Goal: Transaction & Acquisition: Purchase product/service

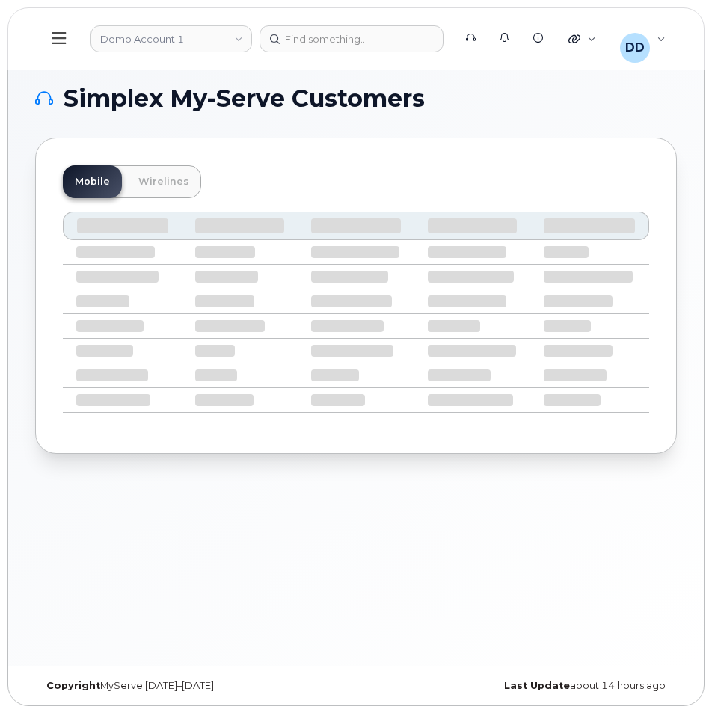
click at [55, 32] on icon at bounding box center [59, 38] width 14 height 16
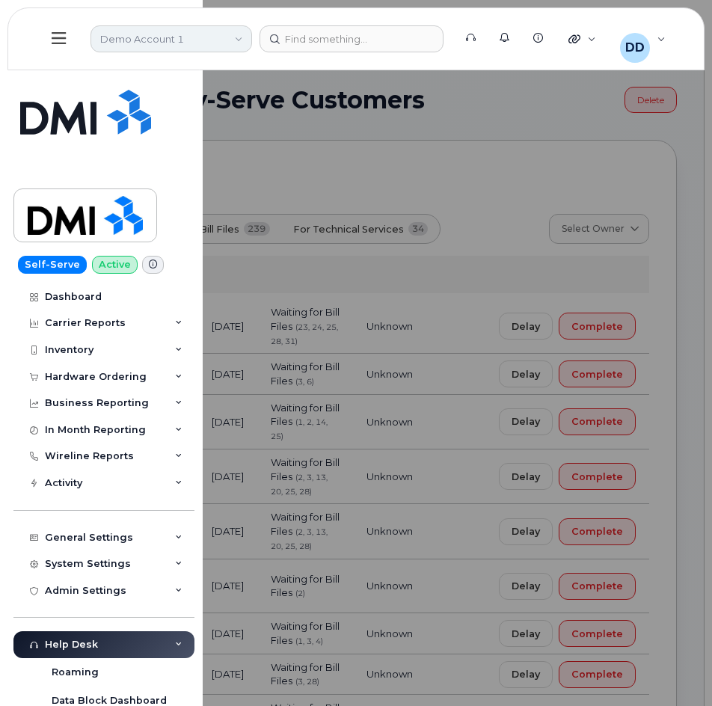
click at [203, 37] on link "Demo Account 1" at bounding box center [172, 38] width 162 height 27
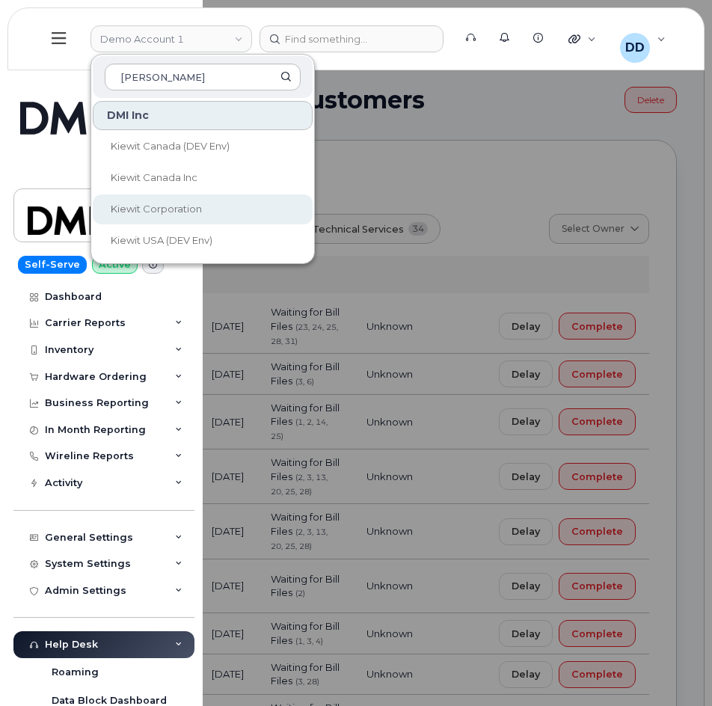
type input "Kiewit"
click at [183, 212] on span "Kiewit Corporation" at bounding box center [156, 209] width 91 height 12
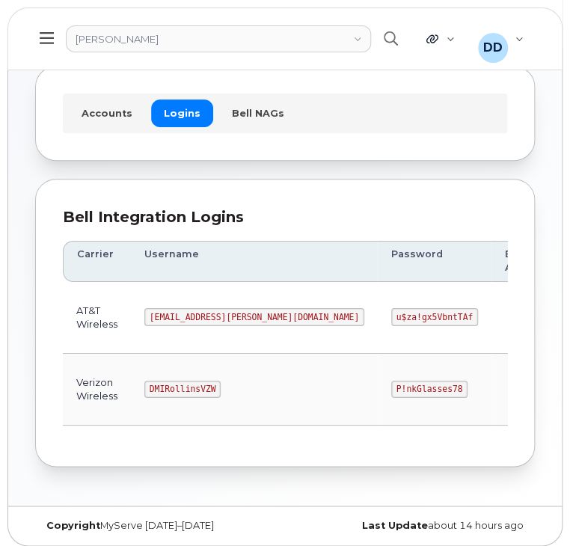
scroll to position [83, 0]
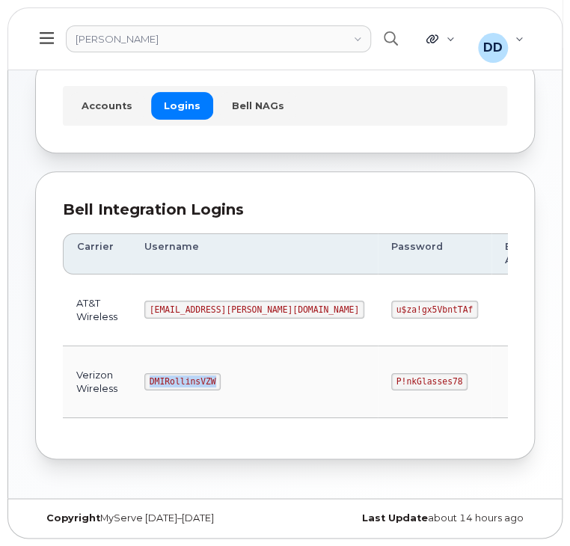
drag, startPoint x: 209, startPoint y: 376, endPoint x: 144, endPoint y: 381, distance: 64.5
click at [144, 381] on code "DMIRollinsVZW" at bounding box center [182, 382] width 76 height 18
copy code "DMIRollinsVZW"
drag, startPoint x: 342, startPoint y: 375, endPoint x: 277, endPoint y: 382, distance: 65.5
click at [391, 382] on code "P!nkGlasses78" at bounding box center [429, 382] width 76 height 18
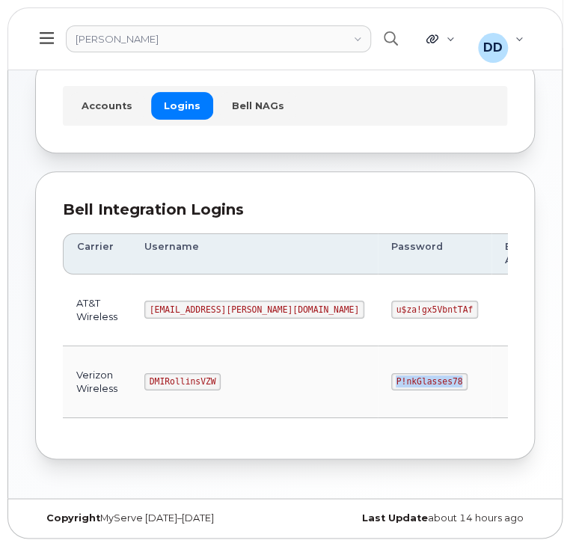
copy code "P!nkGlasses78"
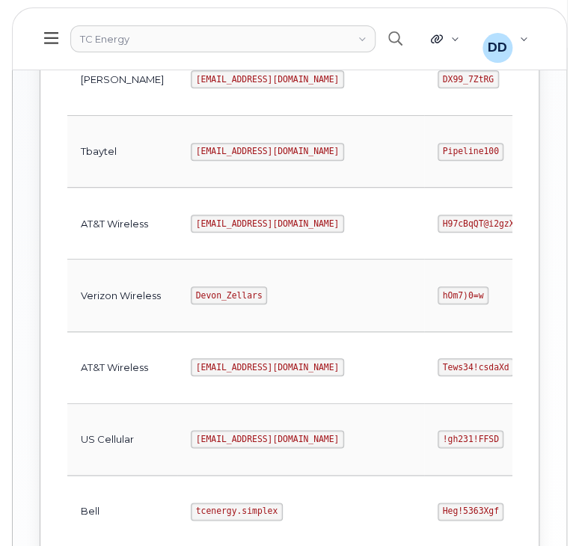
scroll to position [637, 0]
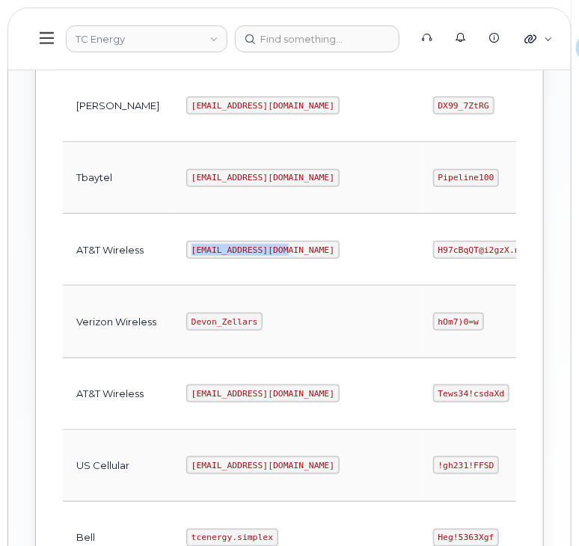
drag, startPoint x: 238, startPoint y: 246, endPoint x: 135, endPoint y: 250, distance: 102.6
click at [173, 250] on td "tcenergy@myserve.ca" at bounding box center [296, 250] width 247 height 72
copy code "tcenergy@myserve.ca"
drag, startPoint x: 409, startPoint y: 251, endPoint x: 325, endPoint y: 251, distance: 84.5
click at [420, 251] on td "H97cBqQT@i2gzX.n" at bounding box center [479, 250] width 119 height 72
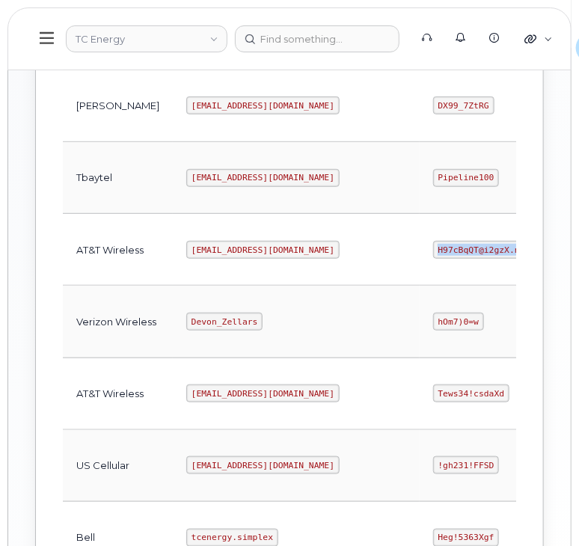
copy code "H97cBqQT@i2gzX.n"
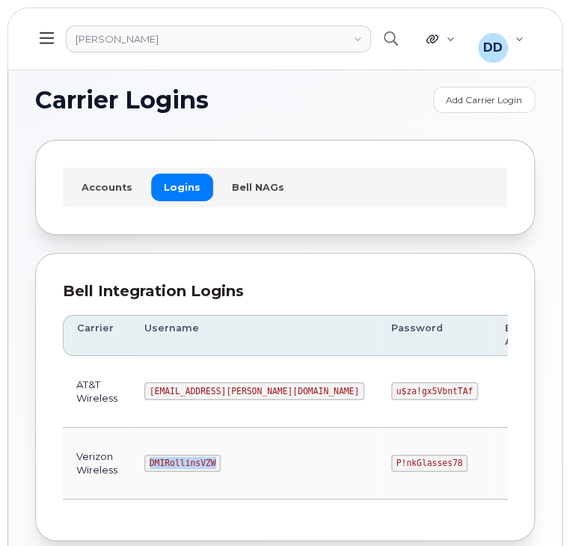
drag, startPoint x: 211, startPoint y: 462, endPoint x: 144, endPoint y: 465, distance: 66.6
click at [144, 465] on code "DMIRollinsVZW" at bounding box center [182, 464] width 76 height 18
copy code "DMIRollinsVZW"
drag, startPoint x: 346, startPoint y: 462, endPoint x: 275, endPoint y: 462, distance: 71.1
click at [378, 462] on td "P!nkGlasses78" at bounding box center [435, 464] width 114 height 72
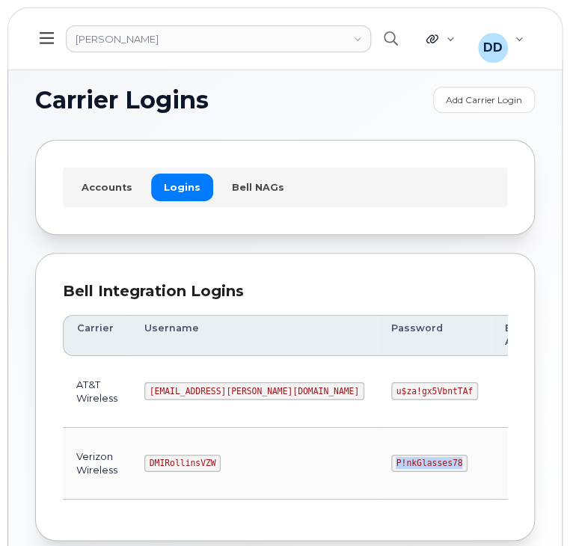
copy code "P!nkGlasses78"
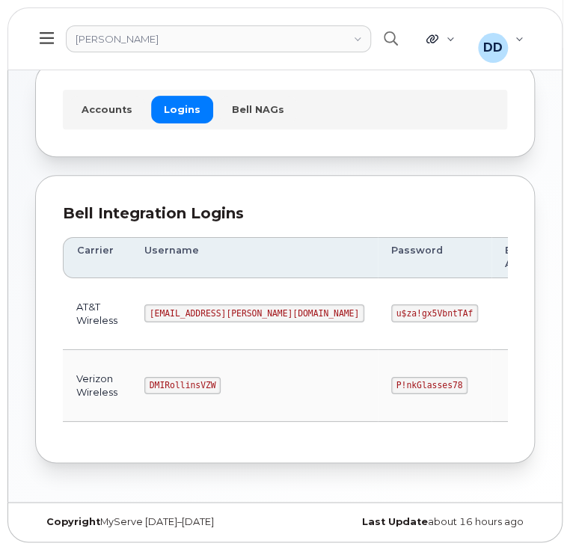
scroll to position [83, 0]
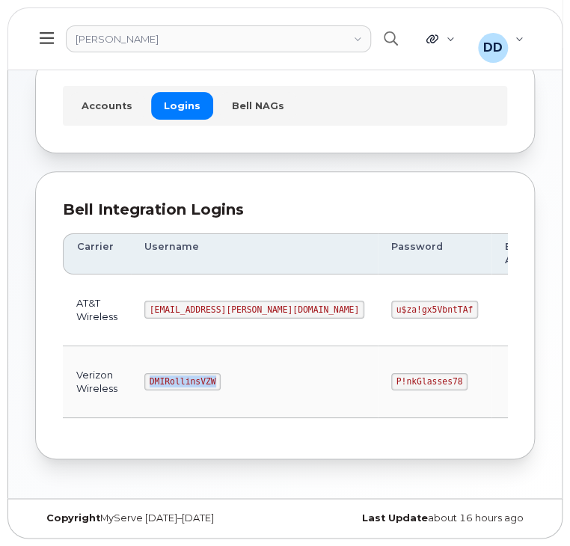
drag, startPoint x: 216, startPoint y: 381, endPoint x: 142, endPoint y: 382, distance: 74.1
click at [142, 382] on td "DMIRollinsVZW" at bounding box center [254, 382] width 247 height 72
copy code "DMIRollinsVZW"
drag, startPoint x: 344, startPoint y: 378, endPoint x: 272, endPoint y: 381, distance: 71.9
click at [378, 381] on td "P!nkGlasses78" at bounding box center [435, 382] width 114 height 72
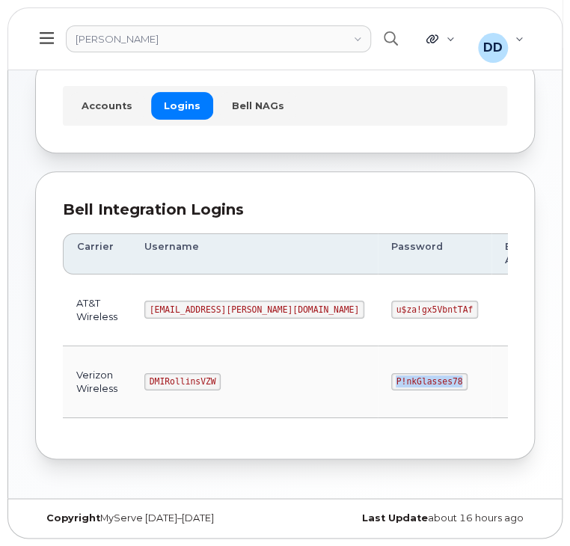
copy code "P!nkGlasses78"
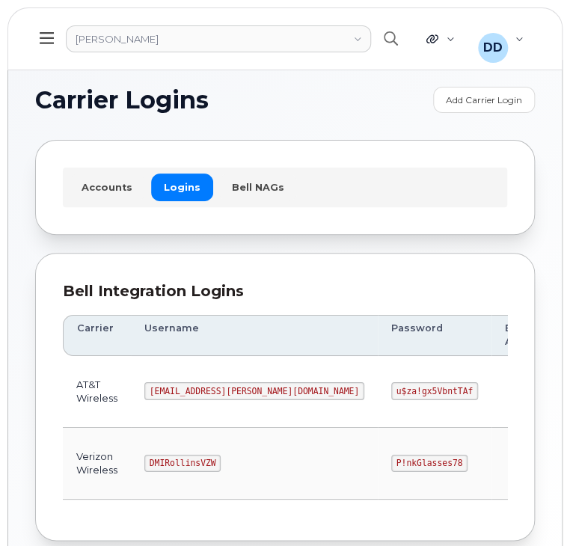
scroll to position [83, 0]
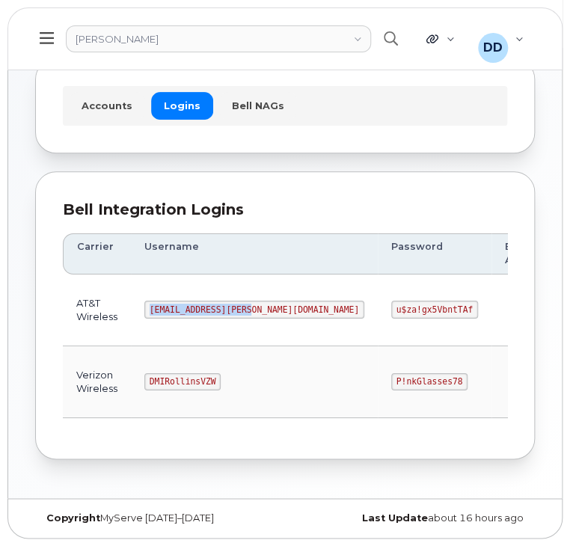
drag, startPoint x: 245, startPoint y: 309, endPoint x: 145, endPoint y: 311, distance: 100.3
click at [145, 311] on code "[EMAIL_ADDRESS][PERSON_NAME][DOMAIN_NAME]" at bounding box center [254, 310] width 220 height 18
copy code "[EMAIL_ADDRESS][PERSON_NAME][DOMAIN_NAME]"
drag, startPoint x: 351, startPoint y: 307, endPoint x: 273, endPoint y: 313, distance: 78.0
click at [378, 313] on td "u$za!gx5VbntTAf" at bounding box center [435, 311] width 114 height 72
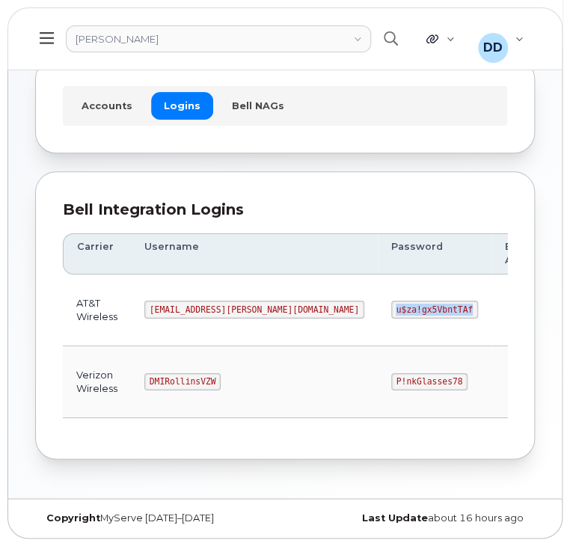
copy code "u$za!gx5VbntTAf"
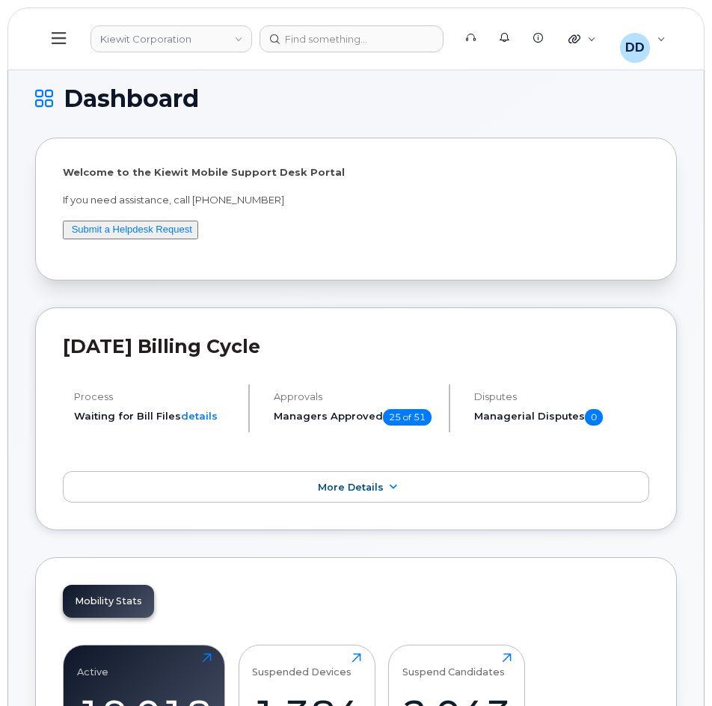
click at [62, 34] on icon at bounding box center [59, 38] width 14 height 12
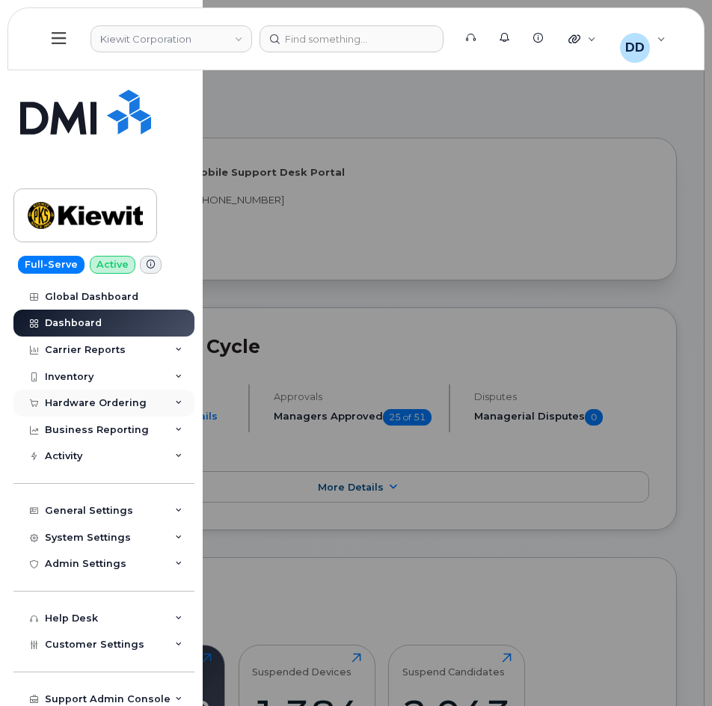
click at [97, 401] on div "Hardware Ordering" at bounding box center [96, 403] width 102 height 12
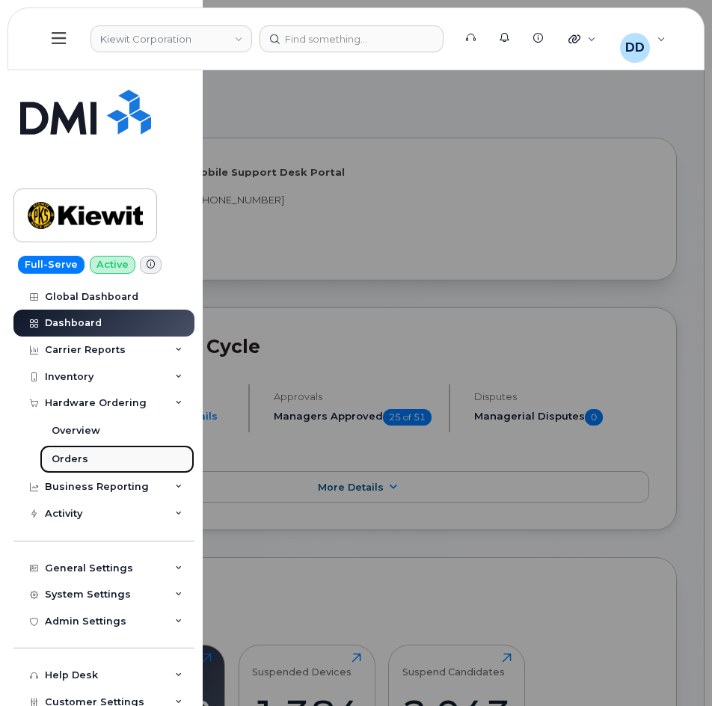
click at [72, 458] on div "Orders" at bounding box center [70, 459] width 37 height 13
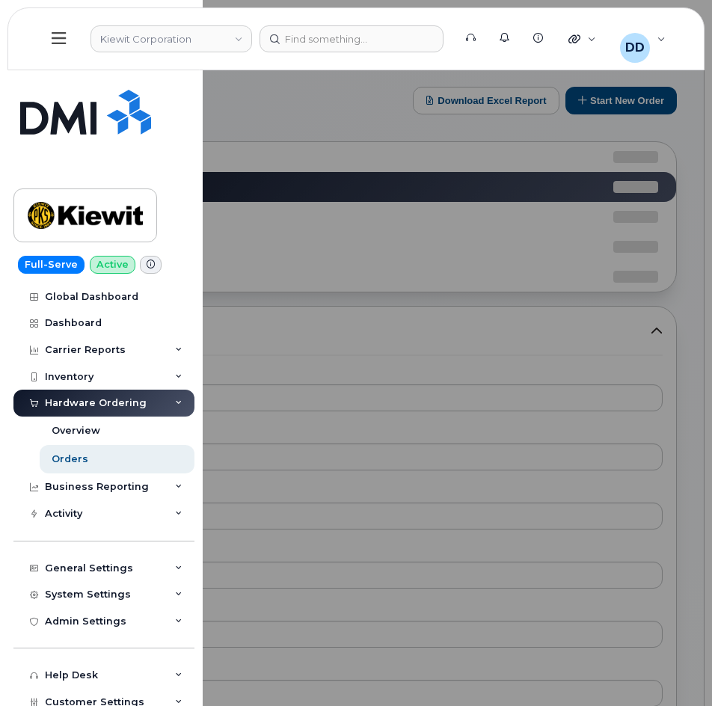
click at [645, 94] on div at bounding box center [356, 353] width 712 height 706
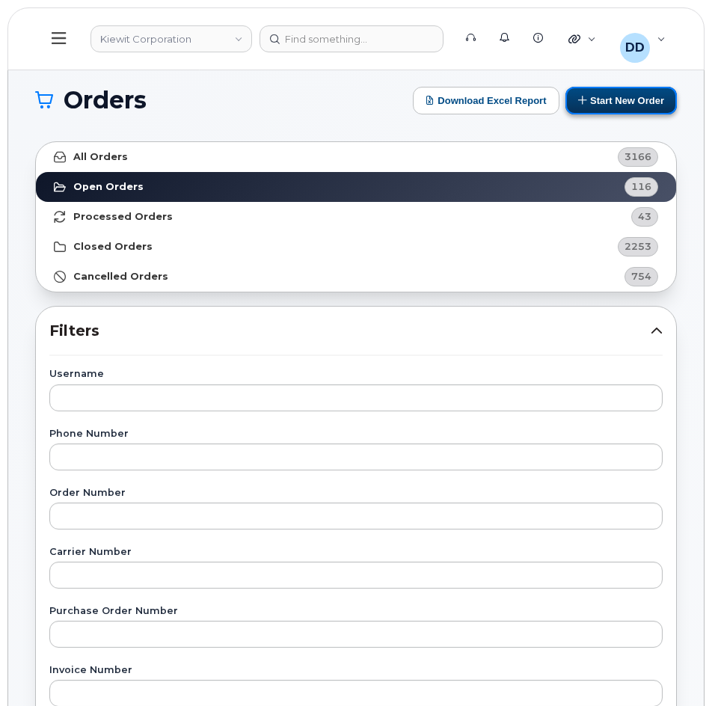
click at [613, 96] on button "Start New Order" at bounding box center [621, 101] width 111 height 28
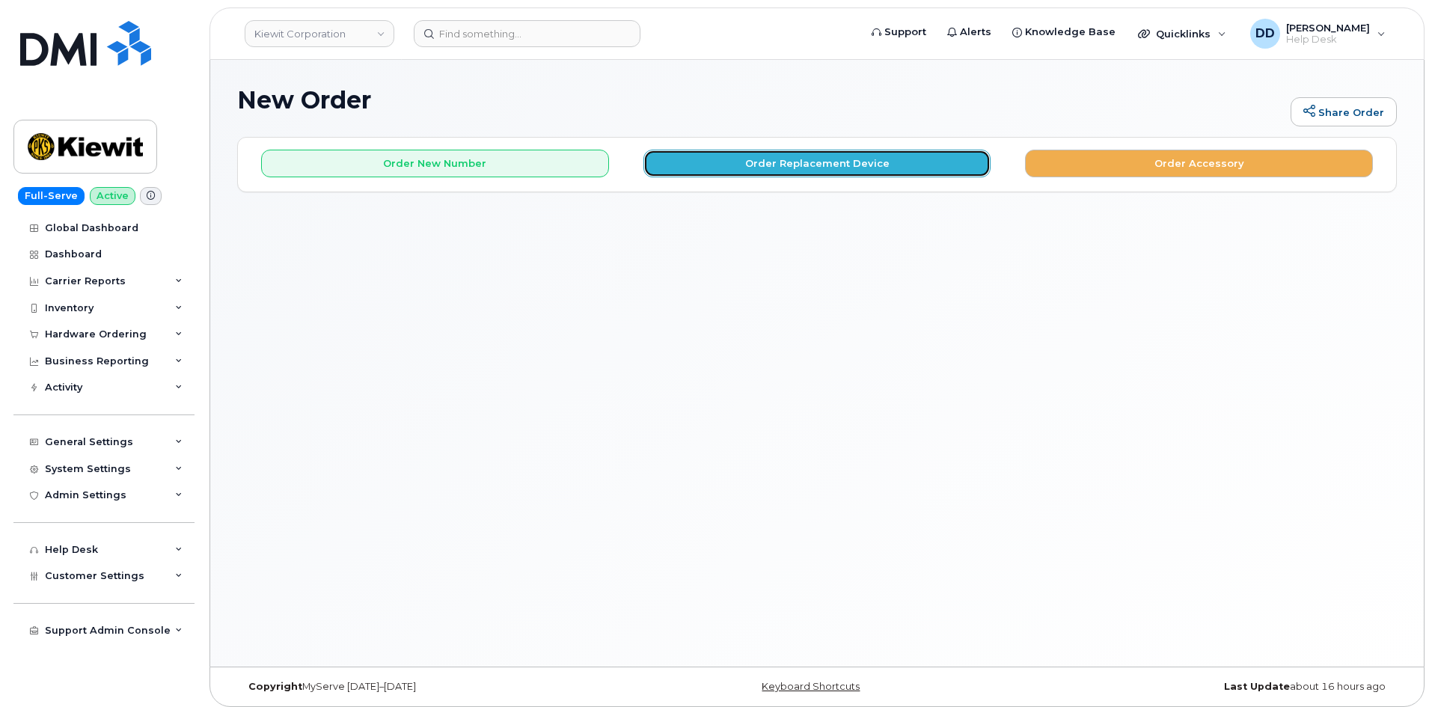
click at [756, 153] on button "Order Replacement Device" at bounding box center [817, 164] width 348 height 28
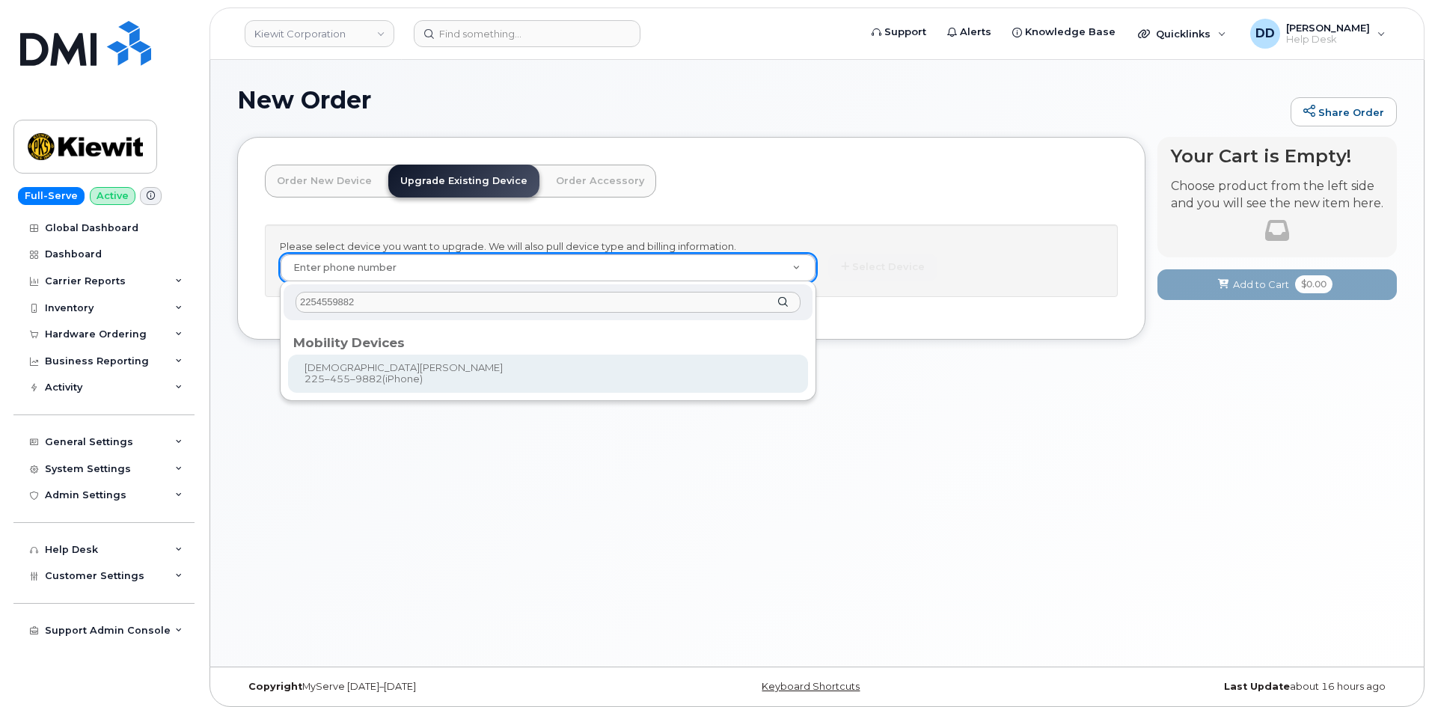
type input "2254559882"
type input "1165645"
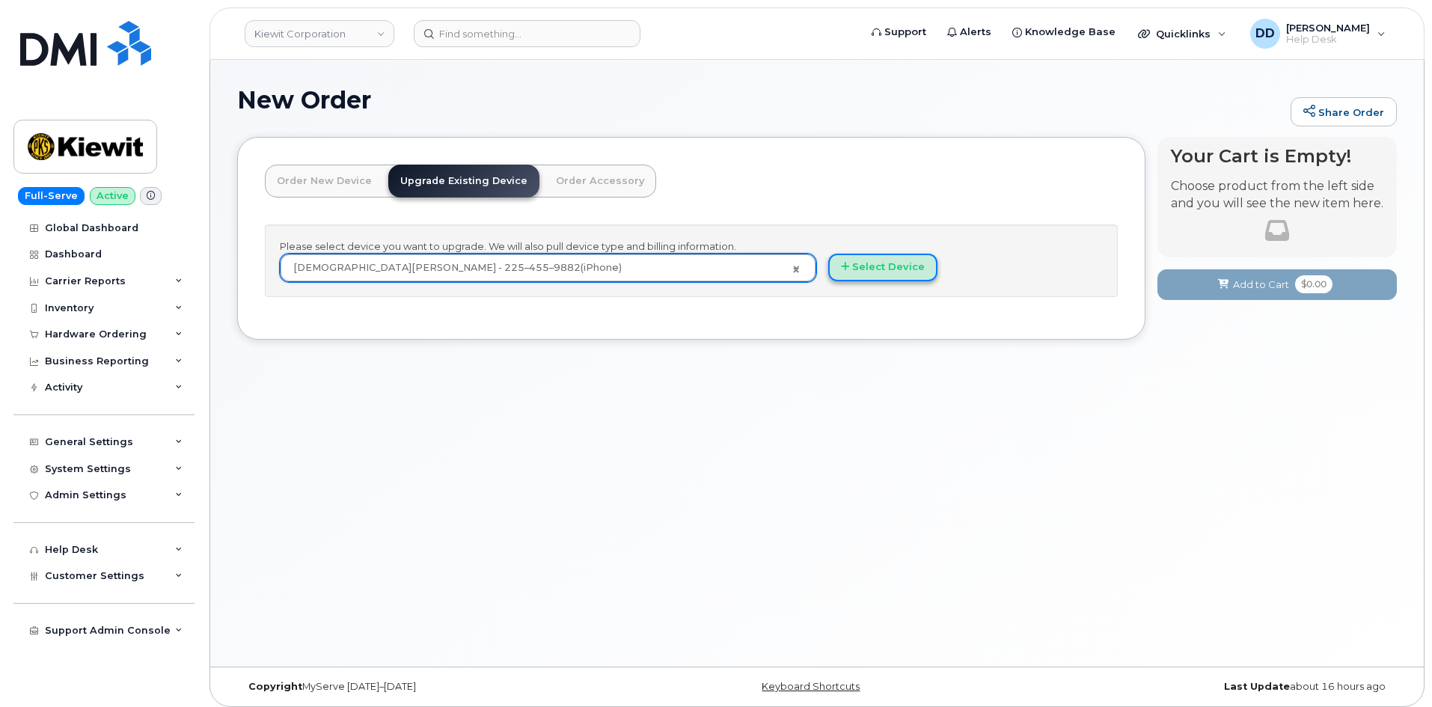
click at [910, 259] on button "Select Device" at bounding box center [882, 268] width 109 height 28
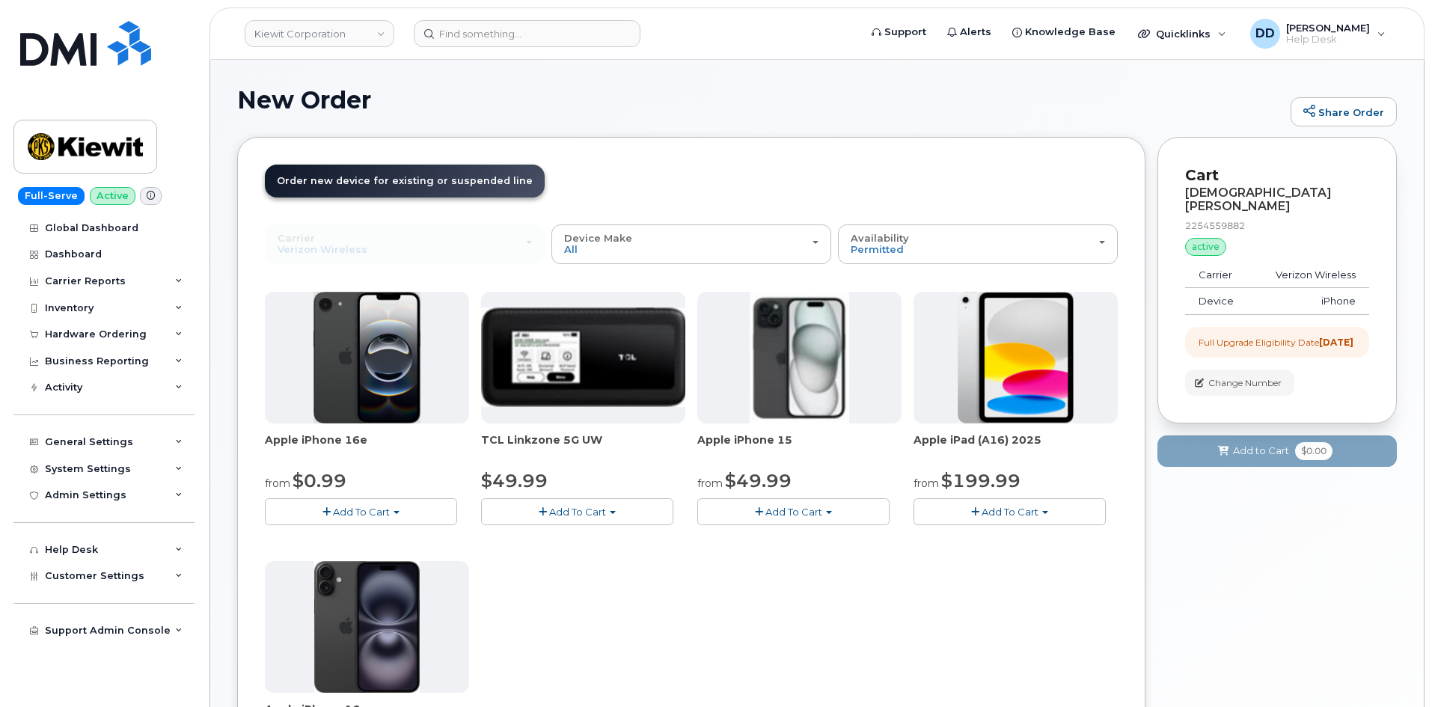
click at [403, 511] on button "Add To Cart" at bounding box center [361, 511] width 192 height 26
click at [366, 539] on link "$0.99 - 2 Year Upgrade (128GB)" at bounding box center [363, 539] width 188 height 19
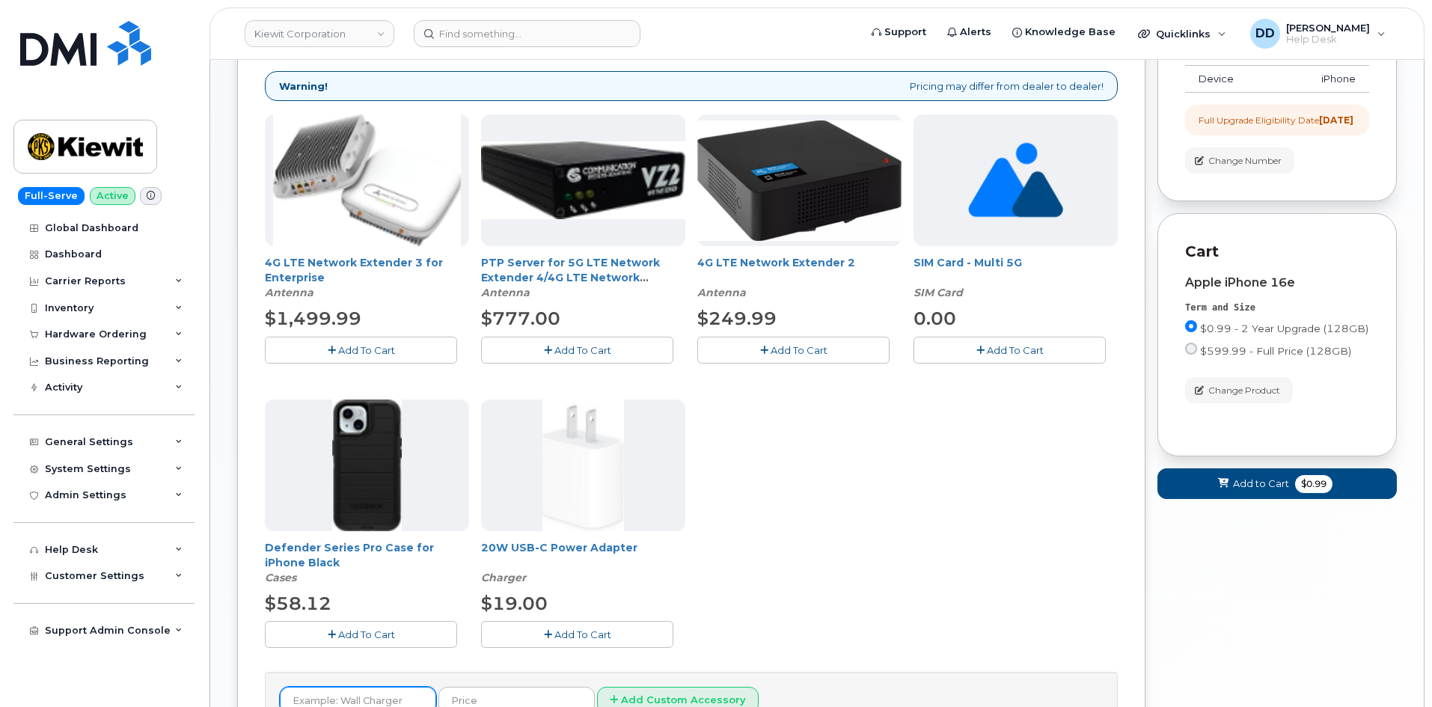
scroll to position [224, 0]
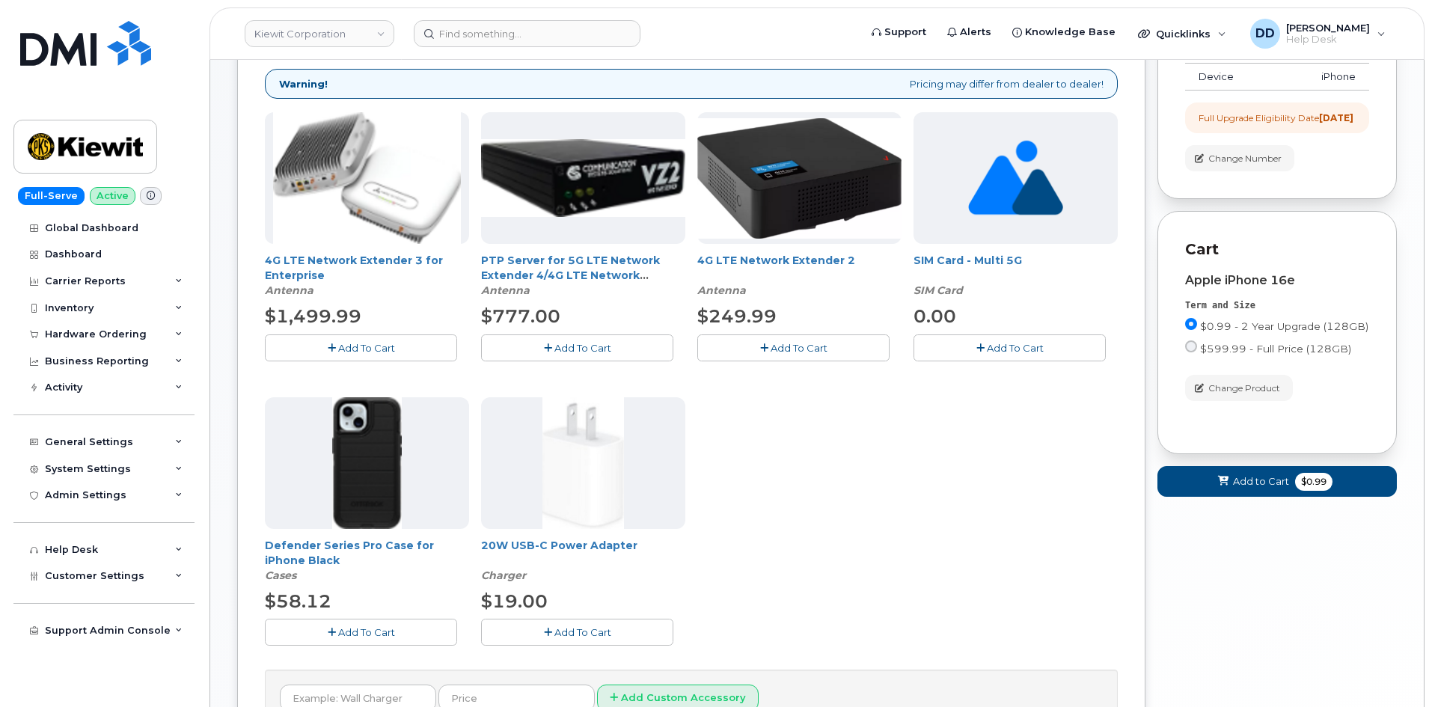
click at [374, 629] on span "Add To Cart" at bounding box center [366, 632] width 57 height 12
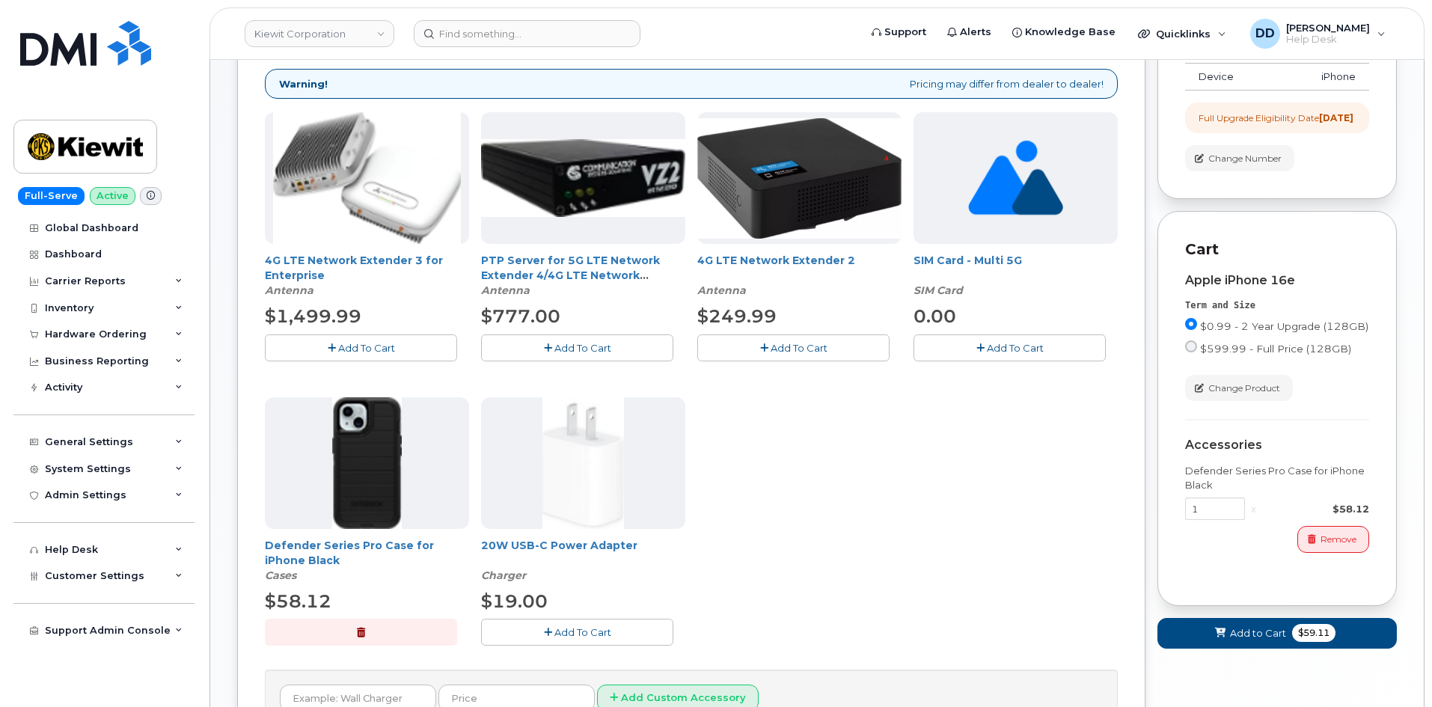
click at [598, 632] on span "Add To Cart" at bounding box center [582, 632] width 57 height 12
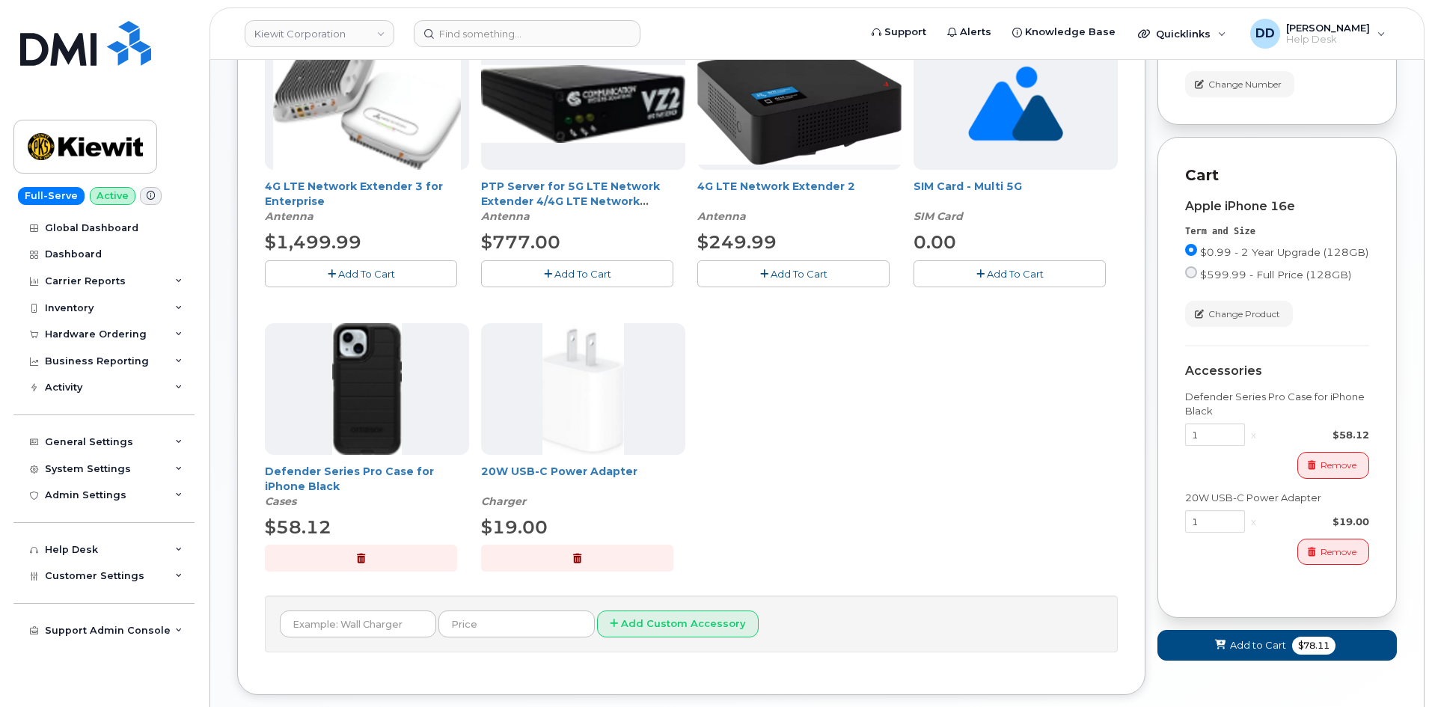
scroll to position [299, 0]
click at [1258, 646] on span "Add to Cart" at bounding box center [1258, 644] width 56 height 14
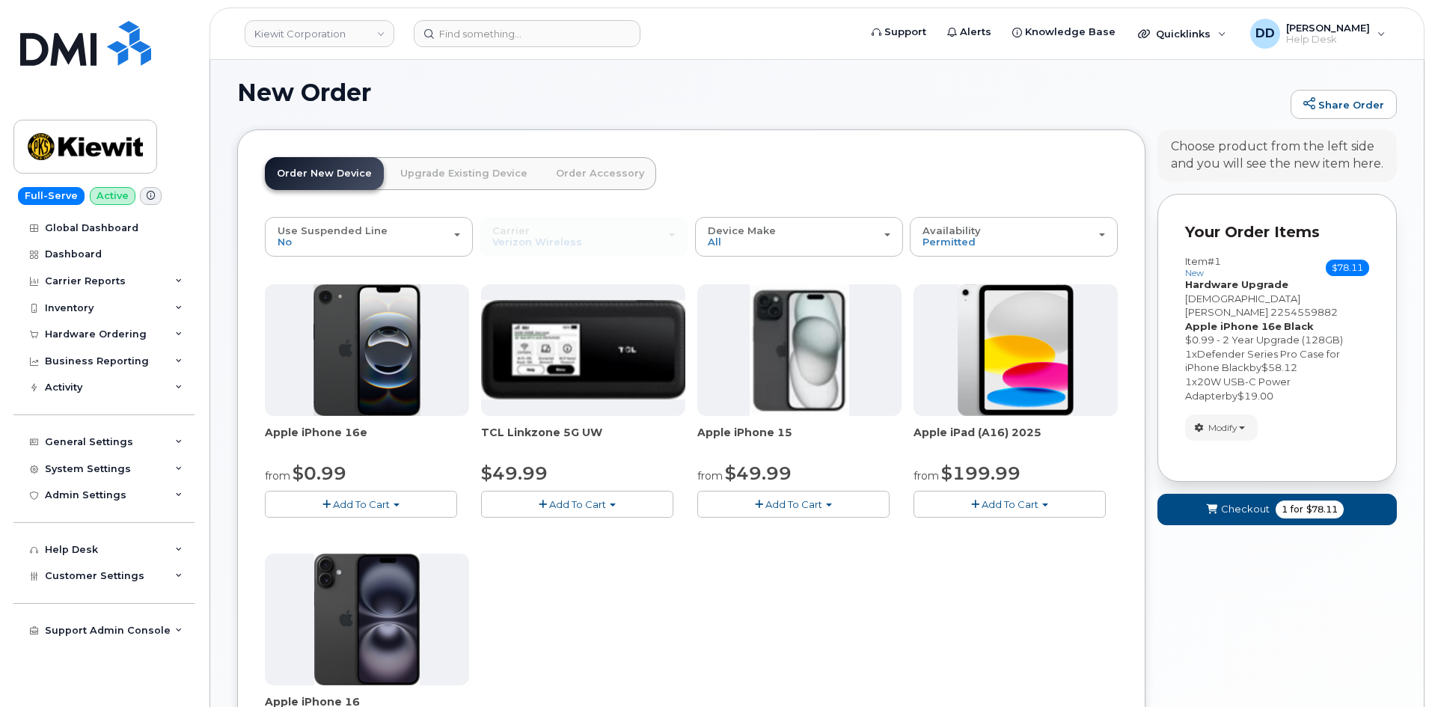
scroll to position [393, 0]
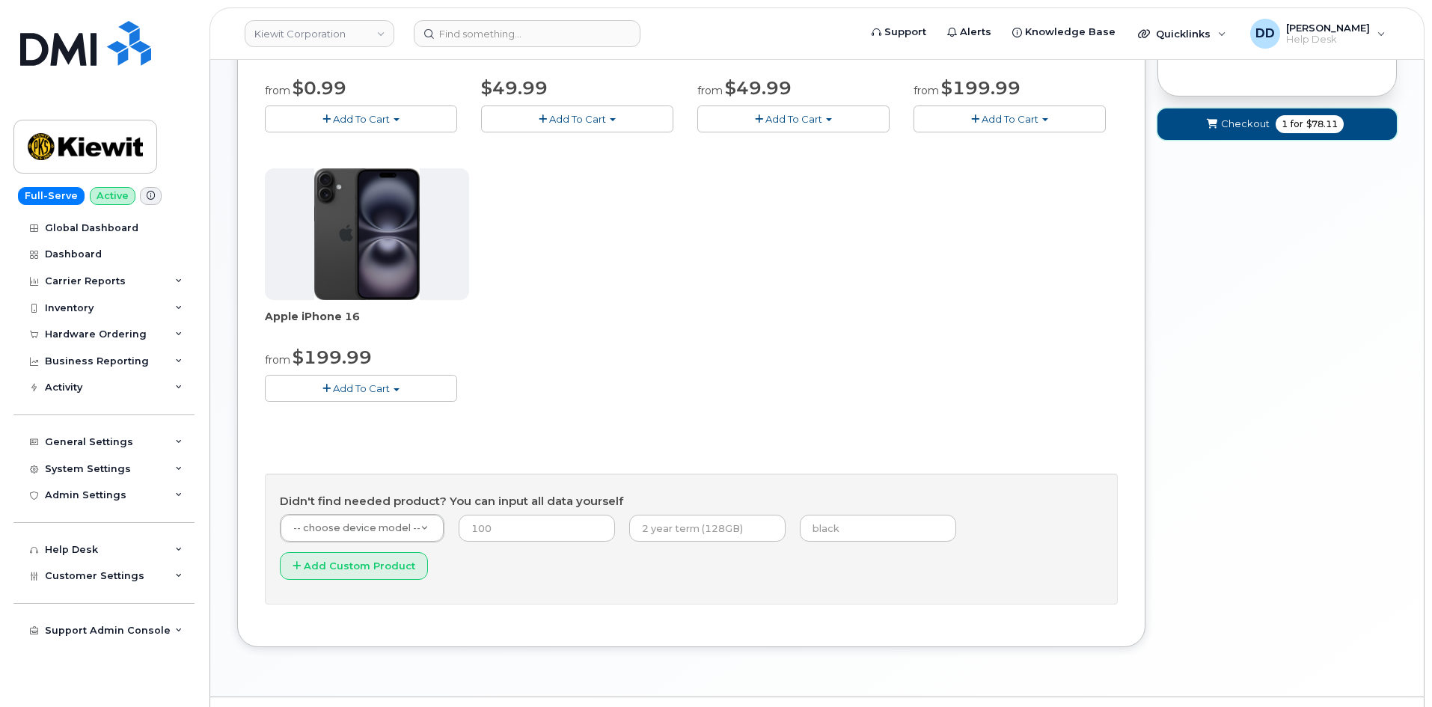
click at [1227, 117] on span "Checkout" at bounding box center [1245, 124] width 49 height 14
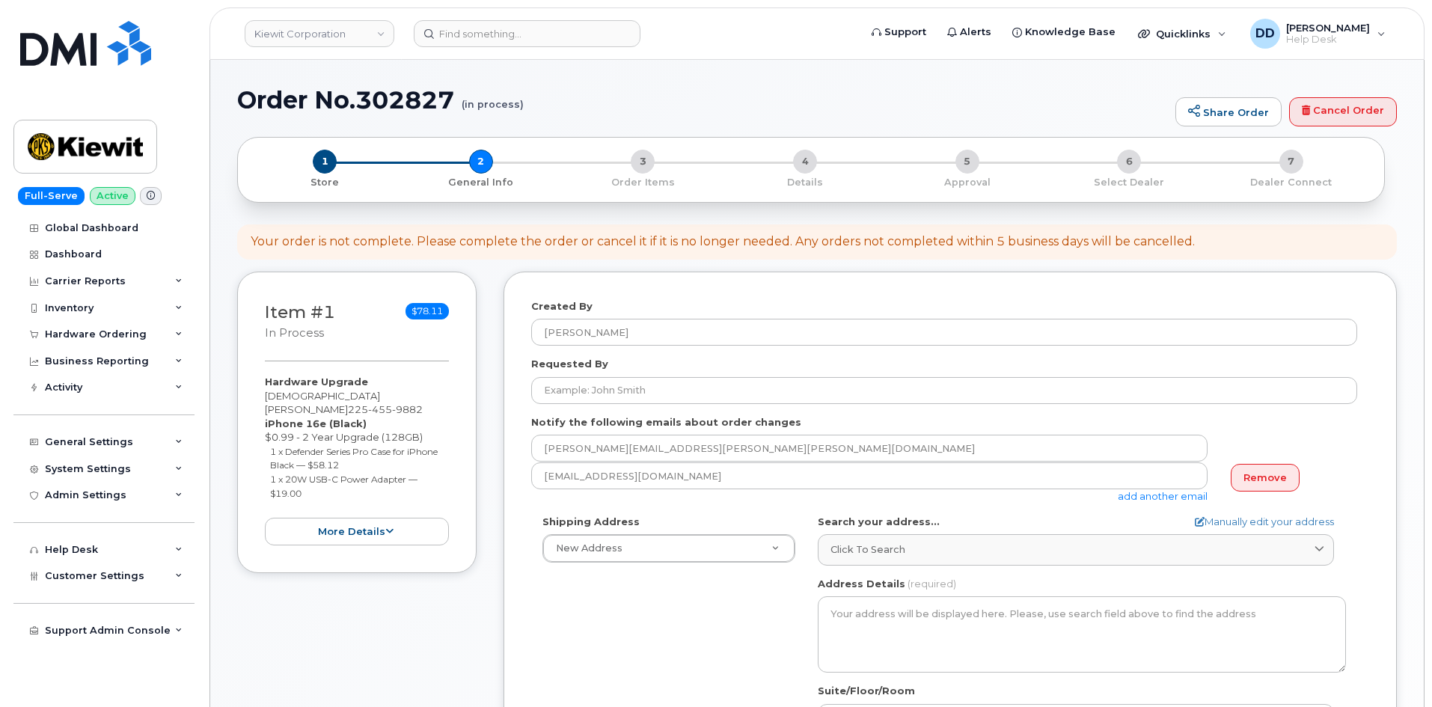
select select
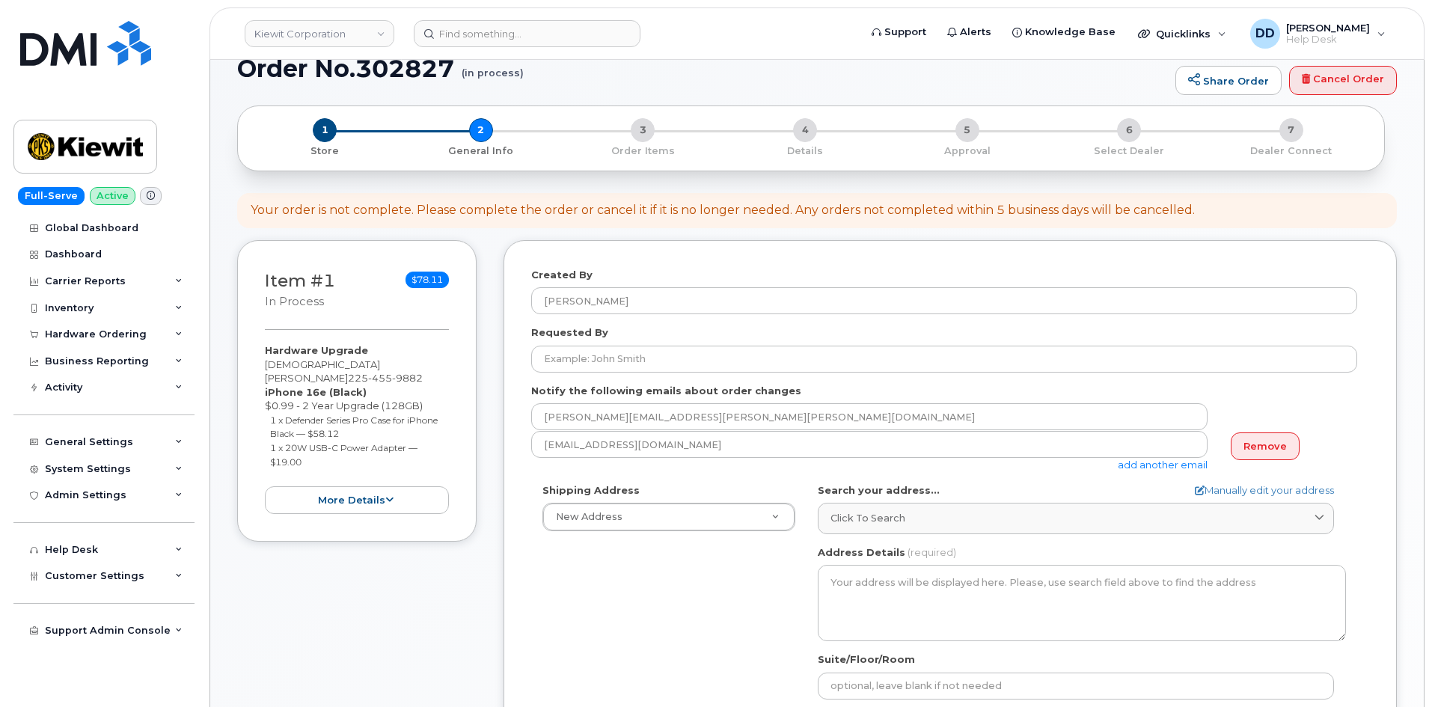
scroll to position [31, 0]
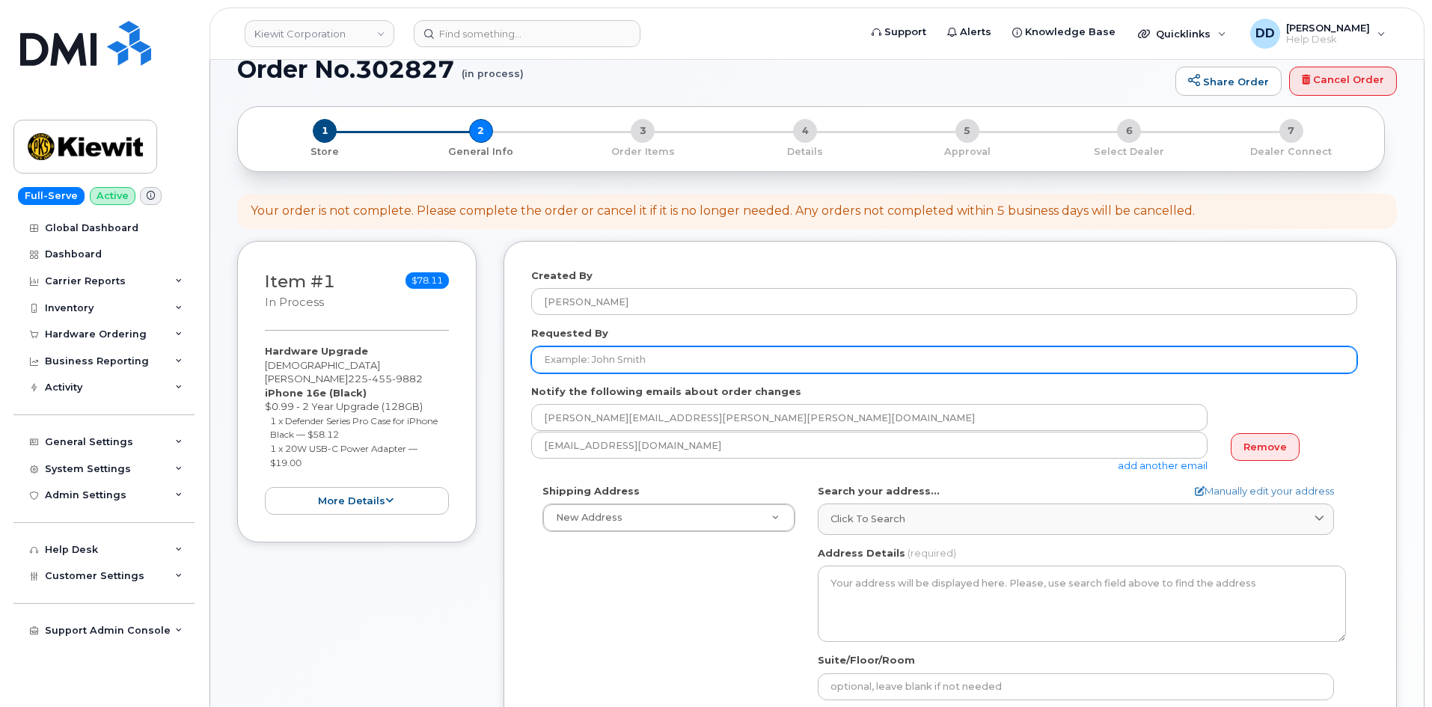
click at [607, 355] on input "Requested By" at bounding box center [944, 359] width 826 height 27
paste input "Geo Linder"
drag, startPoint x: 650, startPoint y: 360, endPoint x: 491, endPoint y: 368, distance: 159.6
click at [491, 368] on div "Item #1 in process $78.11 Hardware Upgrade EVAN FERTITTA 225 455 9882 iPhone 16…" at bounding box center [817, 579] width 1160 height 676
paste input "Evan Fertitta"
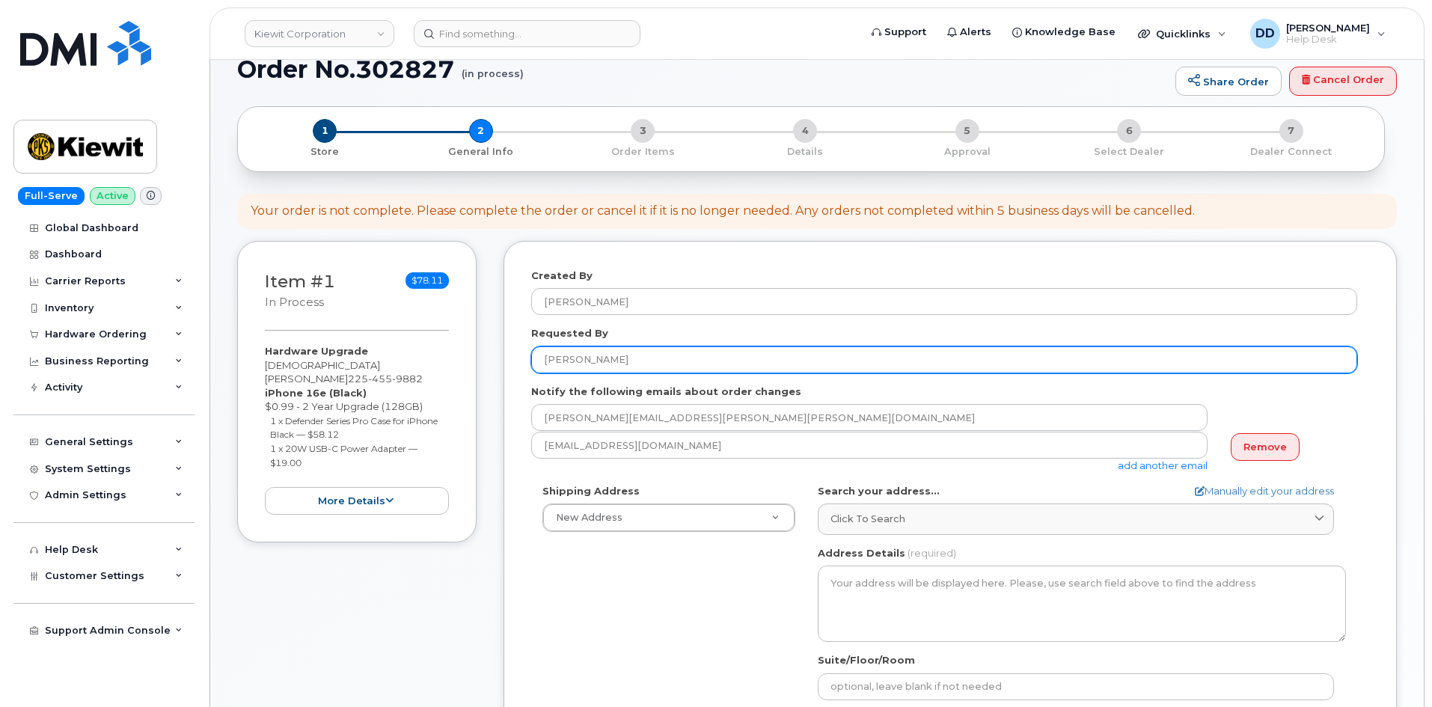
type input "Evan Fertitta"
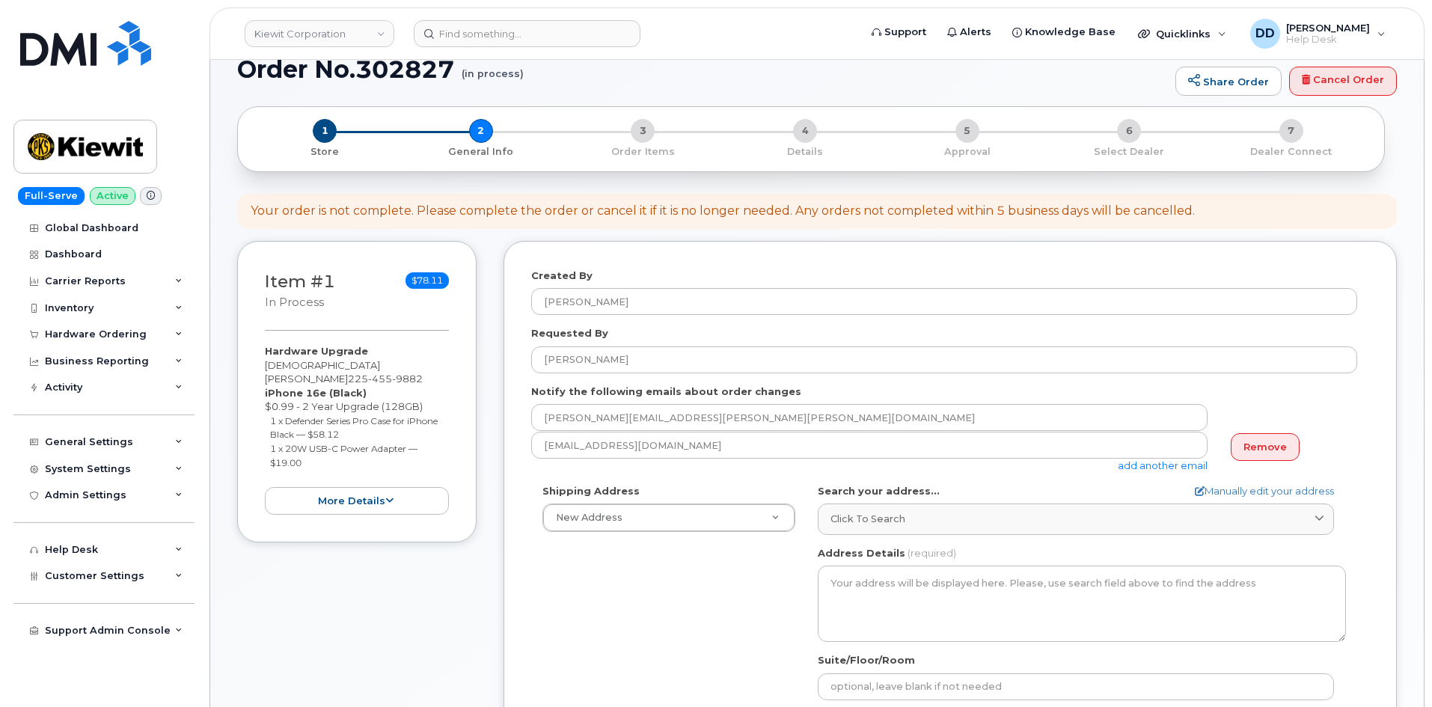
click at [689, 610] on div "Shipping Address New Address New Address 284 Maple Ridge Dr AB Search your addr…" at bounding box center [944, 655] width 826 height 343
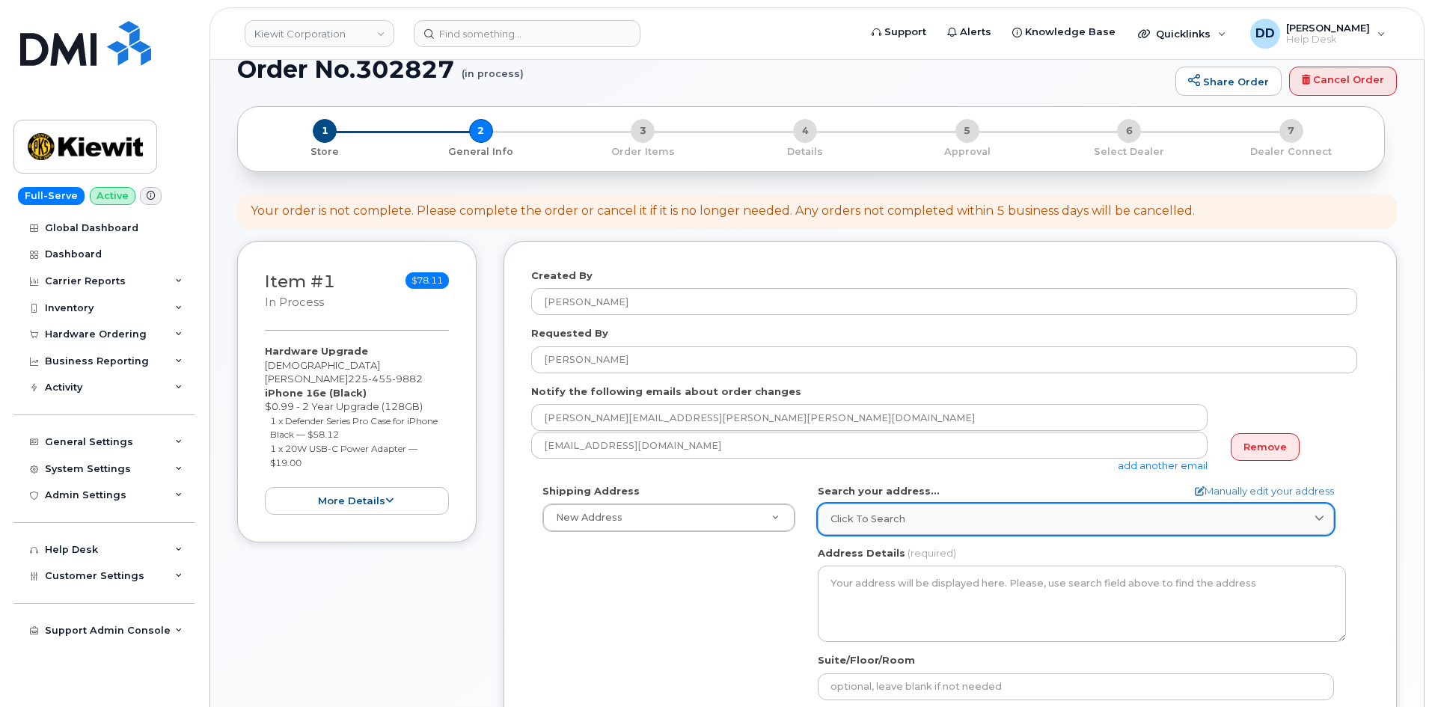
click at [890, 509] on link "Click to search" at bounding box center [1076, 518] width 516 height 31
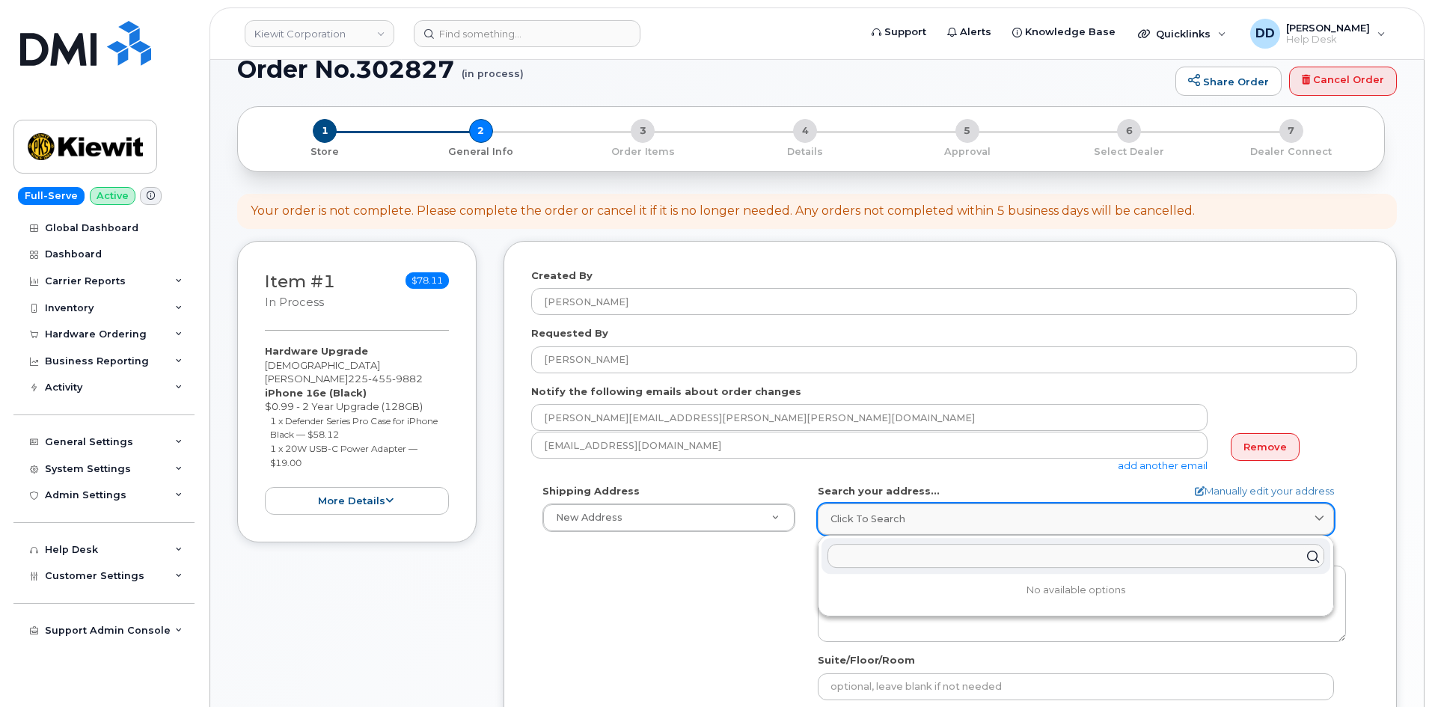
paste input "19801 NE 36th St. Harrah Oklahoma 73045"
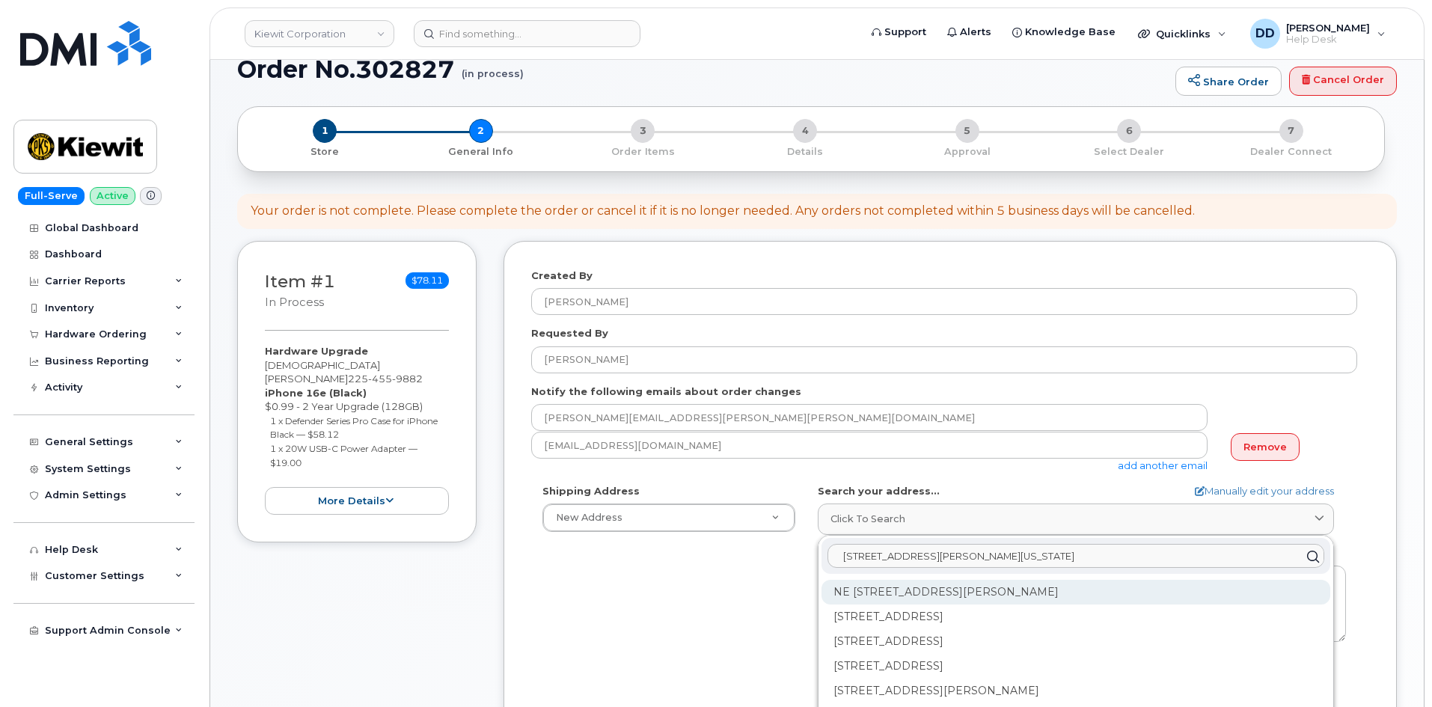
type input "19801 NE 36th St. Harrah Oklahoma 73045"
click at [919, 588] on div "NE 36th St Harrah OK 73045" at bounding box center [1075, 592] width 509 height 25
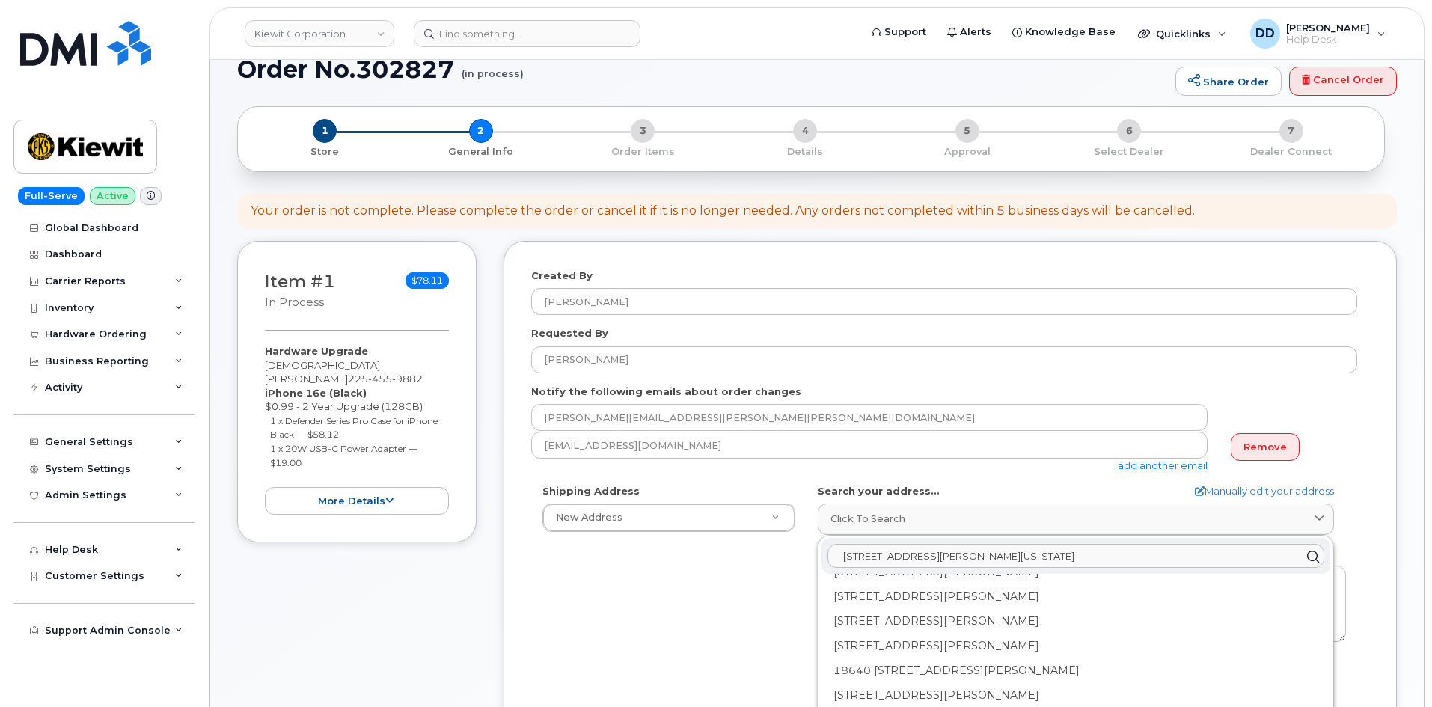
scroll to position [0, 0]
click at [1008, 480] on form "Created By David Davis Requested By Evan Fertitta Notify the following emails a…" at bounding box center [950, 568] width 838 height 598
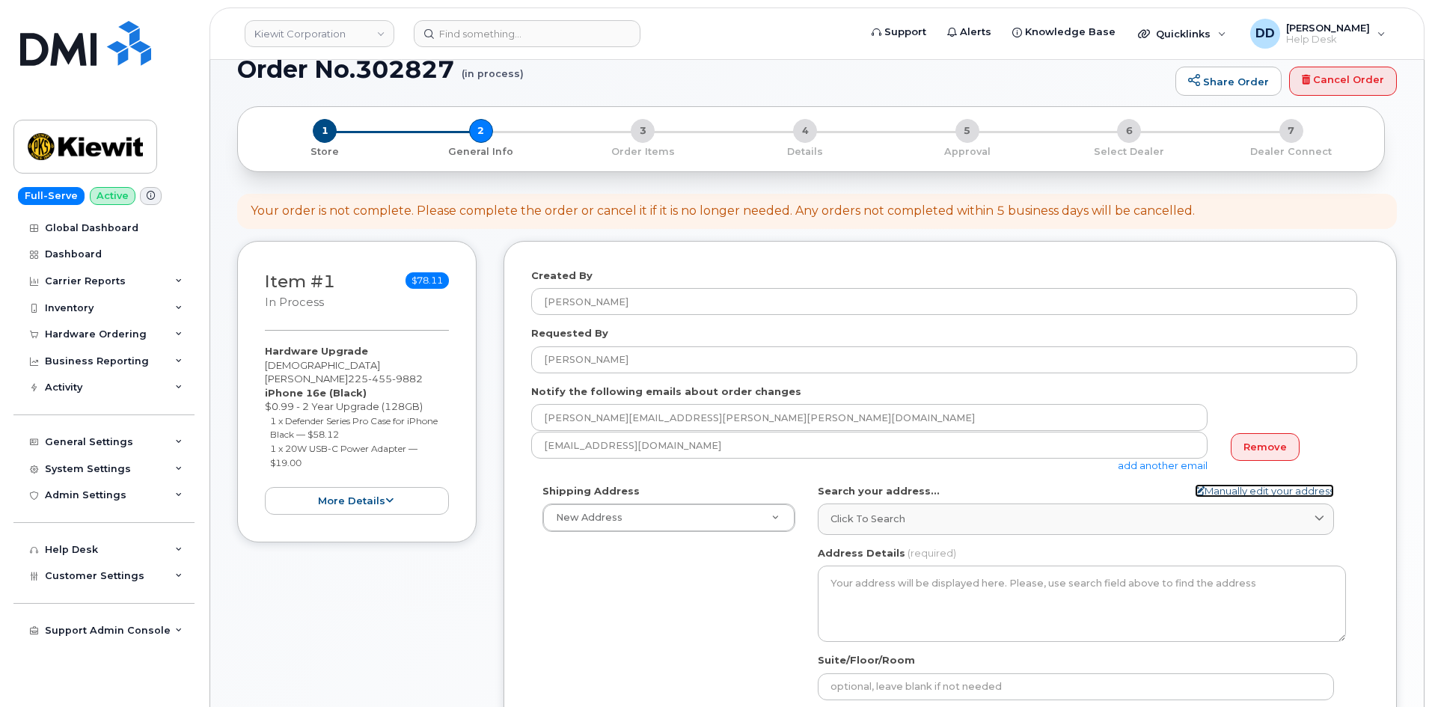
click at [1265, 487] on link "Manually edit your address" at bounding box center [1264, 491] width 139 height 14
select select
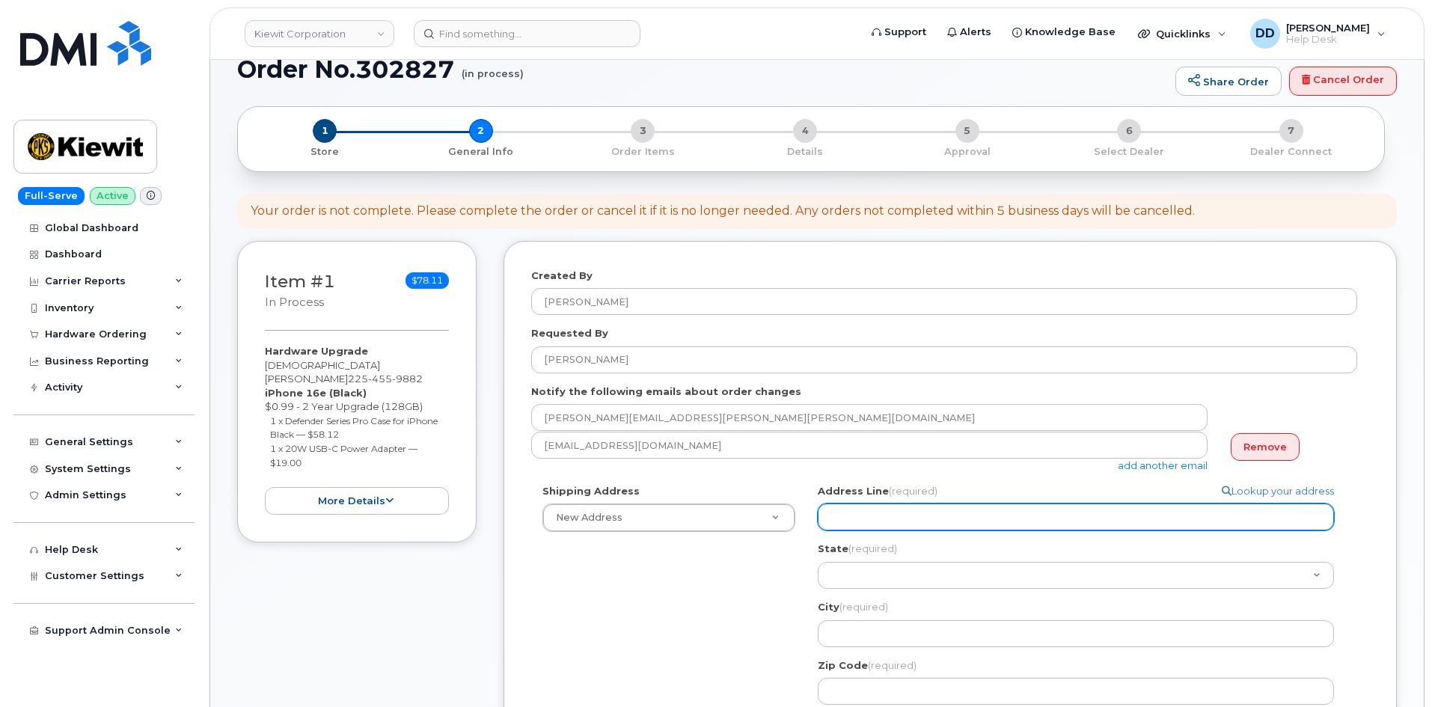
drag, startPoint x: 852, startPoint y: 525, endPoint x: 844, endPoint y: 530, distance: 9.8
click at [852, 525] on input "Address Line (required)" at bounding box center [1076, 516] width 516 height 27
paste input "19801 NE 36th St. Harrah Oklahoma 73045"
select select
type input "19801 NE 36th St. Harrah Oklahoma 73045"
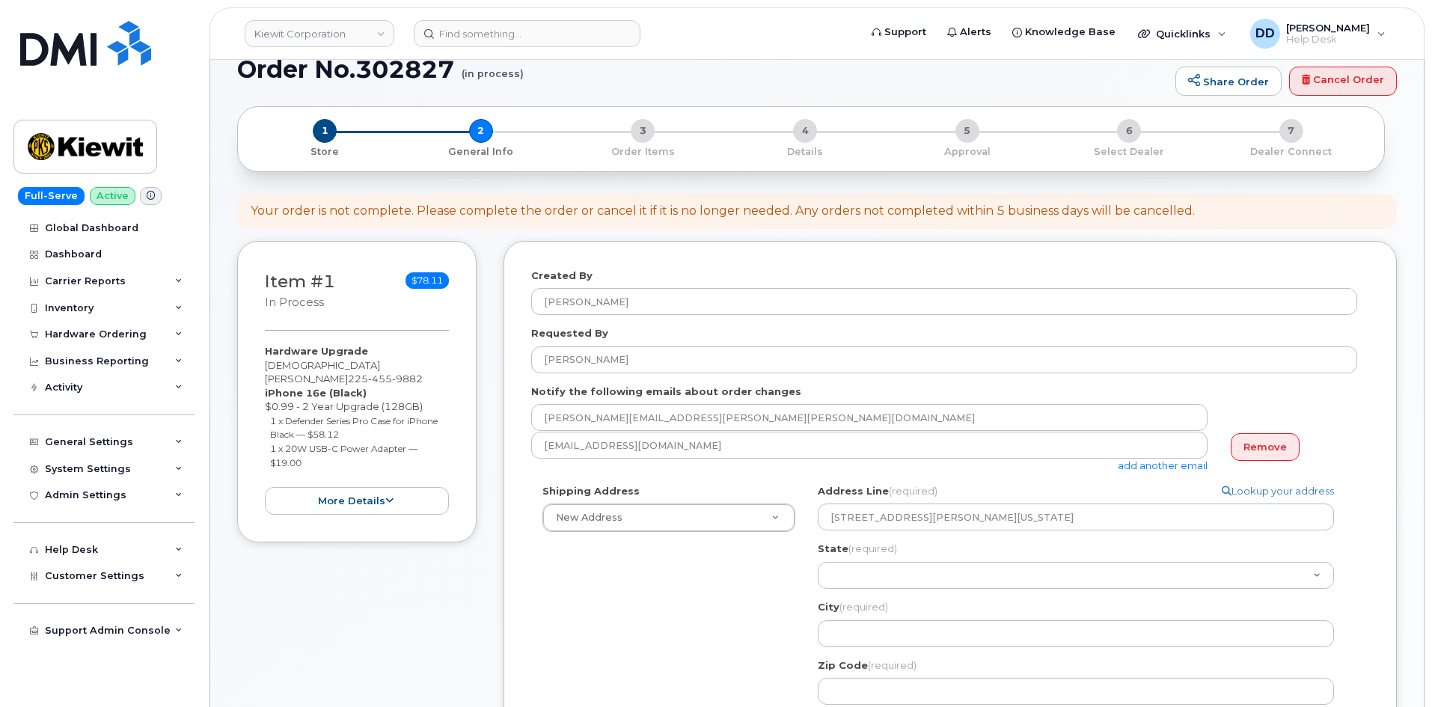
click at [713, 563] on div "Shipping Address New Address New Address 284 Maple Ridge Dr Search your address…" at bounding box center [944, 687] width 826 height 406
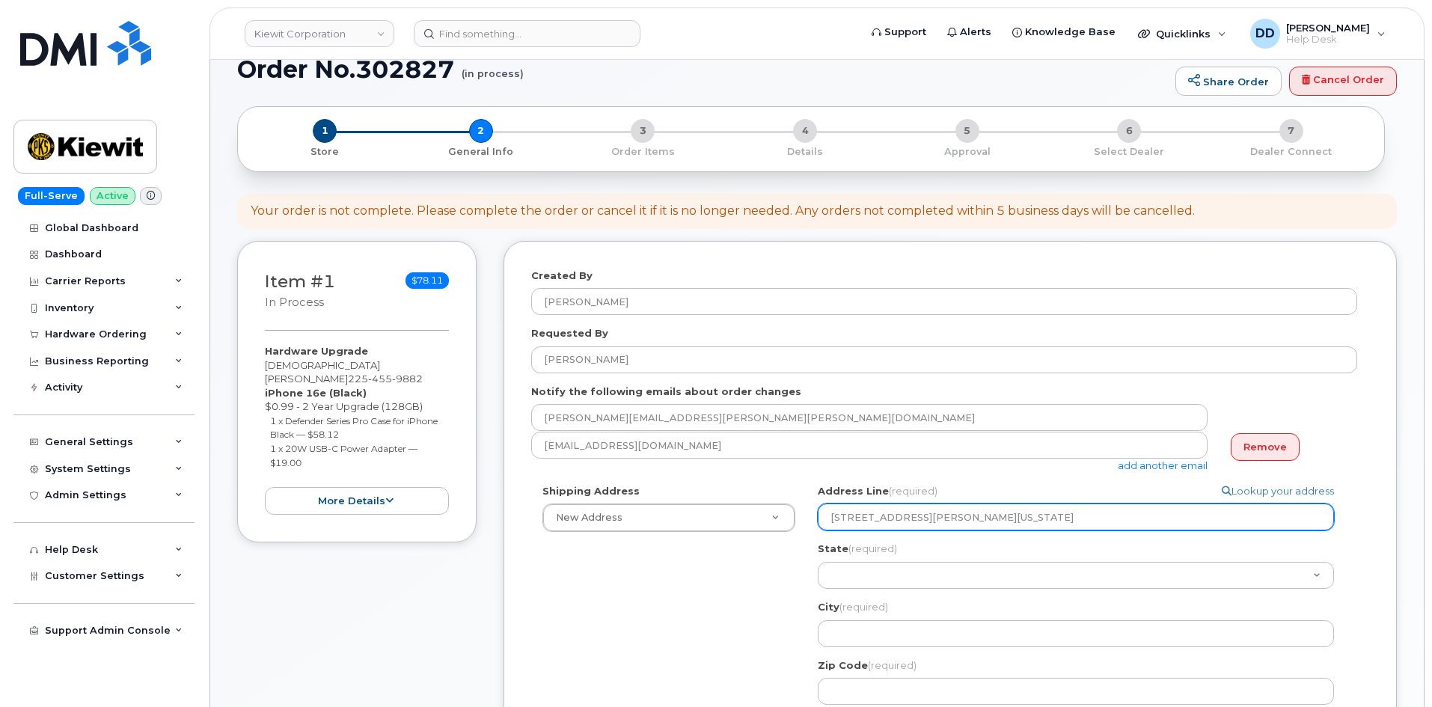
drag, startPoint x: 959, startPoint y: 521, endPoint x: 925, endPoint y: 518, distance: 33.7
click at [925, 518] on input "19801 NE 36th St. Harrah Oklahoma 73045" at bounding box center [1076, 516] width 516 height 27
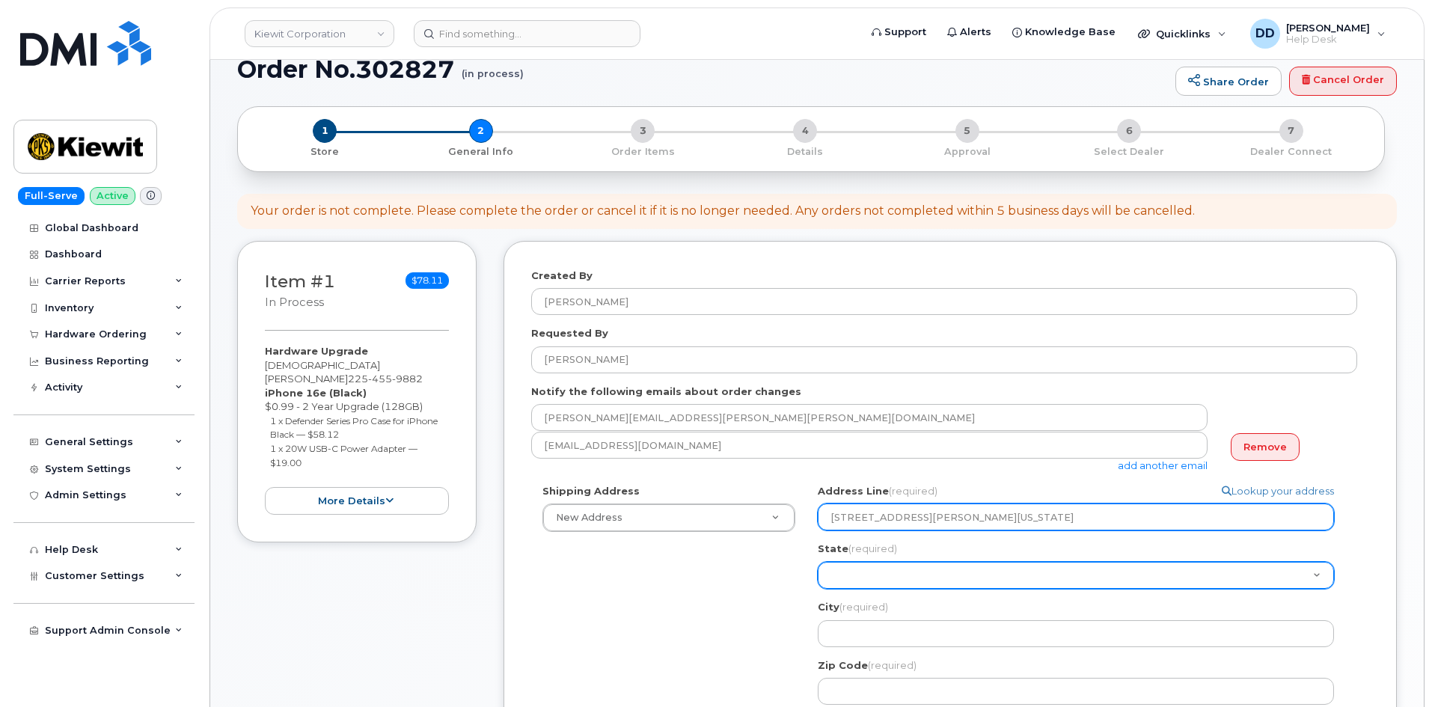
select select
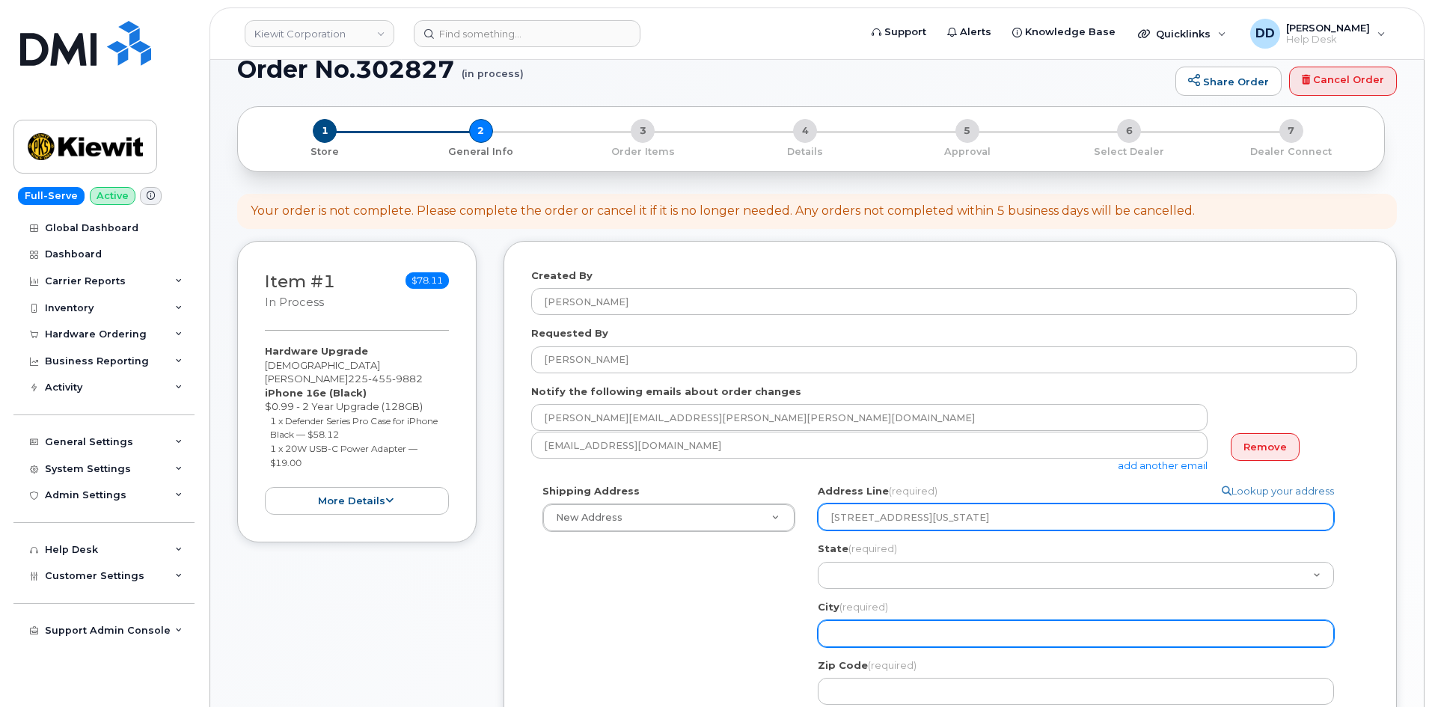
type input "19801 NE 36th St. Oklahoma 73045"
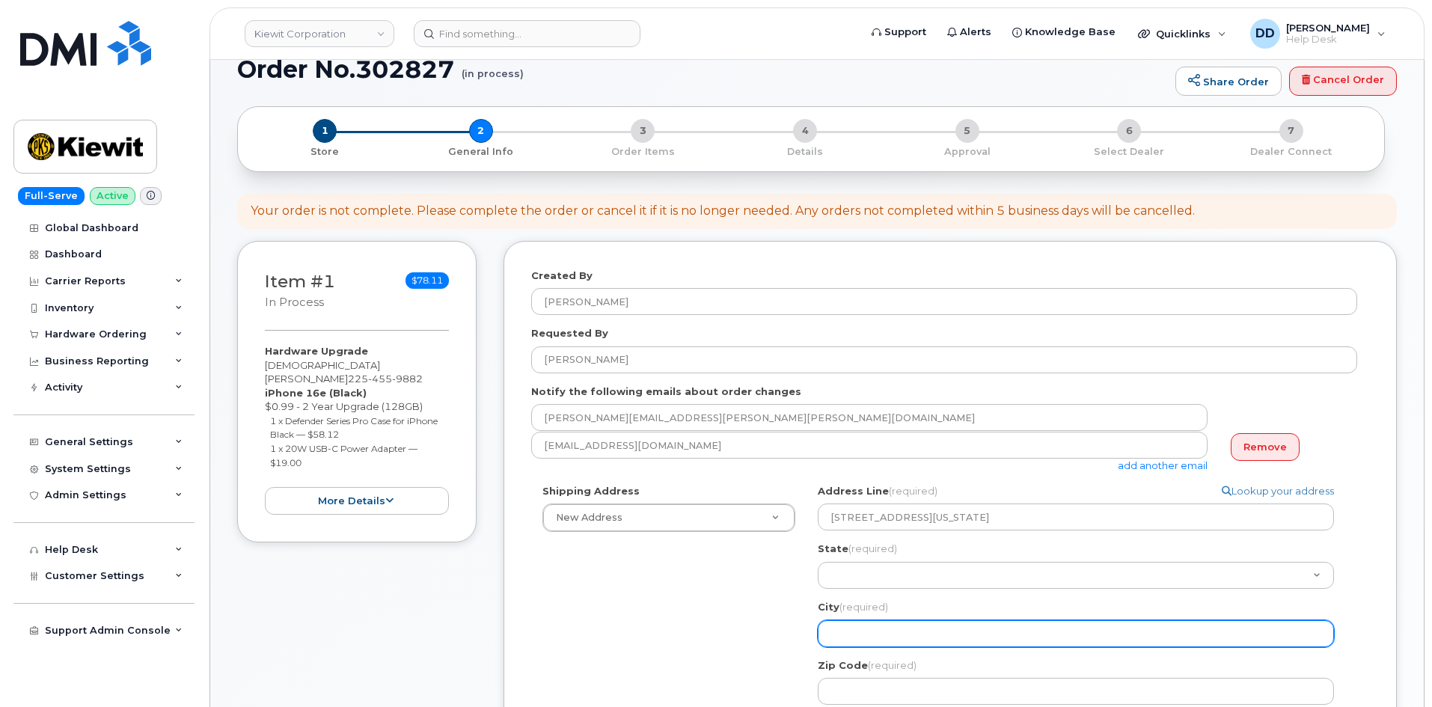
click at [866, 631] on input "City (required)" at bounding box center [1076, 633] width 516 height 27
paste input "Harrah"
select select
type input "Harrah"
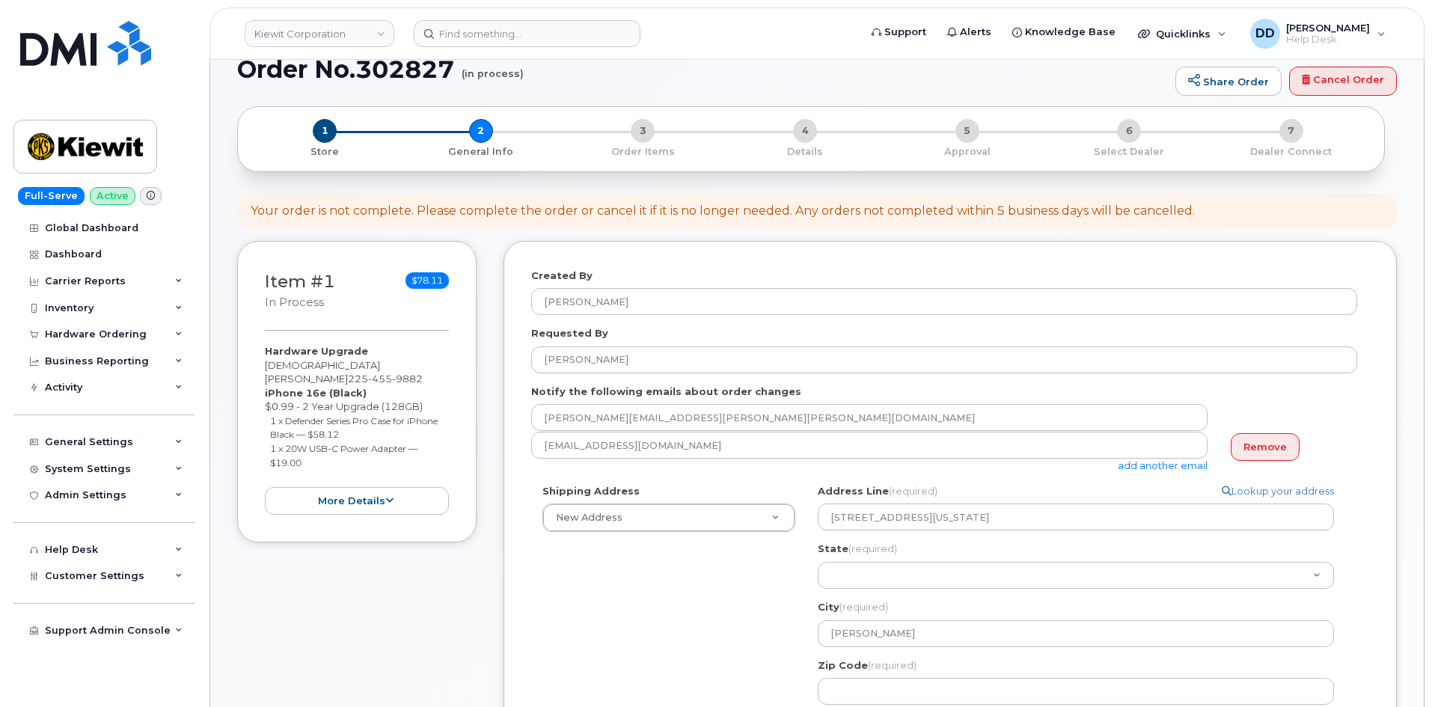
click at [1055, 472] on div "ddavis@dminc.com add another email" at bounding box center [875, 452] width 688 height 41
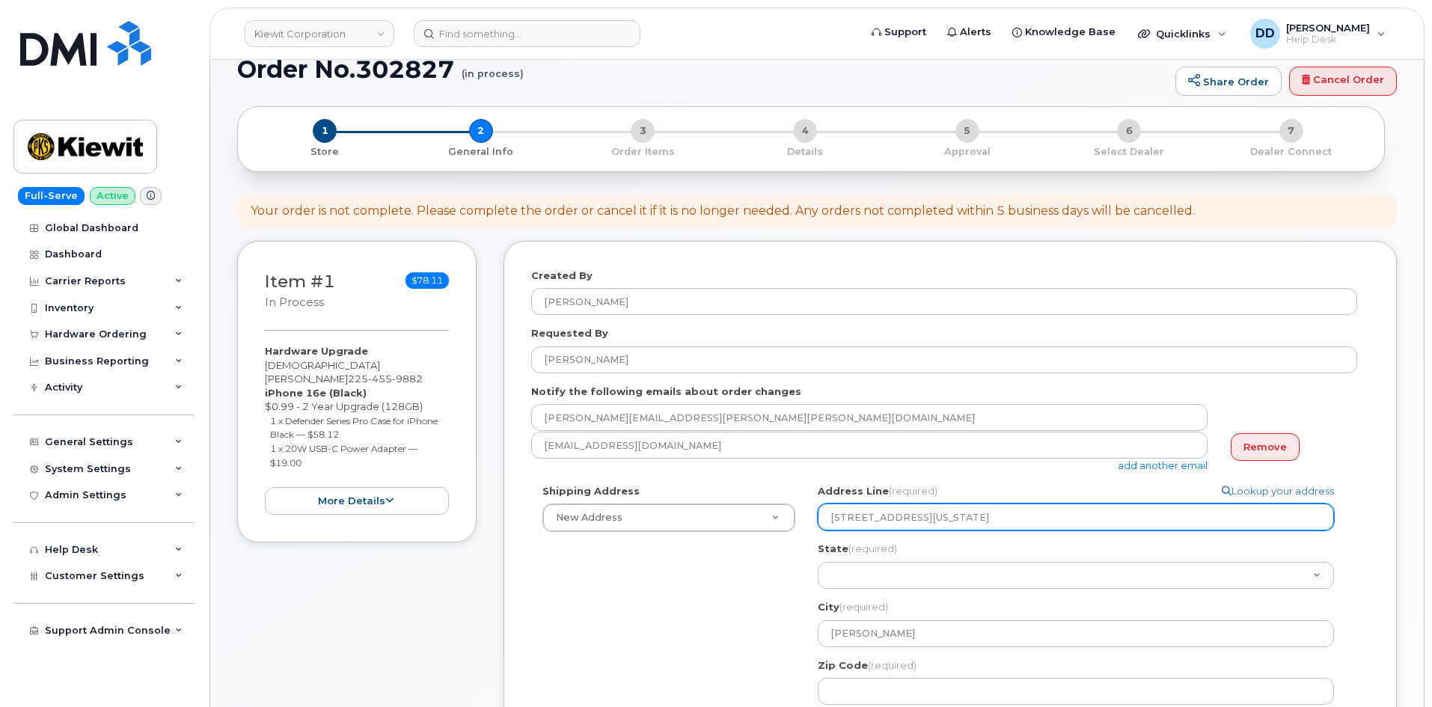
drag, startPoint x: 985, startPoint y: 518, endPoint x: 934, endPoint y: 521, distance: 50.9
click at [934, 521] on input "19801 NE 36th St. Oklahoma 73045" at bounding box center [1076, 516] width 516 height 27
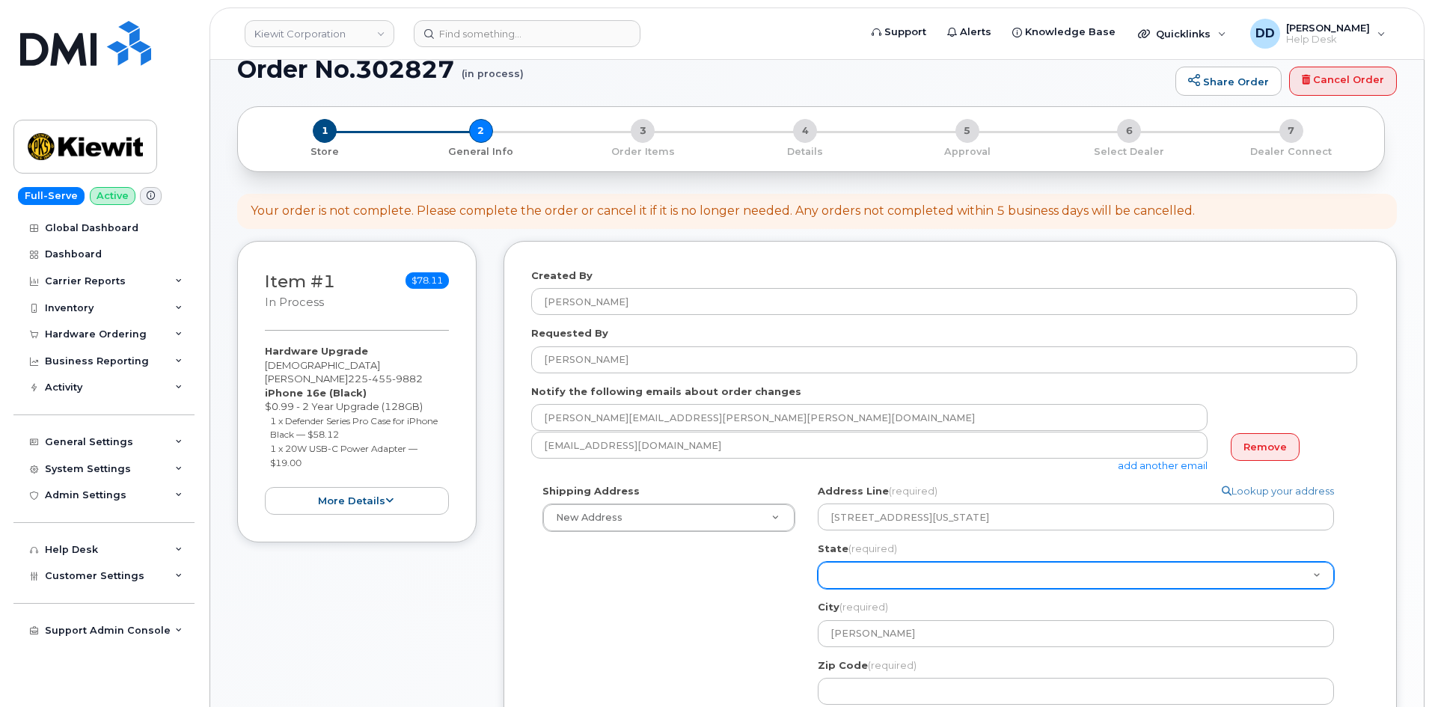
click at [897, 566] on select "Alabama Alaska American Samoa Arizona Arkansas California Colorado Connecticut …" at bounding box center [1076, 575] width 516 height 27
select select "OK"
click at [818, 562] on select "Alabama Alaska American Samoa Arizona Arkansas California Colorado Connecticut …" at bounding box center [1076, 575] width 516 height 27
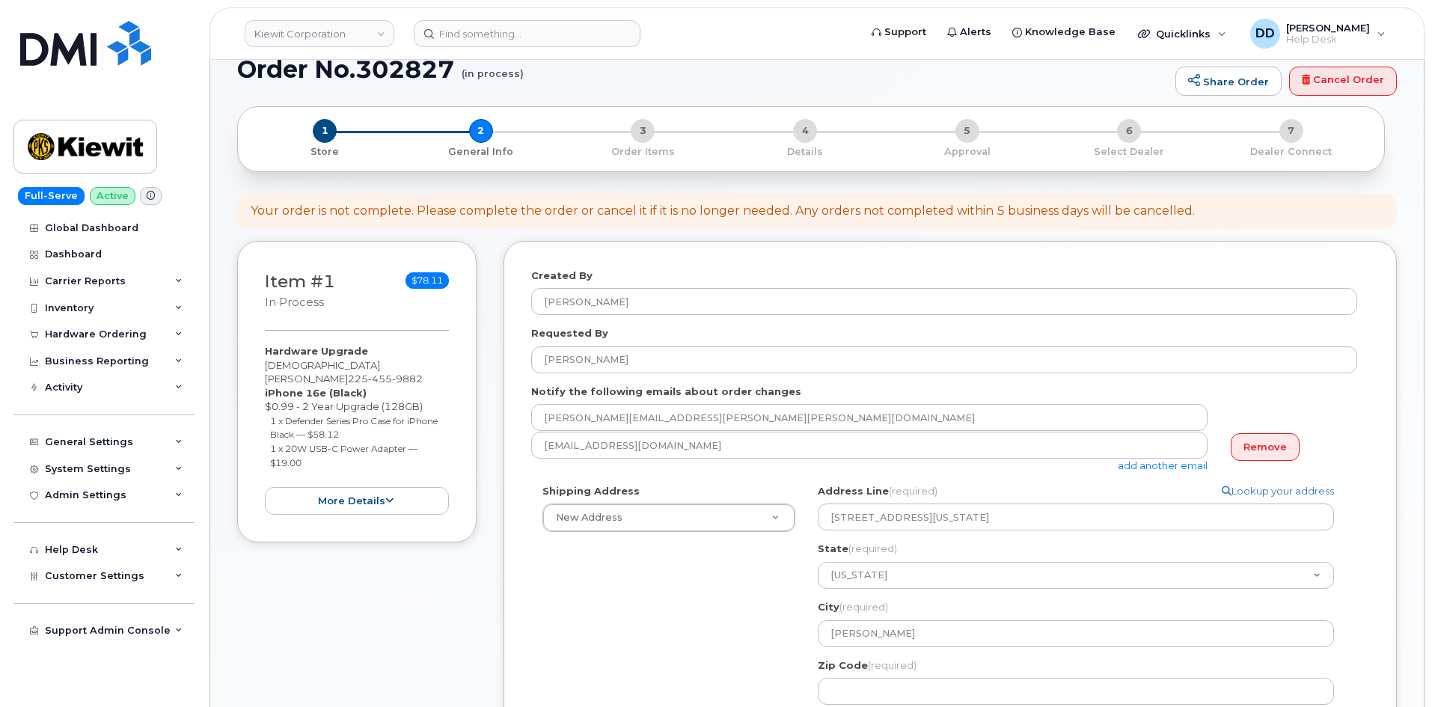
click at [729, 575] on div "Shipping Address New Address New Address 284 Maple Ridge Dr OK Harrah Search yo…" at bounding box center [944, 687] width 826 height 406
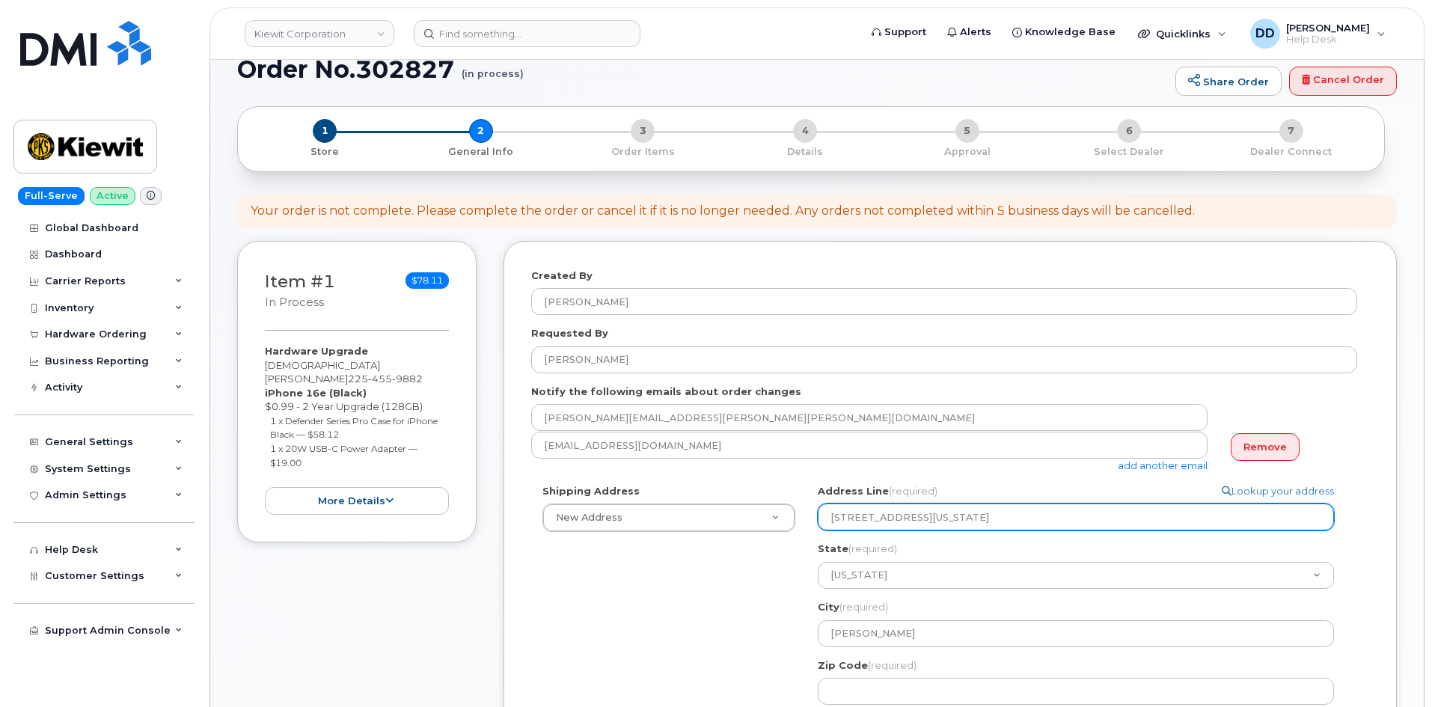
drag, startPoint x: 983, startPoint y: 517, endPoint x: 925, endPoint y: 524, distance: 58.1
click at [925, 524] on input "19801 NE 36th St. Oklahoma 73045" at bounding box center [1076, 516] width 516 height 27
select select
drag, startPoint x: 961, startPoint y: 518, endPoint x: 927, endPoint y: 517, distance: 34.4
click at [927, 517] on input "19801 NE 36th St. 73045" at bounding box center [1076, 516] width 516 height 27
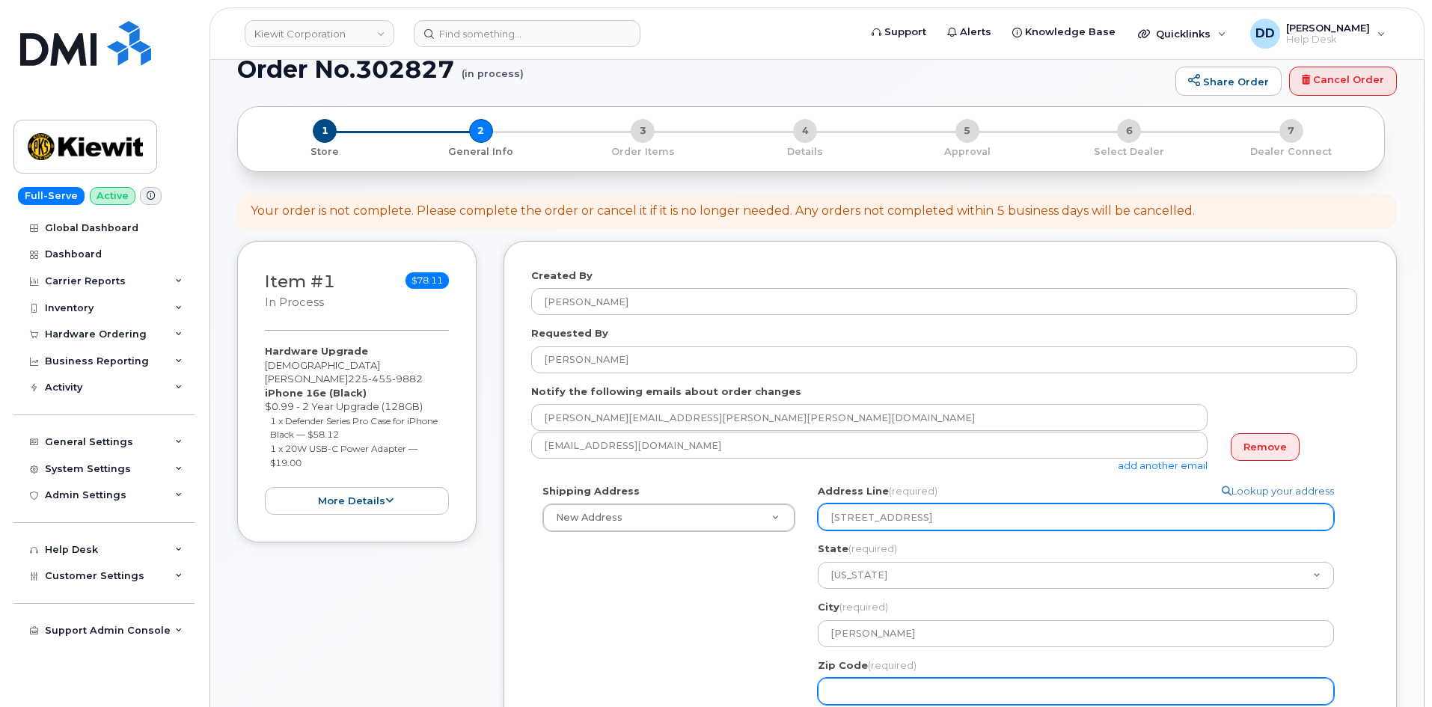
type input "19801 NE 36th St. 73045"
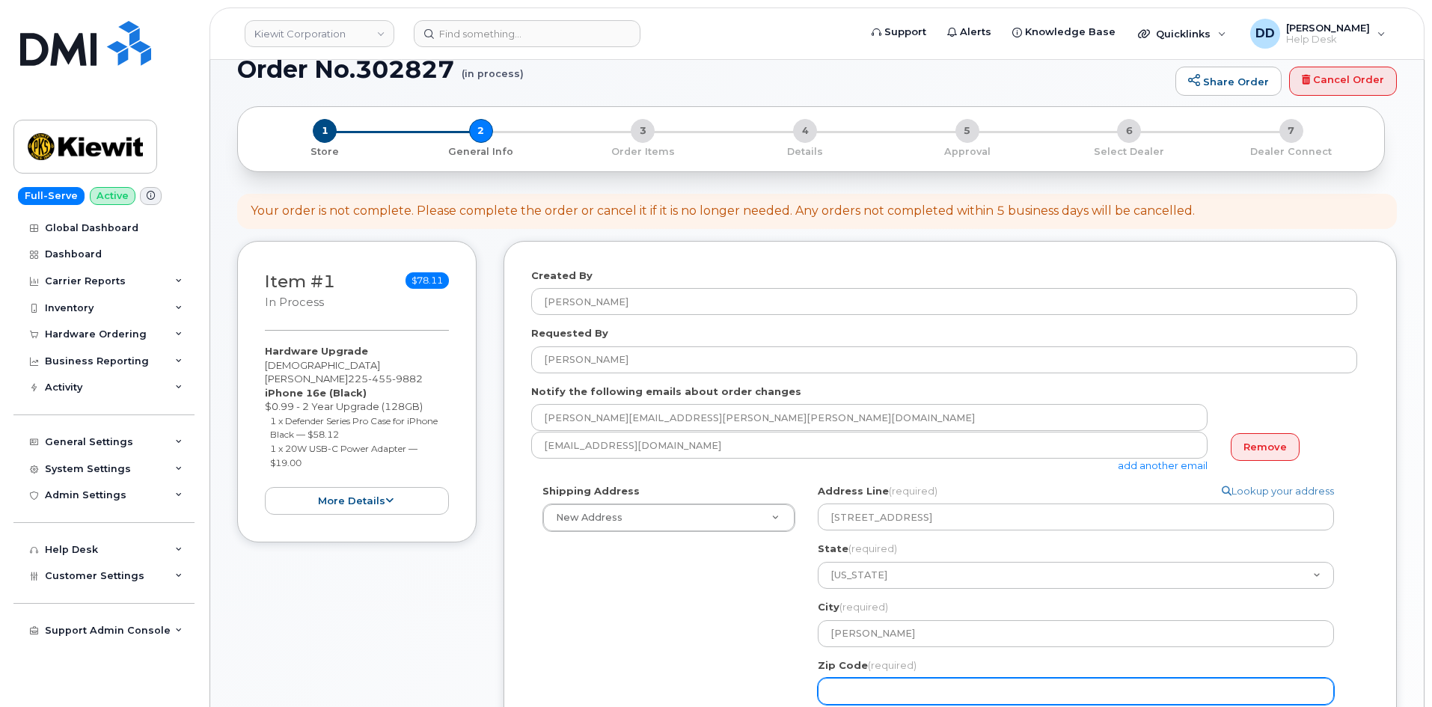
click at [866, 683] on input "Zip Code (required)" at bounding box center [1076, 691] width 516 height 27
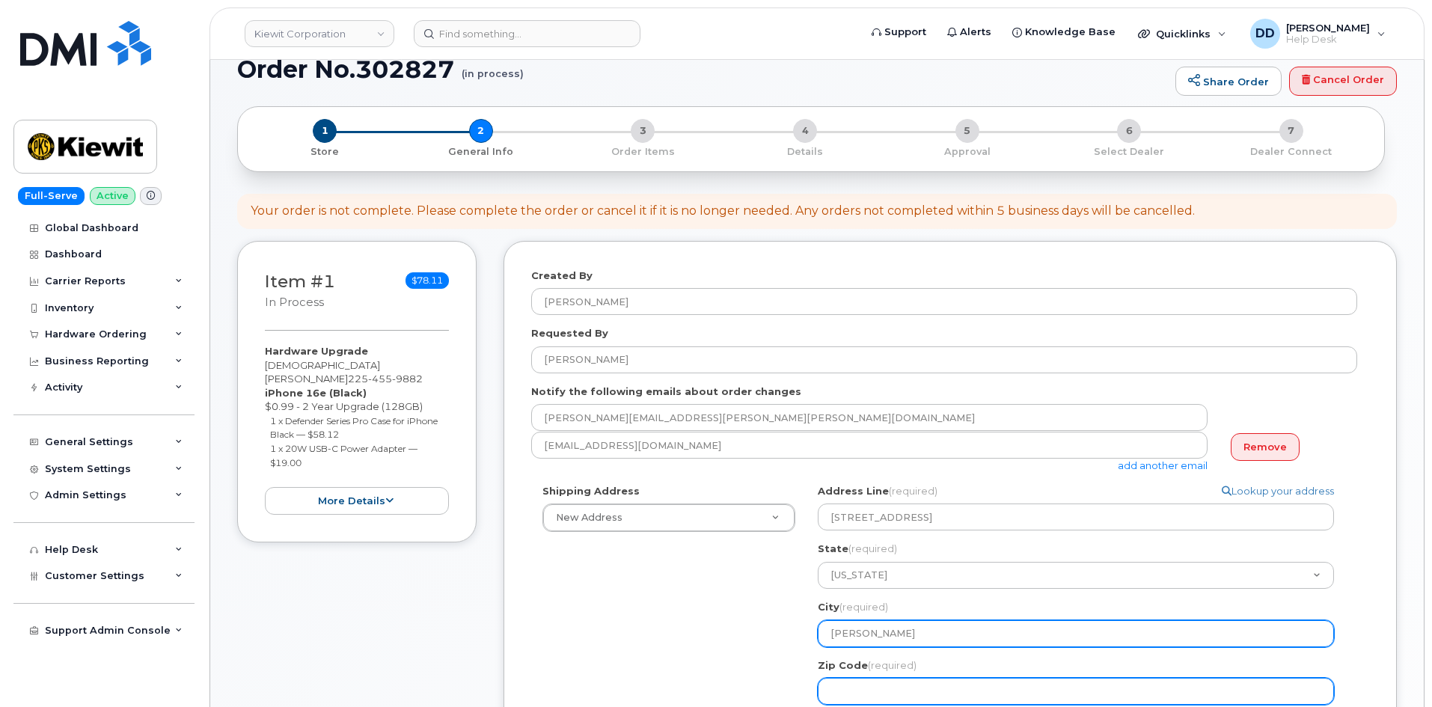
paste input "73045"
select select
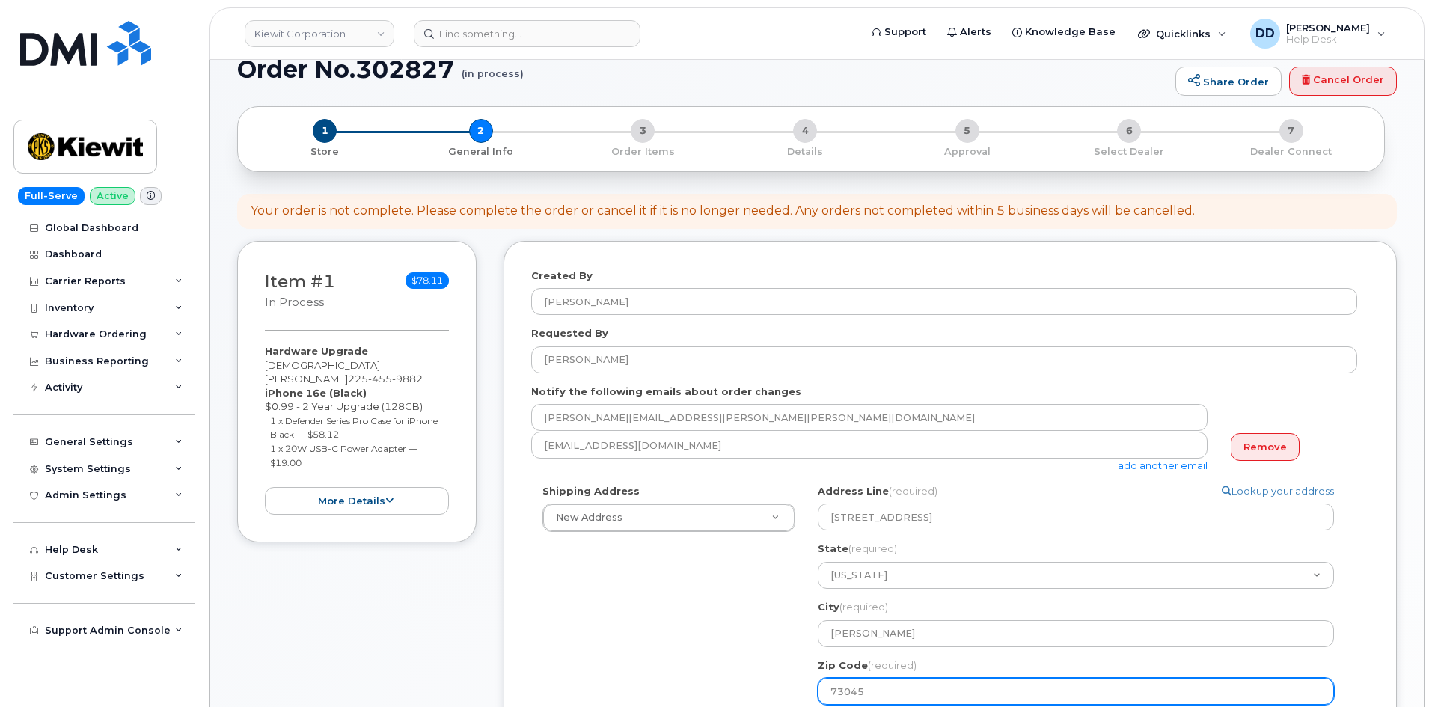
type input "73045"
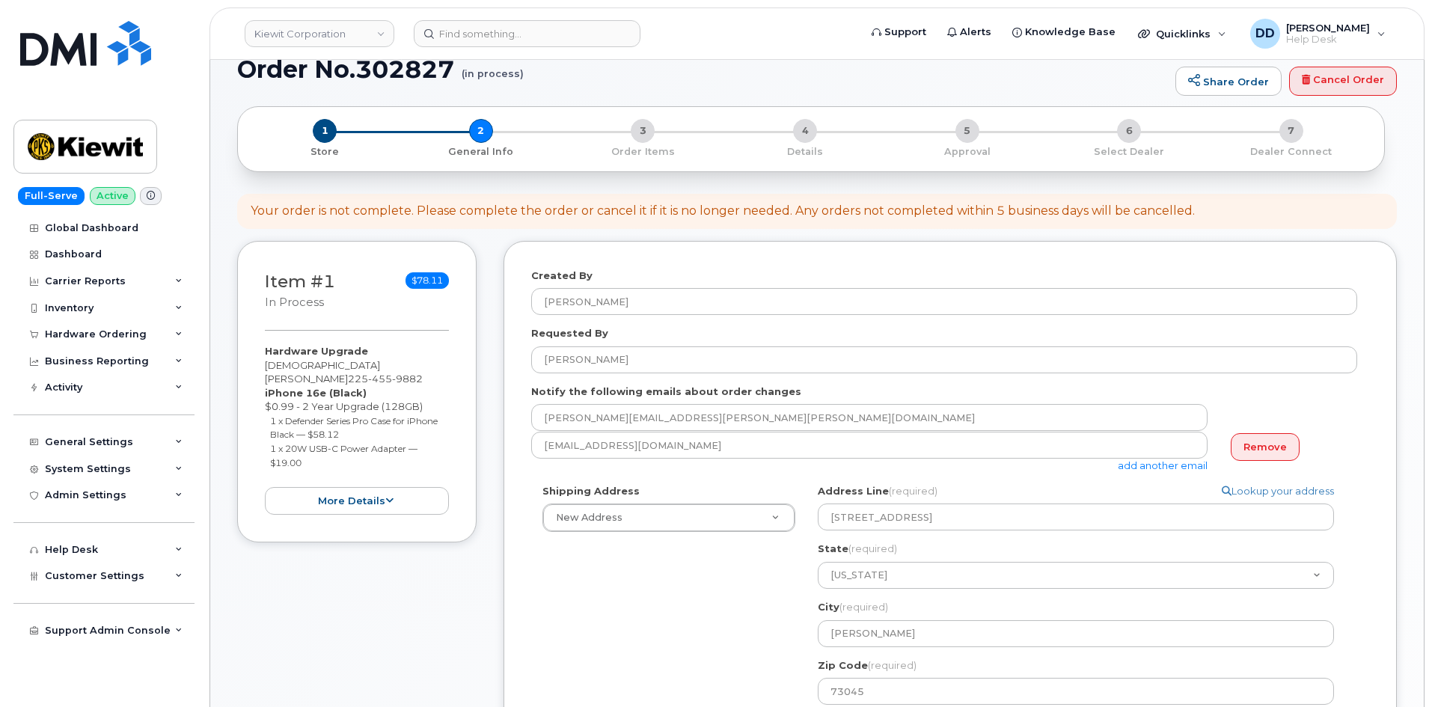
click at [629, 603] on div "Shipping Address New Address New Address 284 Maple Ridge Dr OK Harrah Search yo…" at bounding box center [944, 687] width 826 height 406
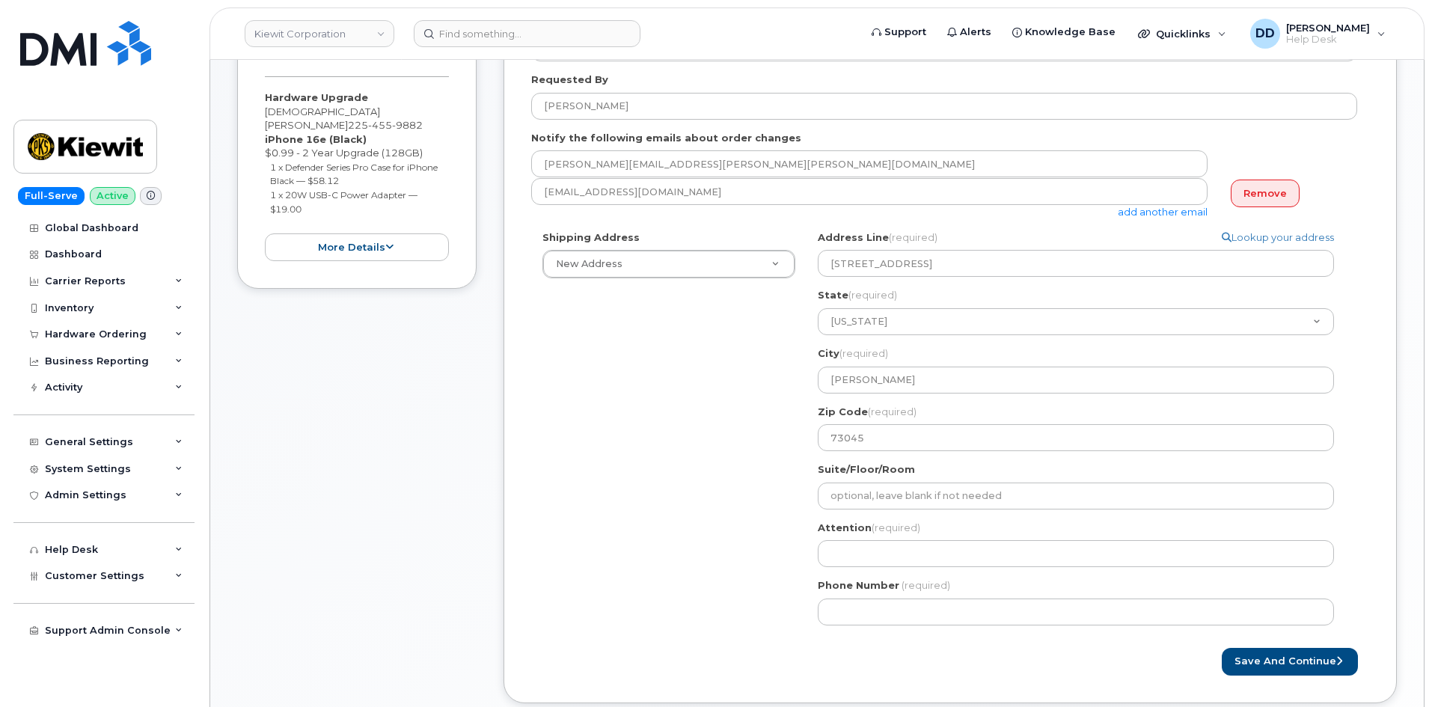
scroll to position [335, 0]
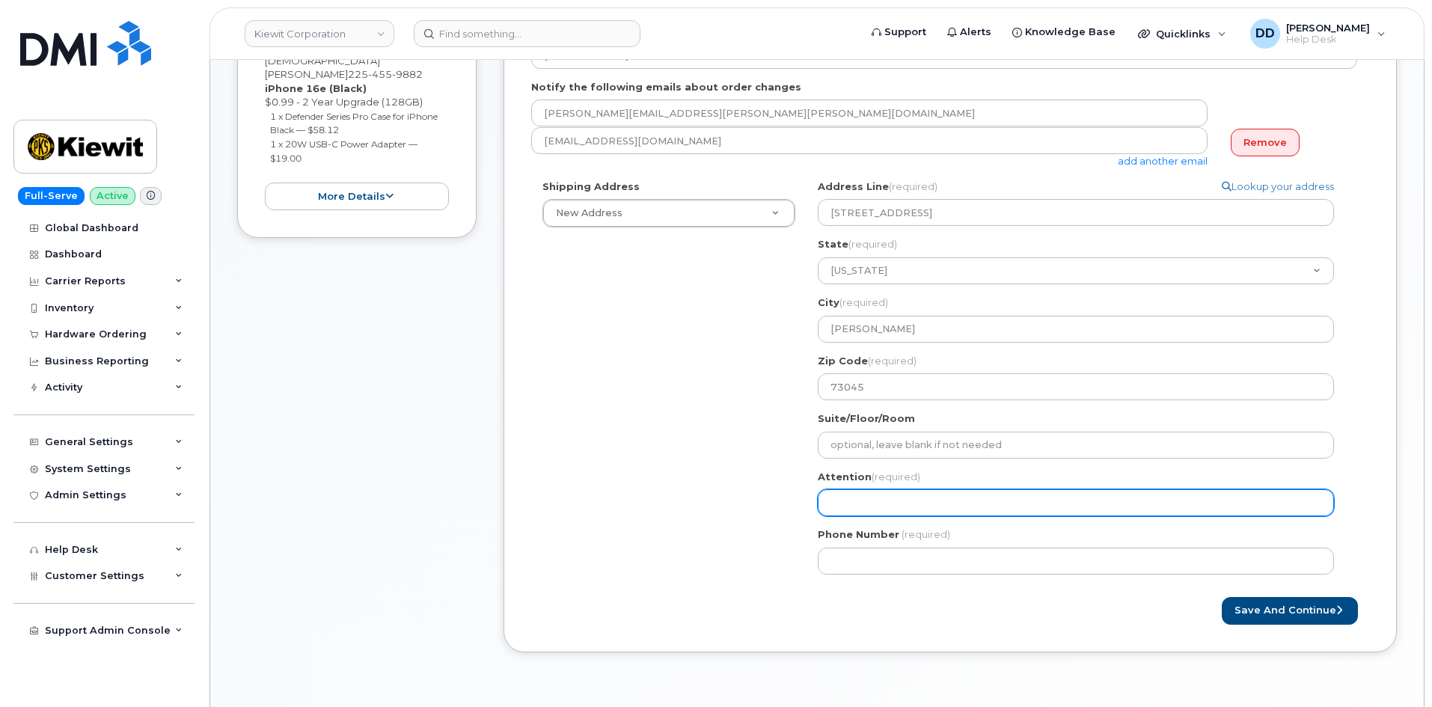
click at [943, 500] on input "Attention (required)" at bounding box center [1076, 502] width 516 height 27
paste input "[PERSON_NAME]"
select select
type input "[PERSON_NAME]"
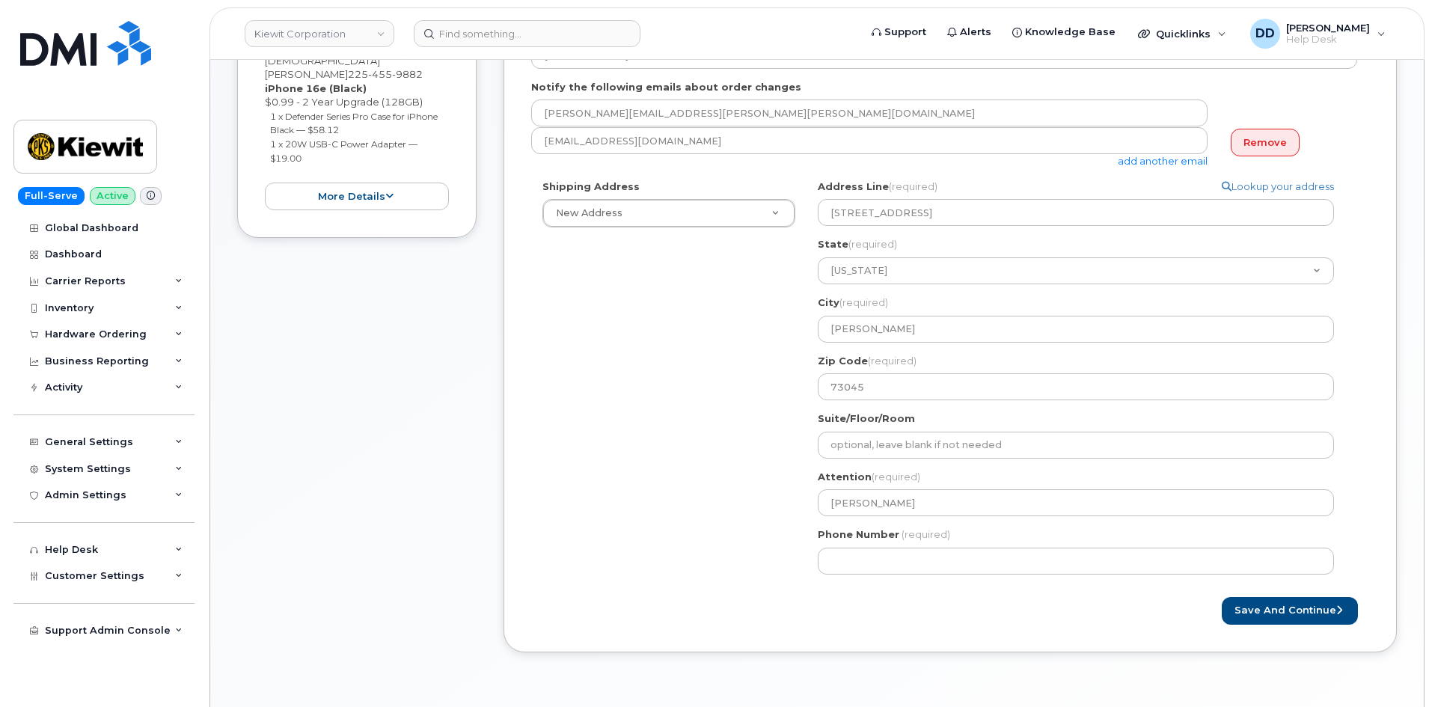
click at [758, 619] on div "Save and Continue" at bounding box center [950, 611] width 838 height 28
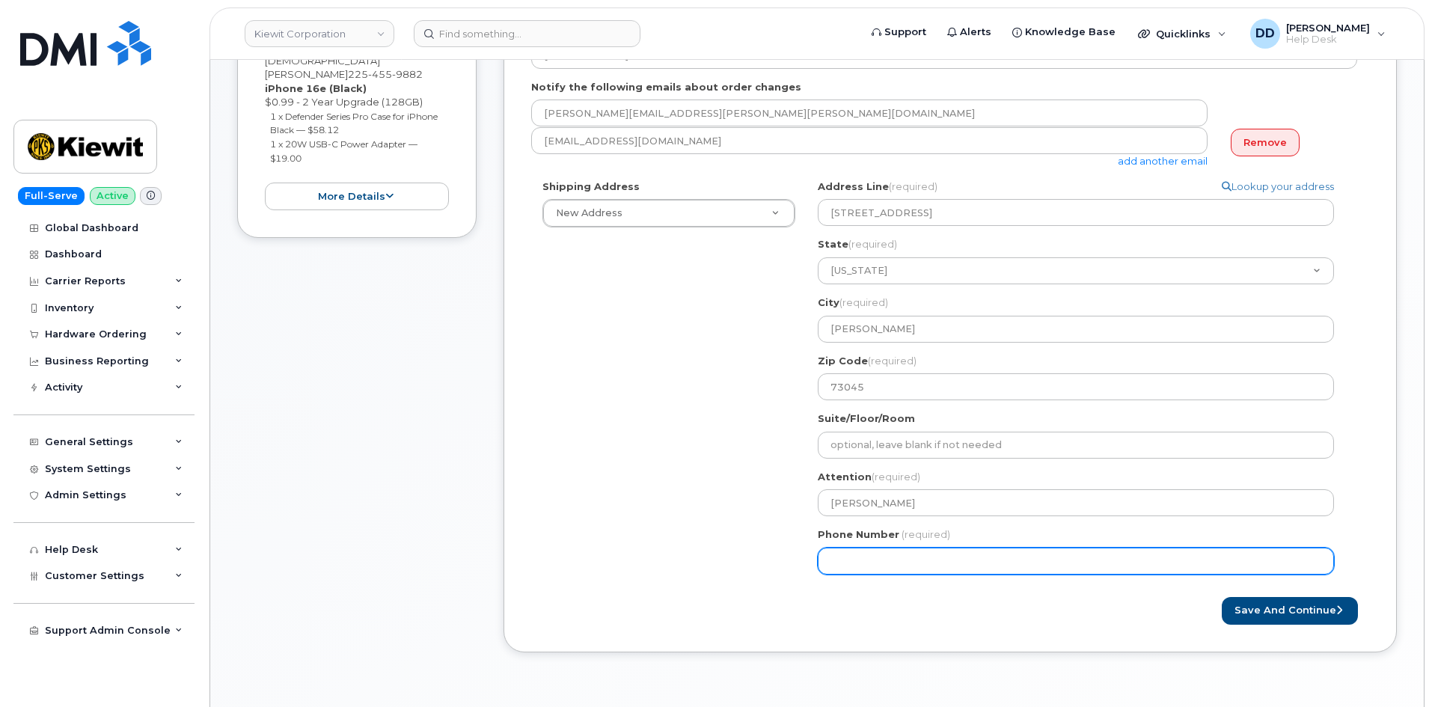
click at [902, 564] on input "Phone Number" at bounding box center [1076, 561] width 516 height 27
paste input "3612309214"
select select
type input "3612309214"
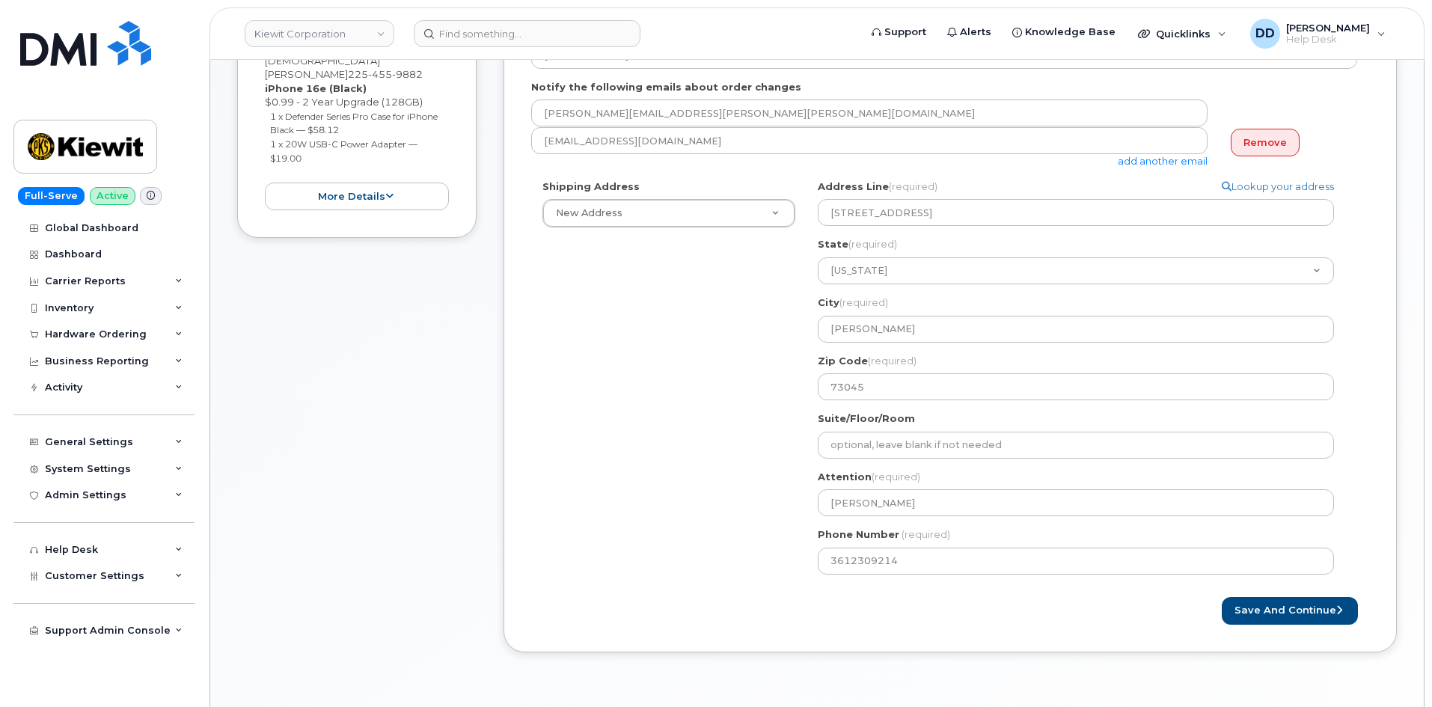
click at [811, 617] on div "Save and Continue" at bounding box center [950, 611] width 838 height 28
click at [1282, 608] on button "Save and Continue" at bounding box center [1290, 611] width 136 height 28
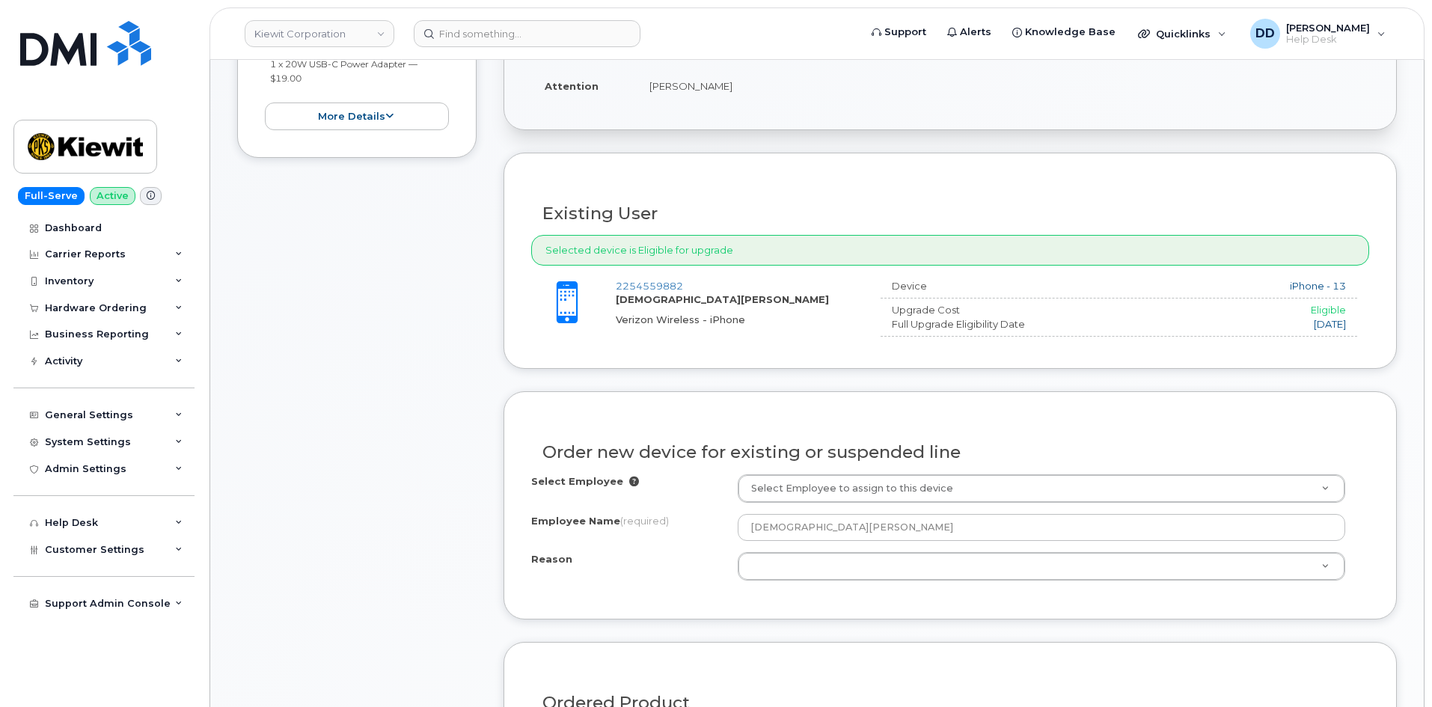
scroll to position [423, 0]
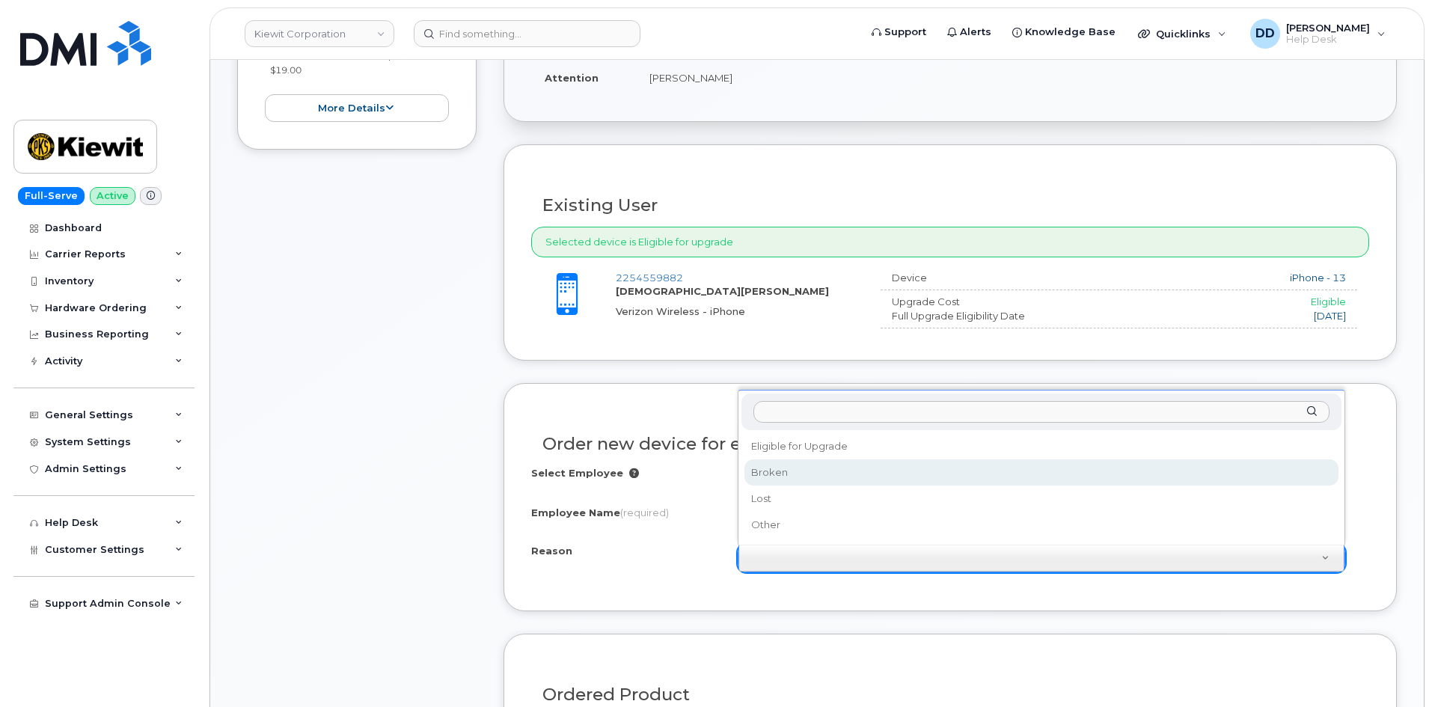
select select "broken"
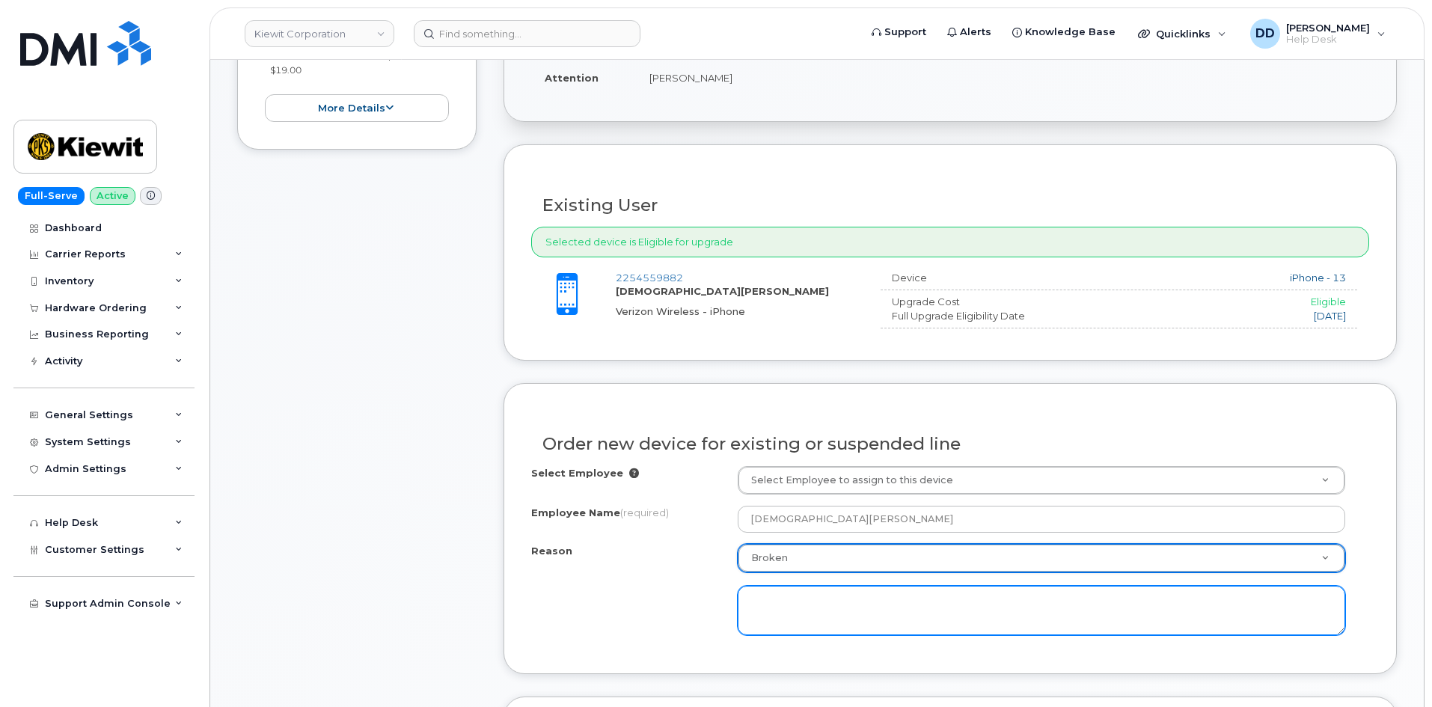
click at [818, 610] on textarea at bounding box center [1041, 610] width 607 height 49
type textarea "Cracked Screen"
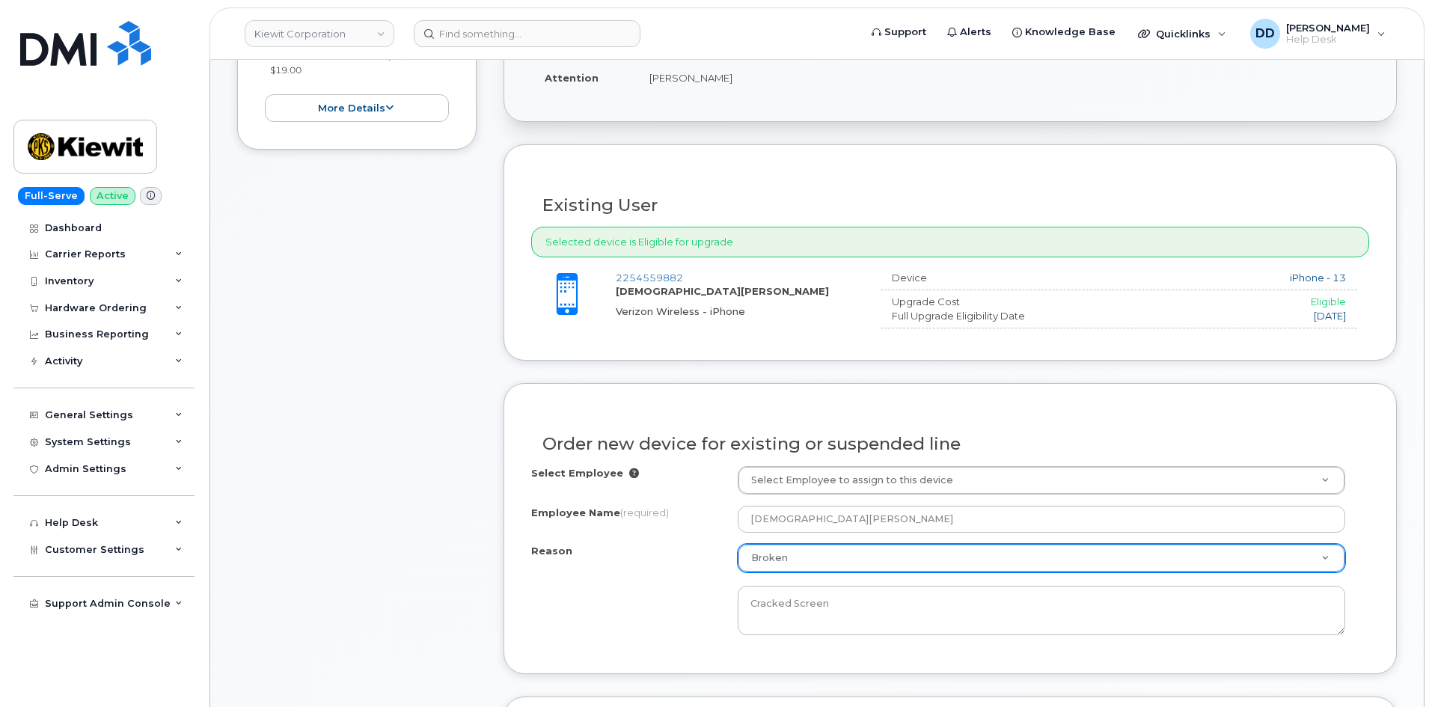
click at [602, 616] on div "Reason Broken Reason Eligible for Upgrade Broken Lost Other Cracked Screen" at bounding box center [950, 589] width 838 height 91
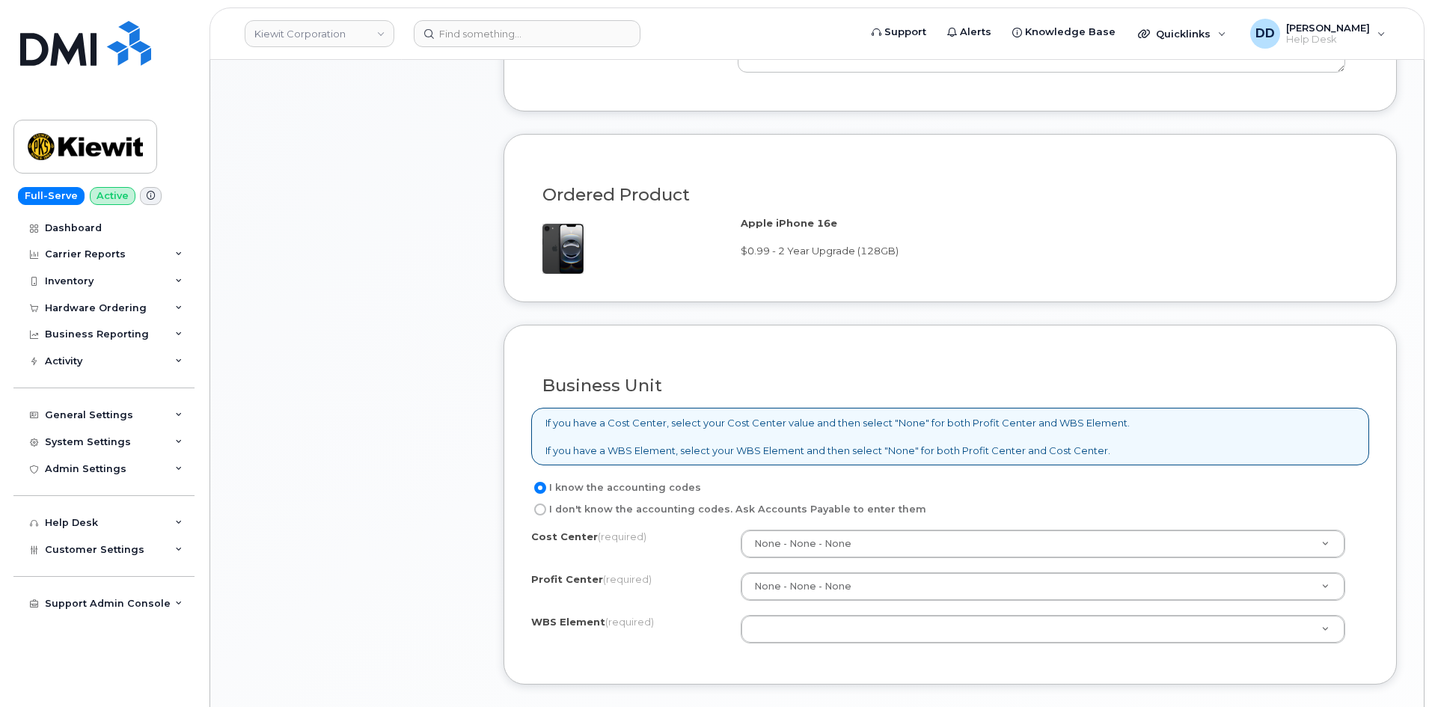
scroll to position [987, 0]
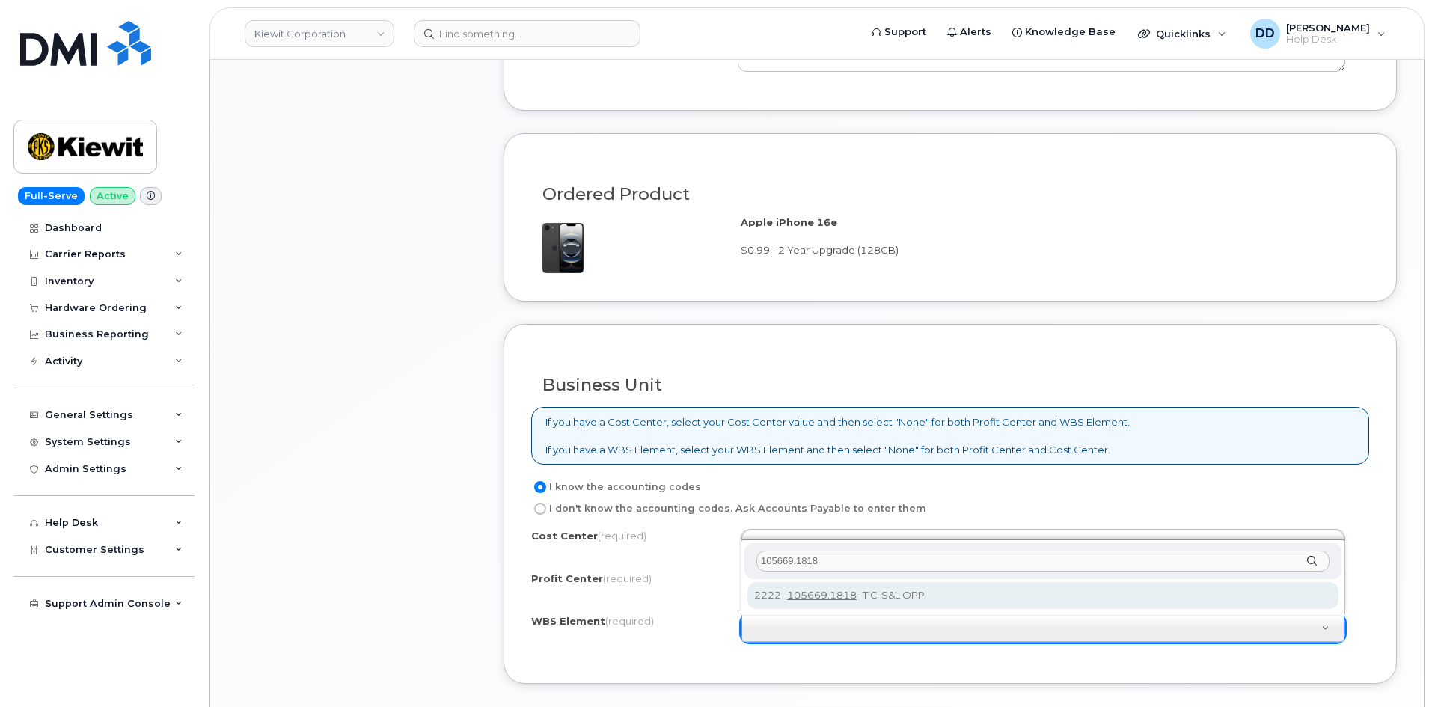
type input "105669.1818"
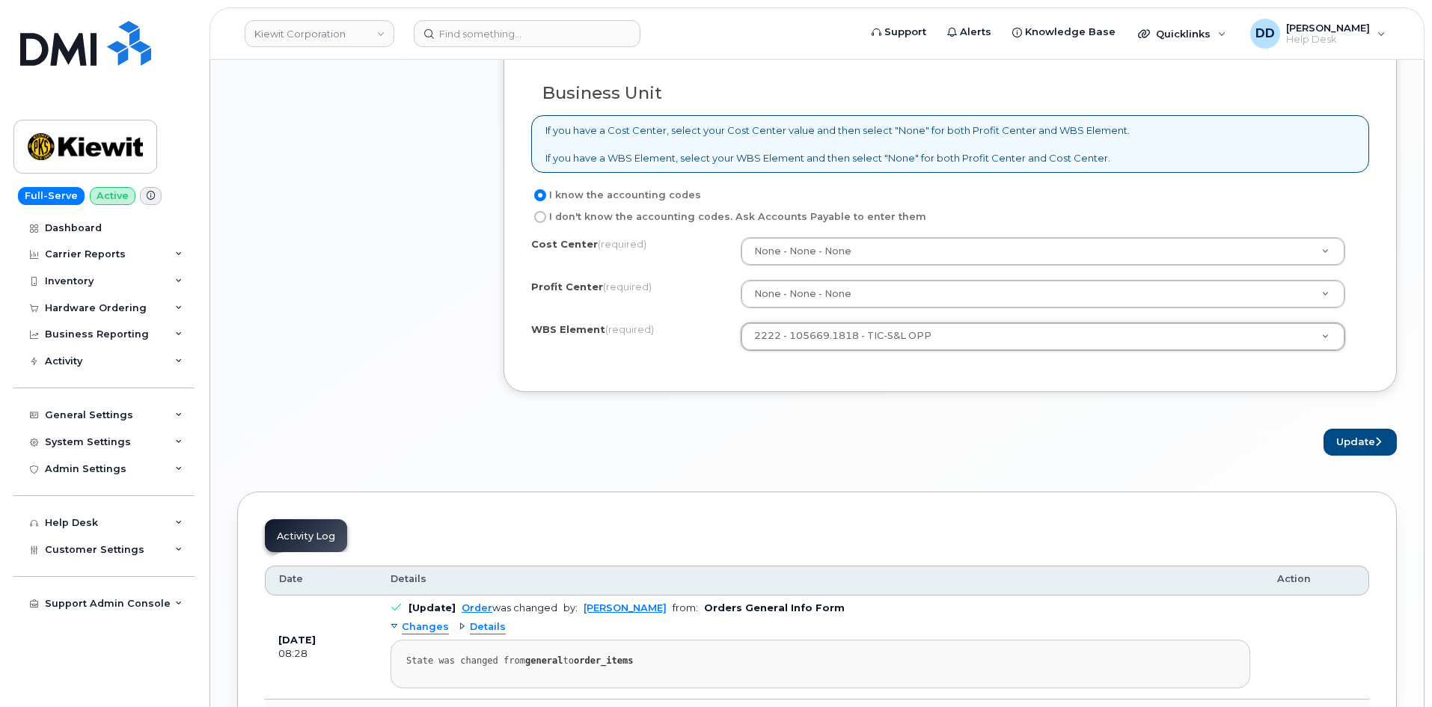
scroll to position [1286, 0]
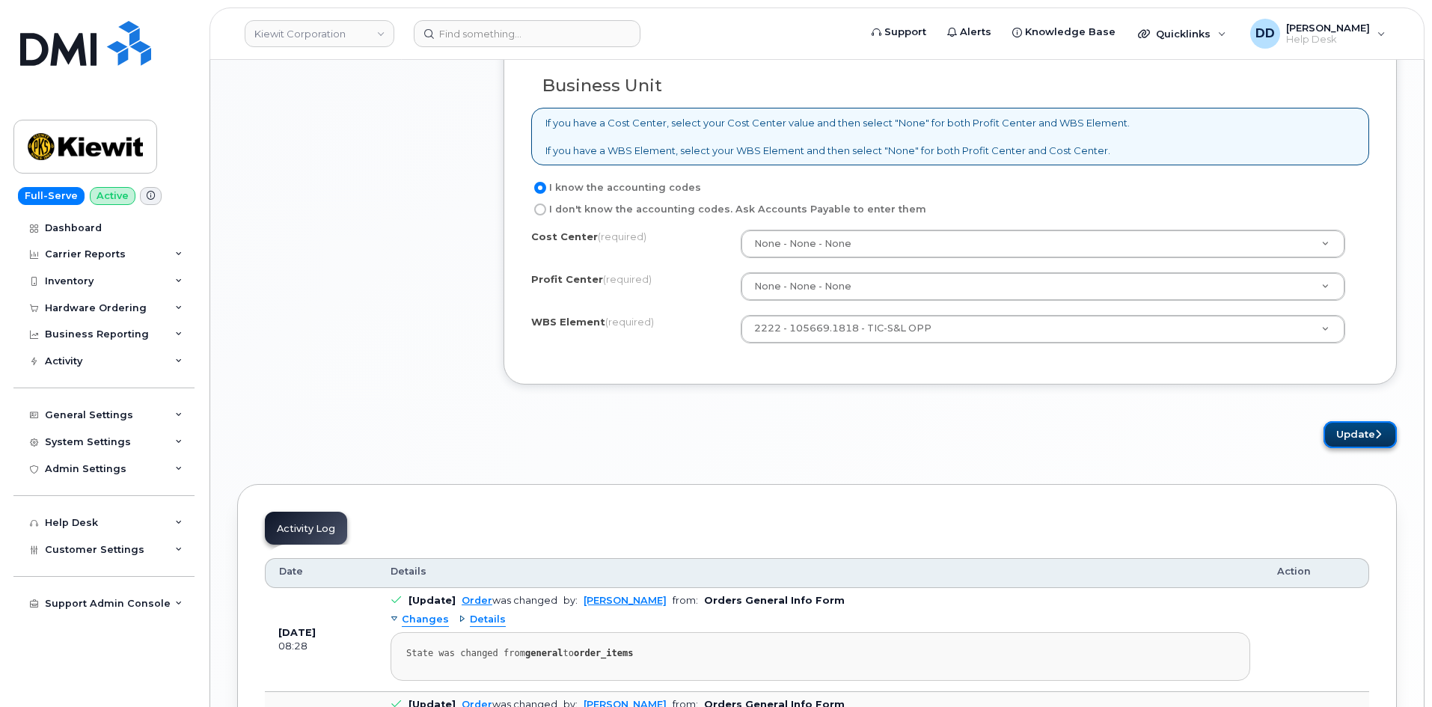
click at [1363, 435] on button "Update" at bounding box center [1359, 435] width 73 height 28
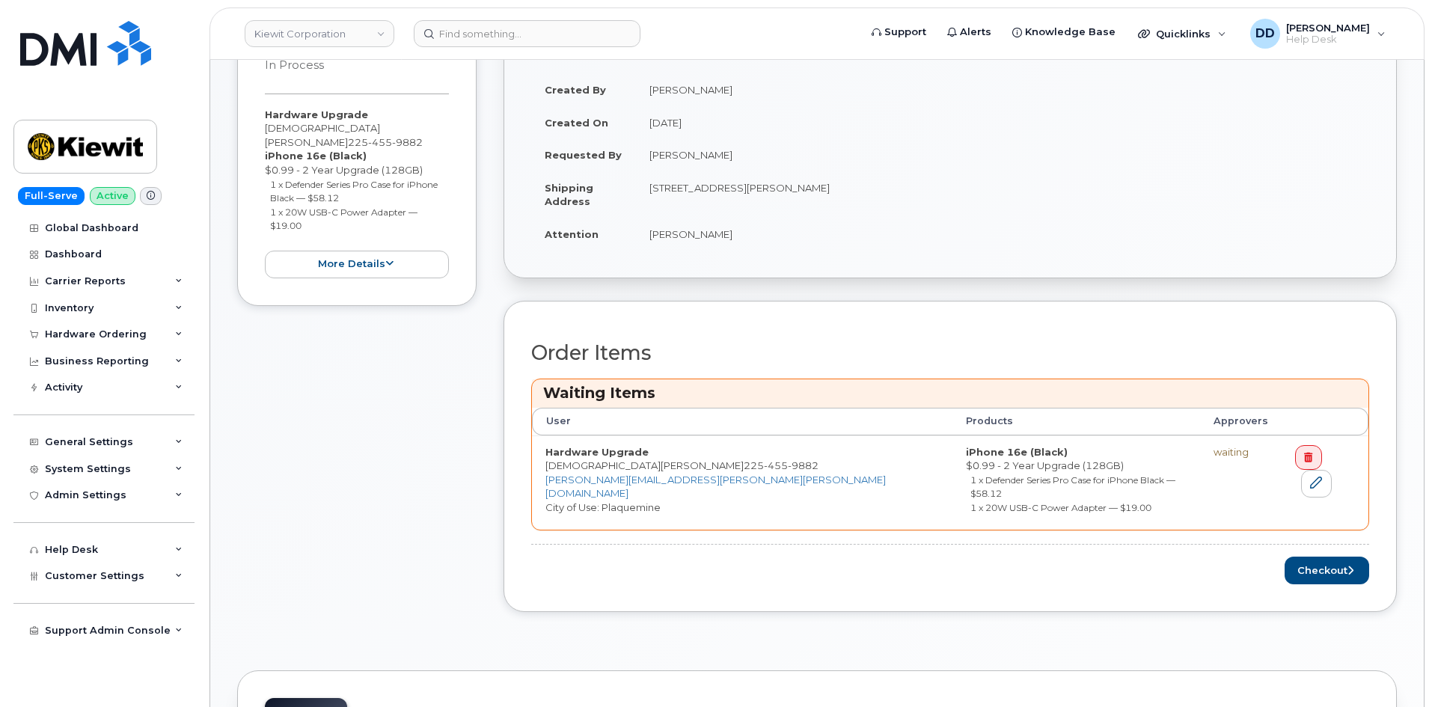
scroll to position [340, 0]
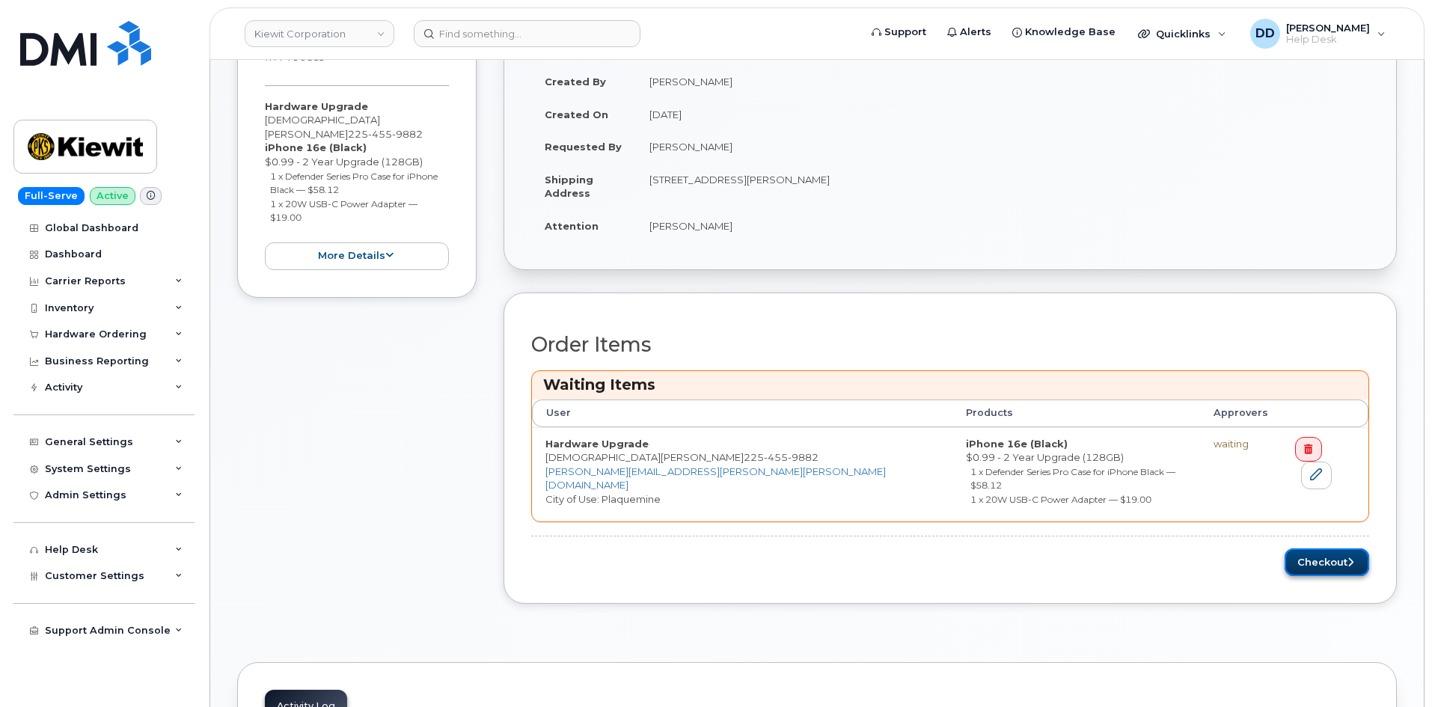
drag, startPoint x: 1333, startPoint y: 542, endPoint x: 1323, endPoint y: 557, distance: 17.8
click at [1333, 548] on button "Checkout" at bounding box center [1327, 562] width 85 height 28
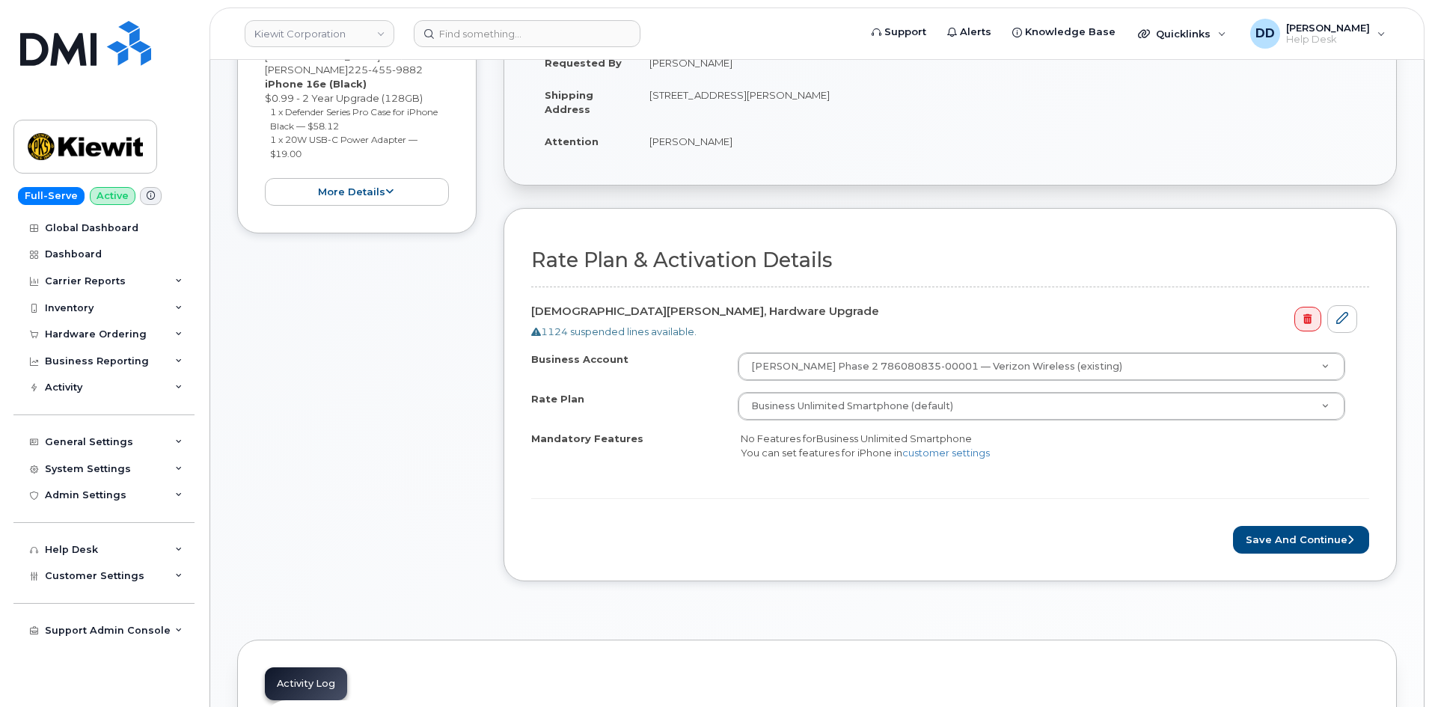
scroll to position [317, 0]
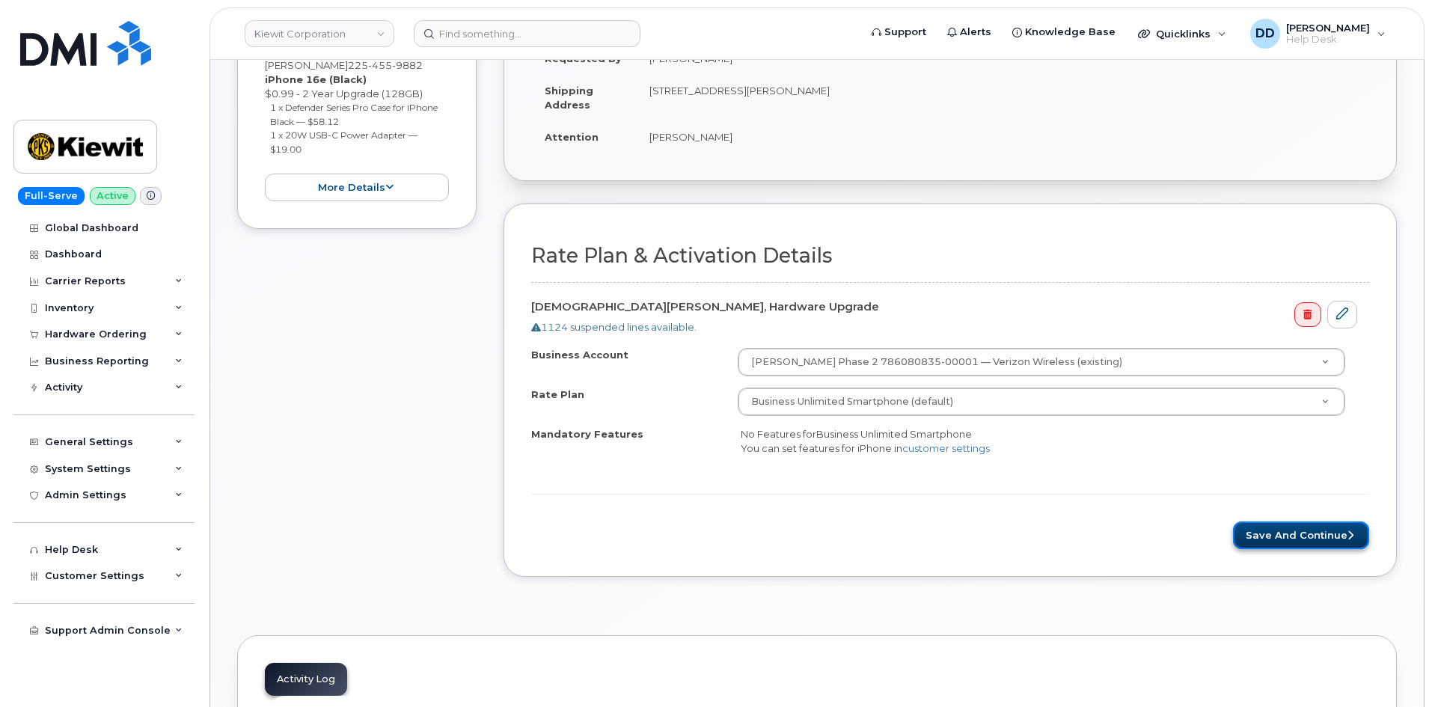
click at [1302, 533] on button "Save and Continue" at bounding box center [1301, 535] width 136 height 28
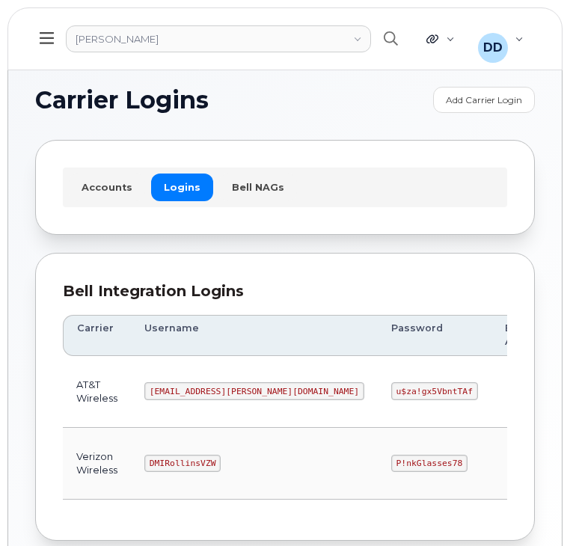
scroll to position [83, 0]
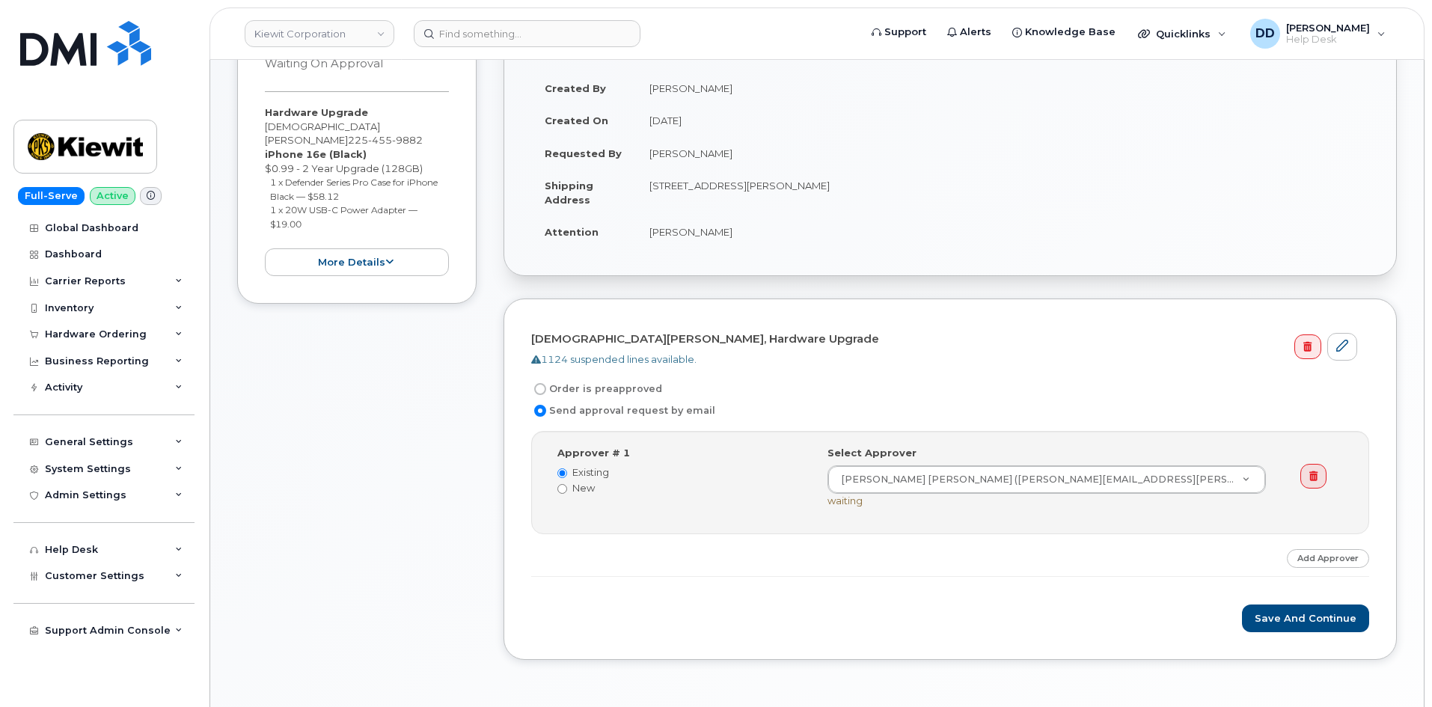
scroll to position [224, 0]
click at [1289, 624] on button "Save and Continue" at bounding box center [1305, 616] width 127 height 28
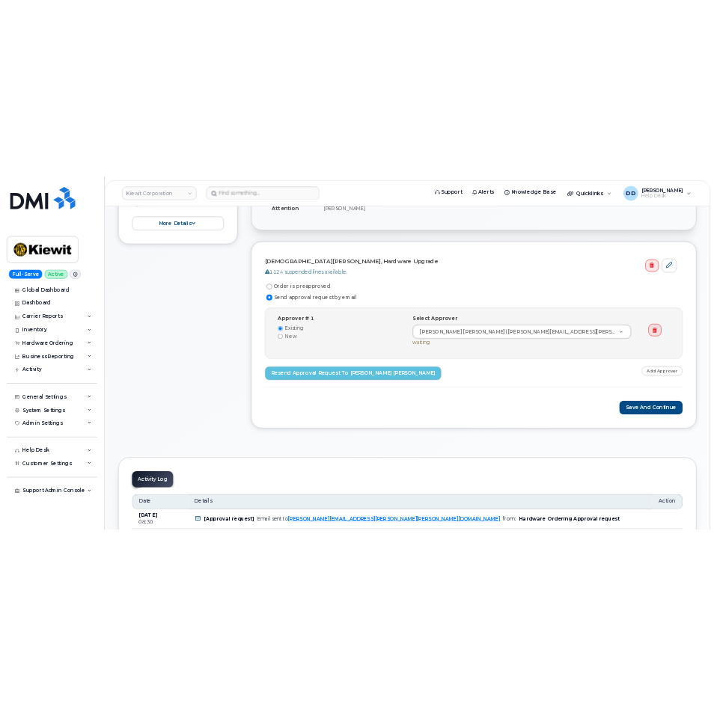
scroll to position [391, 0]
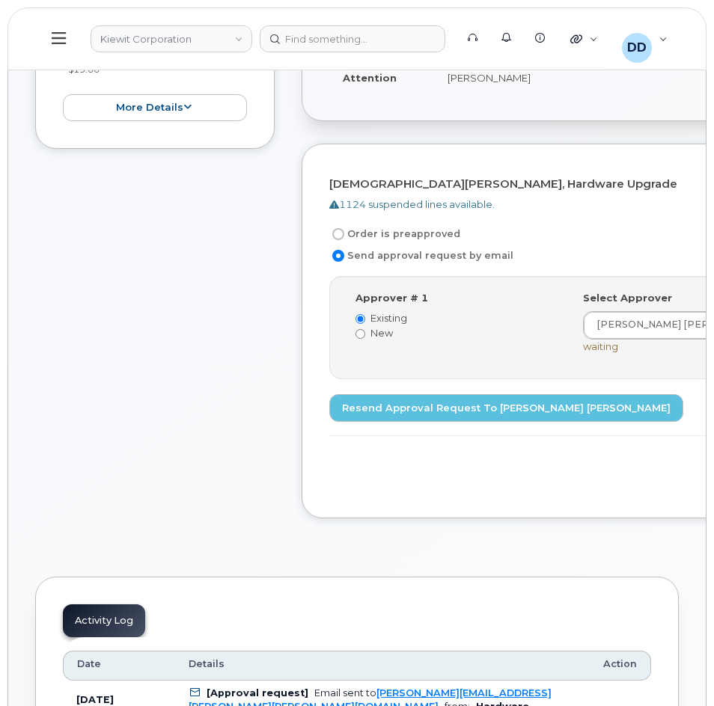
click at [67, 32] on button at bounding box center [59, 38] width 48 height 43
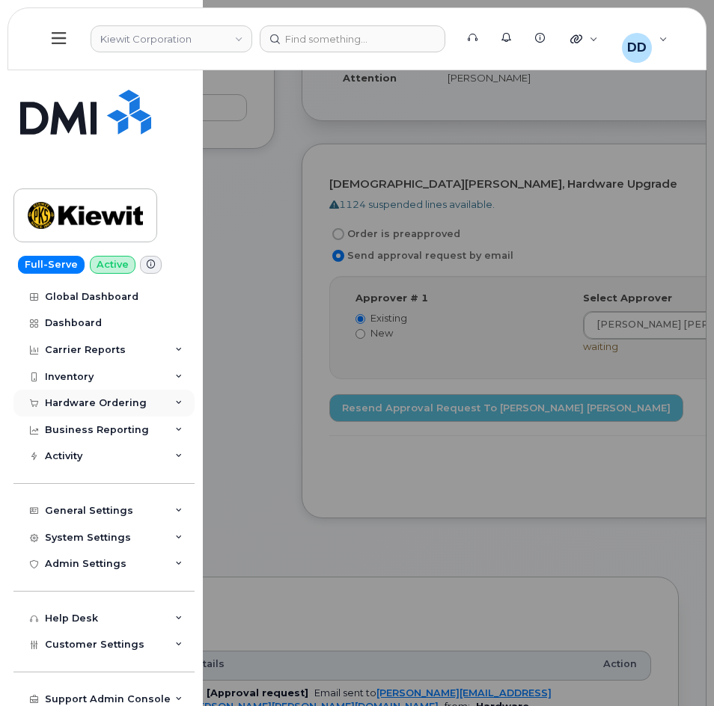
click at [73, 403] on div "Hardware Ordering" at bounding box center [96, 403] width 102 height 12
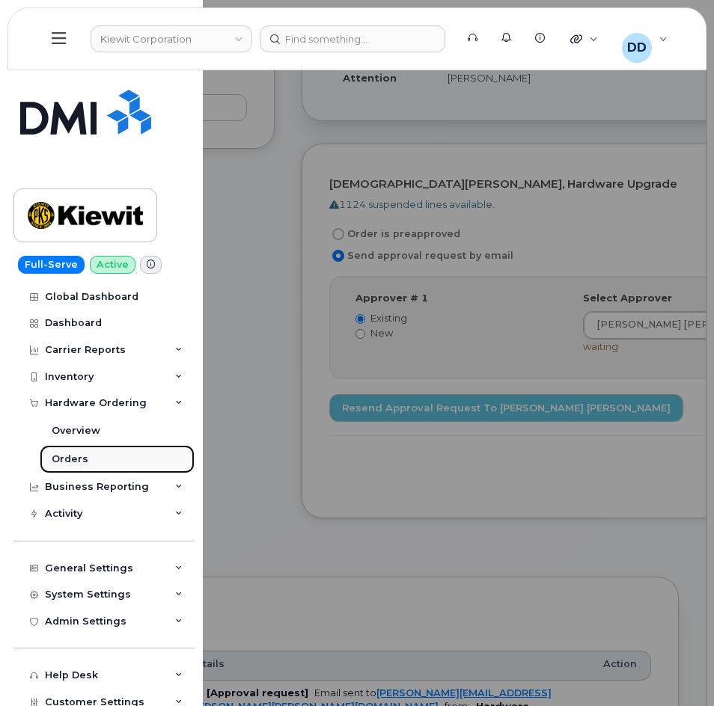
click at [91, 462] on link "Orders" at bounding box center [117, 459] width 155 height 28
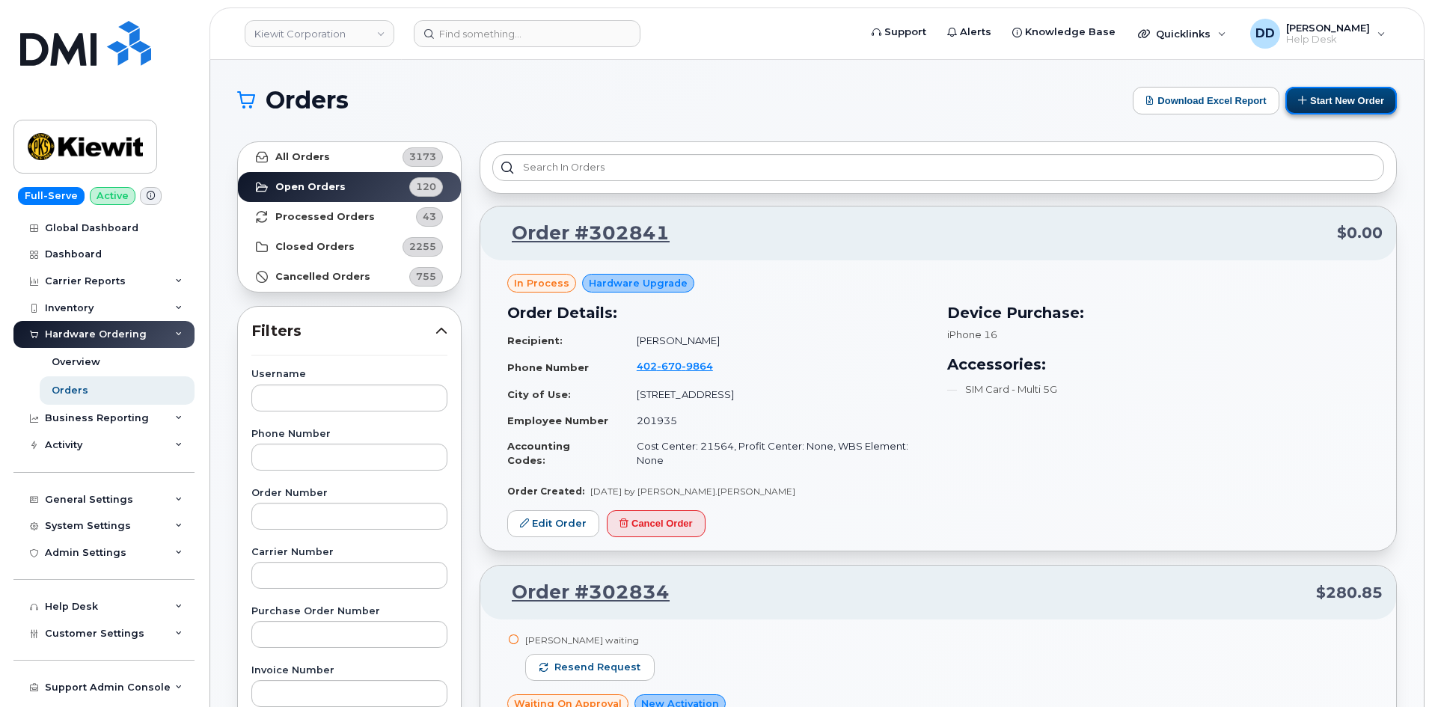
click at [1366, 114] on button "Start New Order" at bounding box center [1340, 101] width 111 height 28
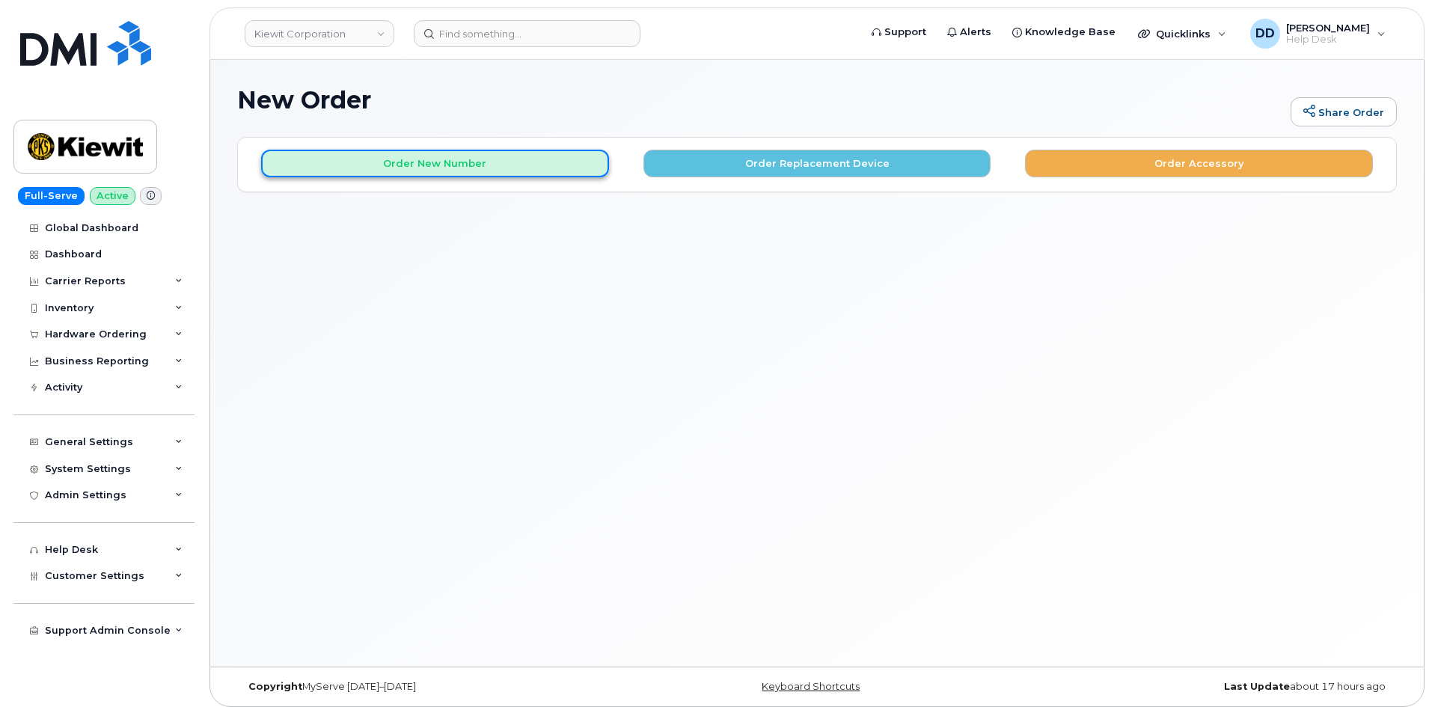
click at [416, 163] on button "Order New Number" at bounding box center [435, 164] width 348 height 28
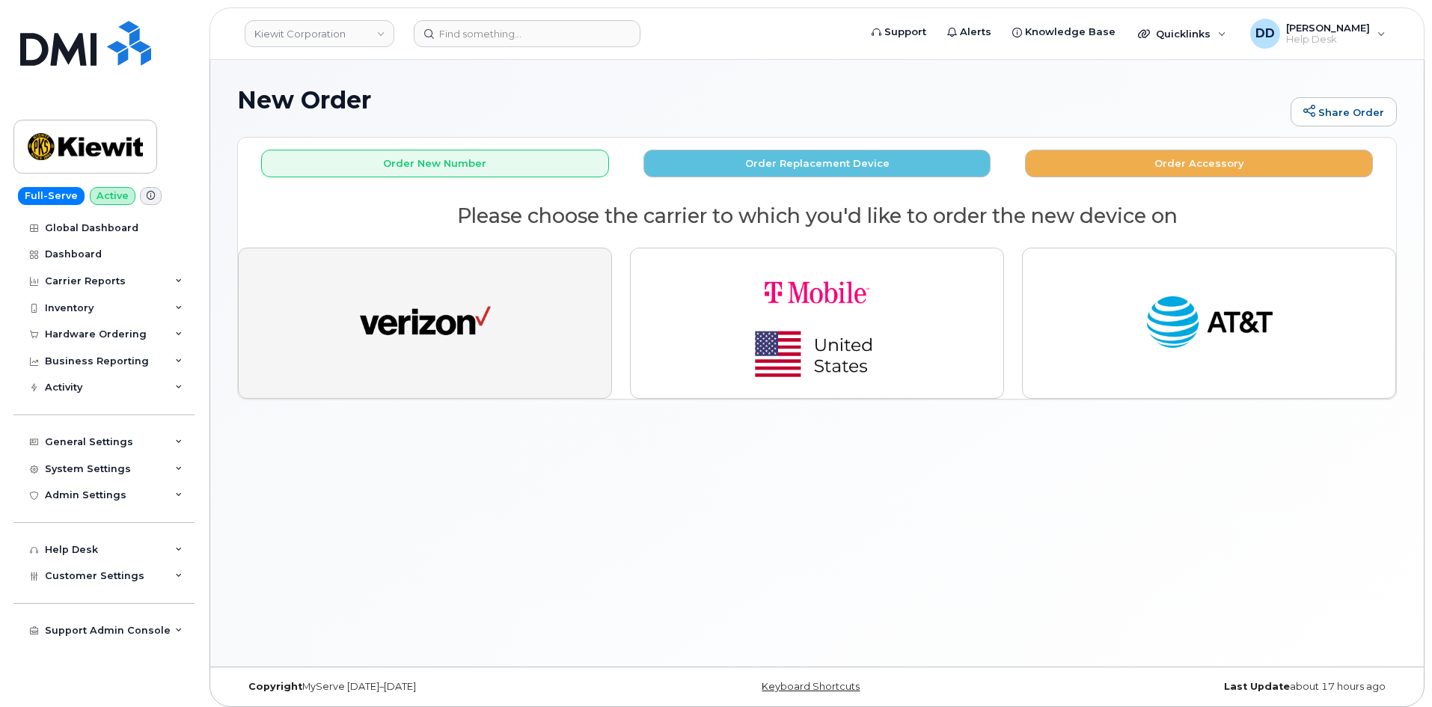
click at [489, 296] on img "button" at bounding box center [425, 323] width 131 height 67
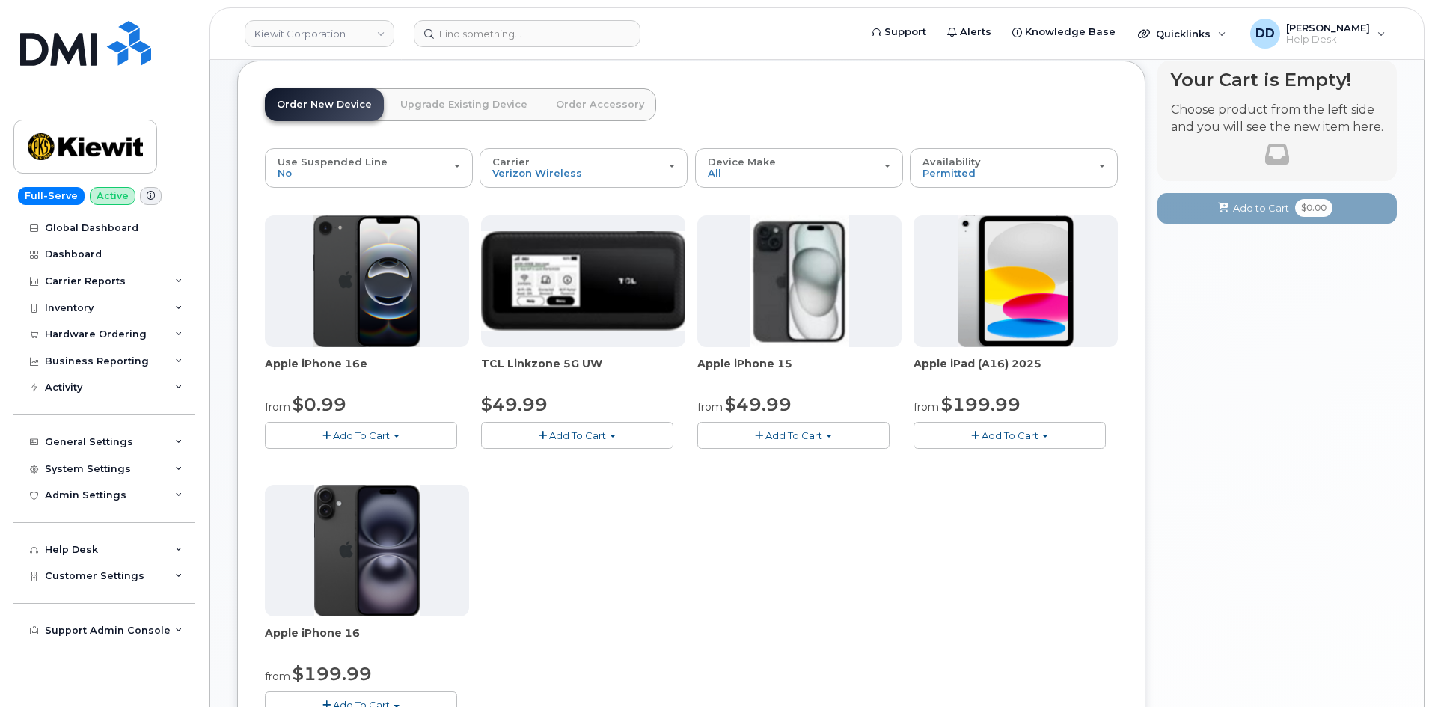
scroll to position [75, 0]
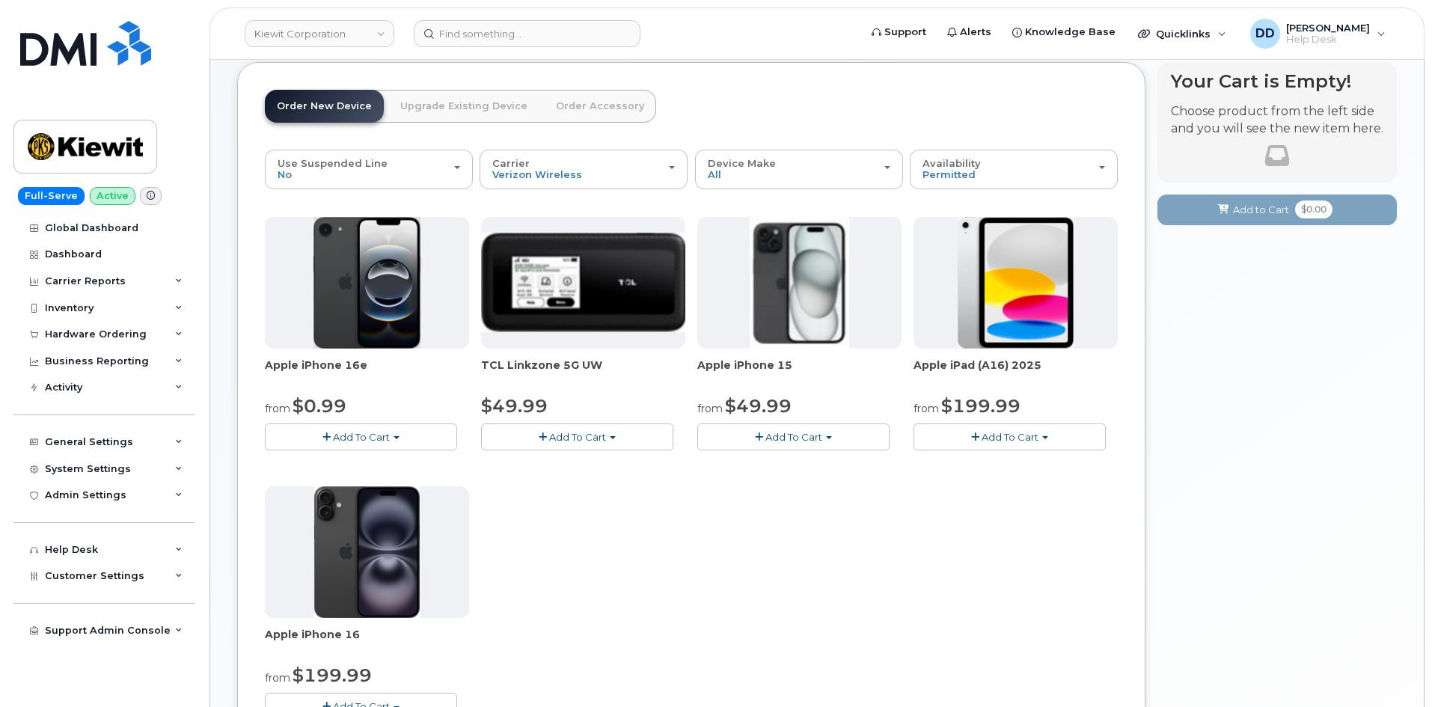
click at [1040, 444] on button "Add To Cart" at bounding box center [1009, 436] width 192 height 26
click at [1006, 467] on link "$199.99 - 2 Year Activation (128GB)" at bounding box center [1020, 465] width 206 height 19
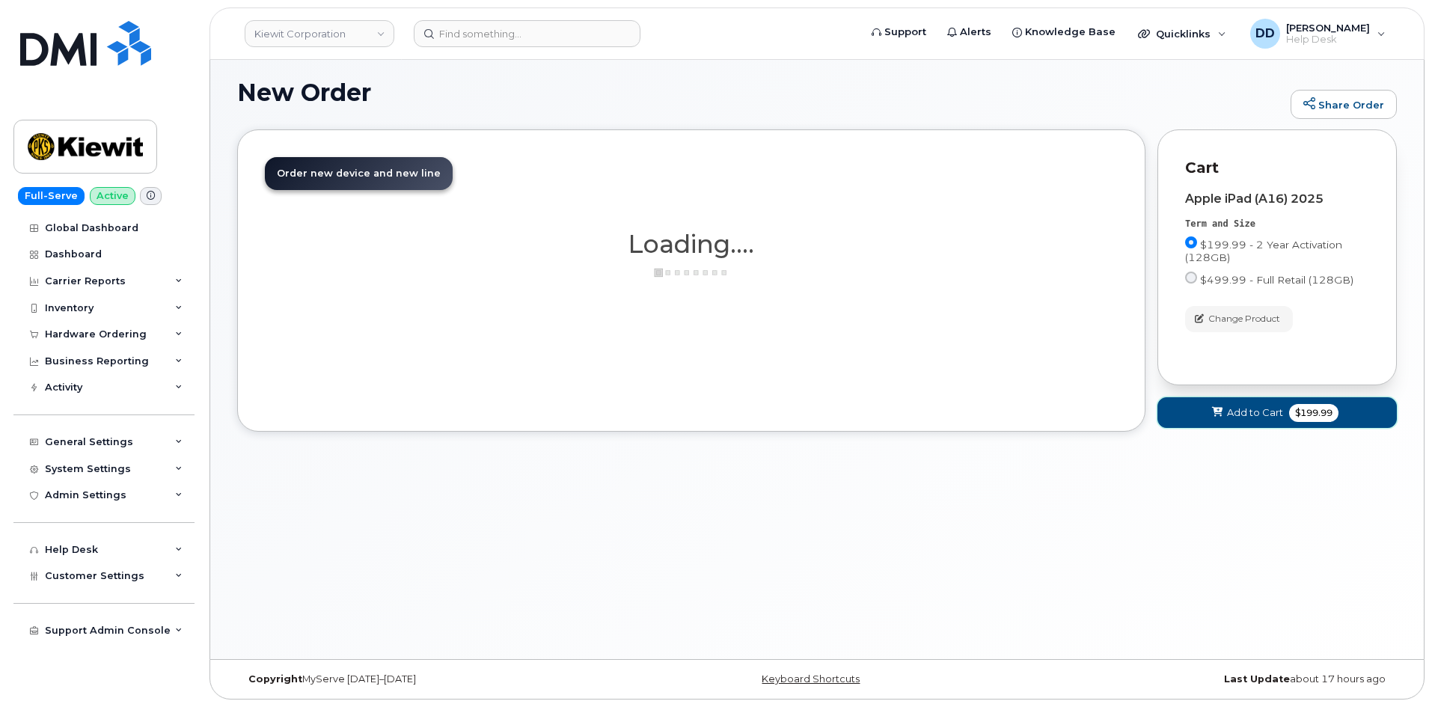
click at [1225, 410] on button "Add to Cart $199.99" at bounding box center [1276, 412] width 239 height 31
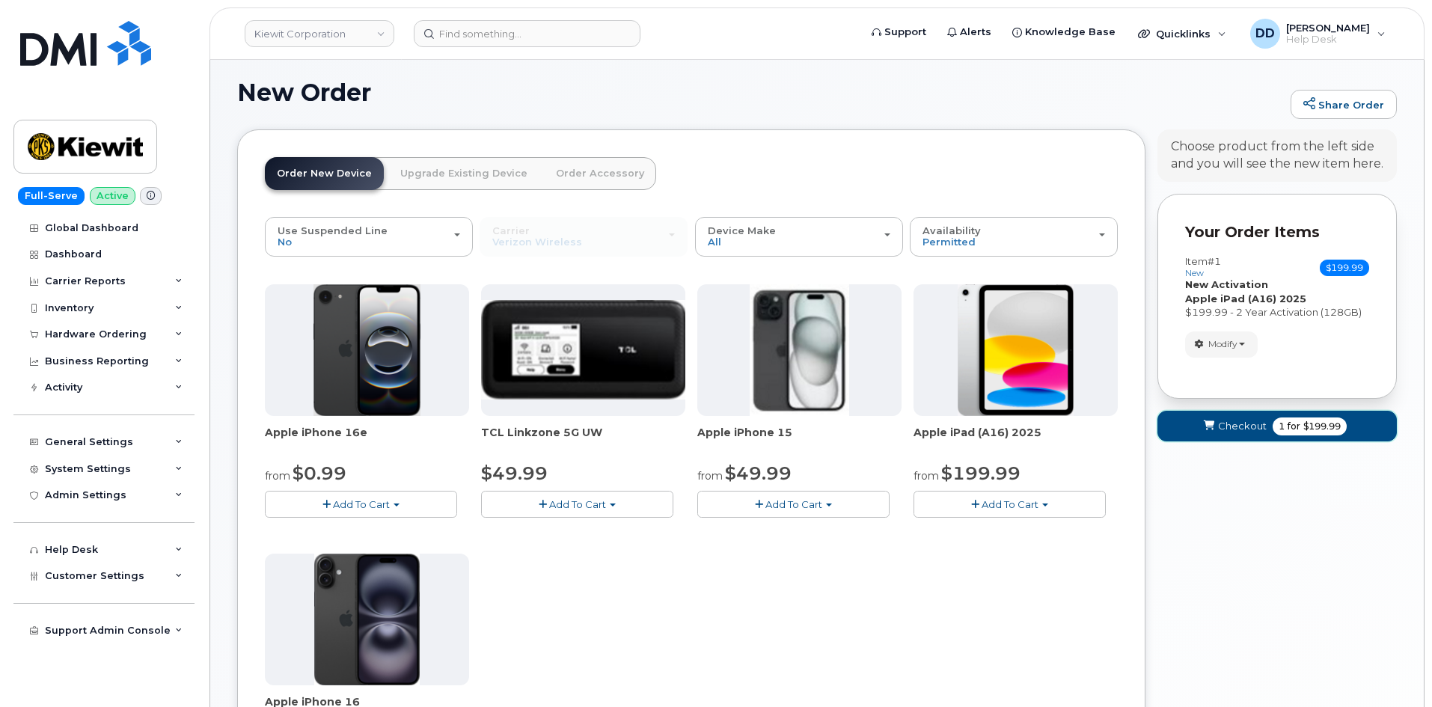
click at [1221, 411] on button "Checkout 1 for $199.99" at bounding box center [1276, 426] width 239 height 31
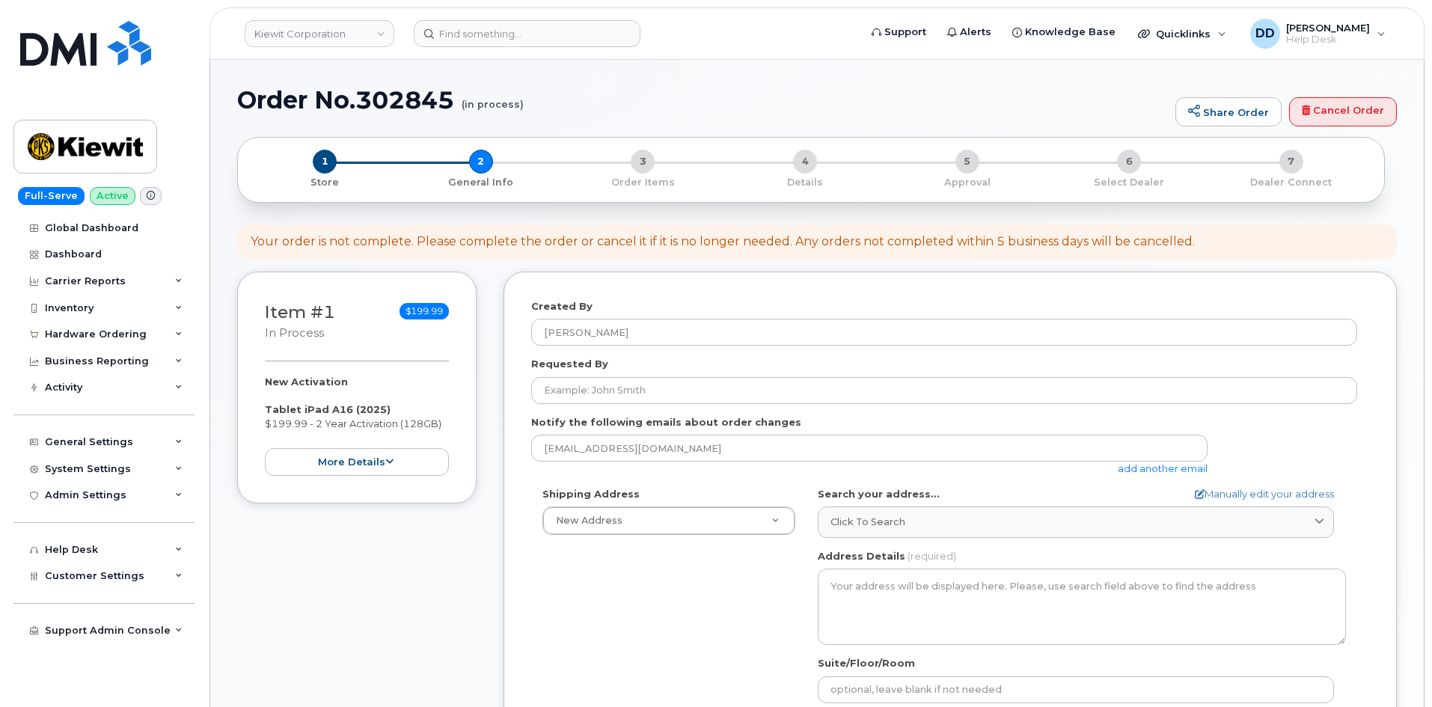
select select
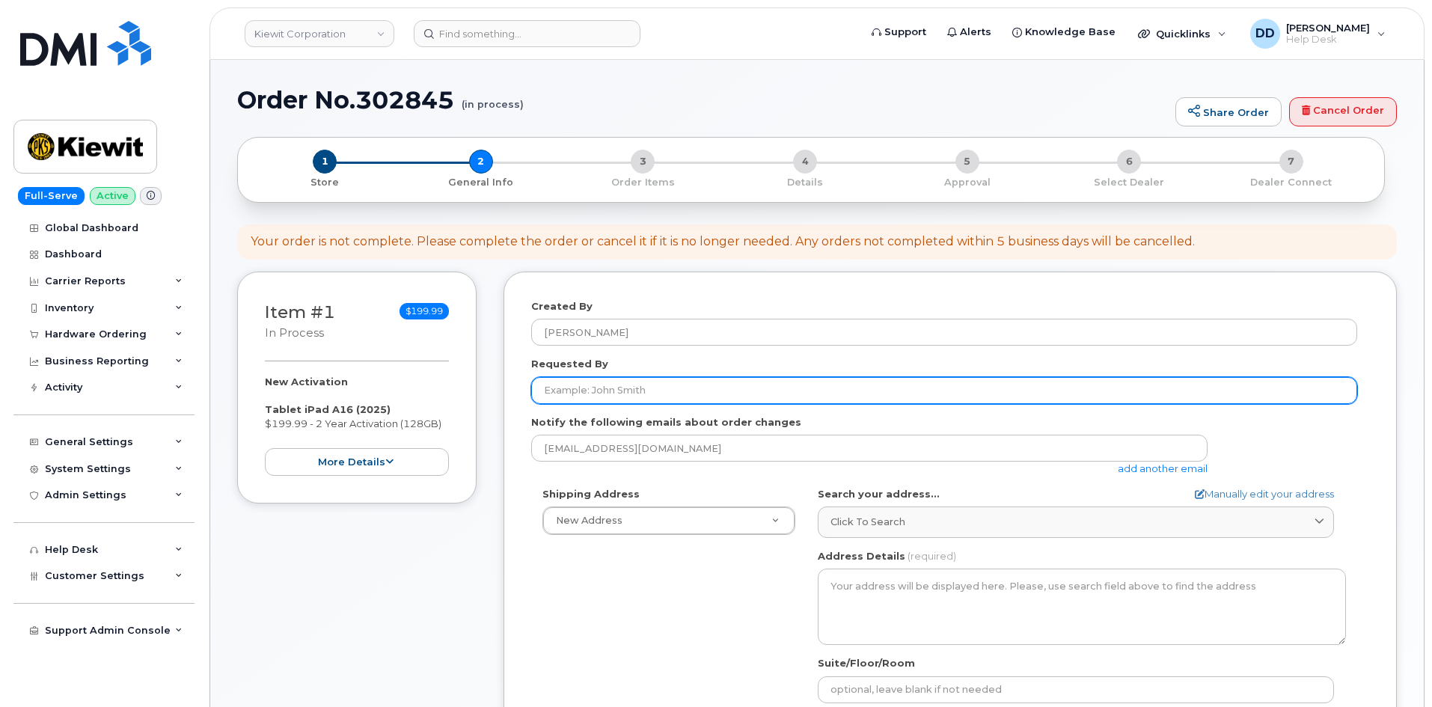
click at [615, 394] on input "Requested By" at bounding box center [944, 390] width 826 height 27
paste input "[PERSON_NAME]"
type input "[PERSON_NAME]"
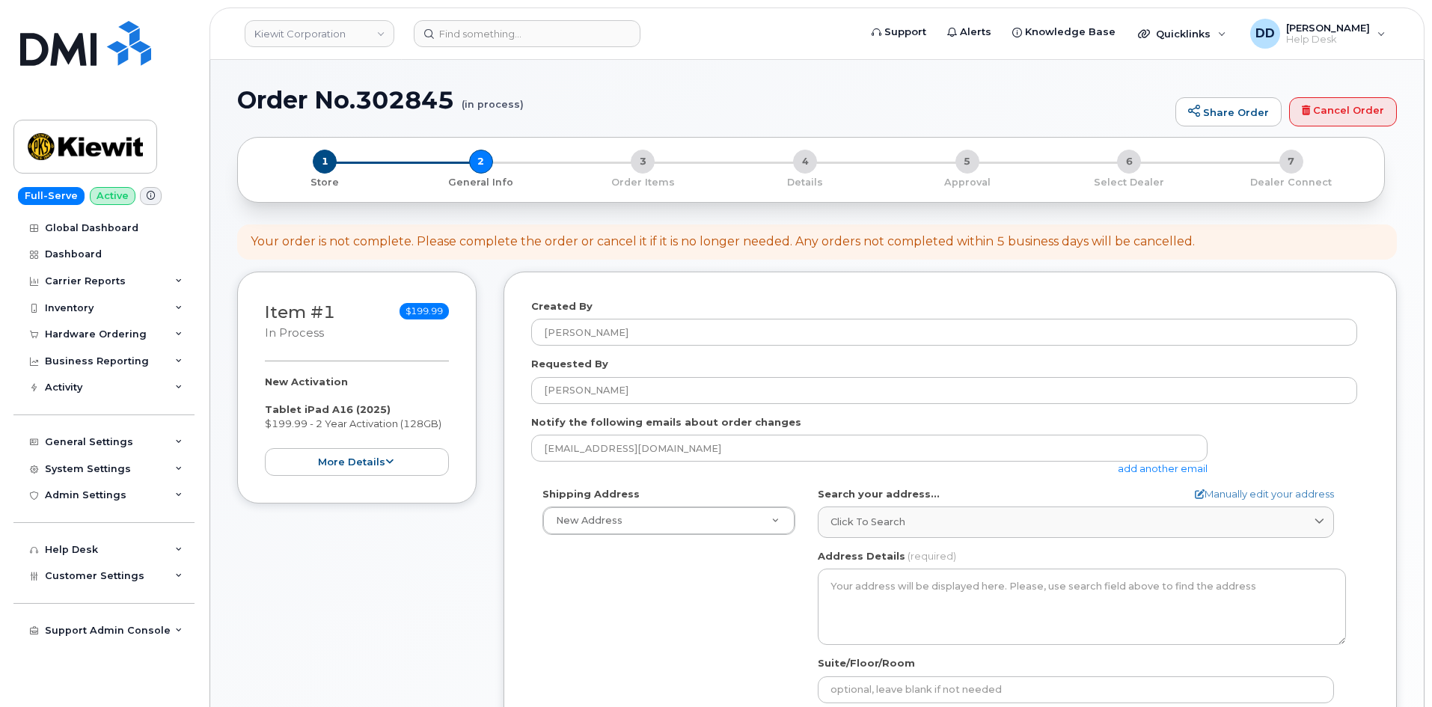
click at [633, 587] on div "Shipping Address New Address New Address 19801 NE 36th St. 73045 284 Maple Ridg…" at bounding box center [944, 658] width 826 height 343
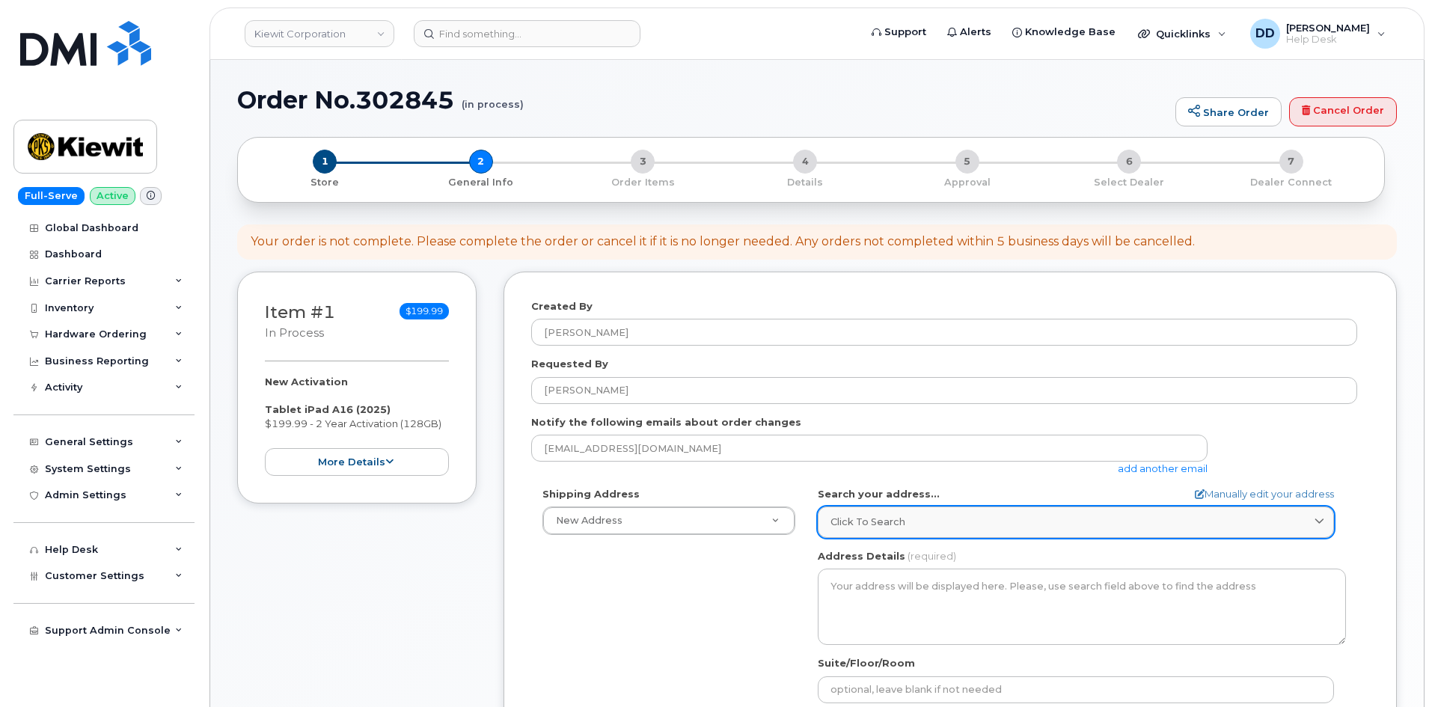
click at [895, 520] on span "Click to search" at bounding box center [867, 522] width 75 height 14
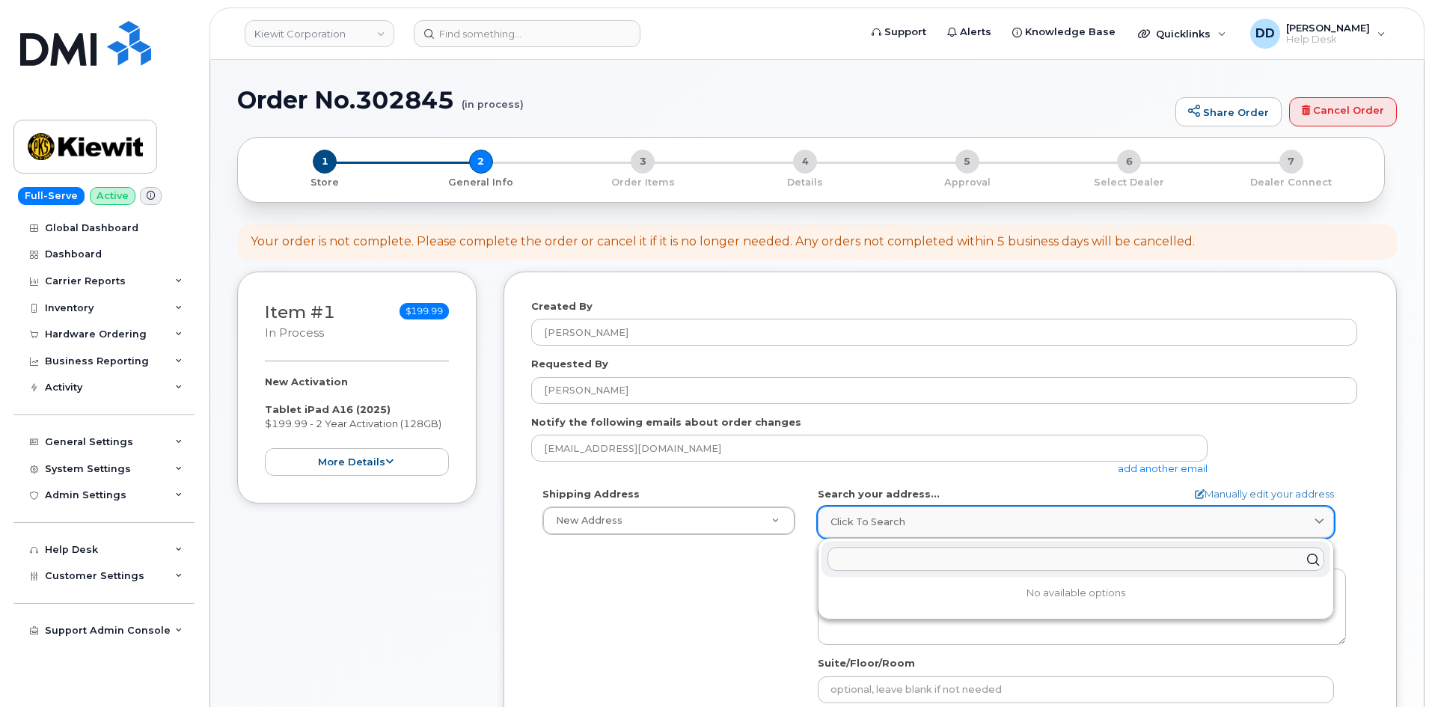
paste input "5242 W Callemontuoso Tuscon Arizona 85745"
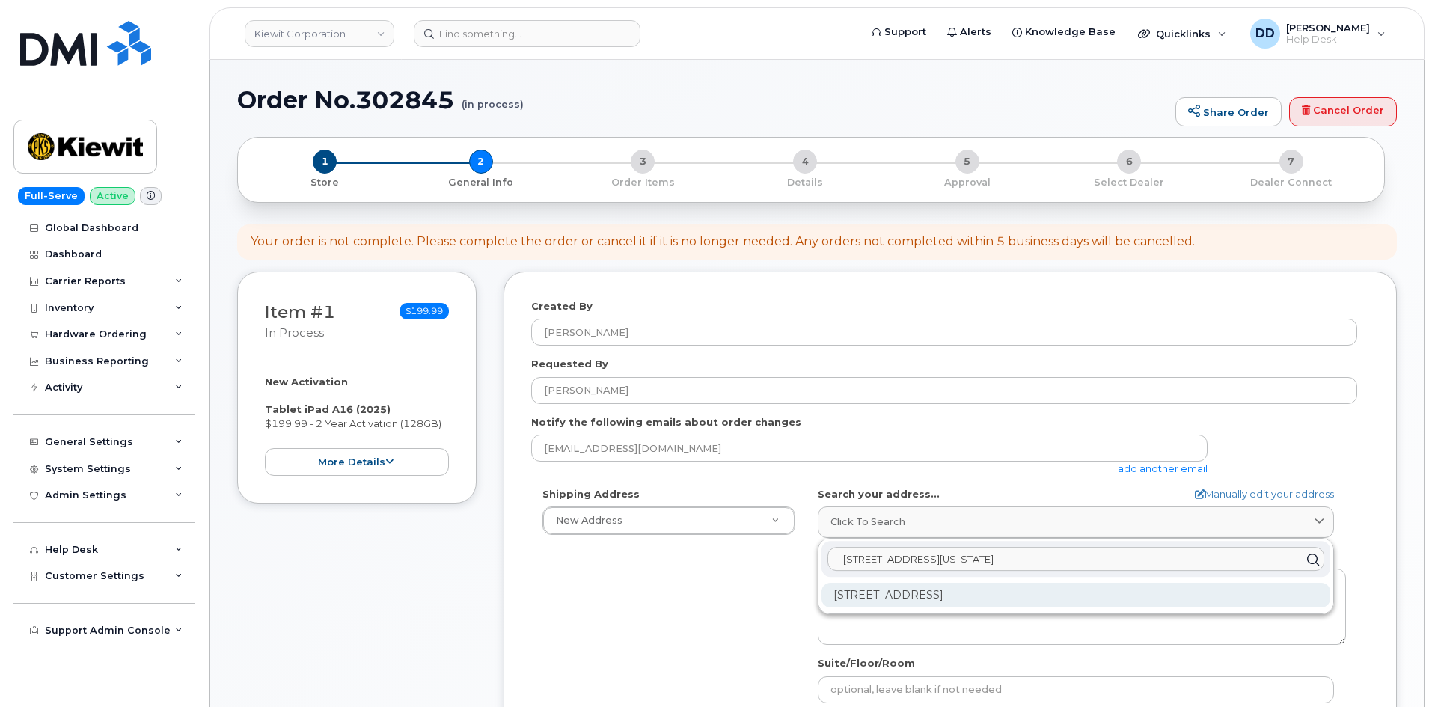
type input "5242 W Callemontuoso Tuscon Arizona 85745"
click at [999, 598] on div "5242 W Calle Montuoso Tucson AZ 85745-9529" at bounding box center [1075, 595] width 509 height 25
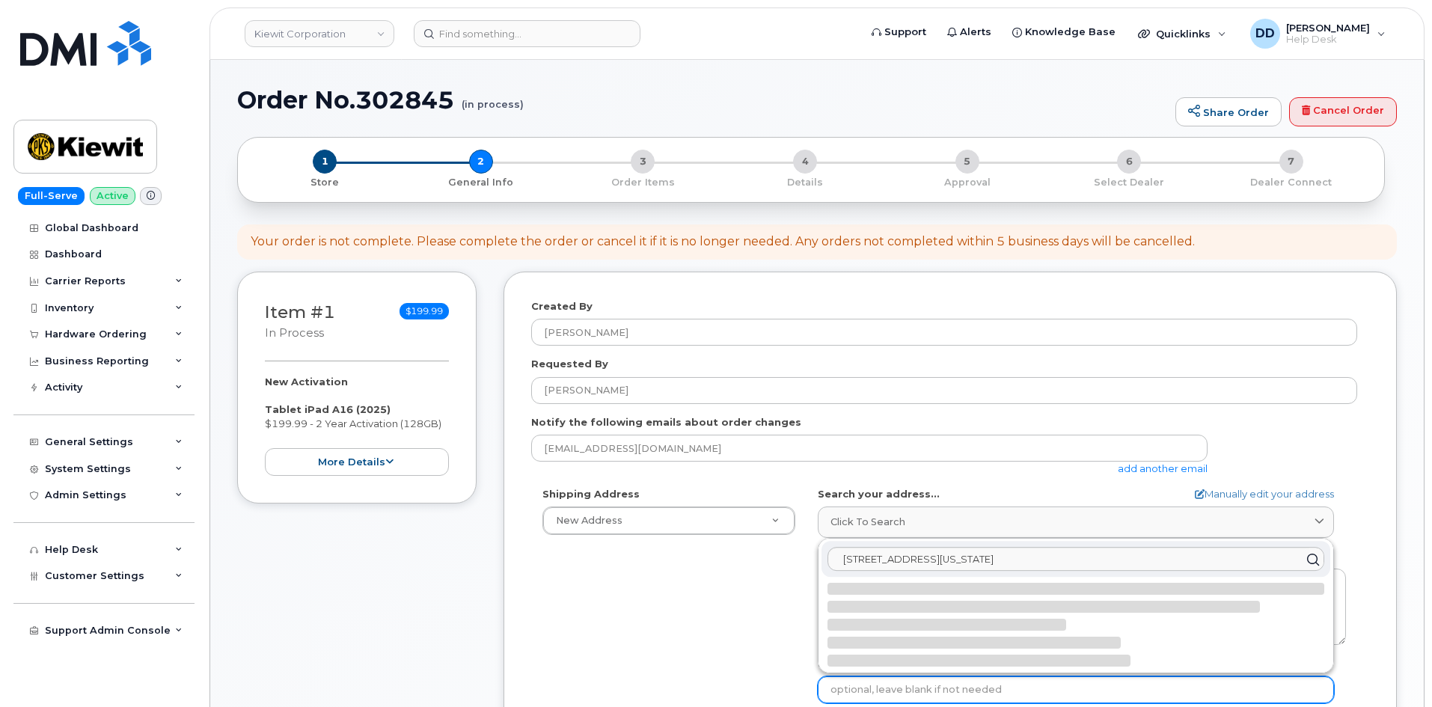
select select
type textarea "5242 W Calle Montuoso TUCSON AZ 85745-9529 UNITED STATES"
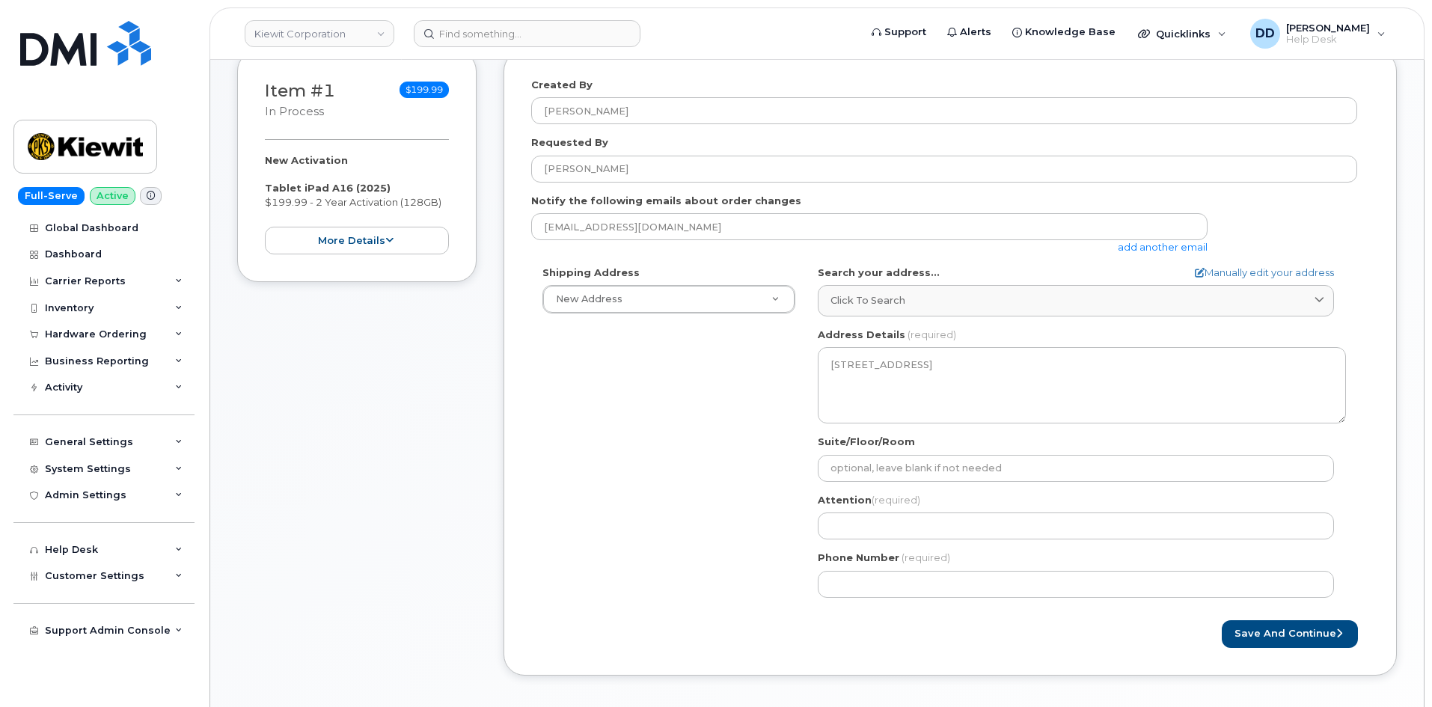
scroll to position [224, 0]
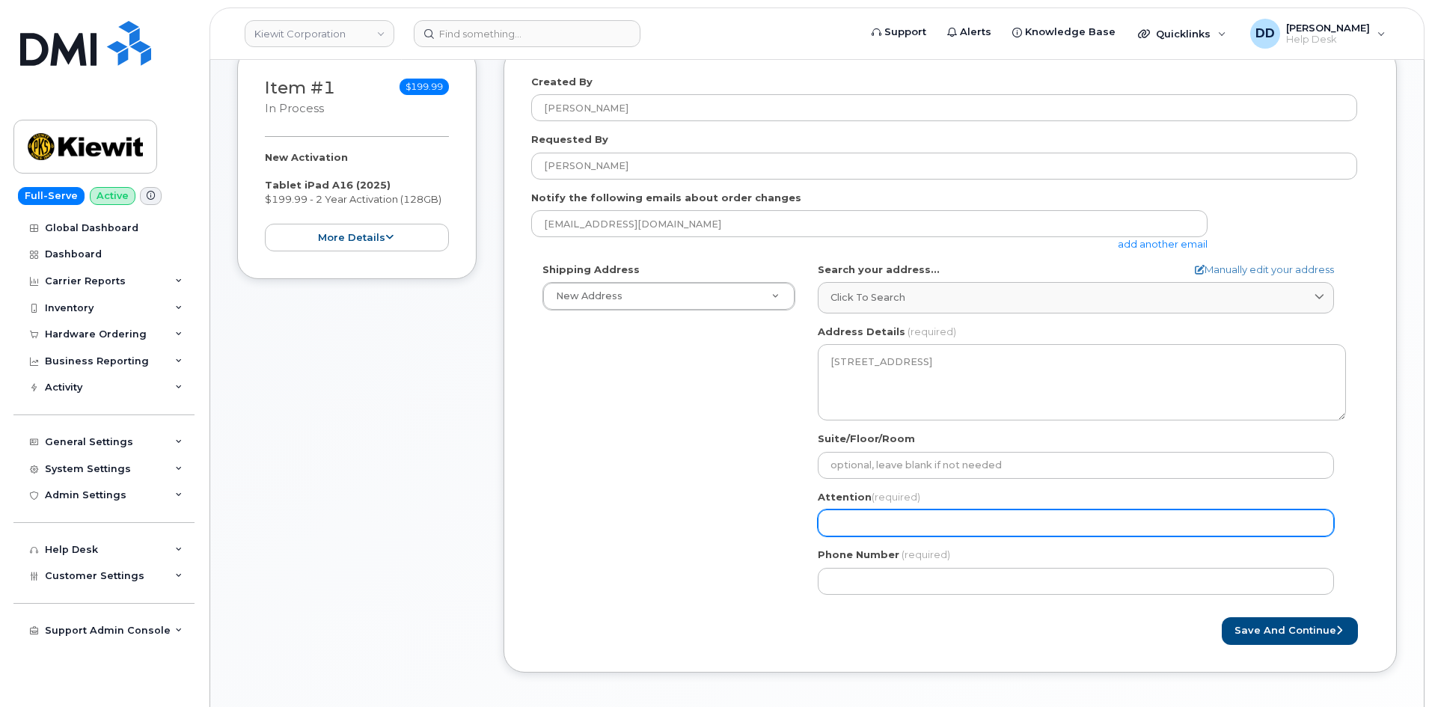
click at [1056, 523] on input "Attention (required)" at bounding box center [1076, 522] width 516 height 27
paste input "[PERSON_NAME]"
select select
type input "[PERSON_NAME]"
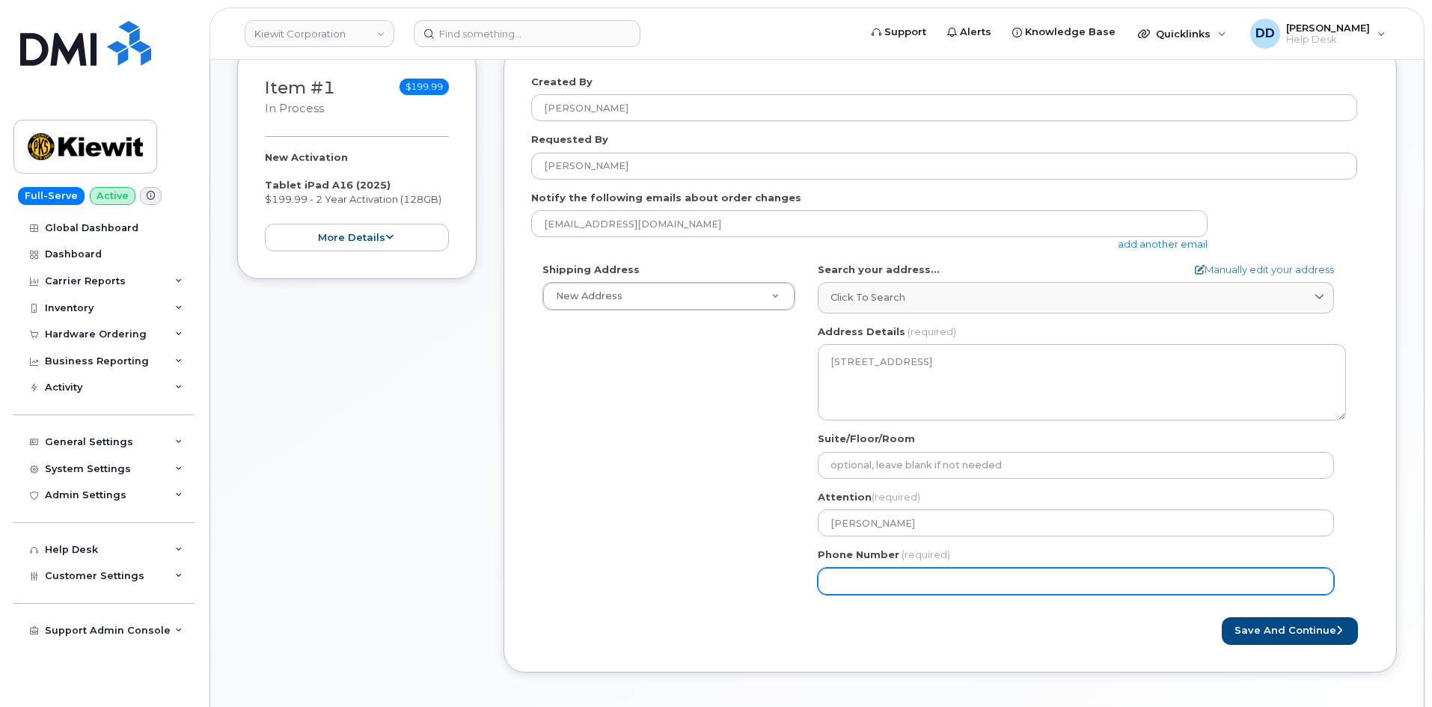
click at [827, 583] on input "Phone Number" at bounding box center [1076, 581] width 516 height 27
paste input "8175427976"
select select
type input "8175427976"
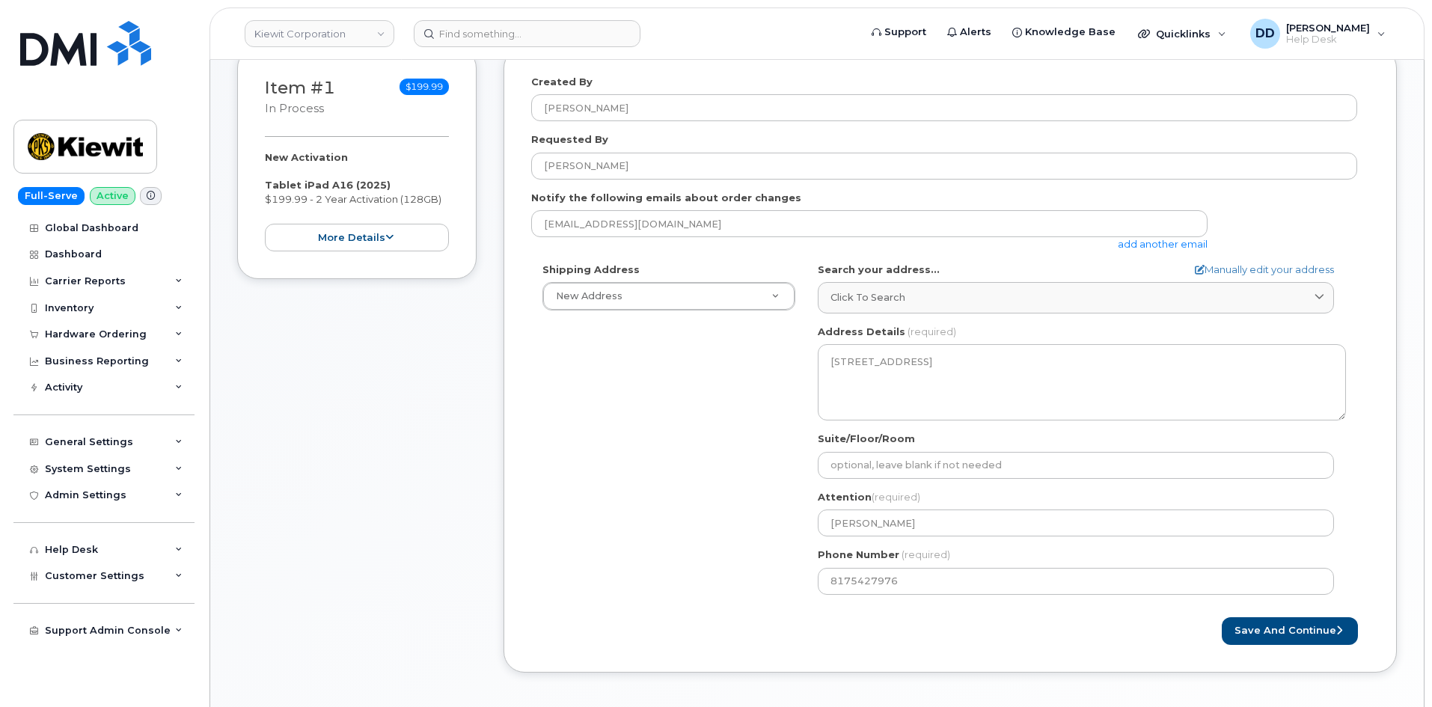
click at [854, 630] on div "Save and Continue" at bounding box center [950, 631] width 838 height 28
click at [1279, 636] on button "Save and Continue" at bounding box center [1290, 631] width 136 height 28
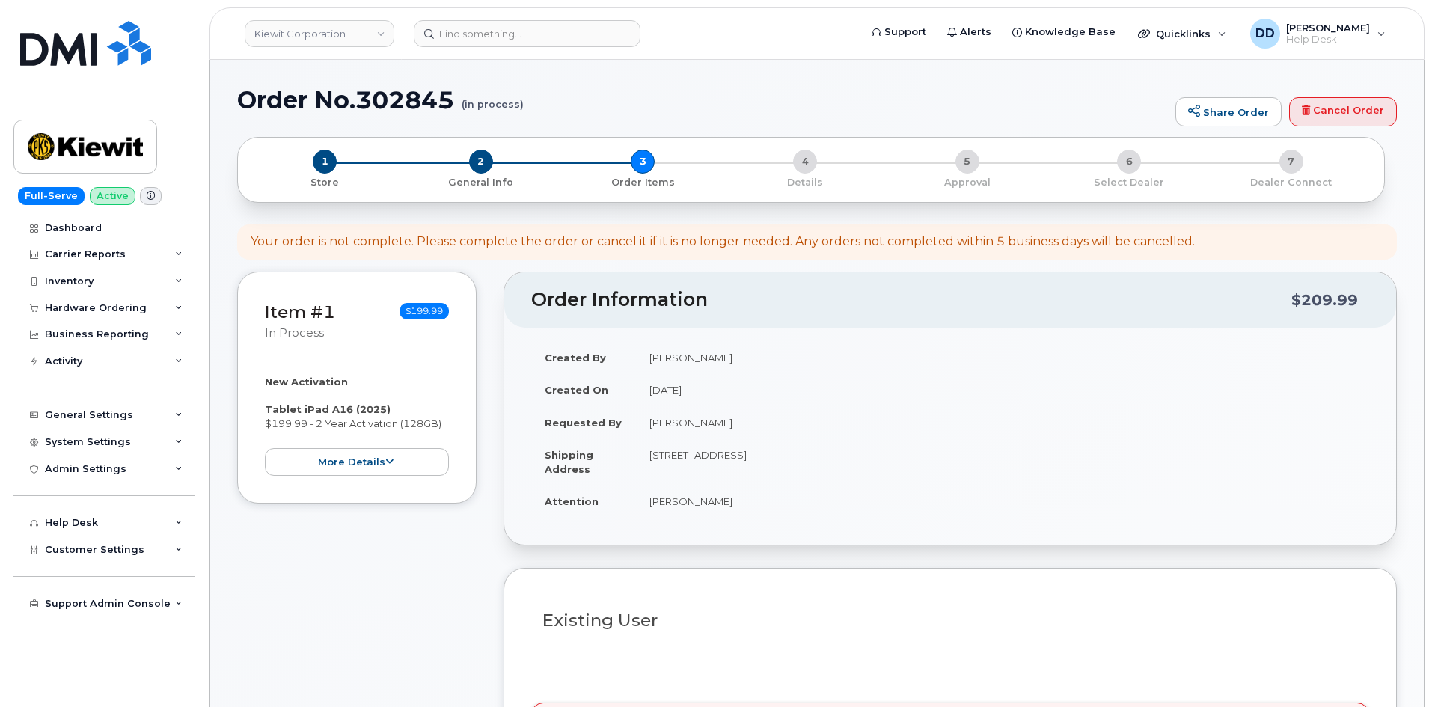
select select
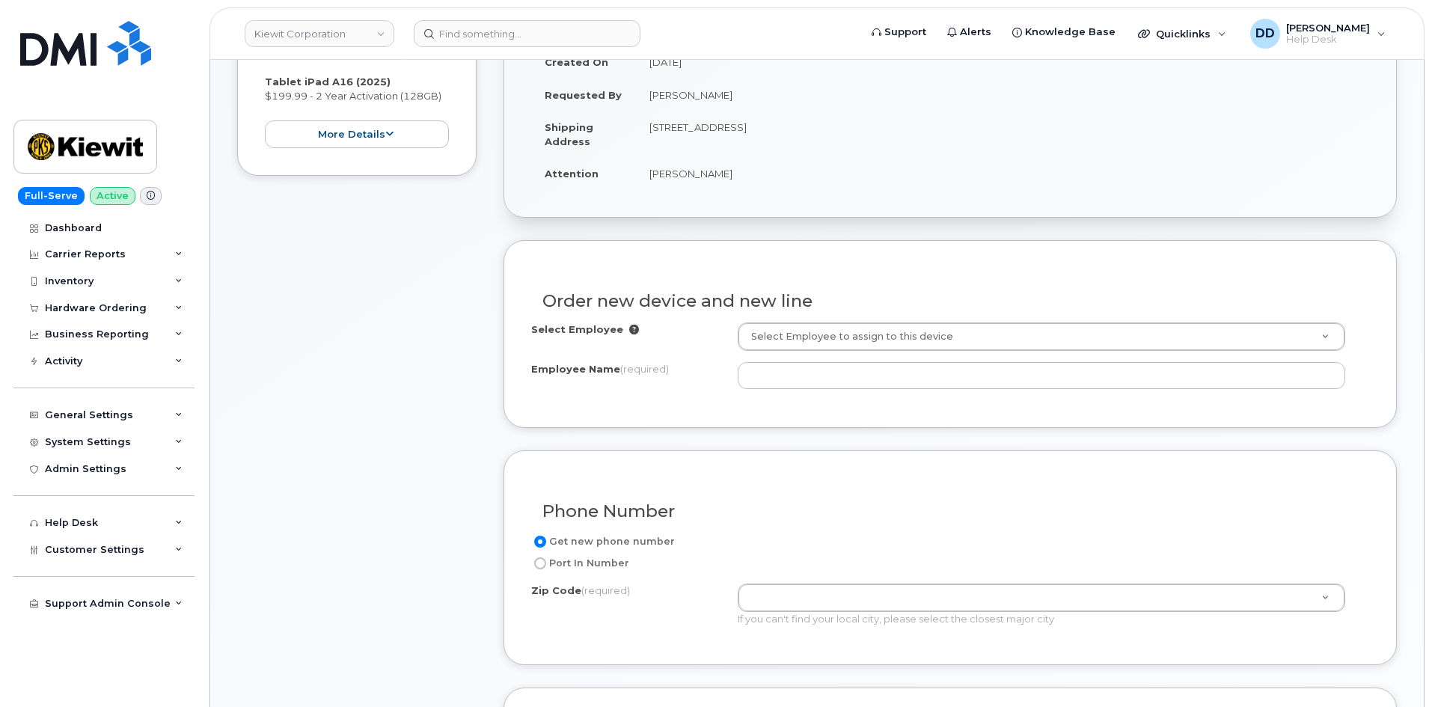
scroll to position [337, 0]
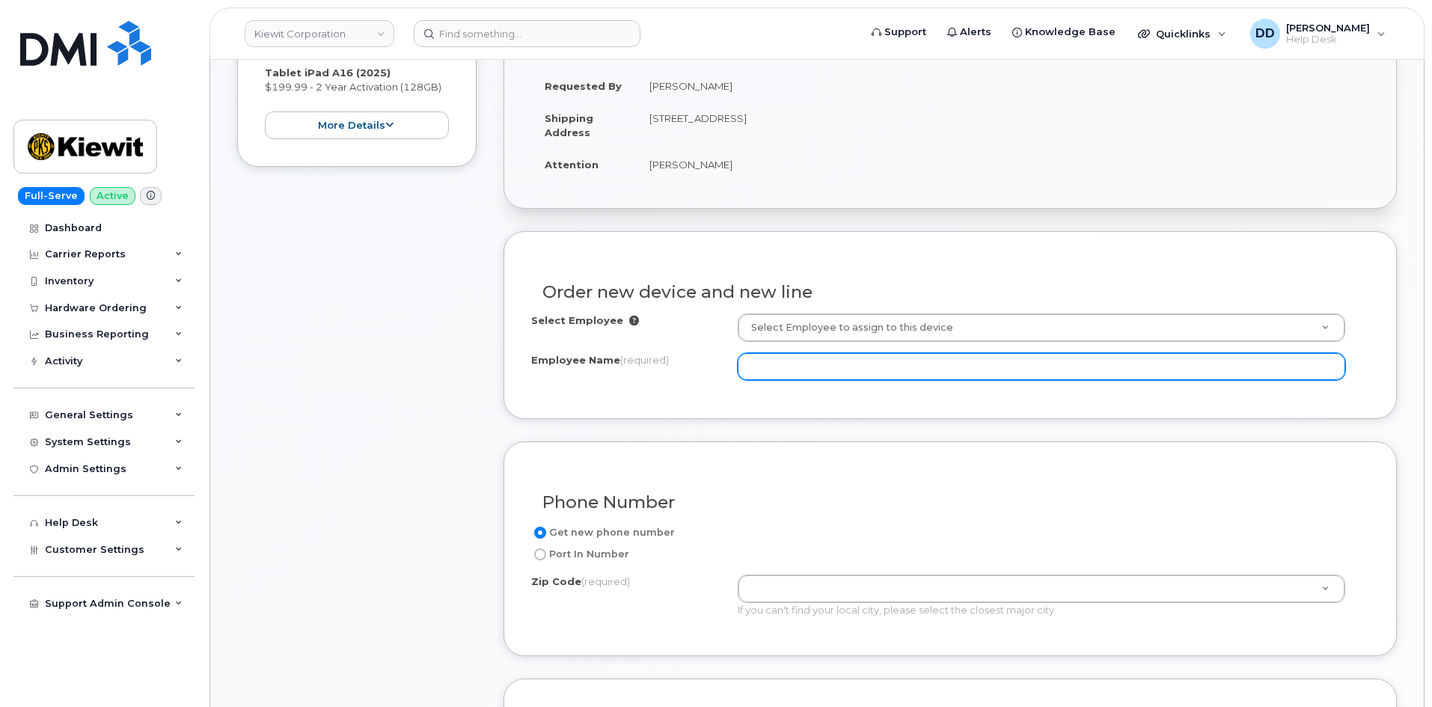
click at [856, 373] on input "Employee Name (required)" at bounding box center [1041, 366] width 607 height 27
paste input "8175427976"
drag, startPoint x: 848, startPoint y: 371, endPoint x: 667, endPoint y: 389, distance: 181.9
click at [676, 380] on div "Employee Name (required) 8175427976" at bounding box center [950, 366] width 838 height 27
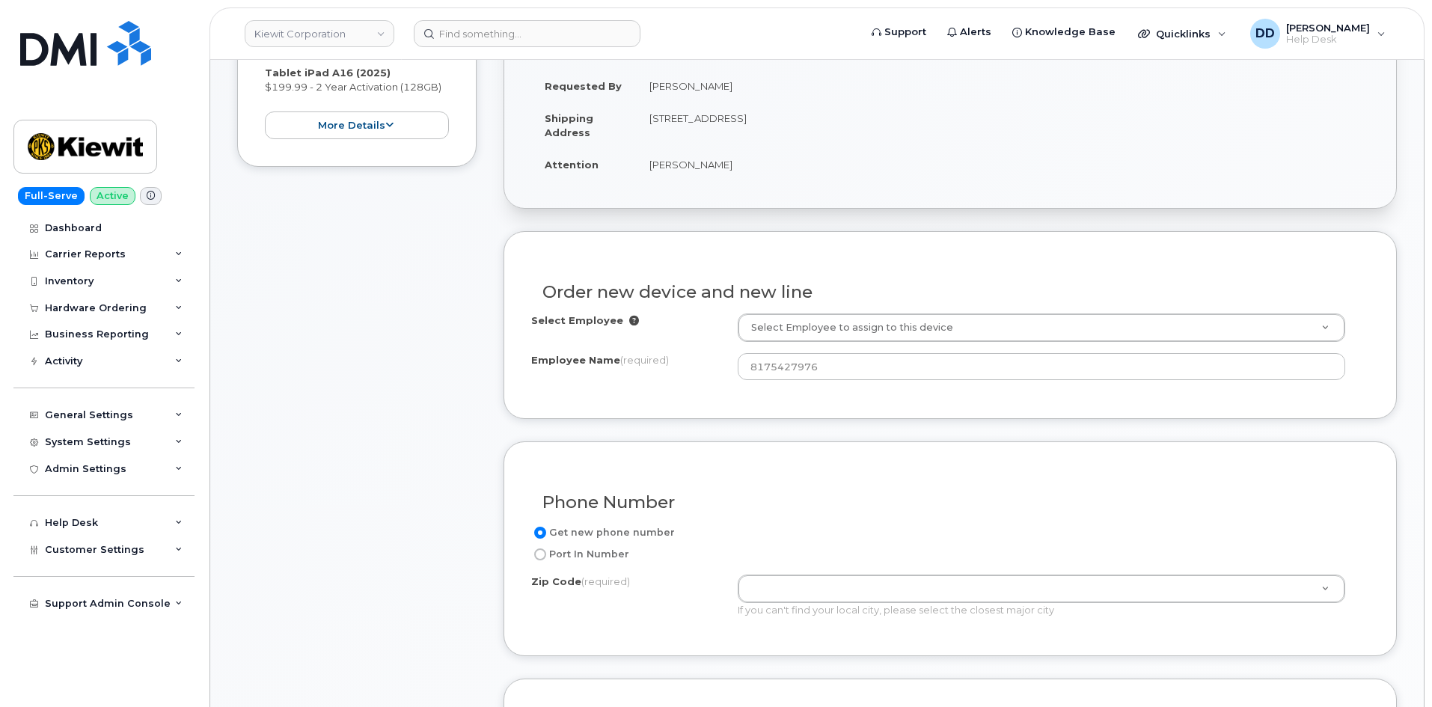
drag, startPoint x: 746, startPoint y: 82, endPoint x: 652, endPoint y: 82, distance: 94.3
click at [652, 82] on td "Benjamin Caudell" at bounding box center [1002, 86] width 733 height 33
copy td "Benjamin Caudell"
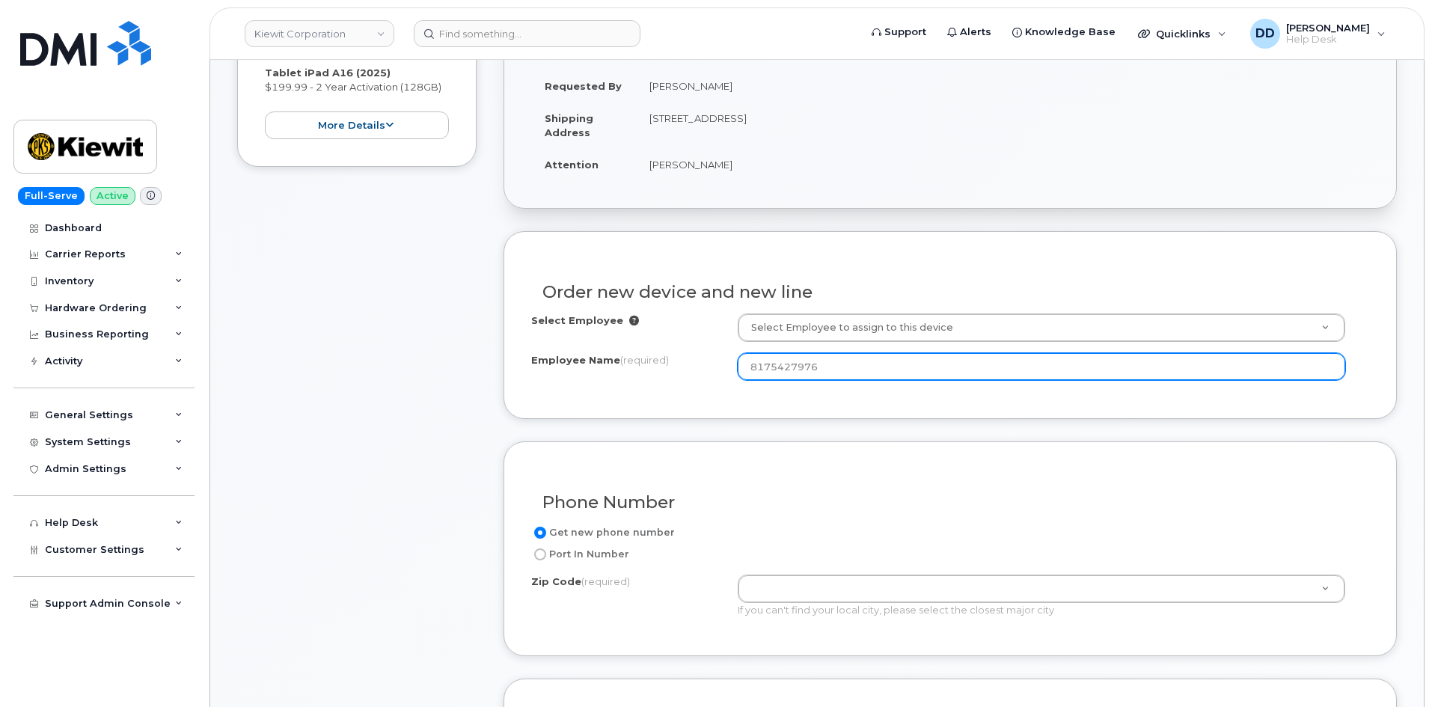
drag, startPoint x: 836, startPoint y: 364, endPoint x: 670, endPoint y: 382, distance: 167.8
click at [673, 378] on div "Employee Name (required) 8175427976" at bounding box center [950, 366] width 838 height 27
paste input "Benjamin Caudell"
type input "Benjamin Caudell"
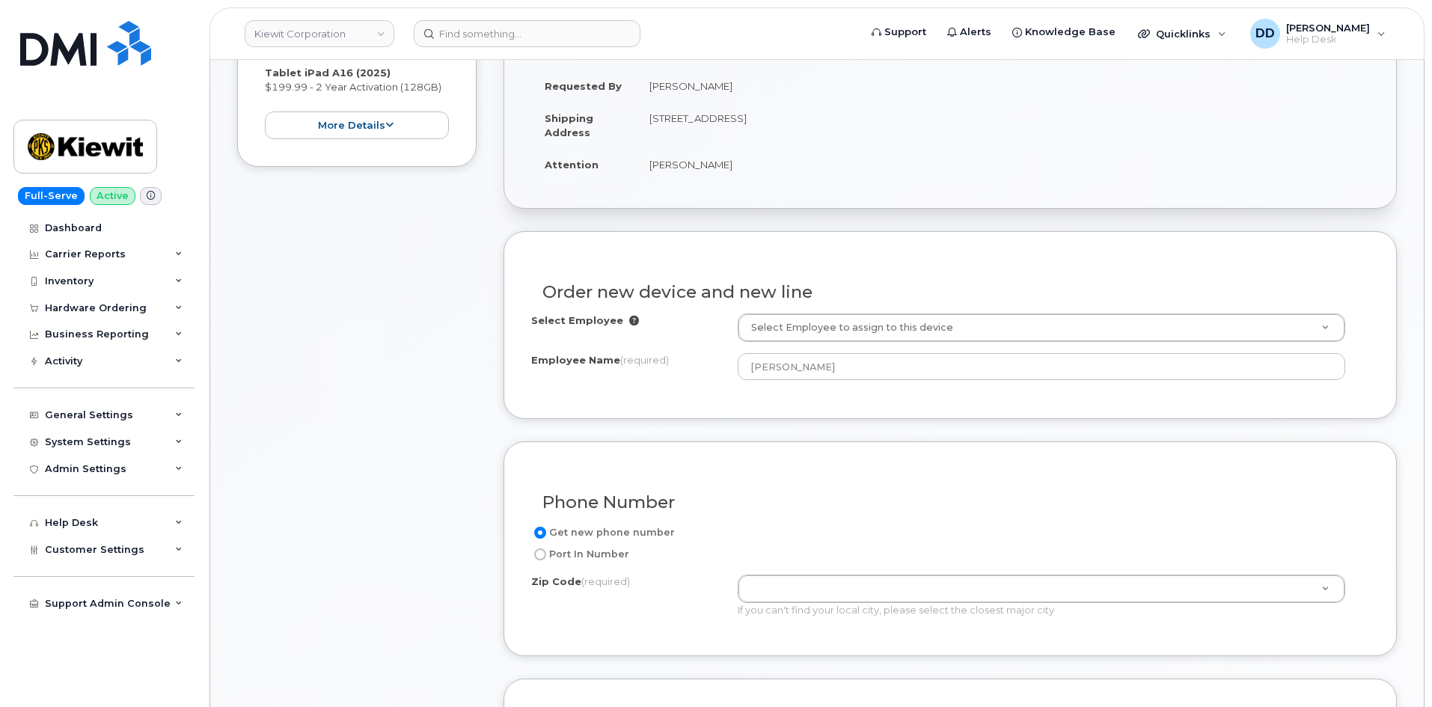
click at [863, 461] on div "Phone Number Get new phone number Port In Number Zip Code (required) Zip Code (…" at bounding box center [949, 548] width 893 height 215
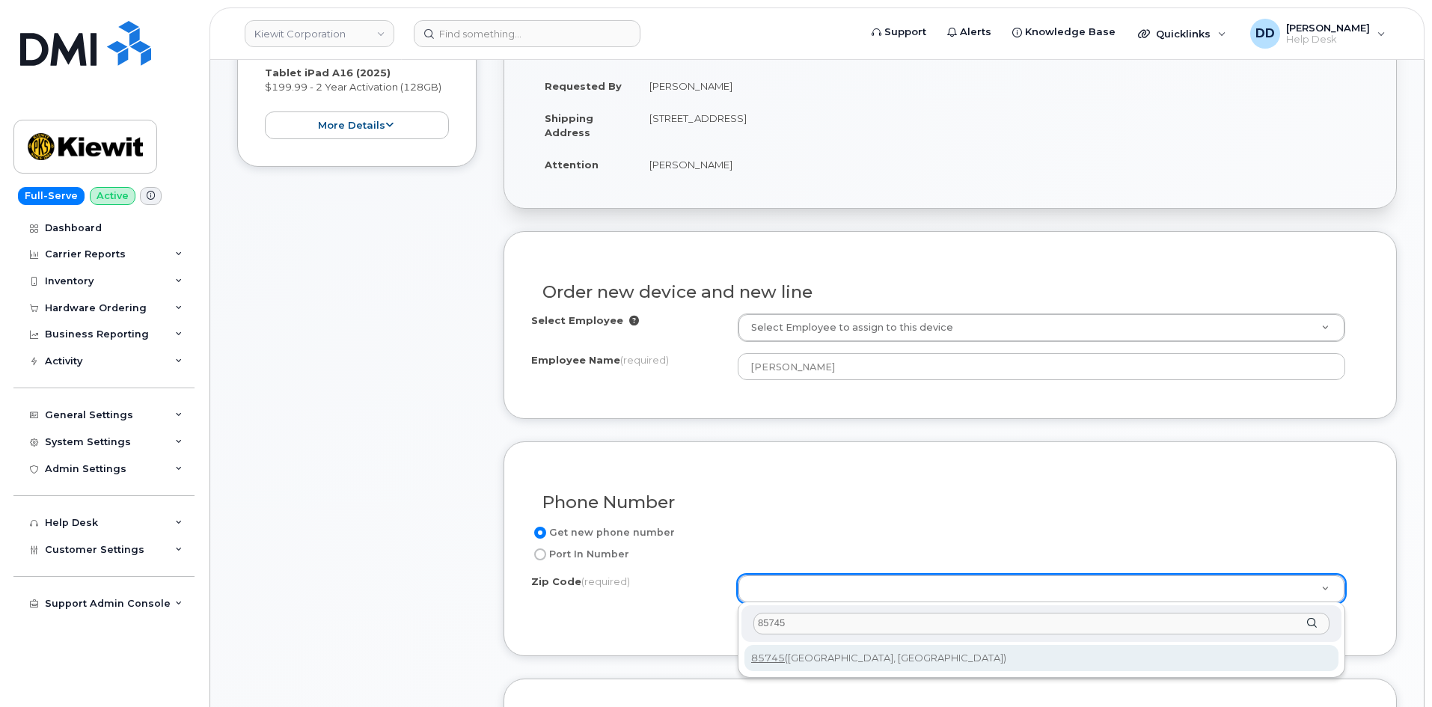
type input "85745"
type input "85745 (Tucson, AZ)"
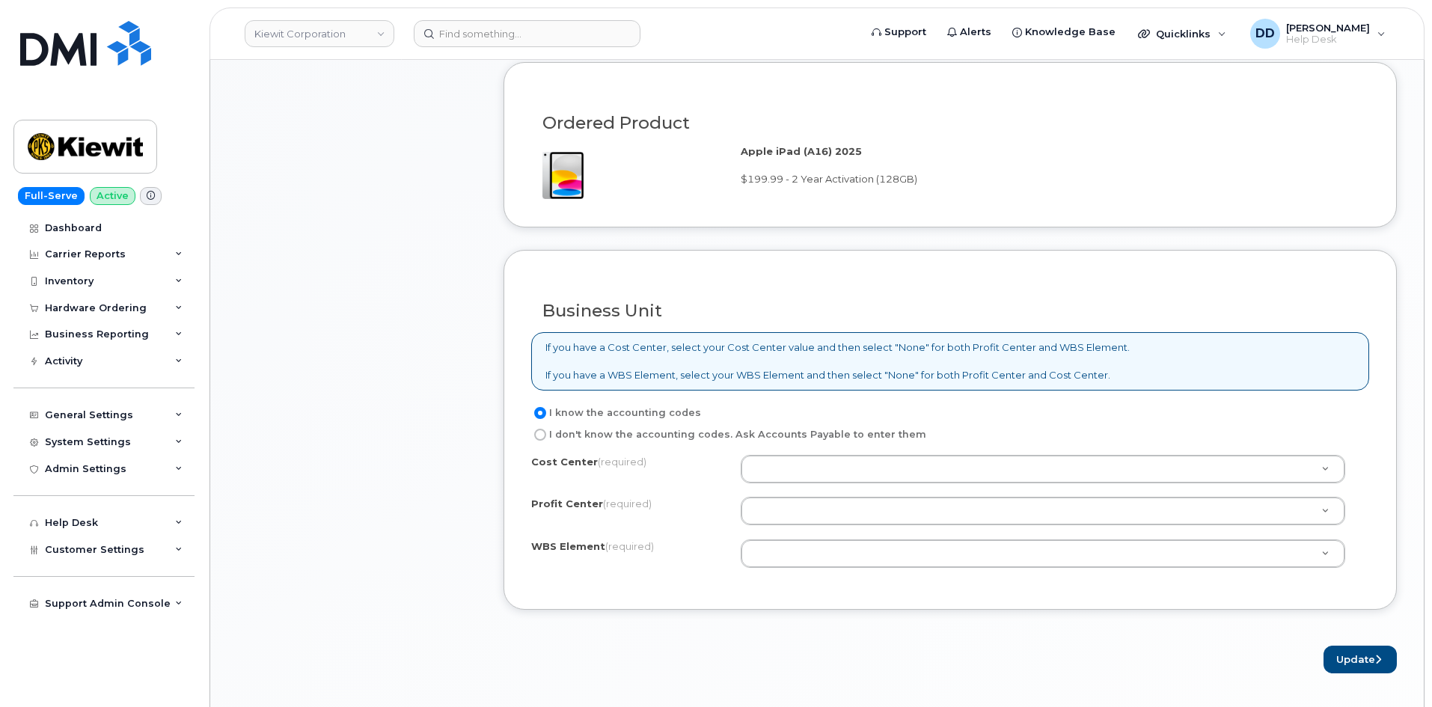
scroll to position [955, 0]
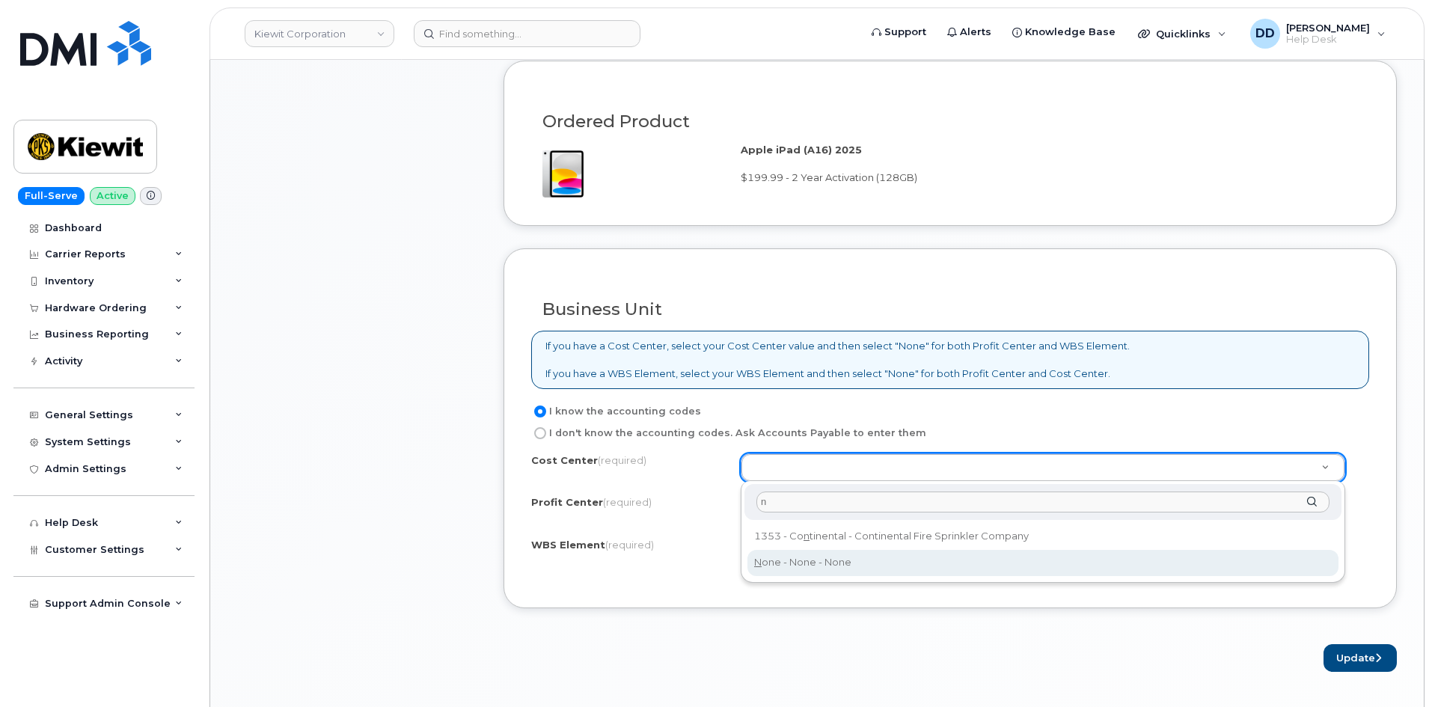
type input "n"
type input "None"
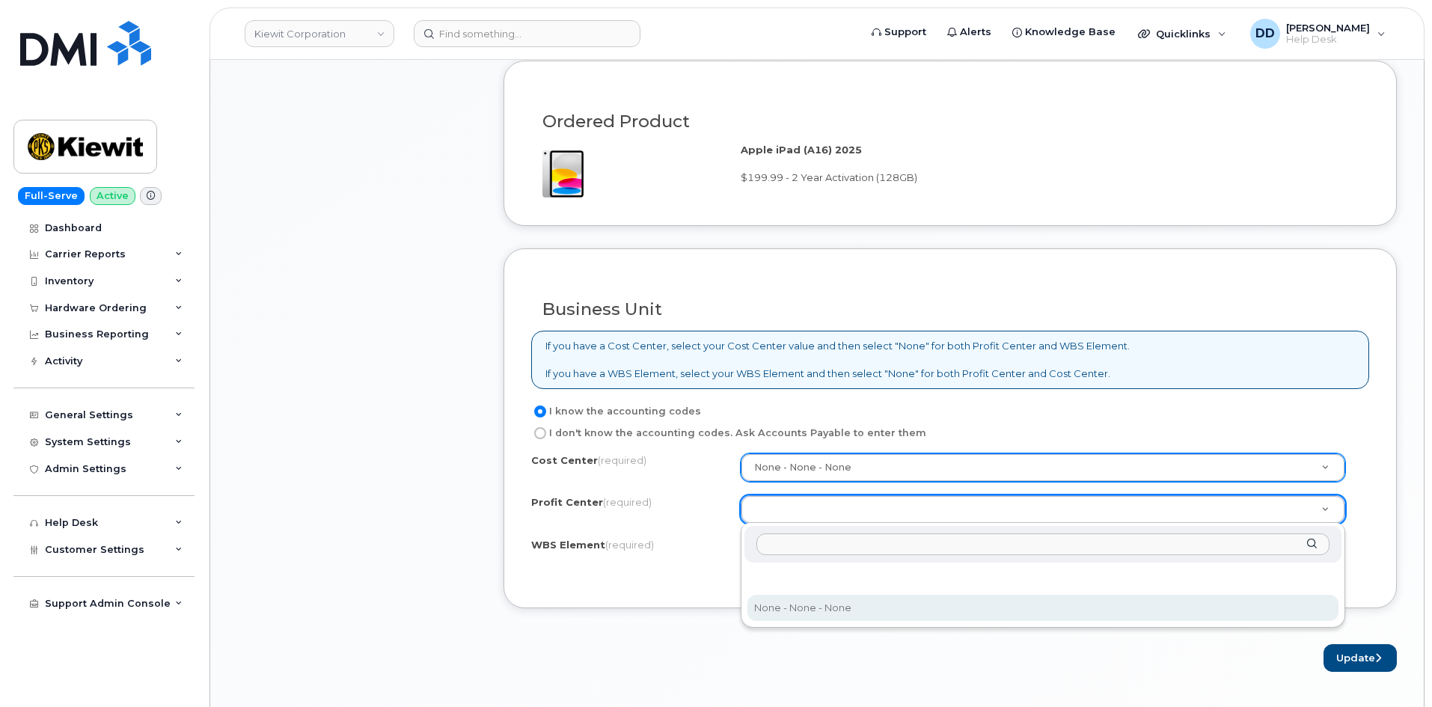
select select "None"
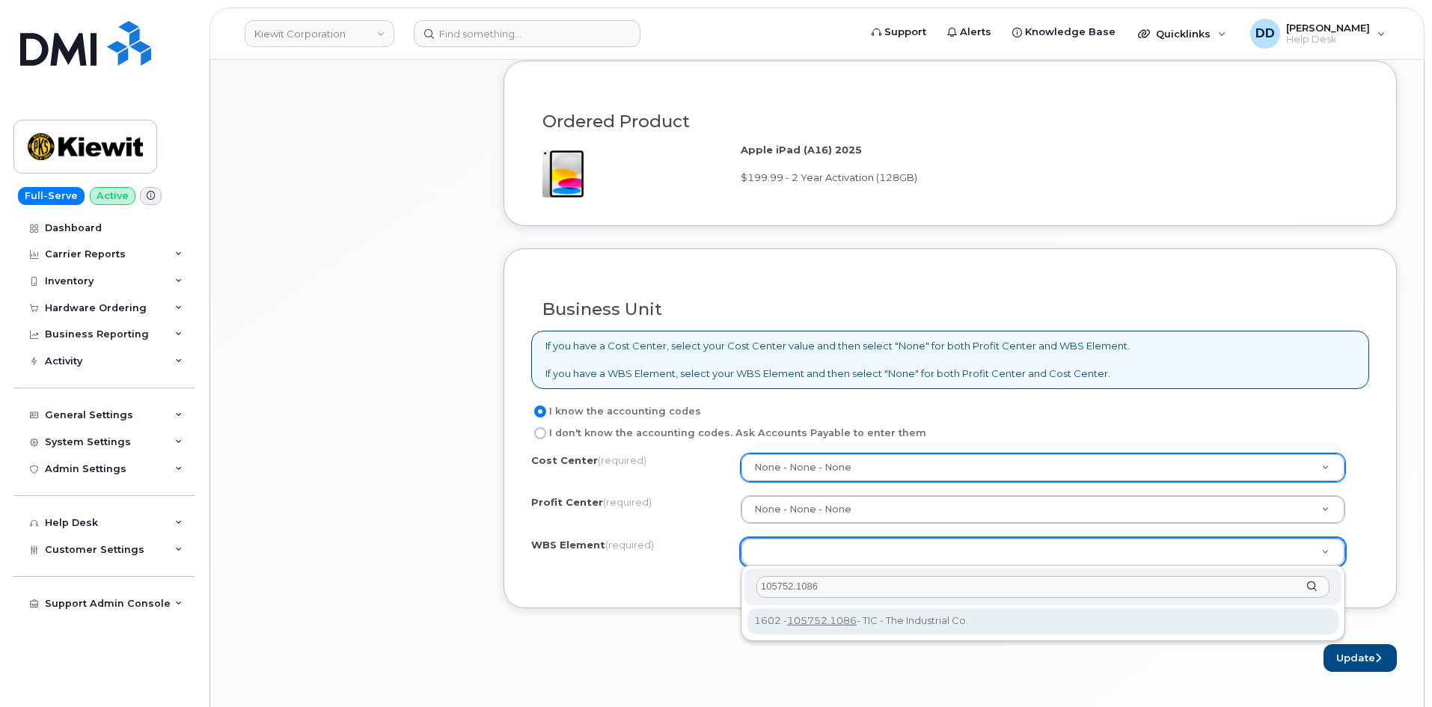
type input "105752.1086"
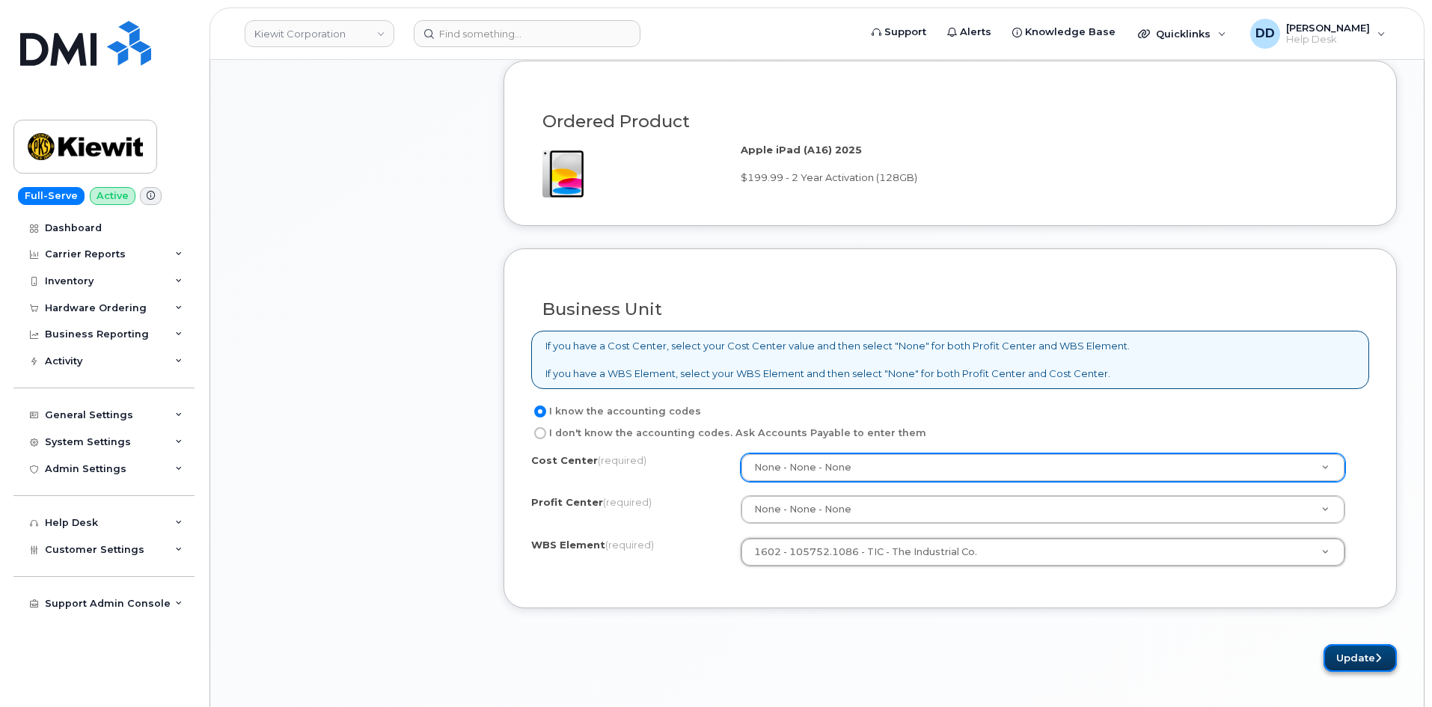
click at [1354, 658] on button "Update" at bounding box center [1359, 658] width 73 height 28
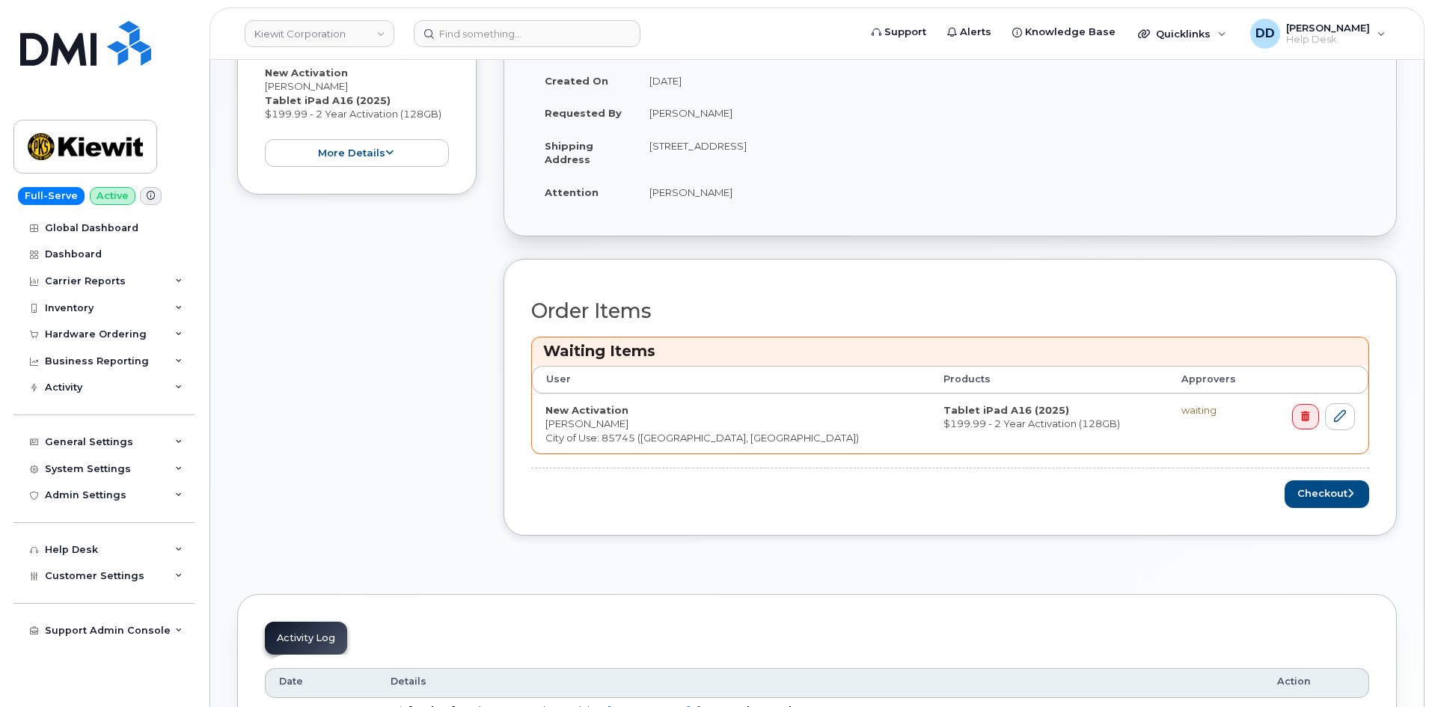
scroll to position [374, 0]
click at [1327, 492] on button "Checkout" at bounding box center [1327, 494] width 85 height 28
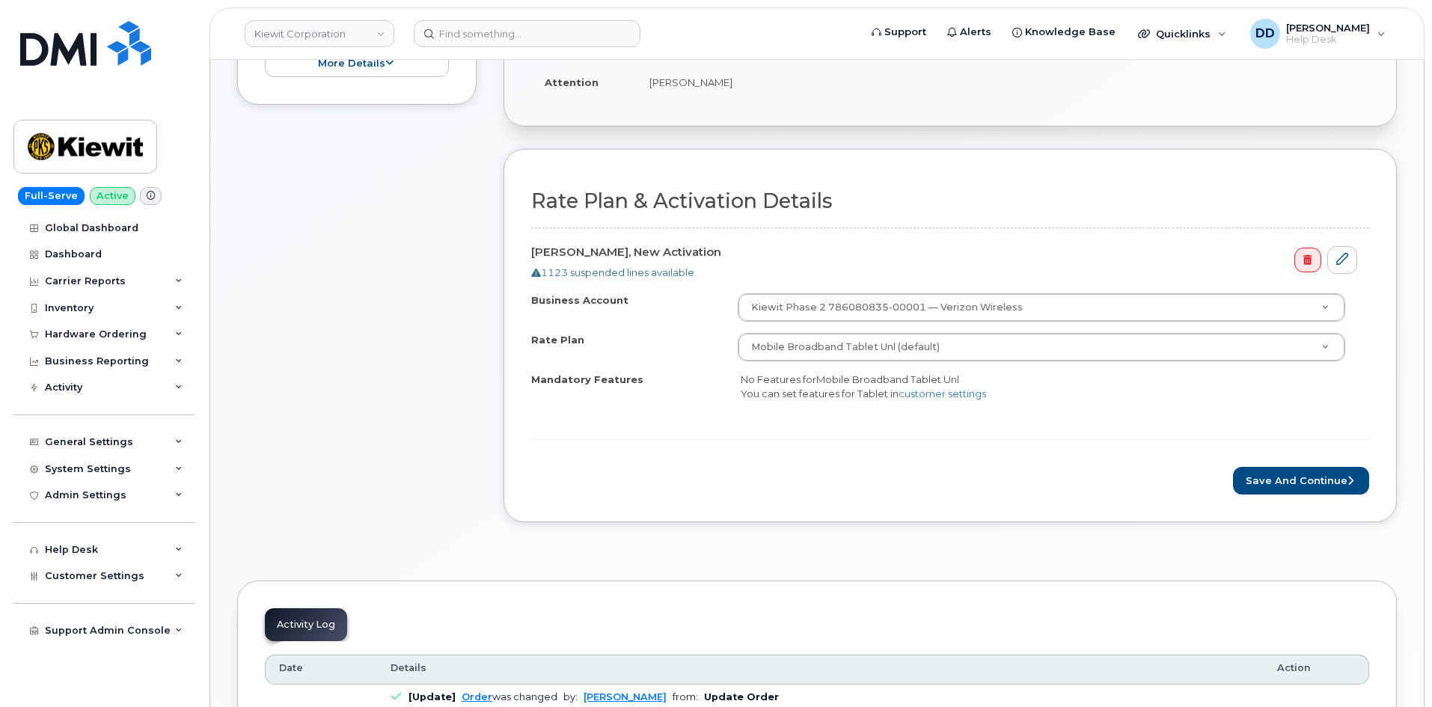
scroll to position [374, 0]
click at [1307, 473] on button "Save and Continue" at bounding box center [1301, 479] width 136 height 28
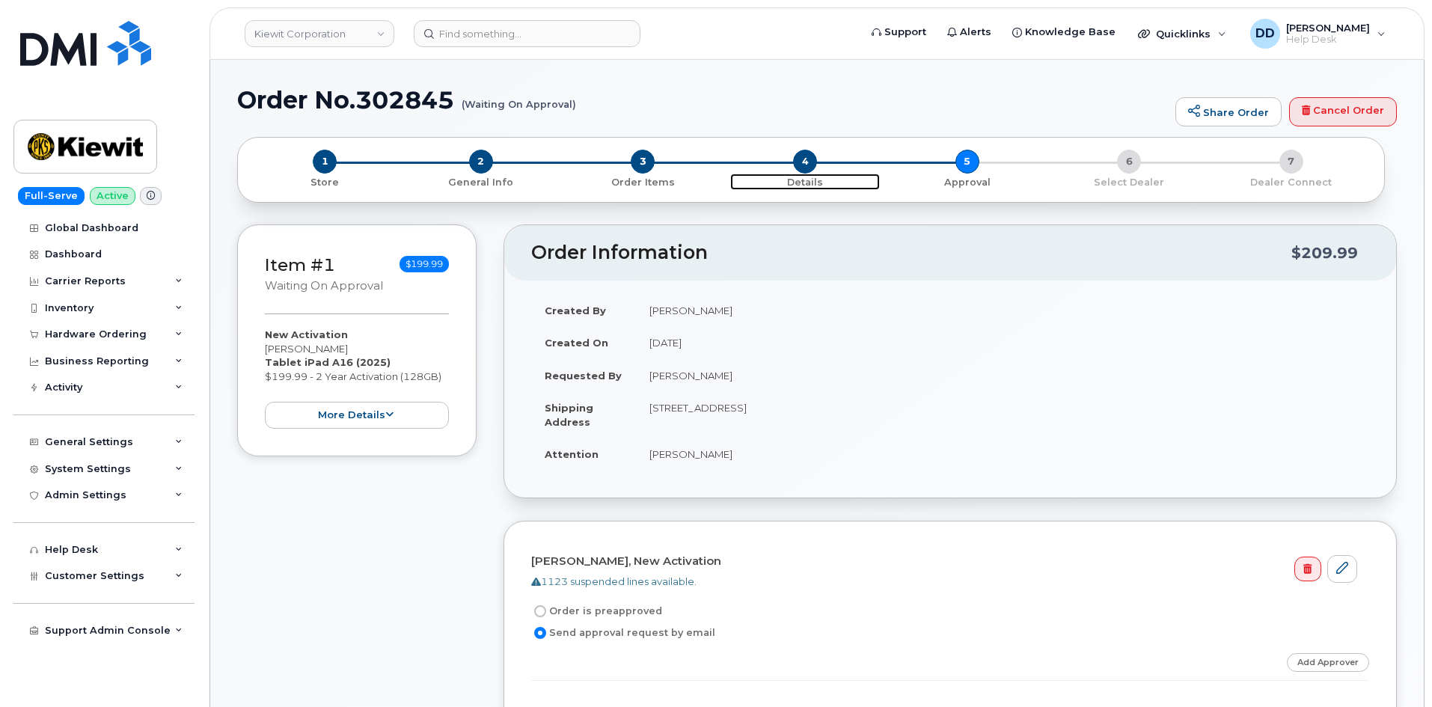
click at [807, 166] on span "4" at bounding box center [805, 162] width 24 height 24
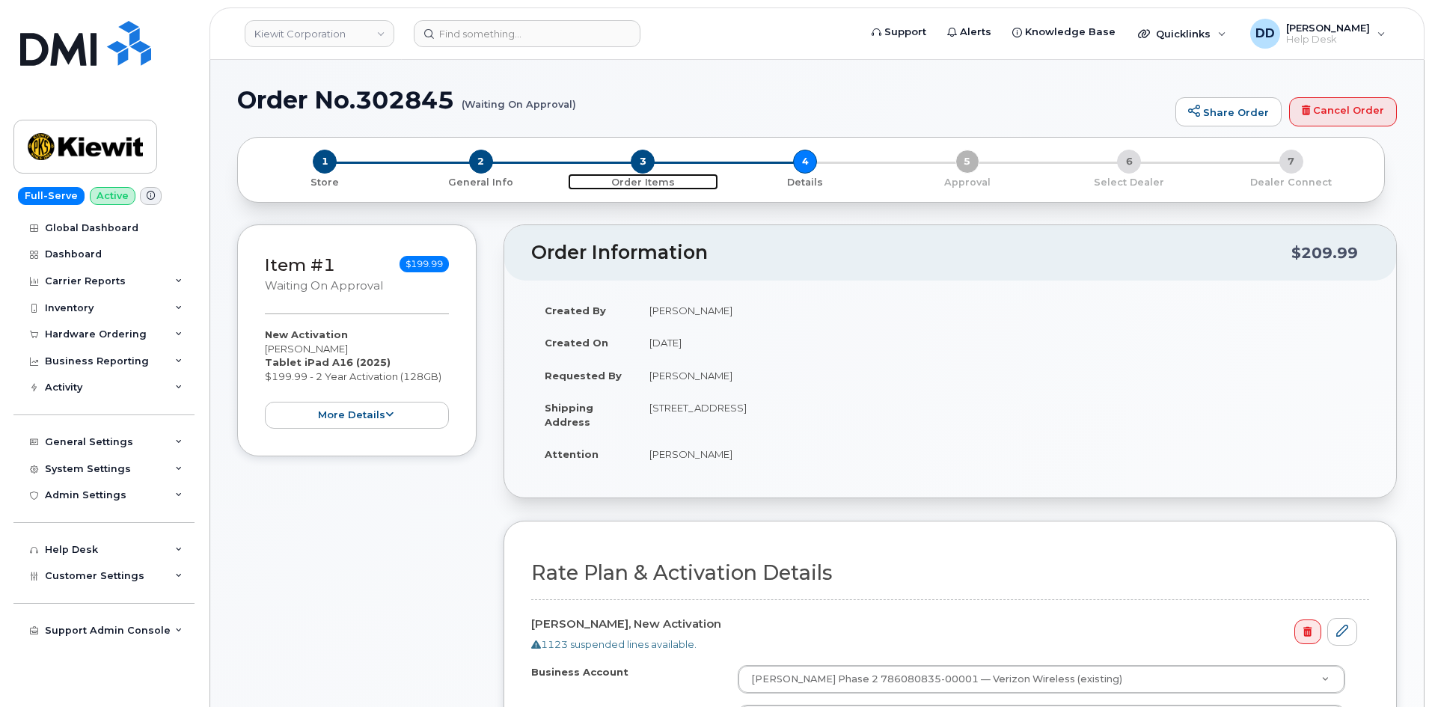
click at [648, 165] on span "3" at bounding box center [643, 162] width 24 height 24
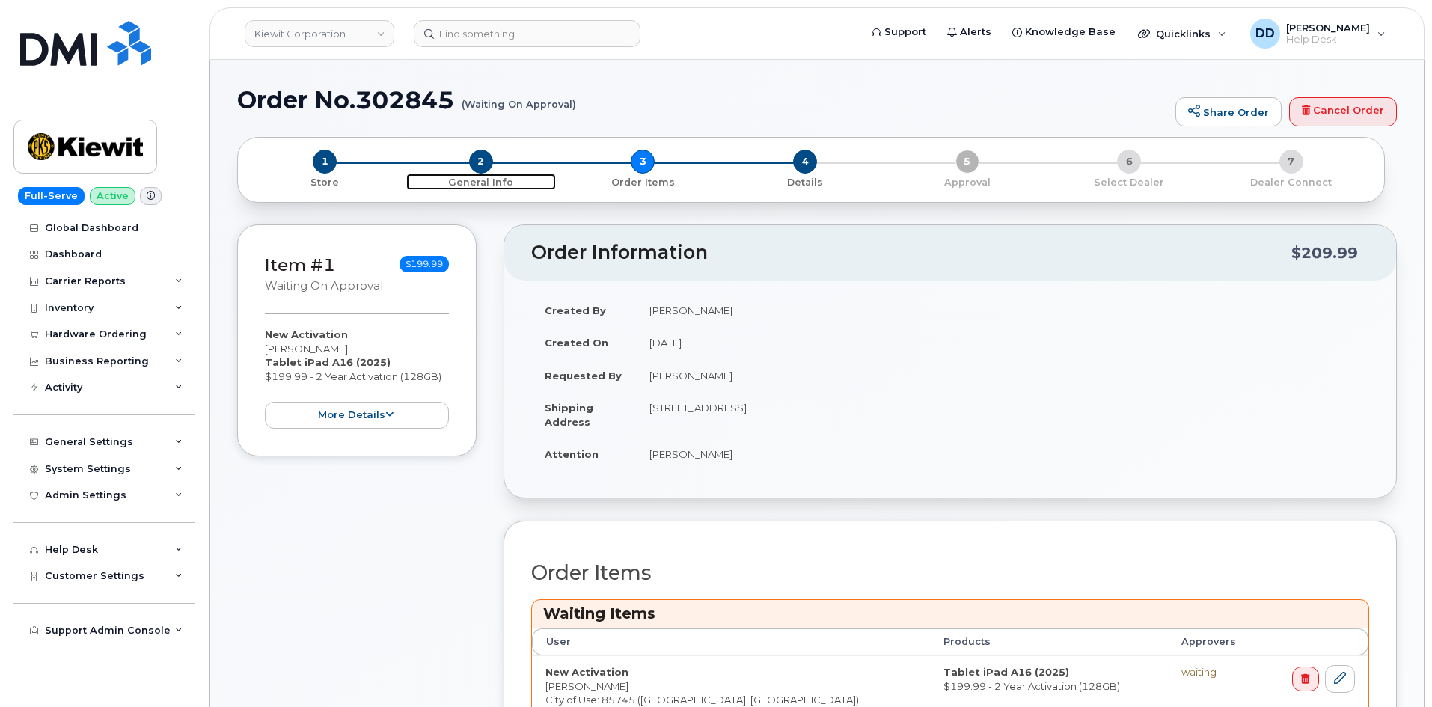
click at [483, 163] on span "2" at bounding box center [481, 162] width 24 height 24
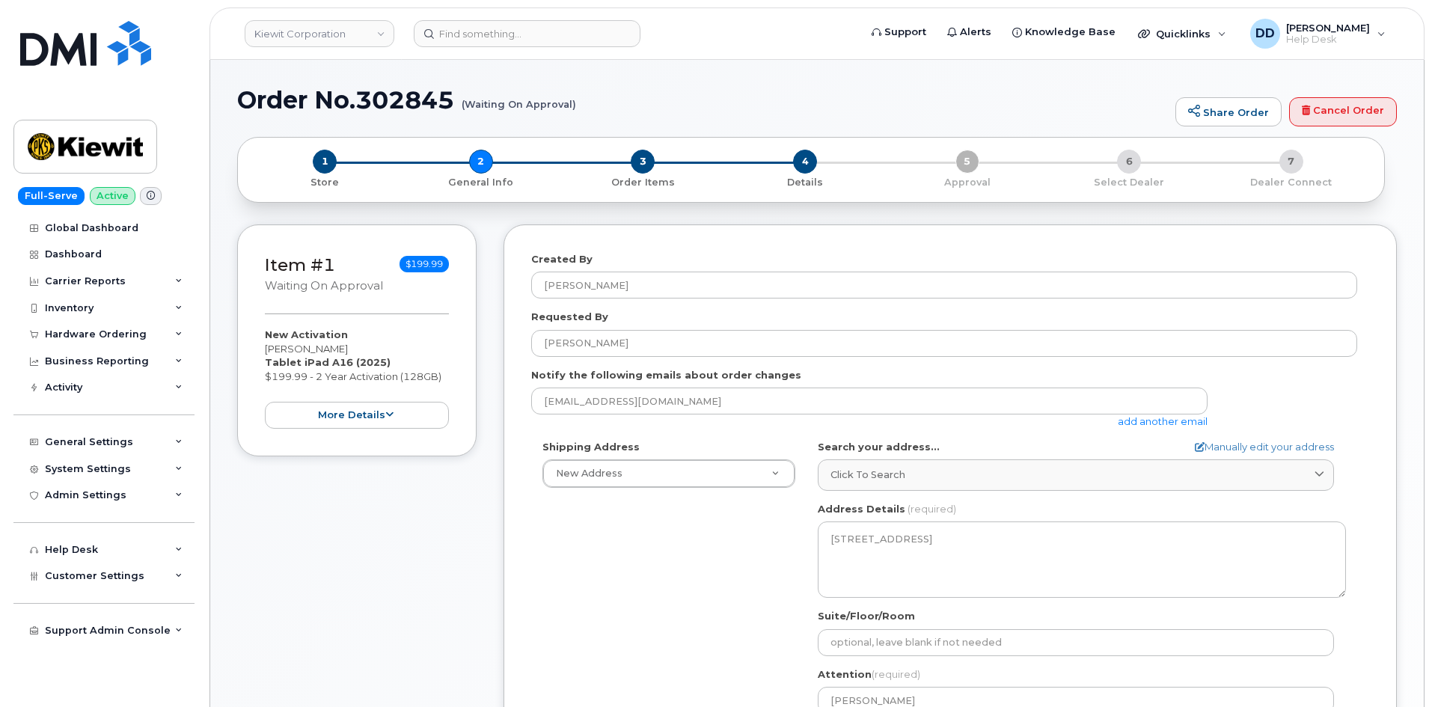
select select
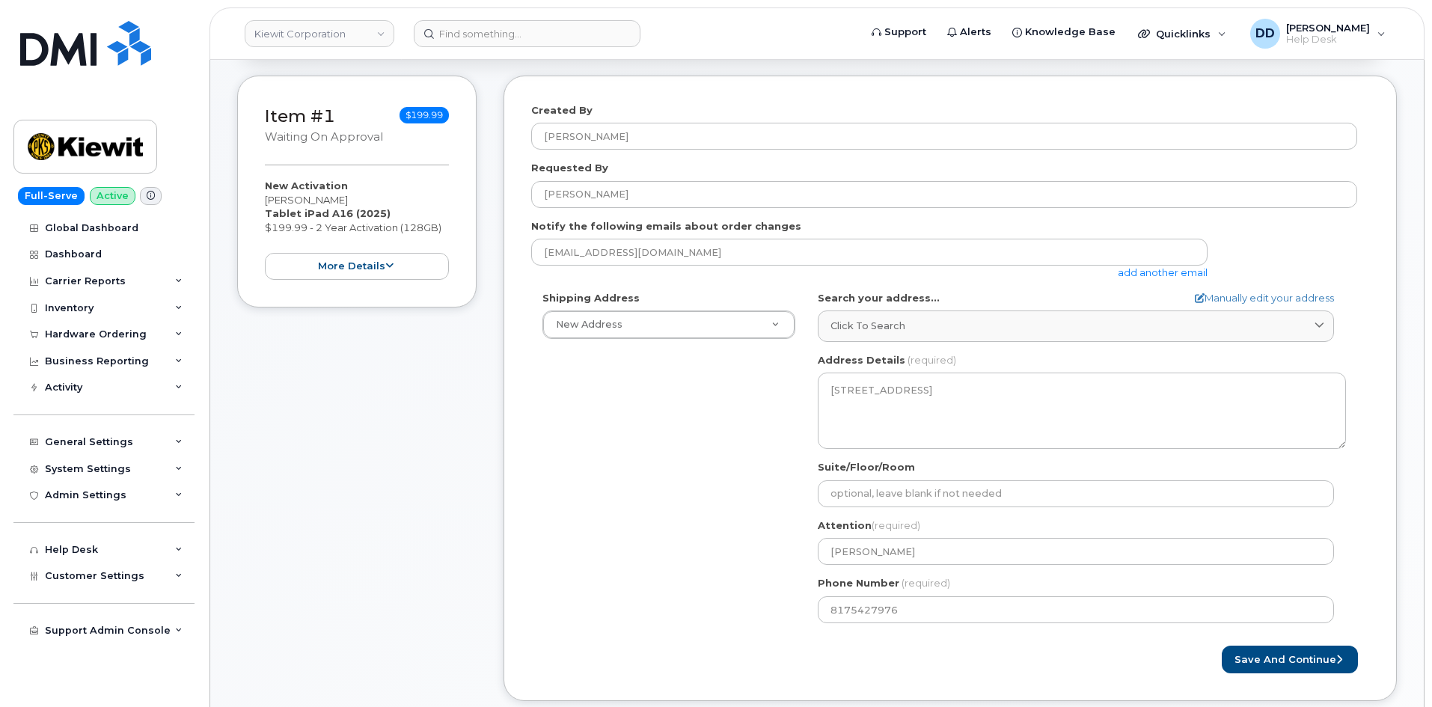
scroll to position [150, 0]
click at [1243, 663] on button "Save and Continue" at bounding box center [1290, 659] width 136 height 28
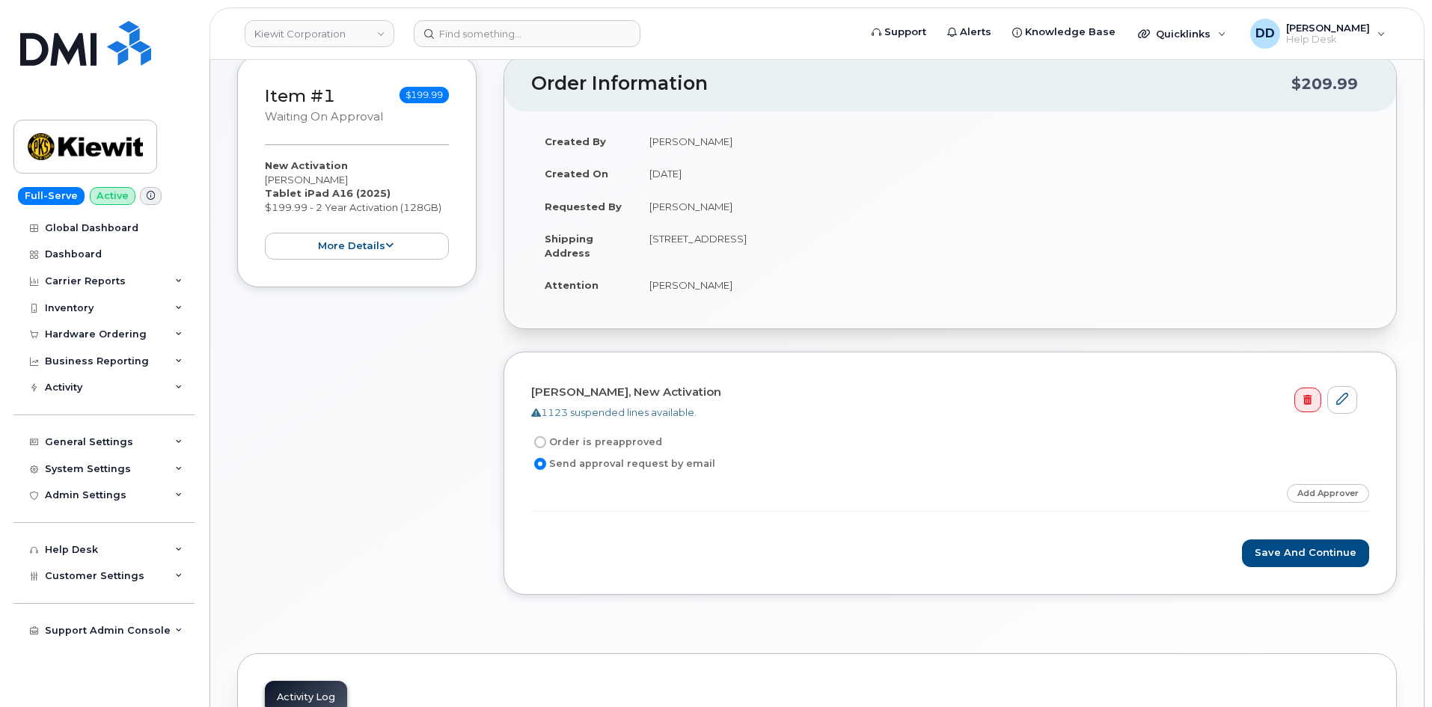
scroll to position [173, 0]
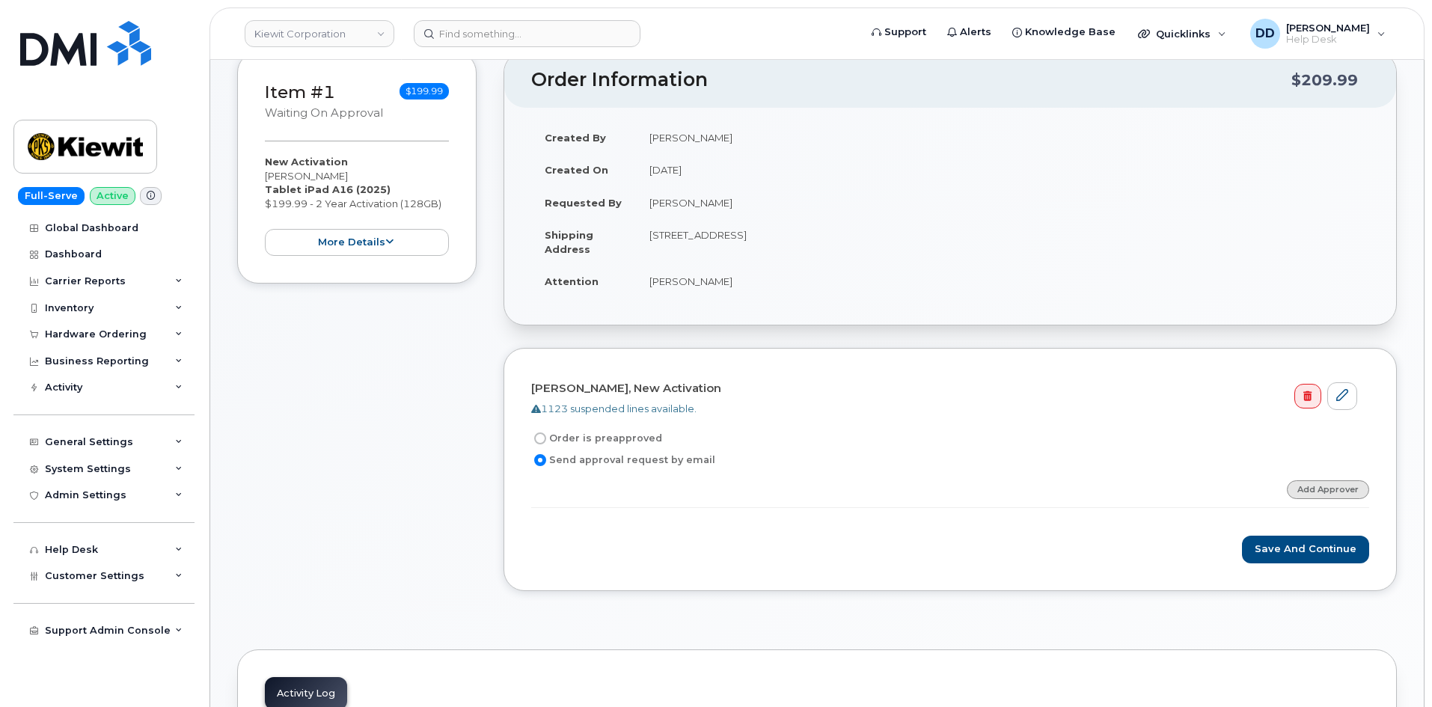
click at [1332, 491] on link "Add Approver" at bounding box center [1328, 489] width 82 height 19
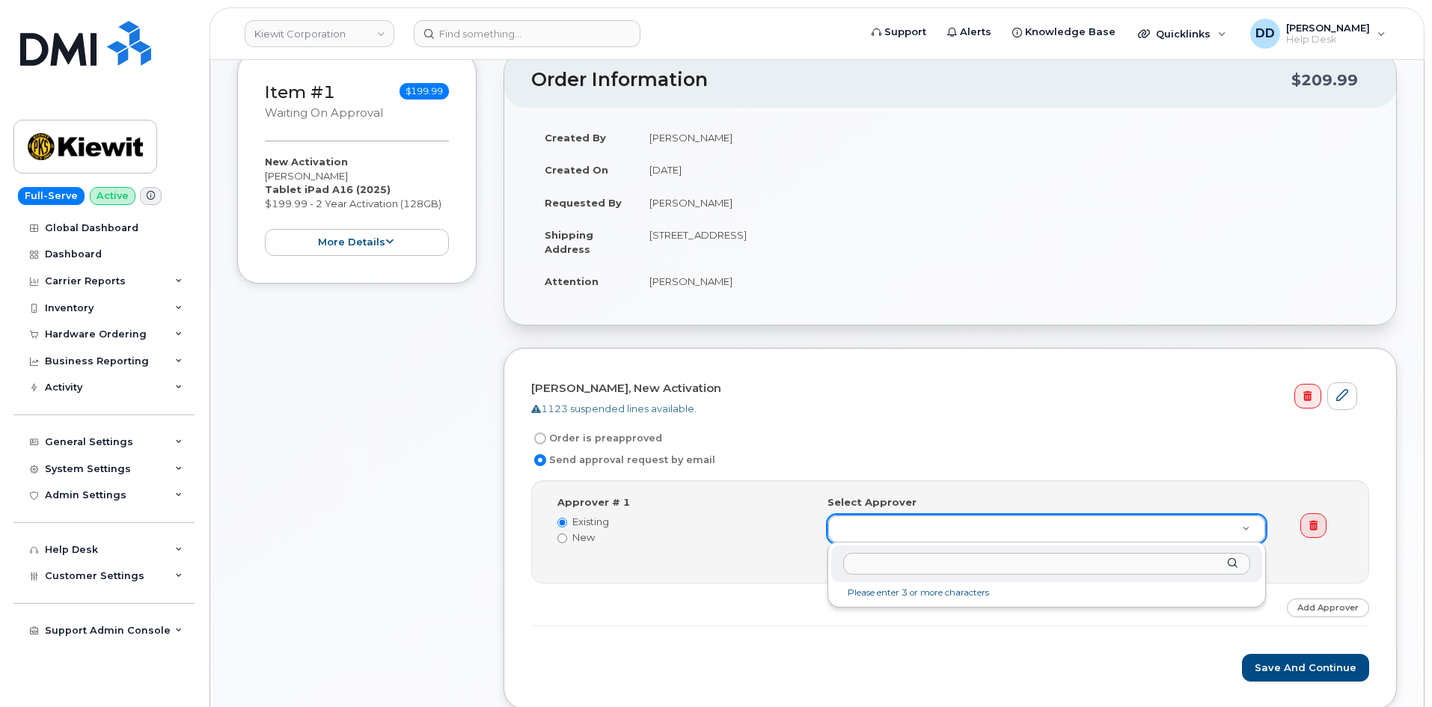
drag, startPoint x: 901, startPoint y: 527, endPoint x: 895, endPoint y: 518, distance: 9.8
type input "Peyton Miller"
click at [1229, 560] on div "Peyton Miller" at bounding box center [1046, 563] width 431 height 37
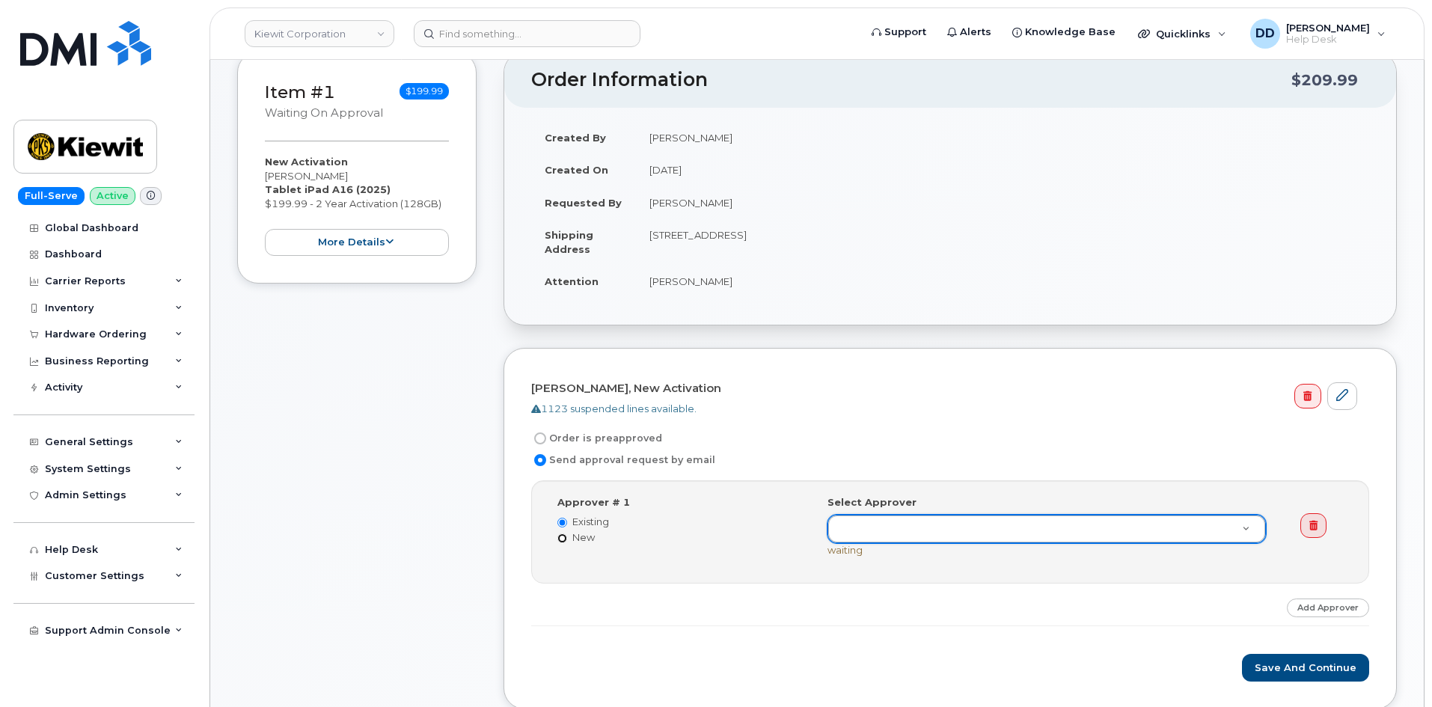
click at [561, 539] on input "New" at bounding box center [562, 538] width 10 height 10
radio input "true"
radio input "false"
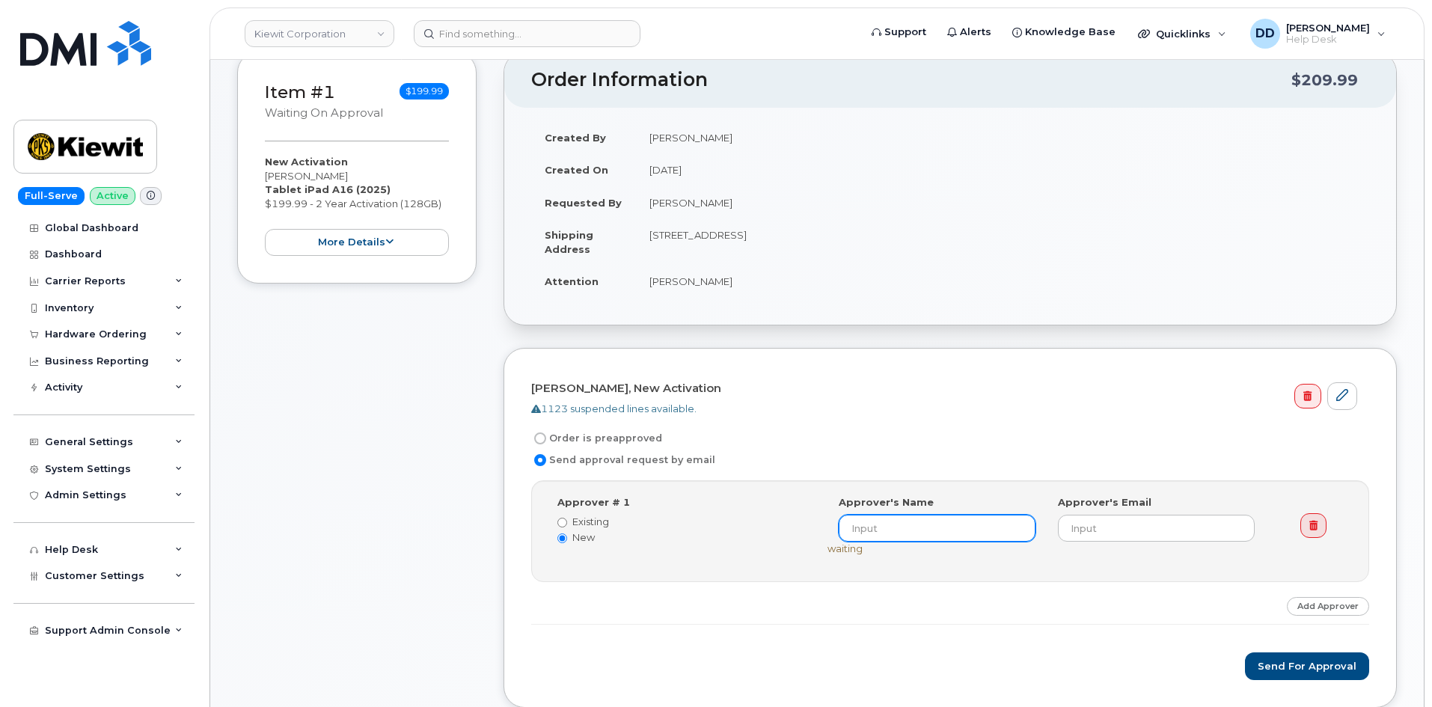
click at [907, 533] on input at bounding box center [937, 528] width 197 height 27
click at [864, 532] on input "Peyton" at bounding box center [937, 528] width 197 height 27
type input "Peyton"
click at [563, 521] on input "Existing" at bounding box center [562, 523] width 10 height 10
radio input "true"
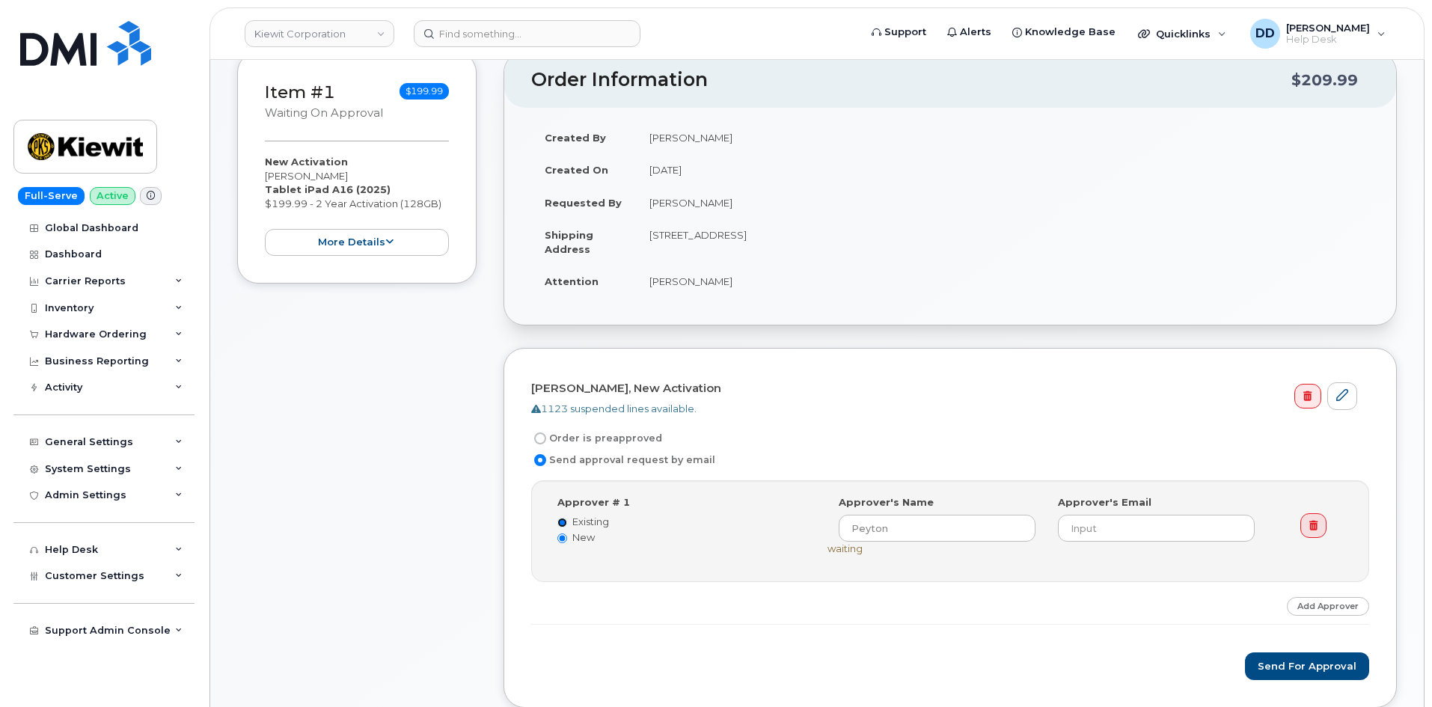
radio input "false"
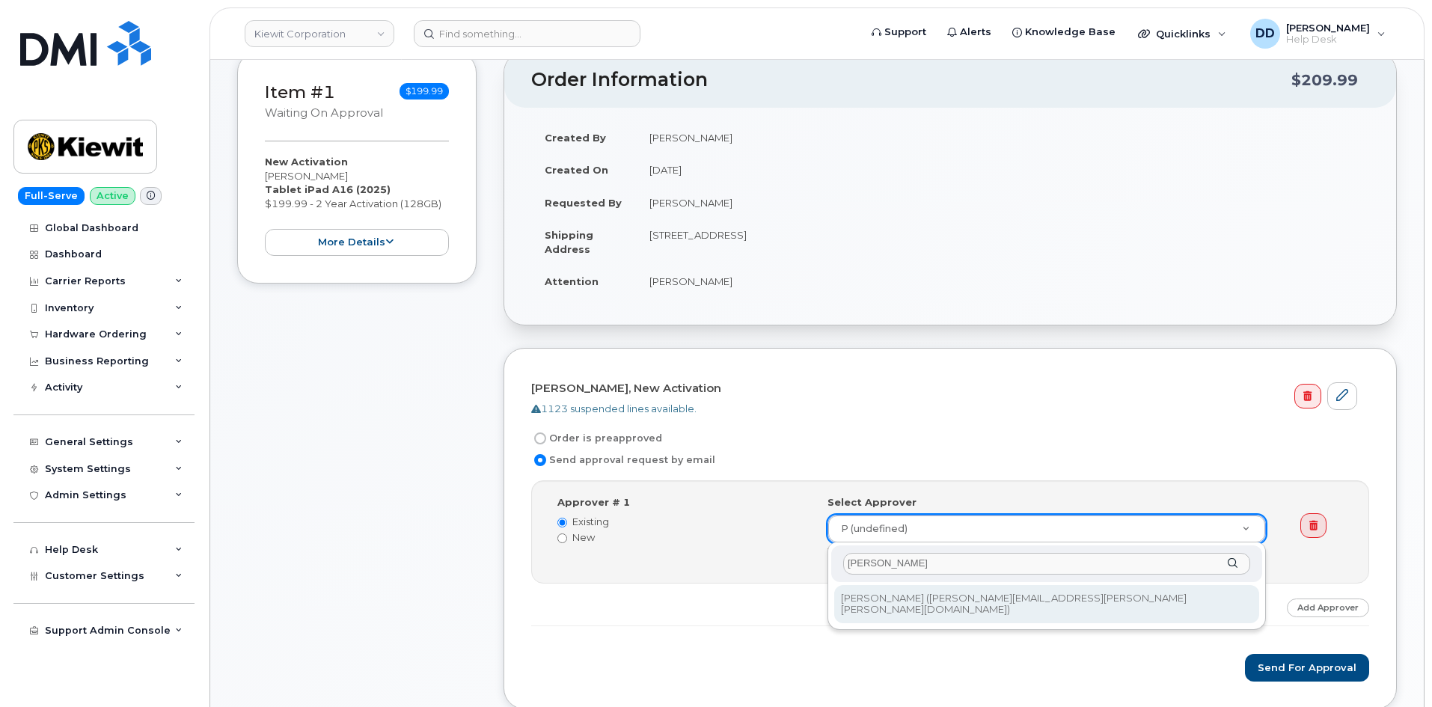
type input "Payton"
type input "2156580"
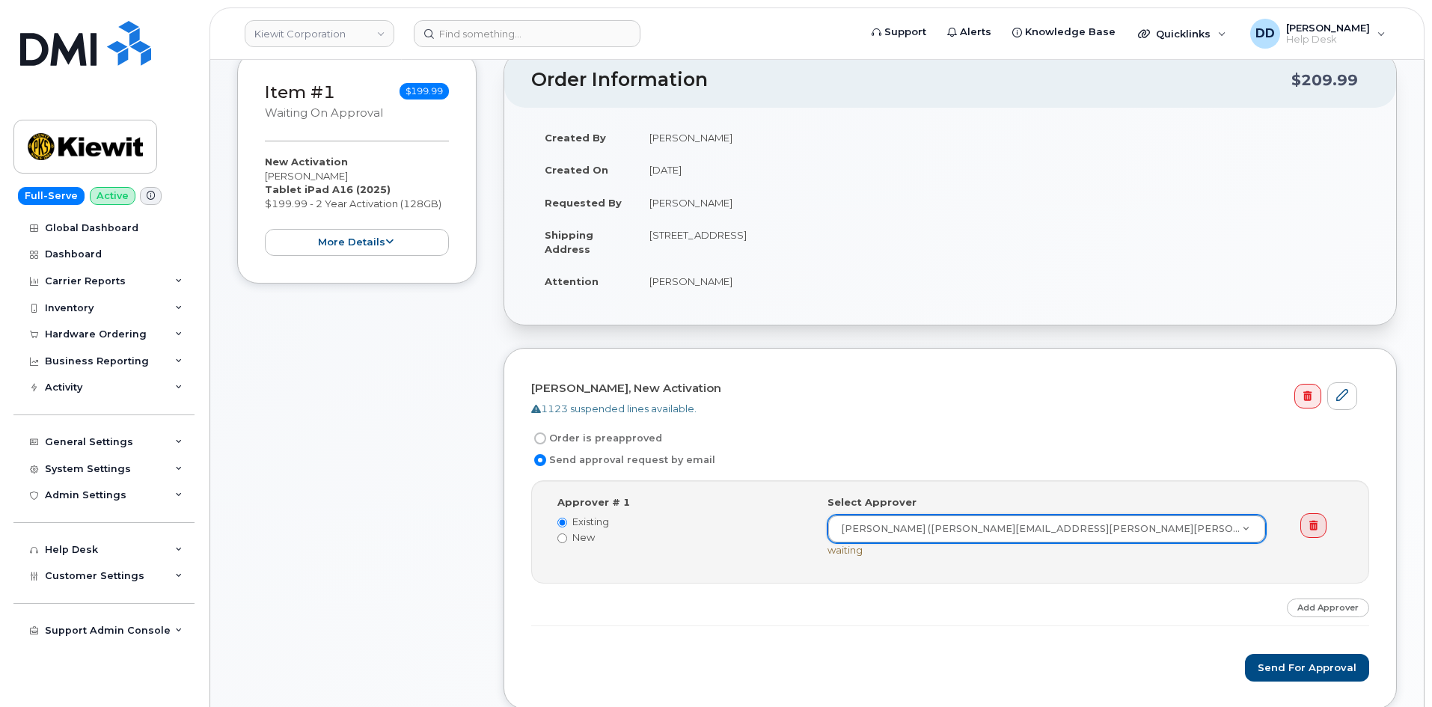
drag, startPoint x: 1091, startPoint y: 604, endPoint x: 1103, endPoint y: 607, distance: 13.3
click at [1091, 604] on div "Step-by-step approvals: Payton Miller » Approved Approver # 1 Existing New Sele…" at bounding box center [950, 553] width 838 height 147
click at [1282, 666] on button "Send for Approval" at bounding box center [1307, 668] width 124 height 28
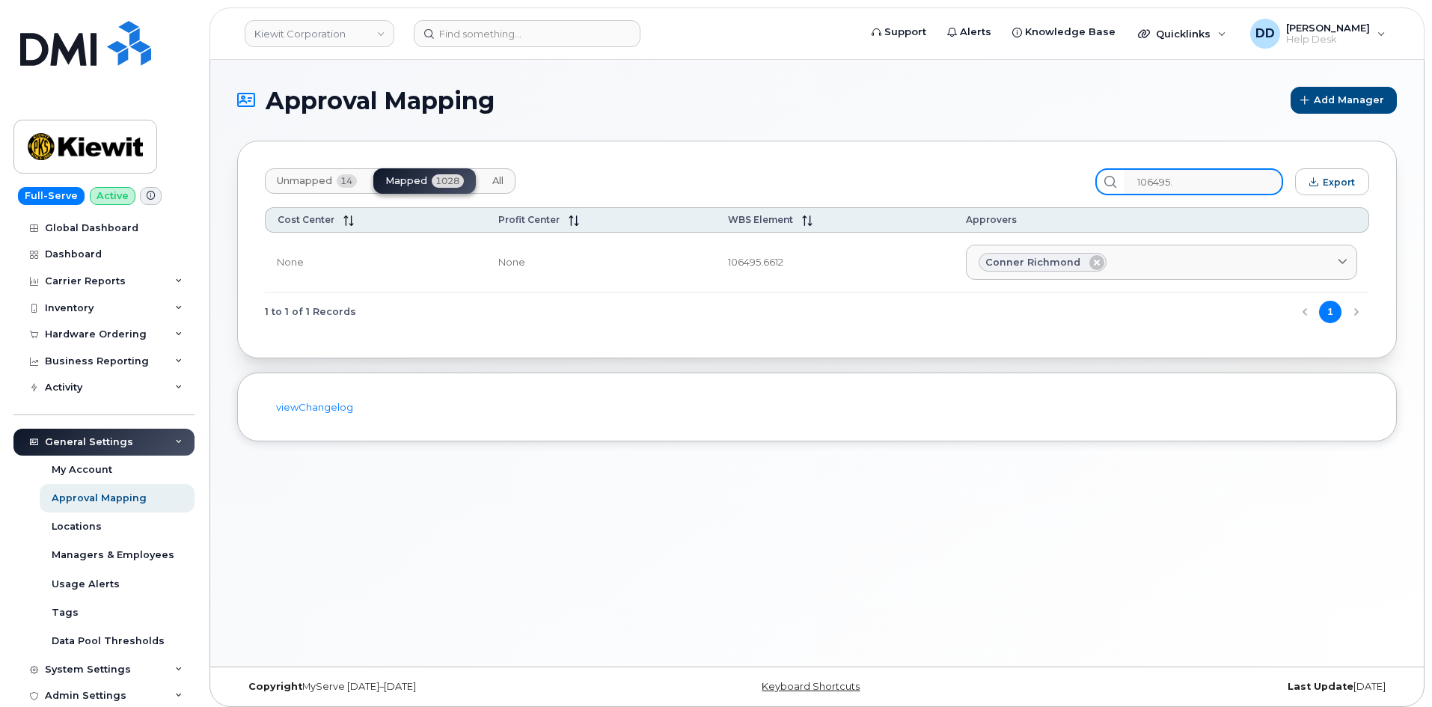
drag, startPoint x: 1203, startPoint y: 183, endPoint x: 1119, endPoint y: 191, distance: 84.2
click at [1119, 191] on div "106495." at bounding box center [1189, 181] width 188 height 27
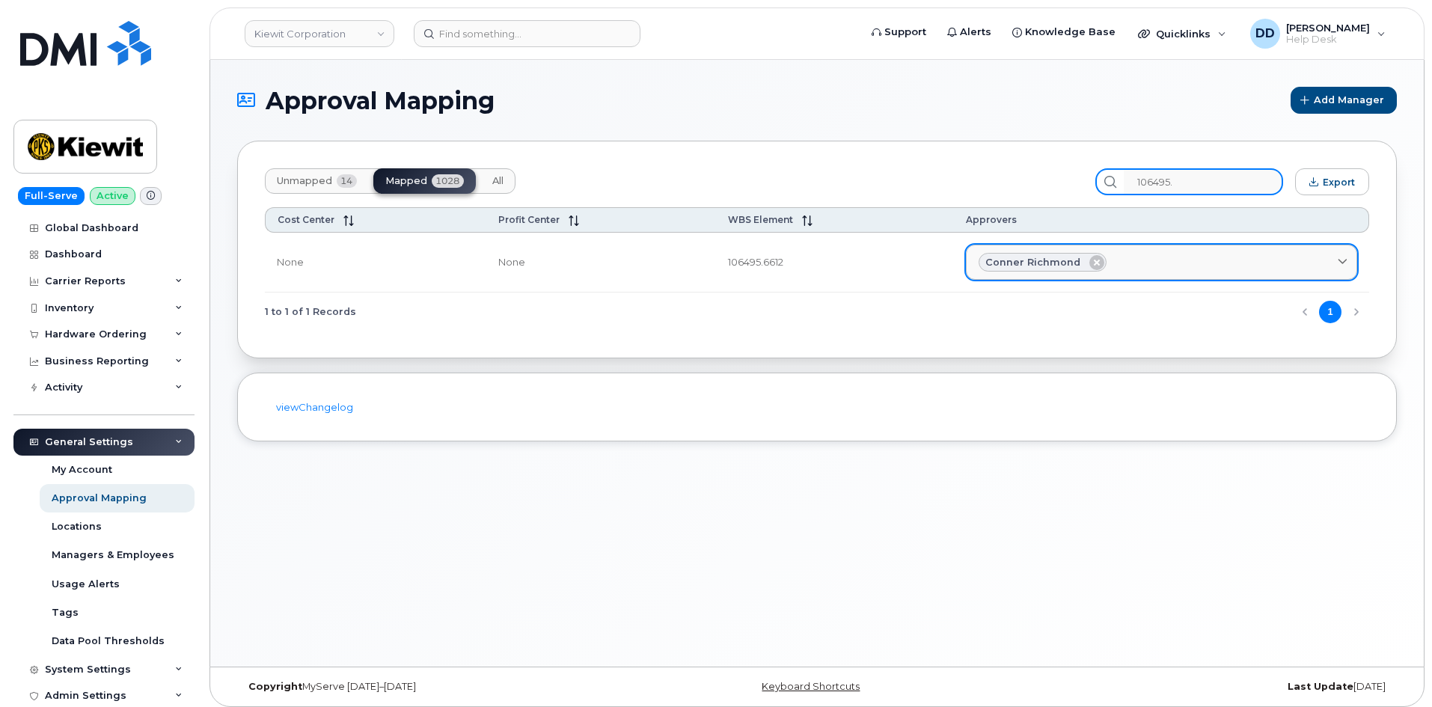
paste input "5752.1086"
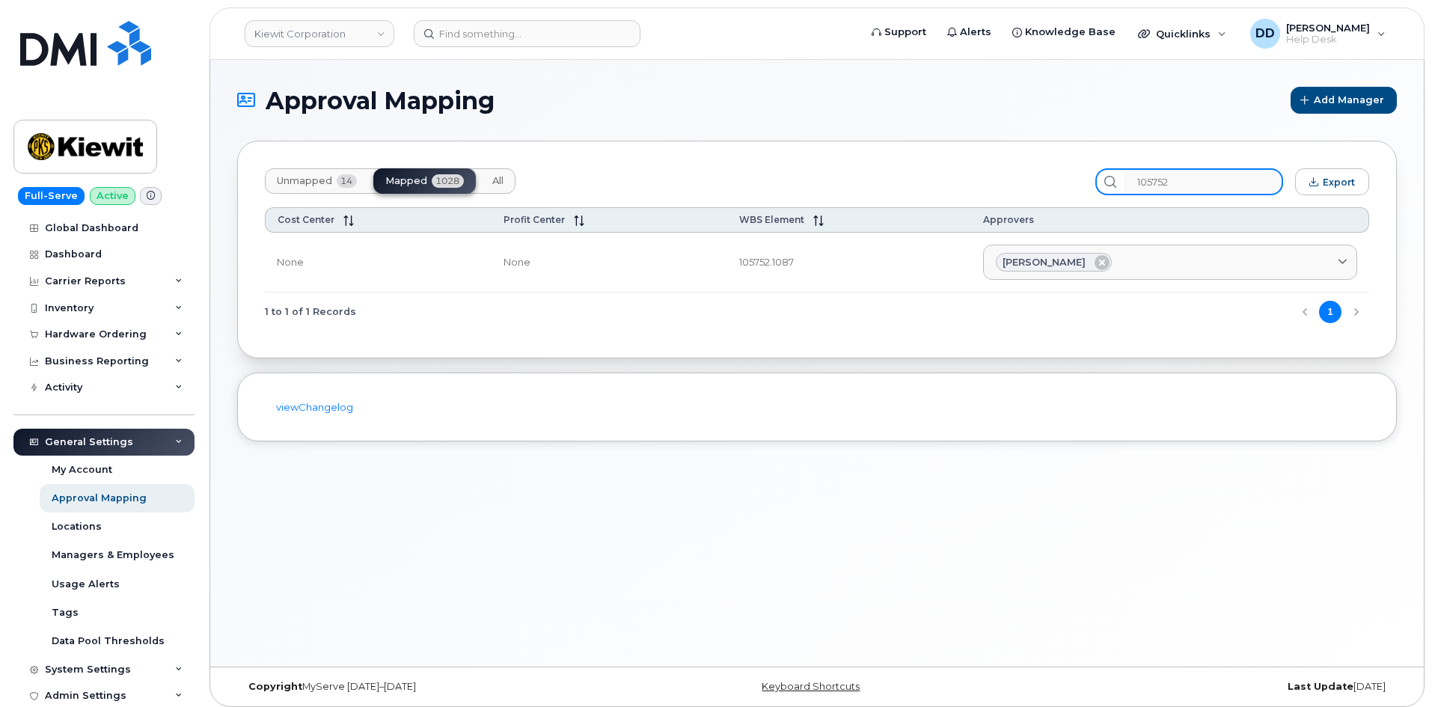
type input "105752"
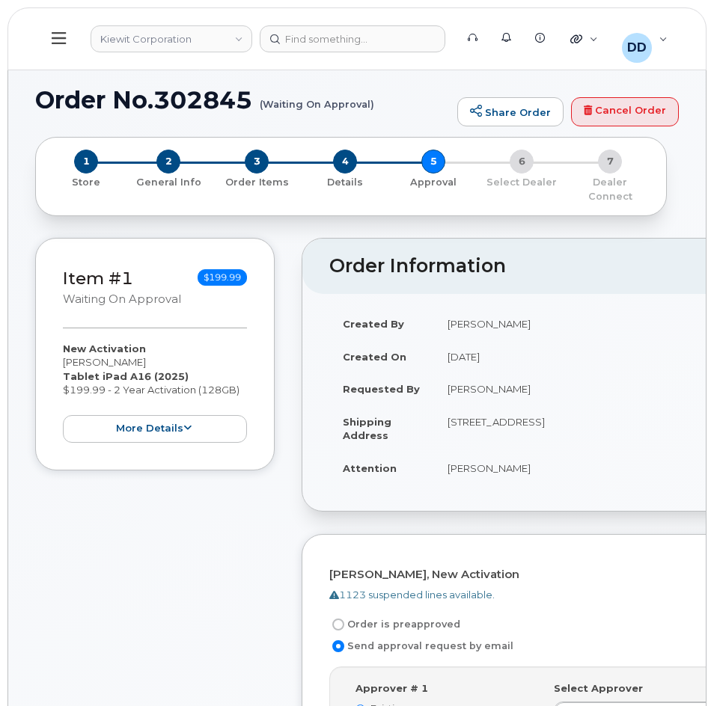
drag, startPoint x: 182, startPoint y: 543, endPoint x: 156, endPoint y: 687, distance: 145.9
click at [183, 543] on div "Item #1 Waiting On Approval $199.99 New Activation Benjamin Caudell Tablet iPad…" at bounding box center [154, 585] width 239 height 694
click at [59, 45] on icon at bounding box center [59, 38] width 14 height 16
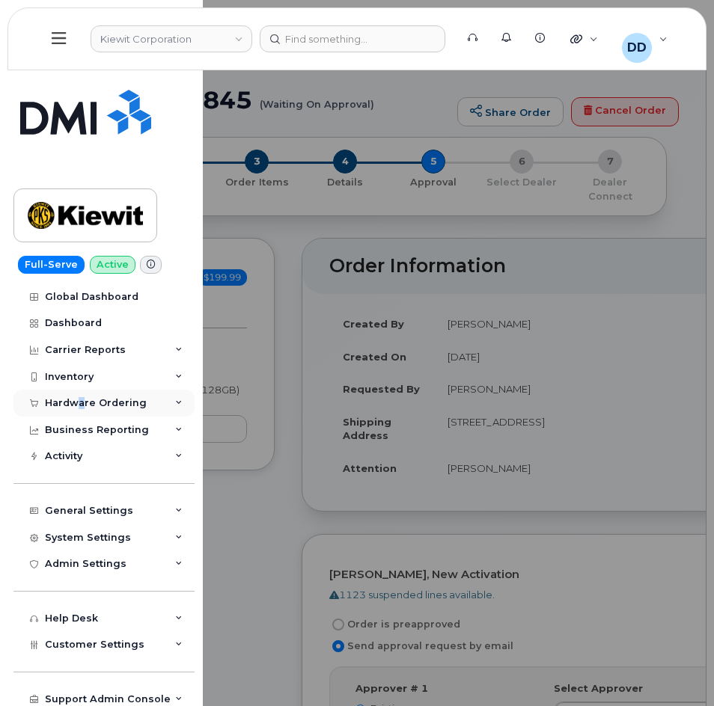
click at [81, 399] on div "Hardware Ordering" at bounding box center [96, 403] width 102 height 12
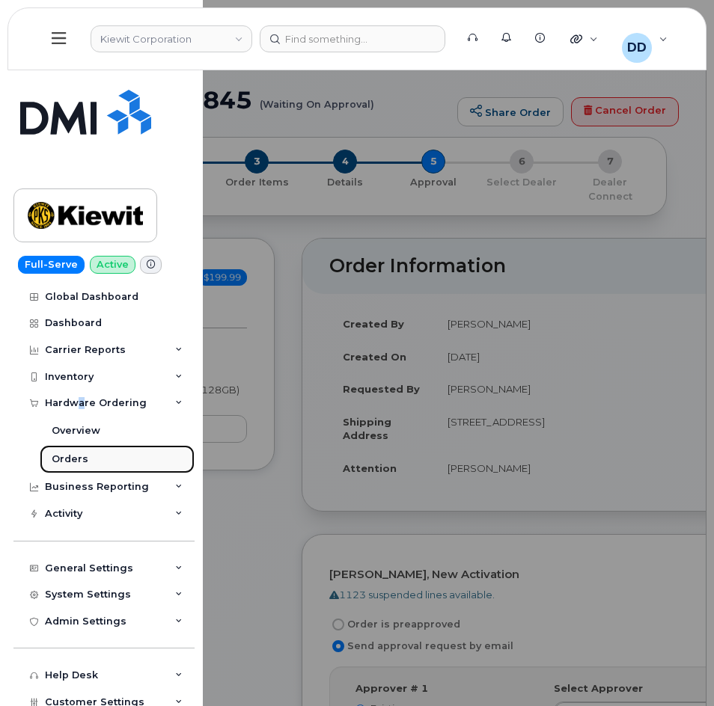
click at [85, 460] on div "Orders" at bounding box center [70, 459] width 37 height 13
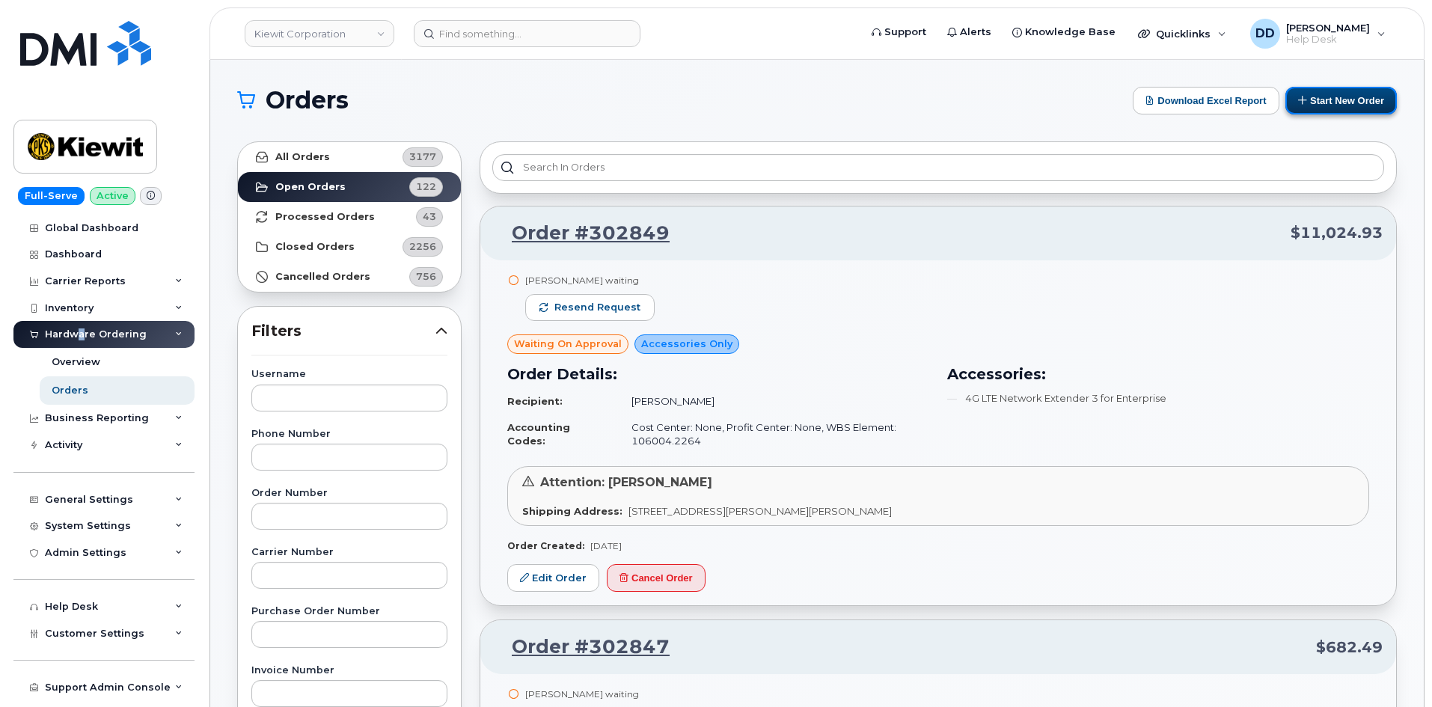
click at [1359, 105] on button "Start New Order" at bounding box center [1340, 101] width 111 height 28
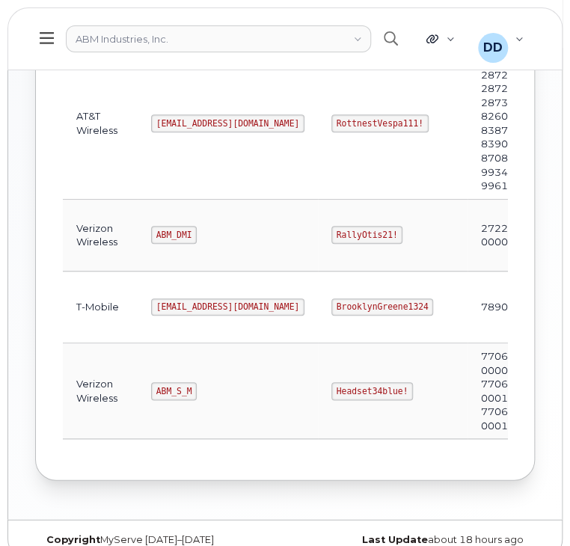
scroll to position [458, 0]
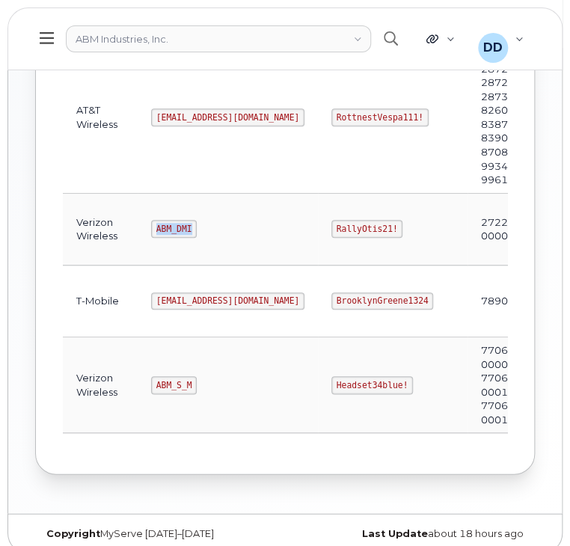
drag, startPoint x: 192, startPoint y: 224, endPoint x: 155, endPoint y: 225, distance: 36.7
click at [155, 225] on td "ABM_DMI" at bounding box center [228, 230] width 180 height 72
copy code "ABM_DMI"
drag, startPoint x: 338, startPoint y: 227, endPoint x: 279, endPoint y: 227, distance: 59.1
click at [331, 227] on code "RallyOtis21!" at bounding box center [366, 229] width 71 height 18
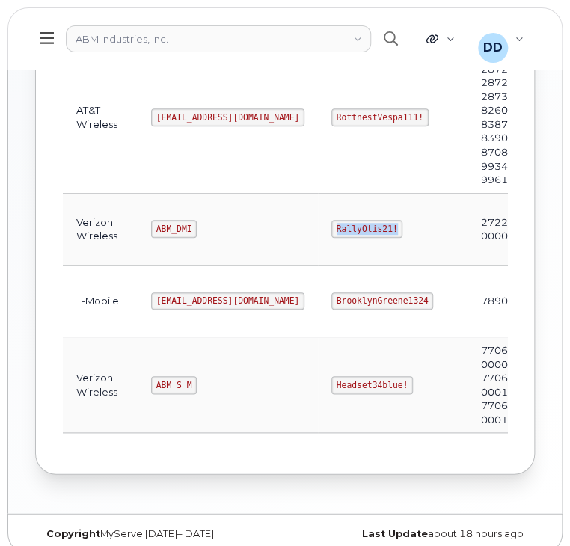
copy code "RallyOtis21!"
drag, startPoint x: 193, startPoint y: 380, endPoint x: 142, endPoint y: 385, distance: 51.1
click at [142, 385] on td "ABM_S_M" at bounding box center [228, 385] width 180 height 96
copy code "ABM_S_M"
drag, startPoint x: 349, startPoint y: 378, endPoint x: 278, endPoint y: 384, distance: 71.3
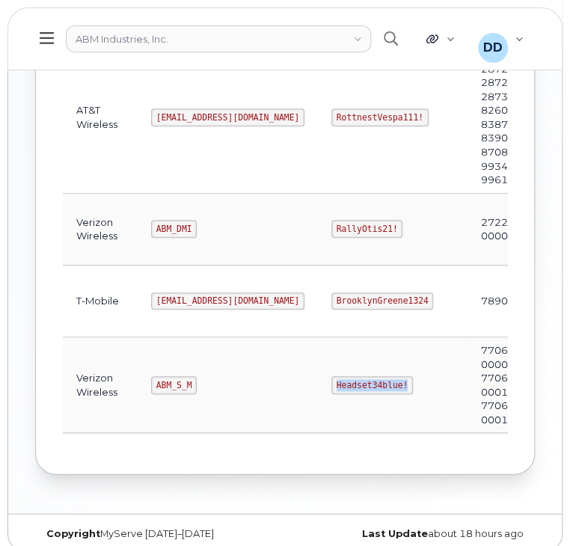
click at [331, 384] on code "Headset34blue!" at bounding box center [372, 385] width 82 height 18
copy code "Headset34blue!"
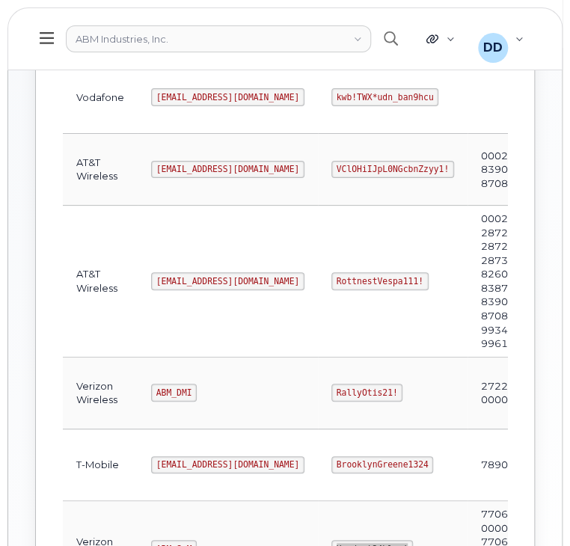
scroll to position [302, 0]
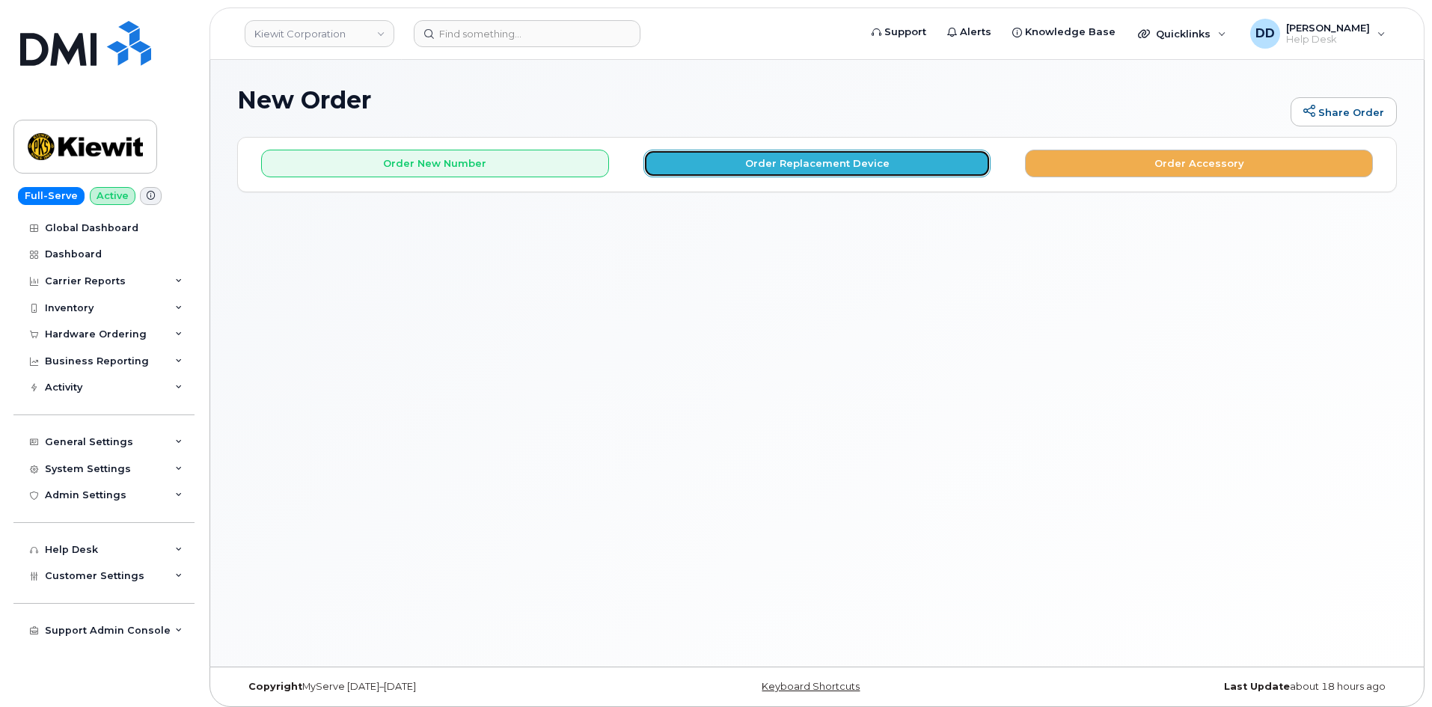
click at [736, 167] on button "Order Replacement Device" at bounding box center [817, 164] width 348 height 28
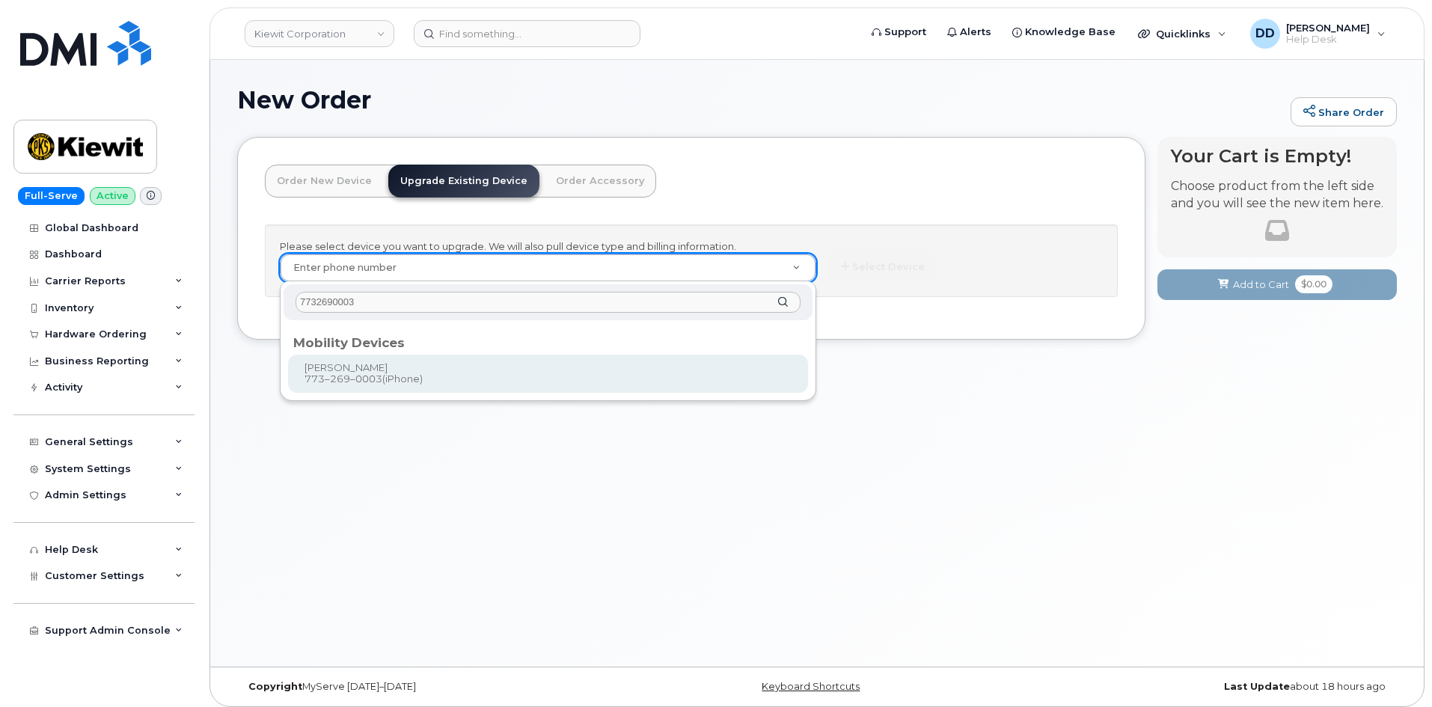
type input "7732690003"
type input "1171996"
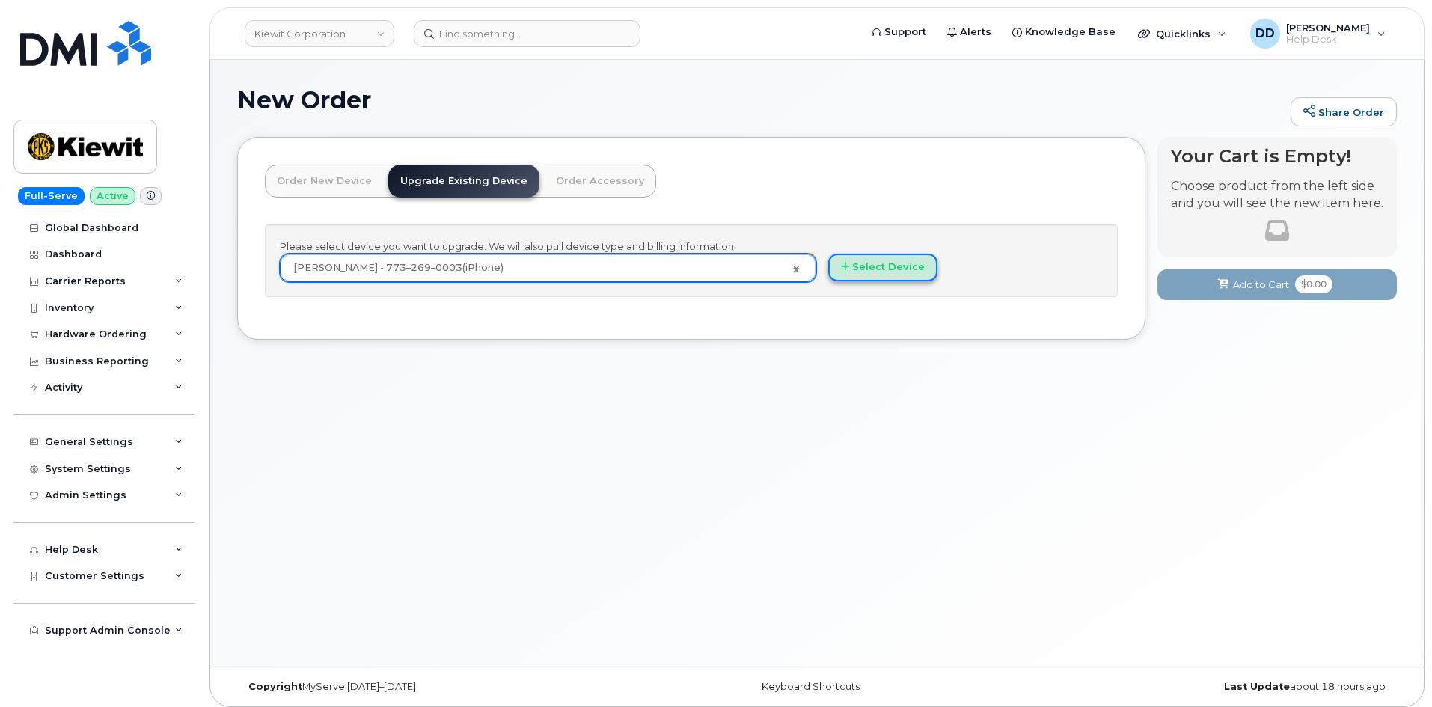
click at [878, 261] on button "Select Device" at bounding box center [882, 268] width 109 height 28
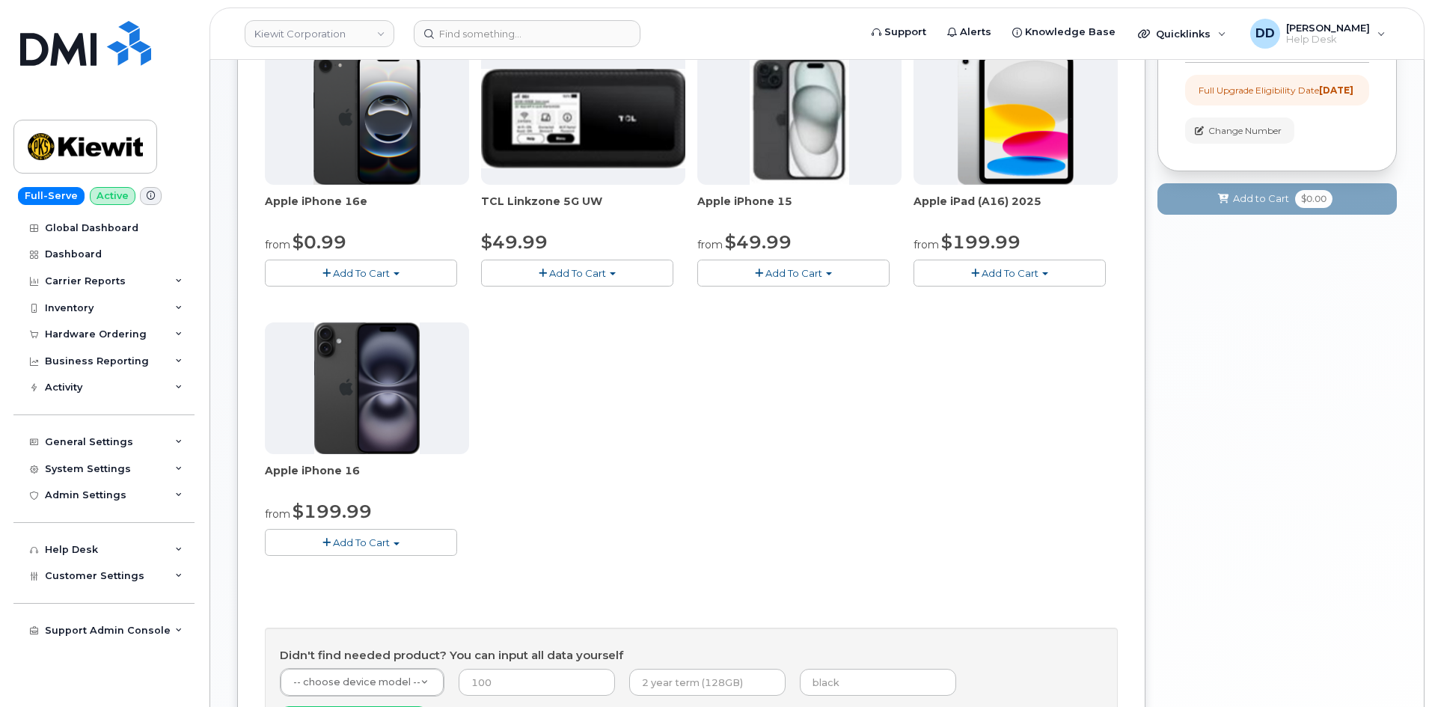
scroll to position [240, 0]
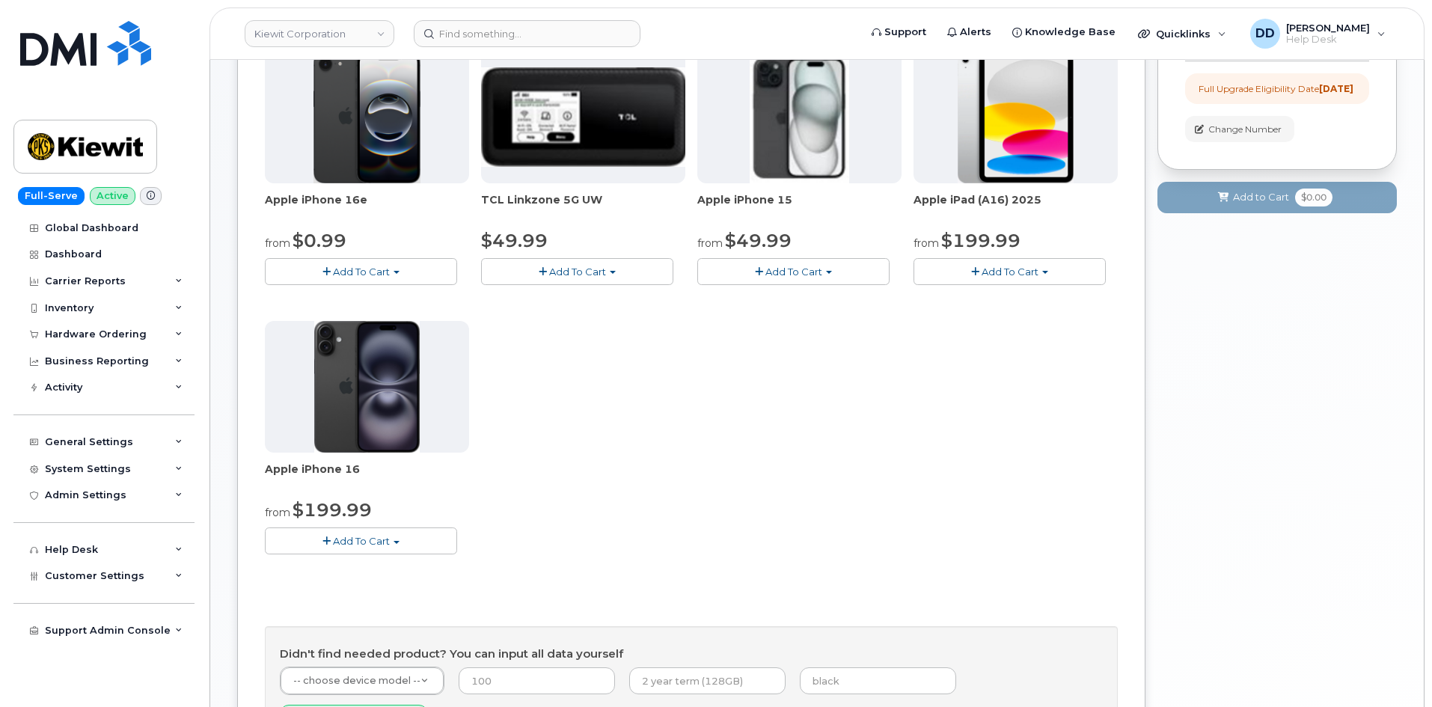
click at [374, 533] on button "Add To Cart" at bounding box center [361, 540] width 192 height 26
click at [367, 587] on link "$199.99 - 2 Year Upgrade (128GB)" at bounding box center [369, 587] width 201 height 19
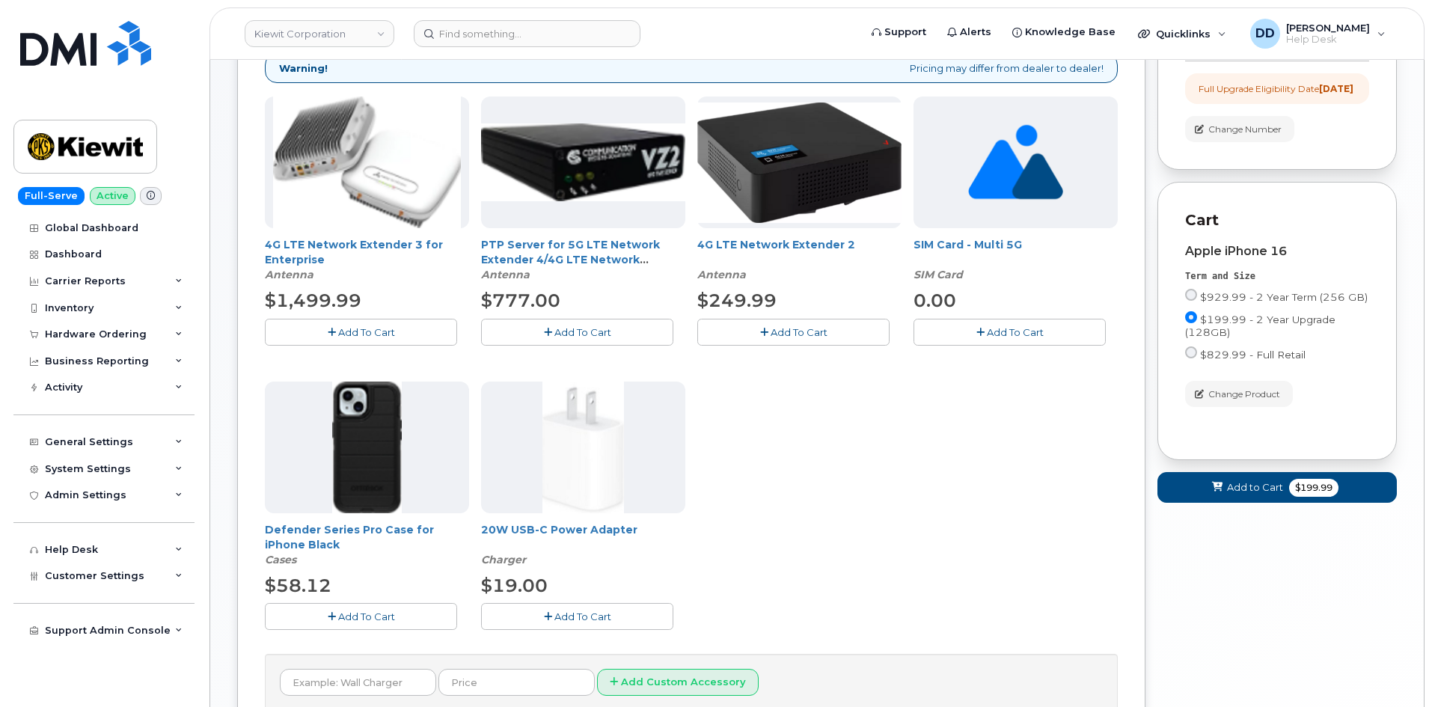
click at [406, 618] on button "Add To Cart" at bounding box center [361, 616] width 192 height 26
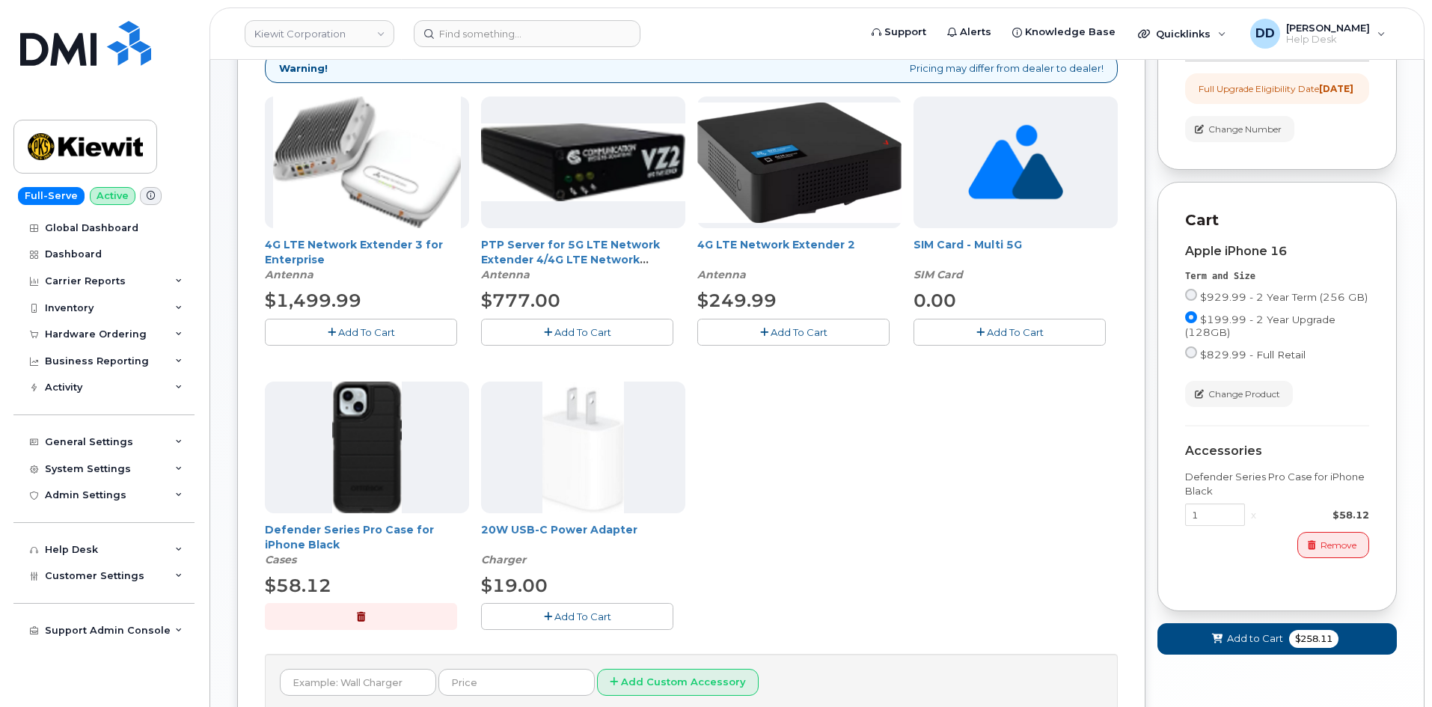
click at [634, 620] on button "Add To Cart" at bounding box center [577, 616] width 192 height 26
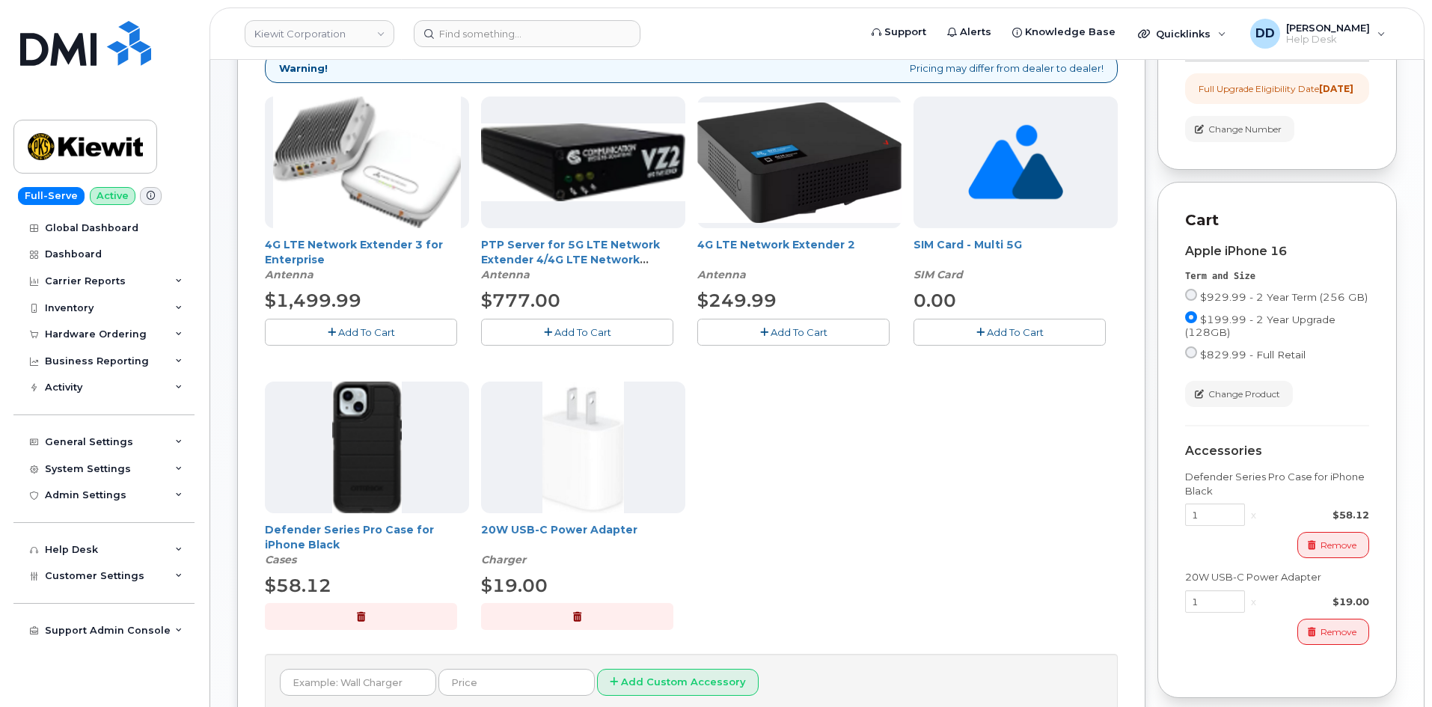
scroll to position [388, 0]
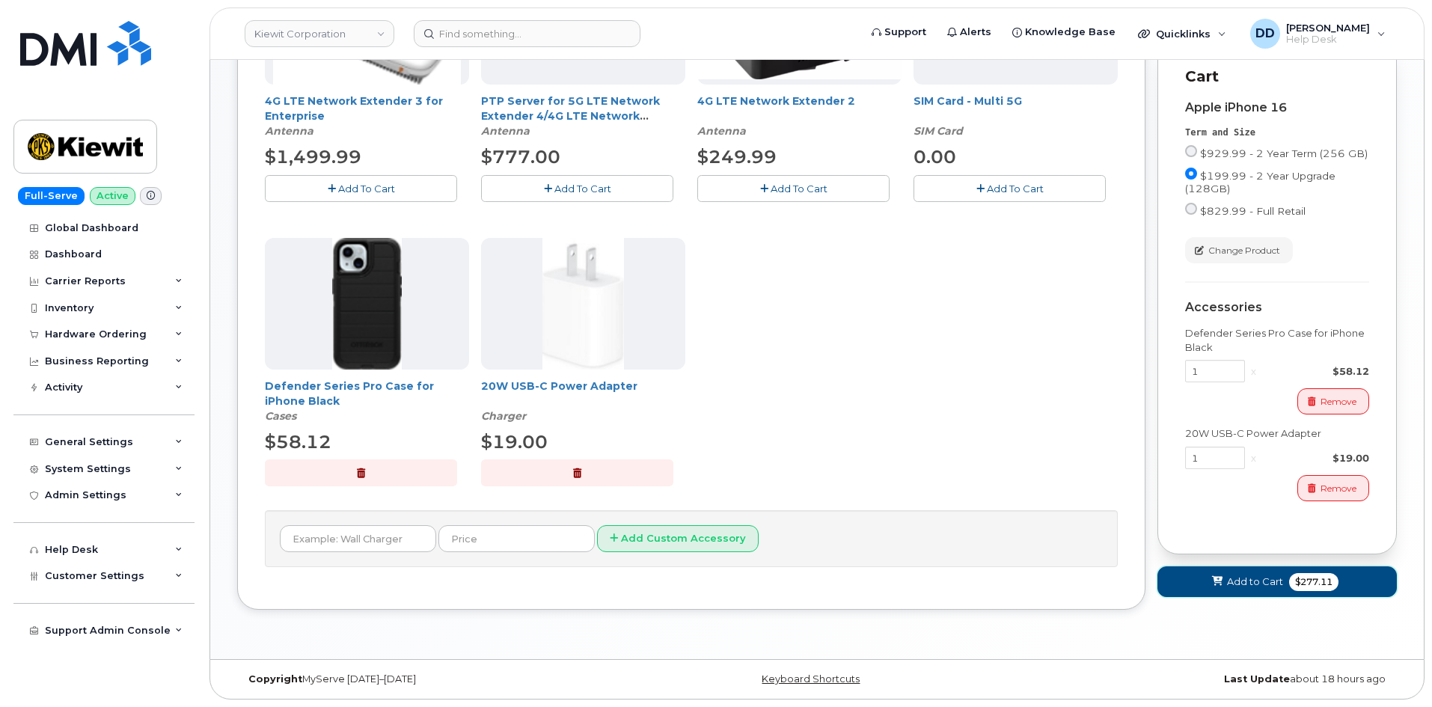
click at [1239, 589] on span "Add to Cart" at bounding box center [1255, 582] width 56 height 14
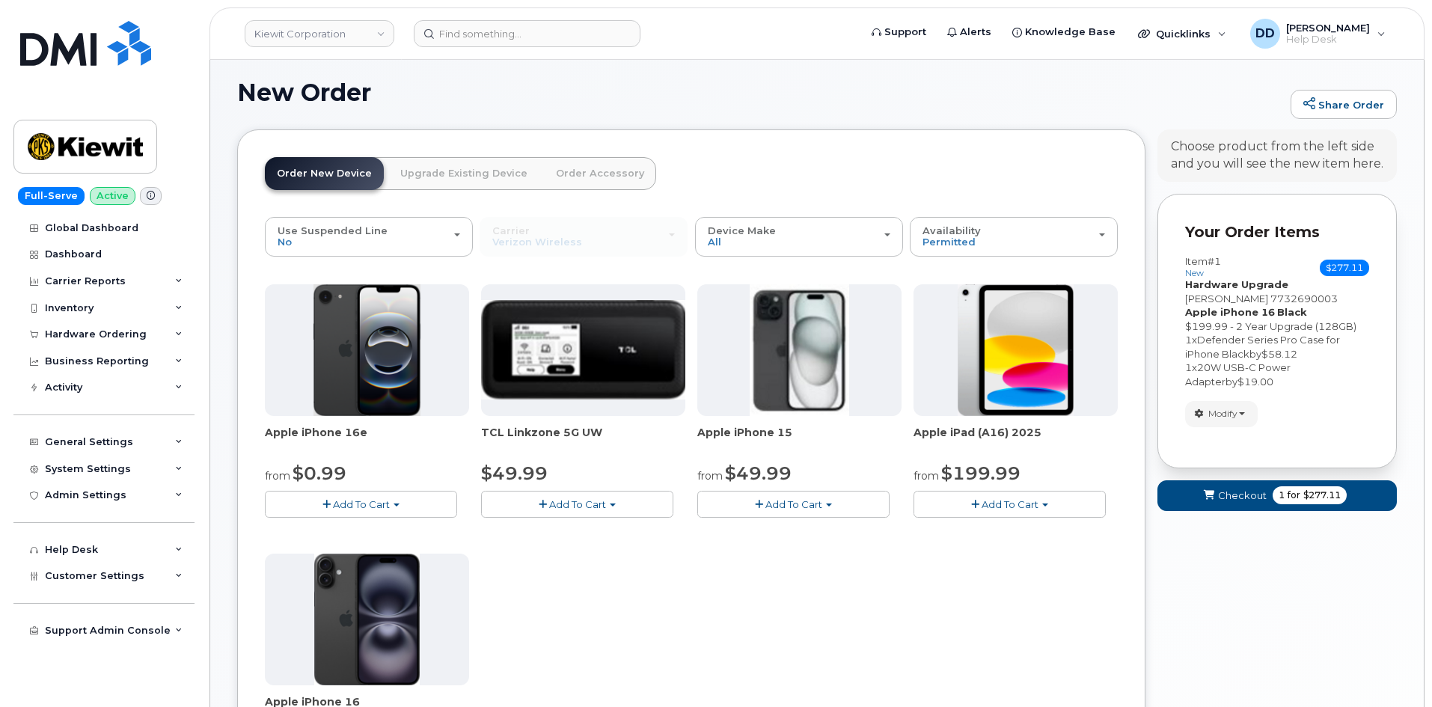
scroll to position [393, 0]
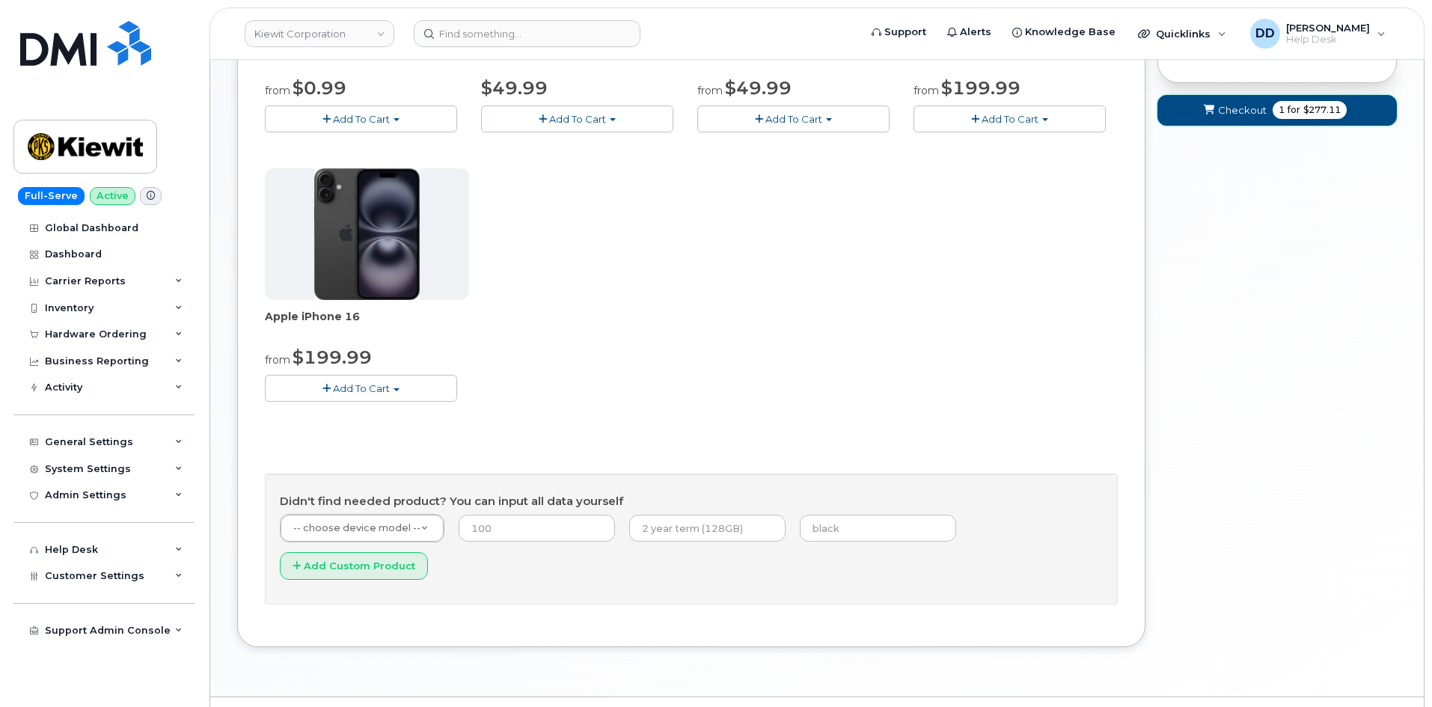
click at [1206, 116] on span "submit" at bounding box center [1208, 110] width 14 height 14
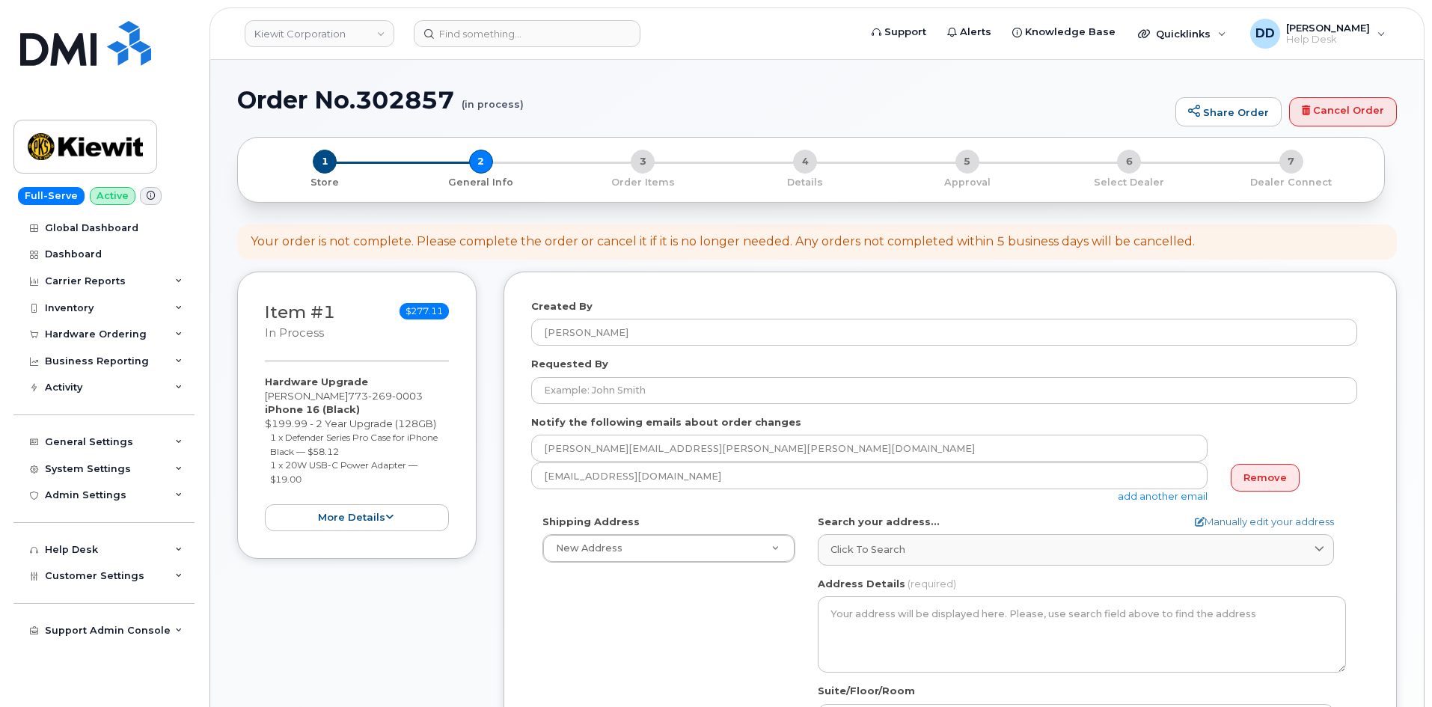
select select
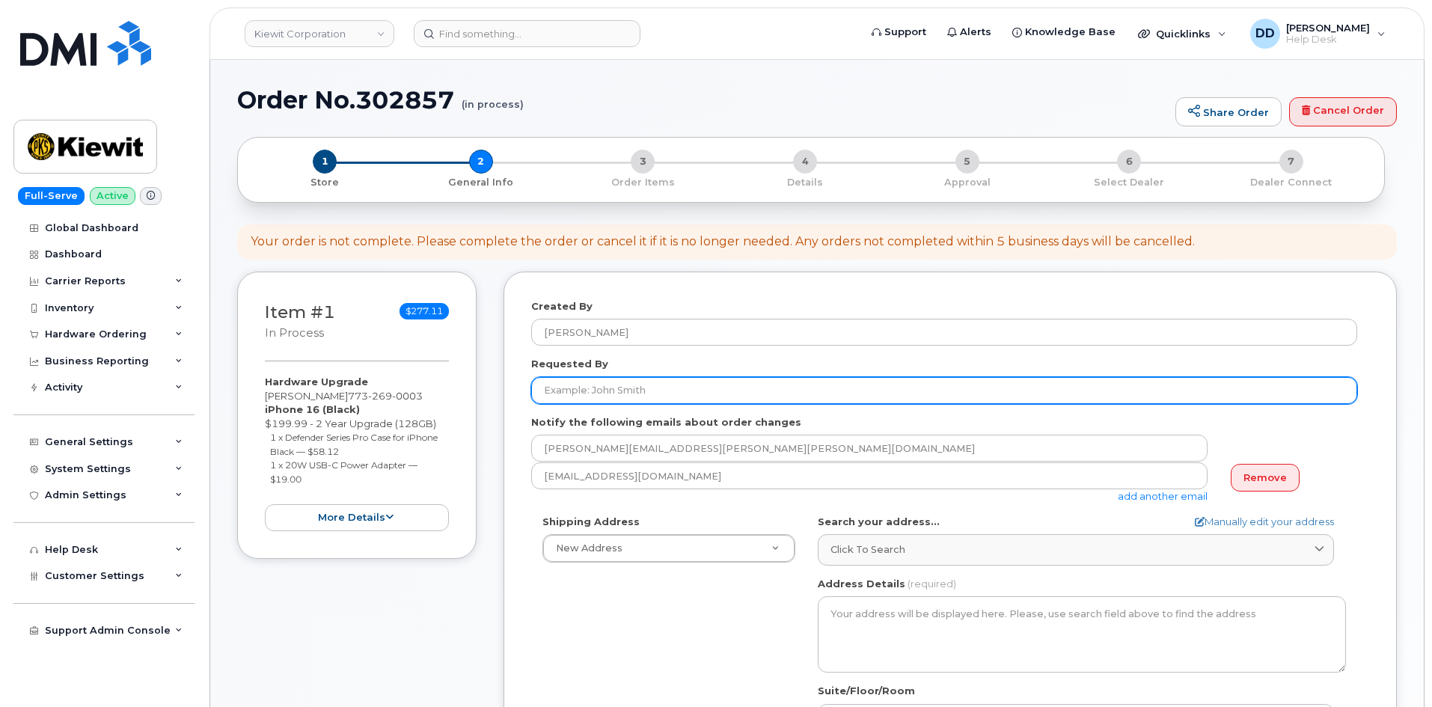
click at [691, 392] on input "Requested By" at bounding box center [944, 390] width 826 height 27
paste input "[PERSON_NAME]"
type input "[PERSON_NAME]"
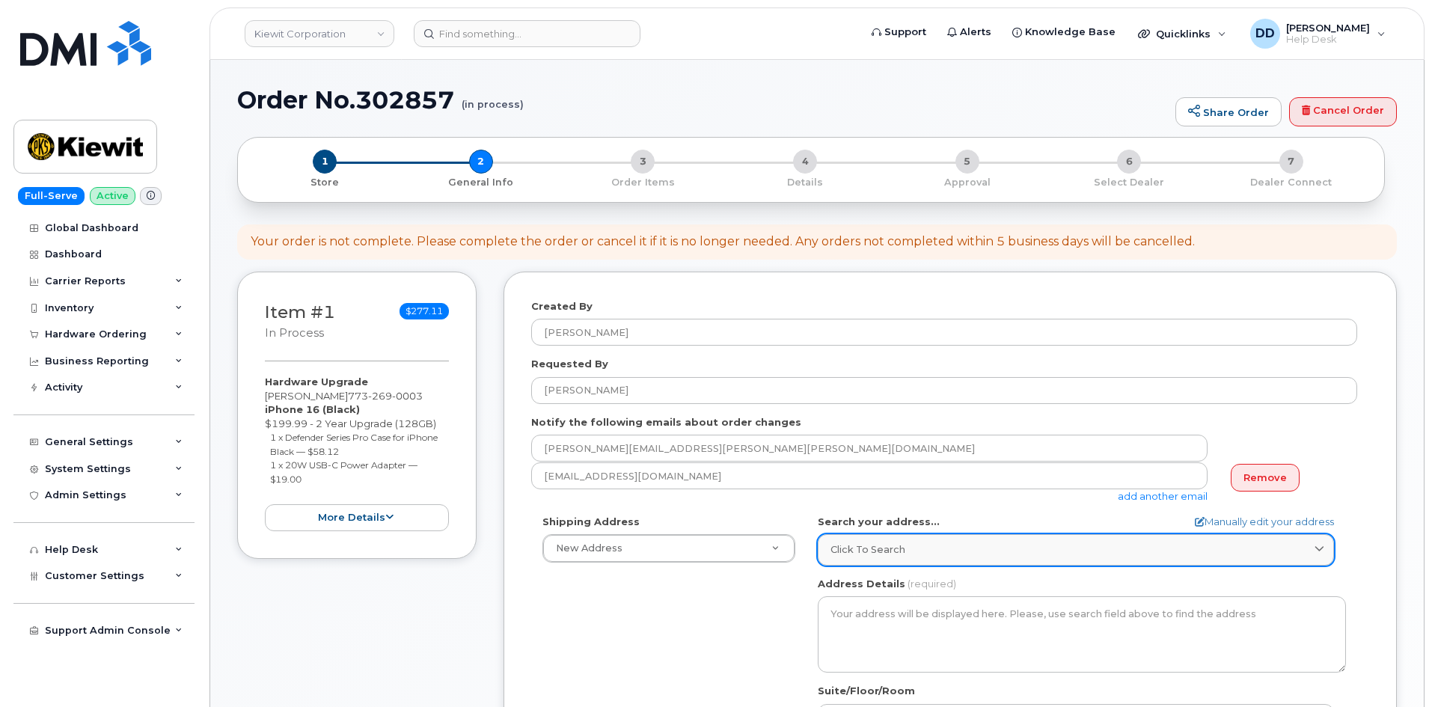
click at [897, 549] on span "Click to search" at bounding box center [867, 549] width 75 height 14
paste input "[STREET_ADDRESS][PERSON_NAME] [GEOGRAPHIC_DATA] 37050"
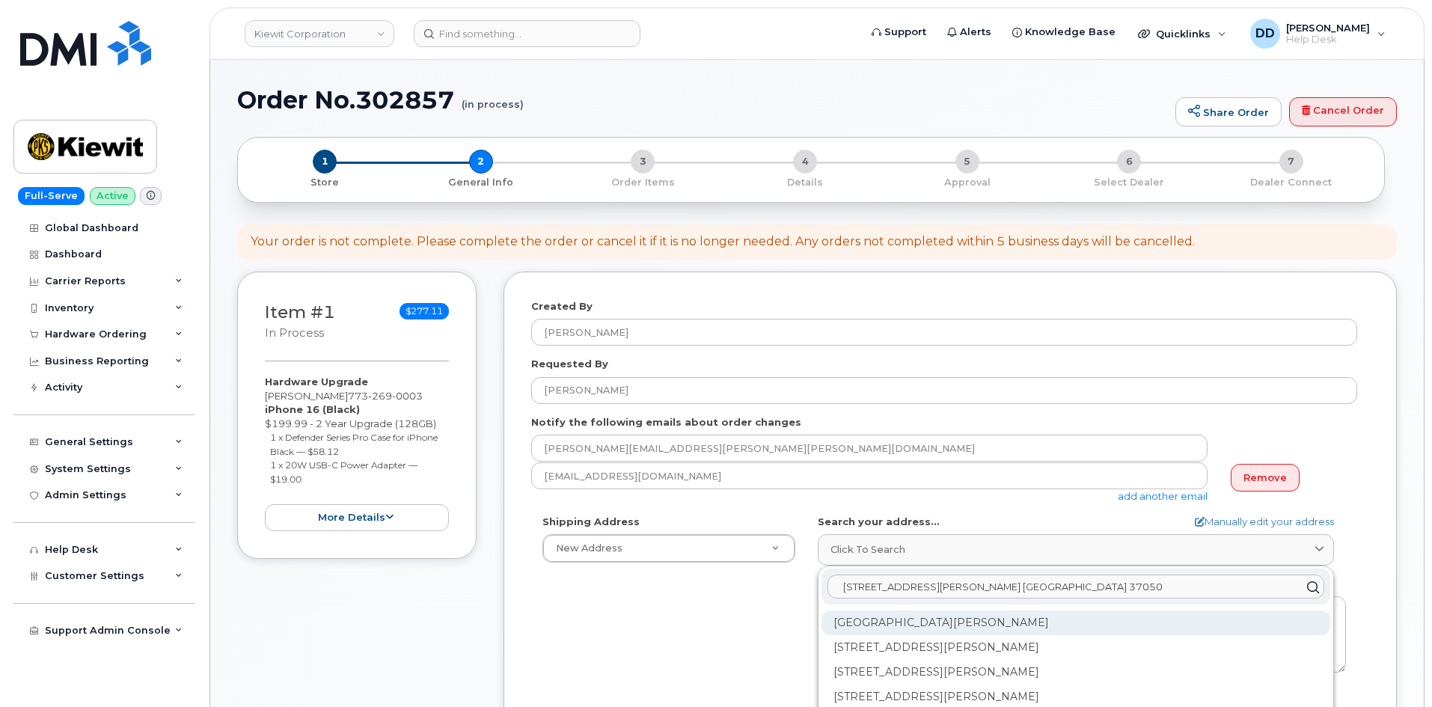
type input "[STREET_ADDRESS][PERSON_NAME] [GEOGRAPHIC_DATA] 37050"
click at [946, 622] on div "[GEOGRAPHIC_DATA][PERSON_NAME]" at bounding box center [1075, 622] width 509 height 25
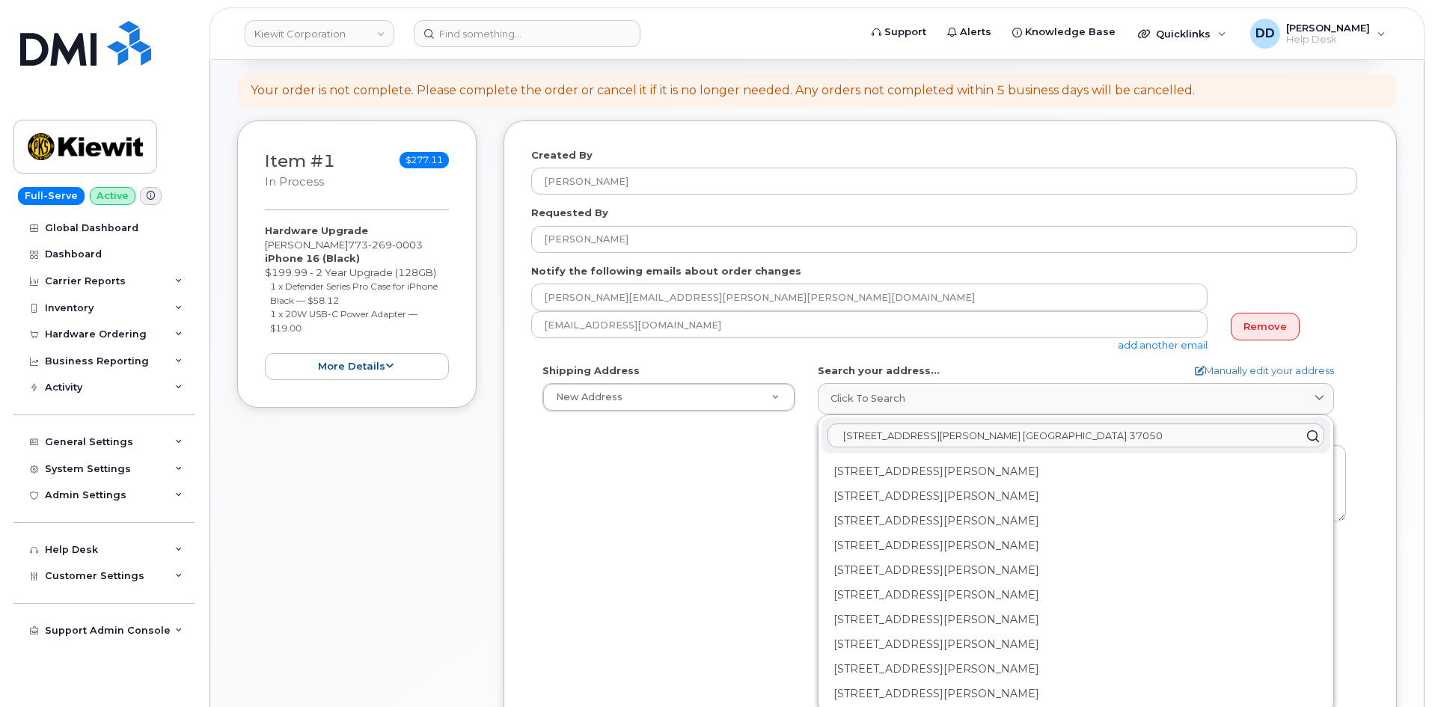
scroll to position [150, 0]
click at [1292, 369] on link "Manually edit your address" at bounding box center [1264, 372] width 139 height 14
select select
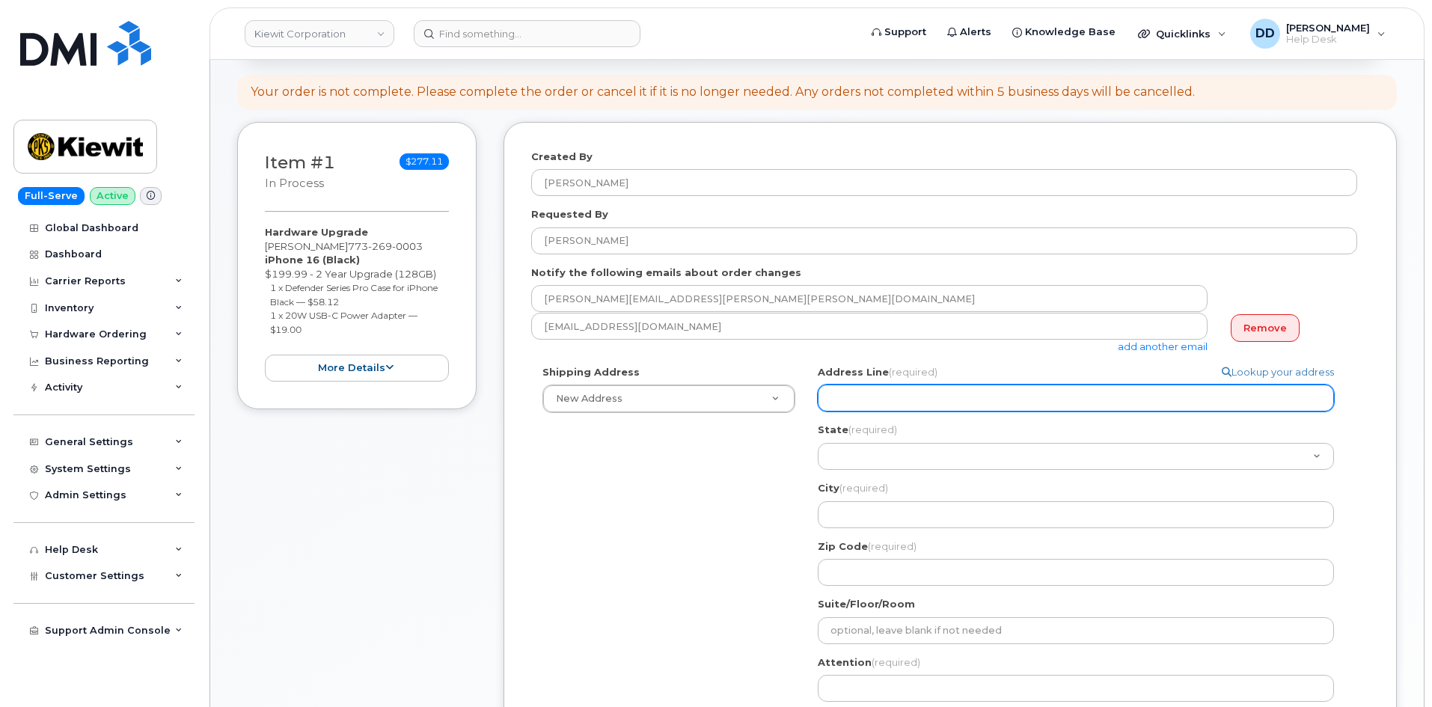
click at [936, 397] on input "Address Line (required)" at bounding box center [1076, 398] width 516 height 27
paste input "455 Old Scott Rd. Cumberland Tennesee 37050"
select select
type input "455 Old Scott Rd. Cumberland Tennesee 37050"
drag, startPoint x: 983, startPoint y: 399, endPoint x: 922, endPoint y: 395, distance: 61.5
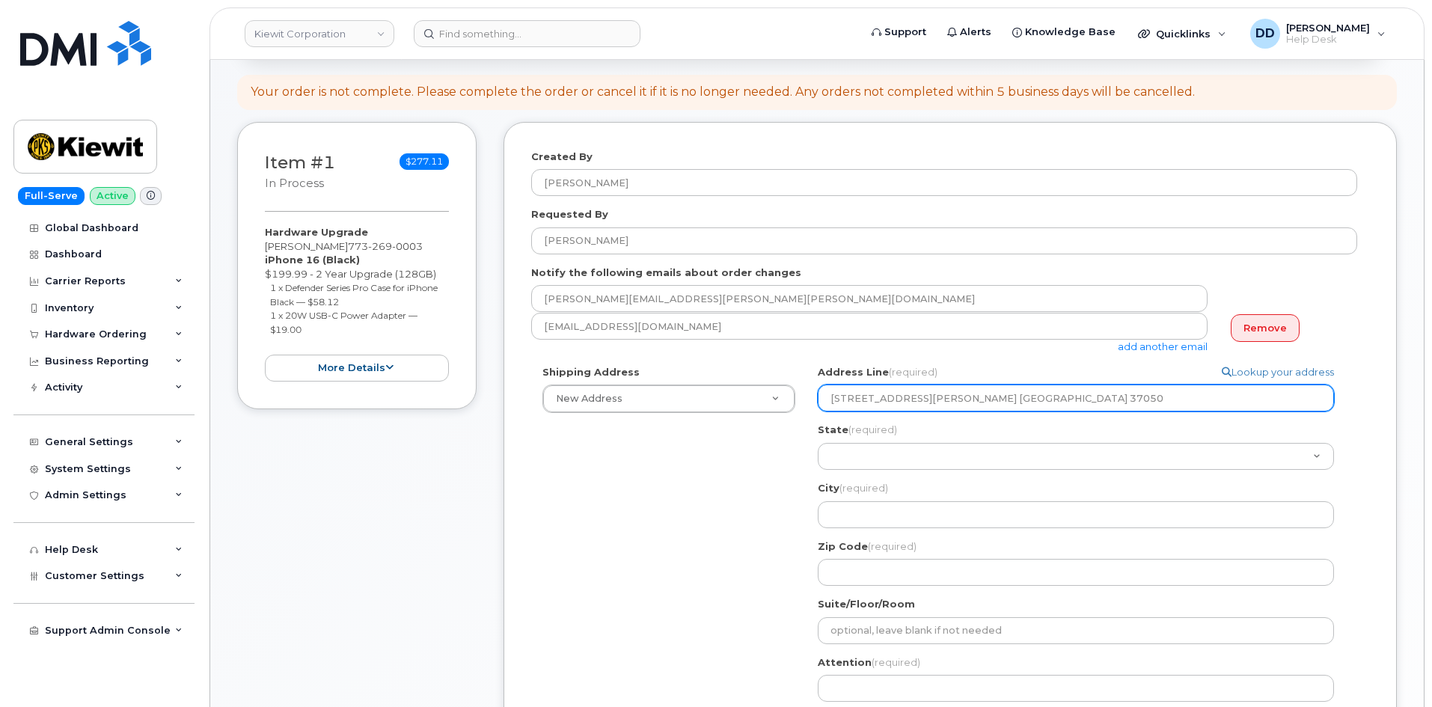
click at [922, 395] on input "455 Old Scott Rd. Cumberland Tennesee 37050" at bounding box center [1076, 398] width 516 height 27
select select
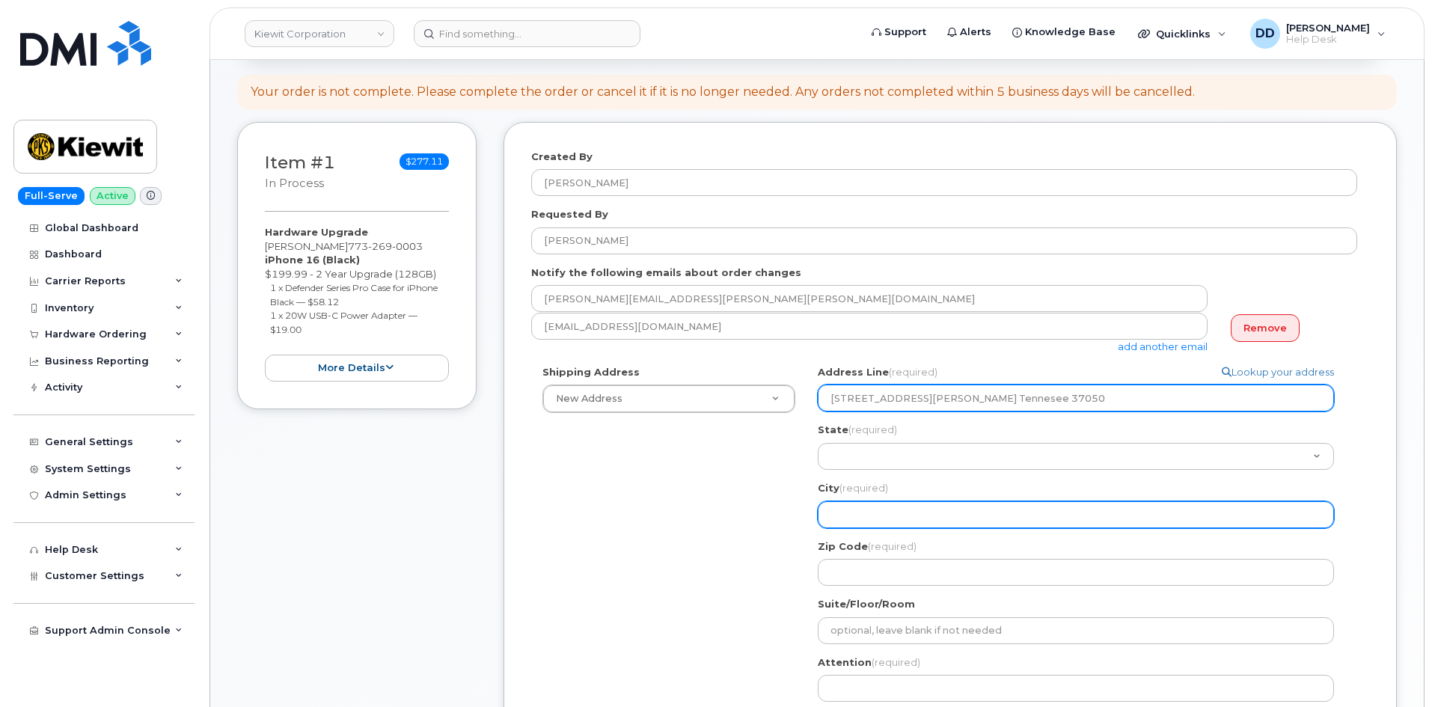
type input "455 Old Scott Rd. Tennesee 37050"
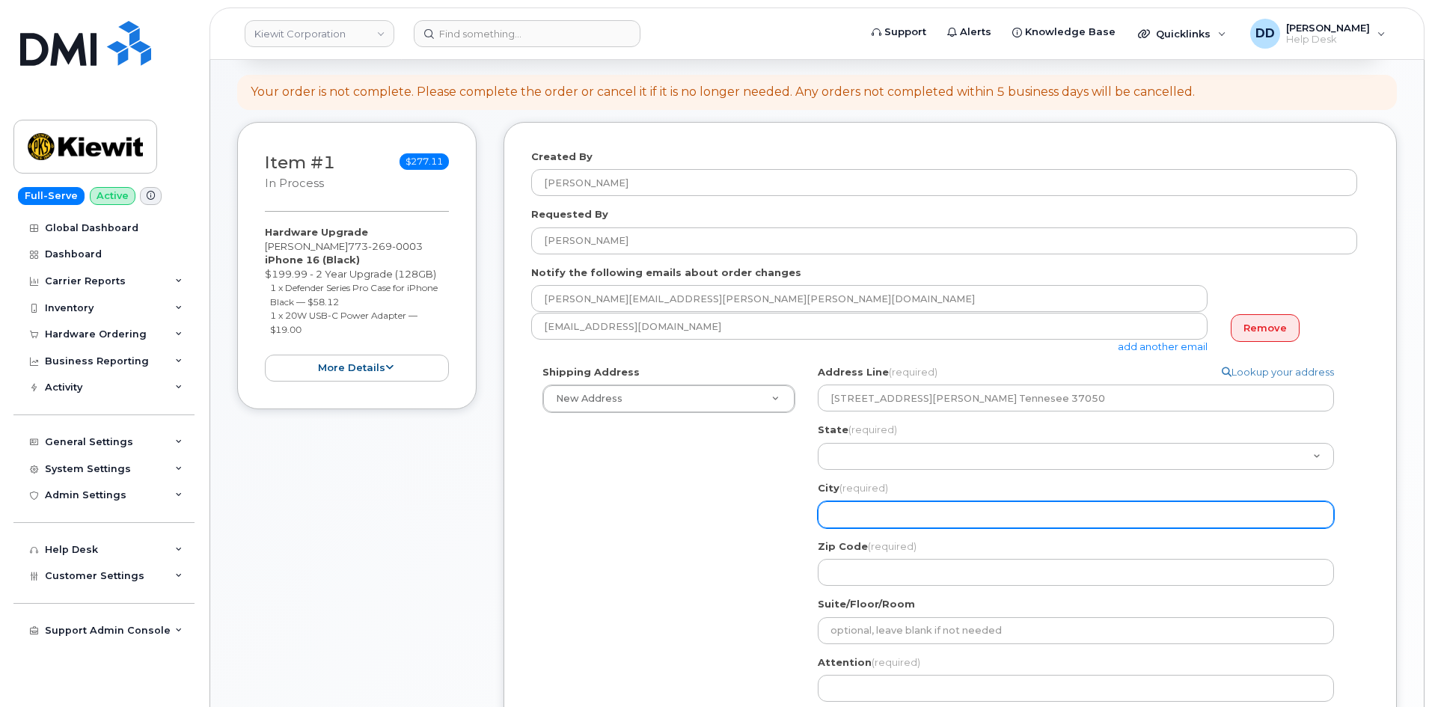
click at [872, 511] on input "City (required)" at bounding box center [1076, 514] width 516 height 27
paste input "Cumberland"
select select
type input "Cumberland"
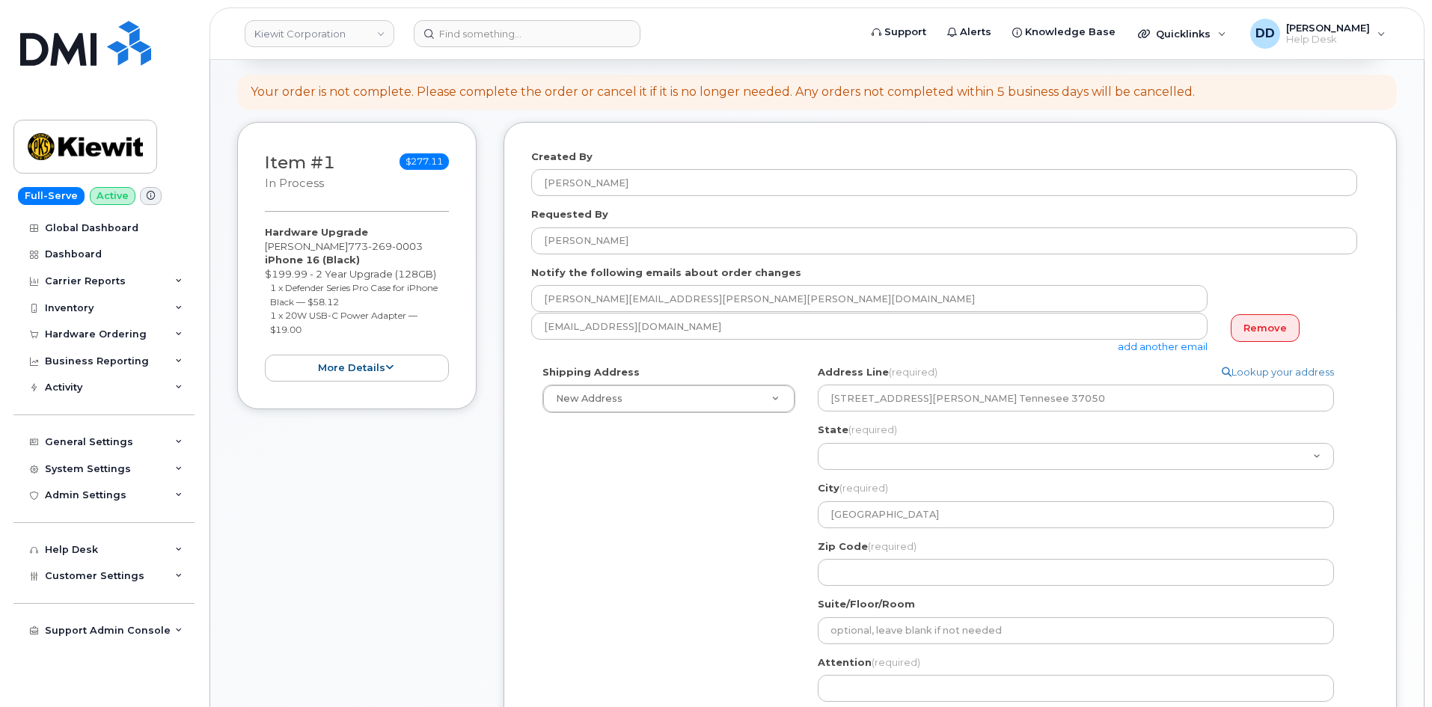
click at [705, 527] on div "Shipping Address New Address New Address 5242 W Calle Montuoso 19801 NE 36th St…" at bounding box center [944, 568] width 826 height 406
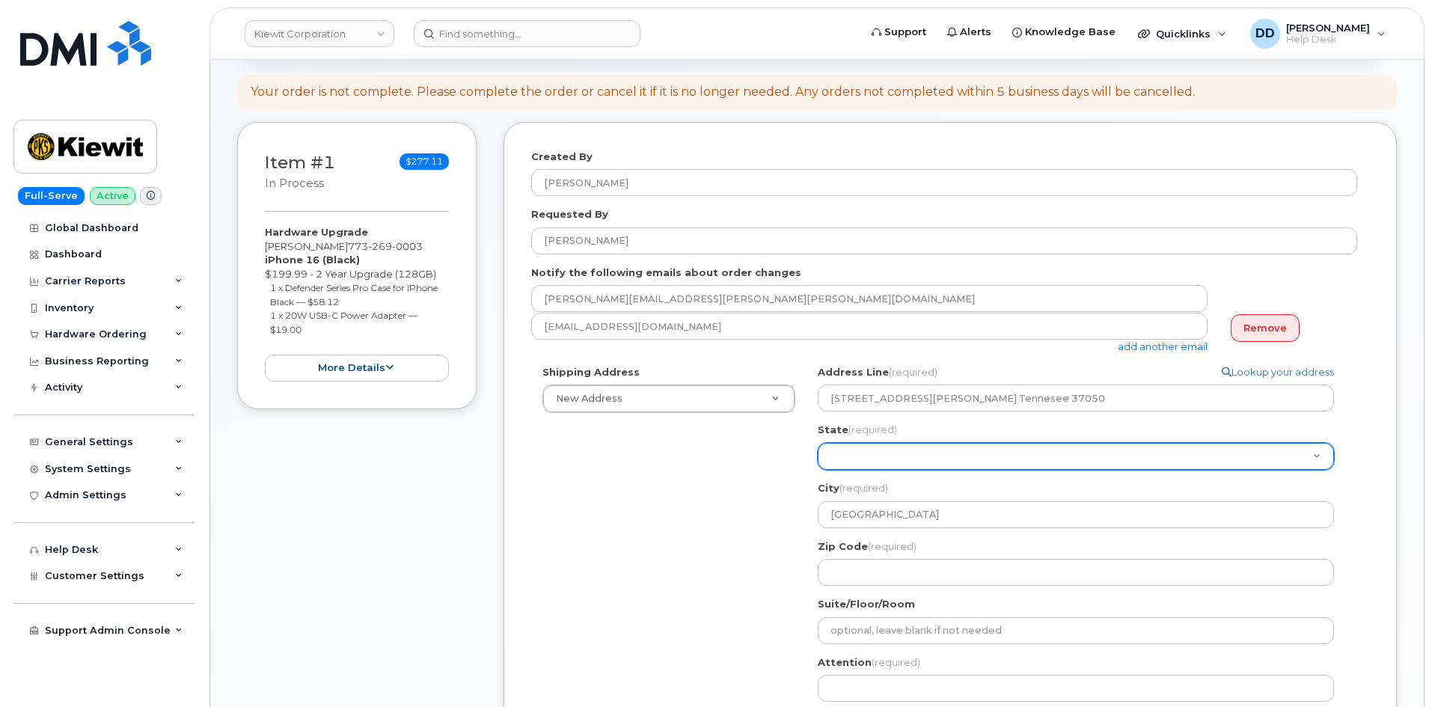
click at [895, 459] on select "Alabama Alaska American Samoa Arizona Arkansas California Colorado Connecticut …" at bounding box center [1076, 456] width 516 height 27
select select "TN"
click at [818, 443] on select "Alabama Alaska American Samoa Arizona Arkansas California Colorado Connecticut …" at bounding box center [1076, 456] width 516 height 27
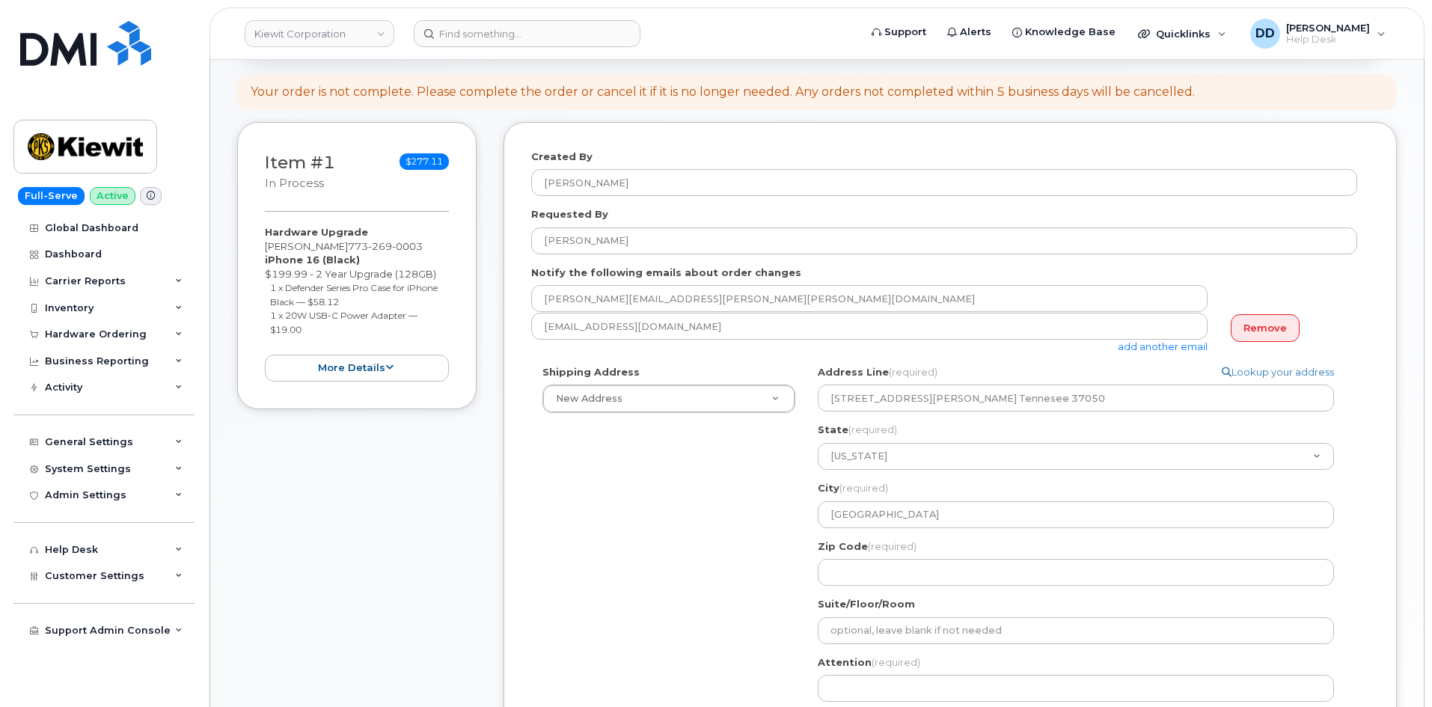
click at [713, 494] on div "Shipping Address New Address New Address 5242 W Calle Montuoso 19801 NE 36th St…" at bounding box center [944, 568] width 826 height 406
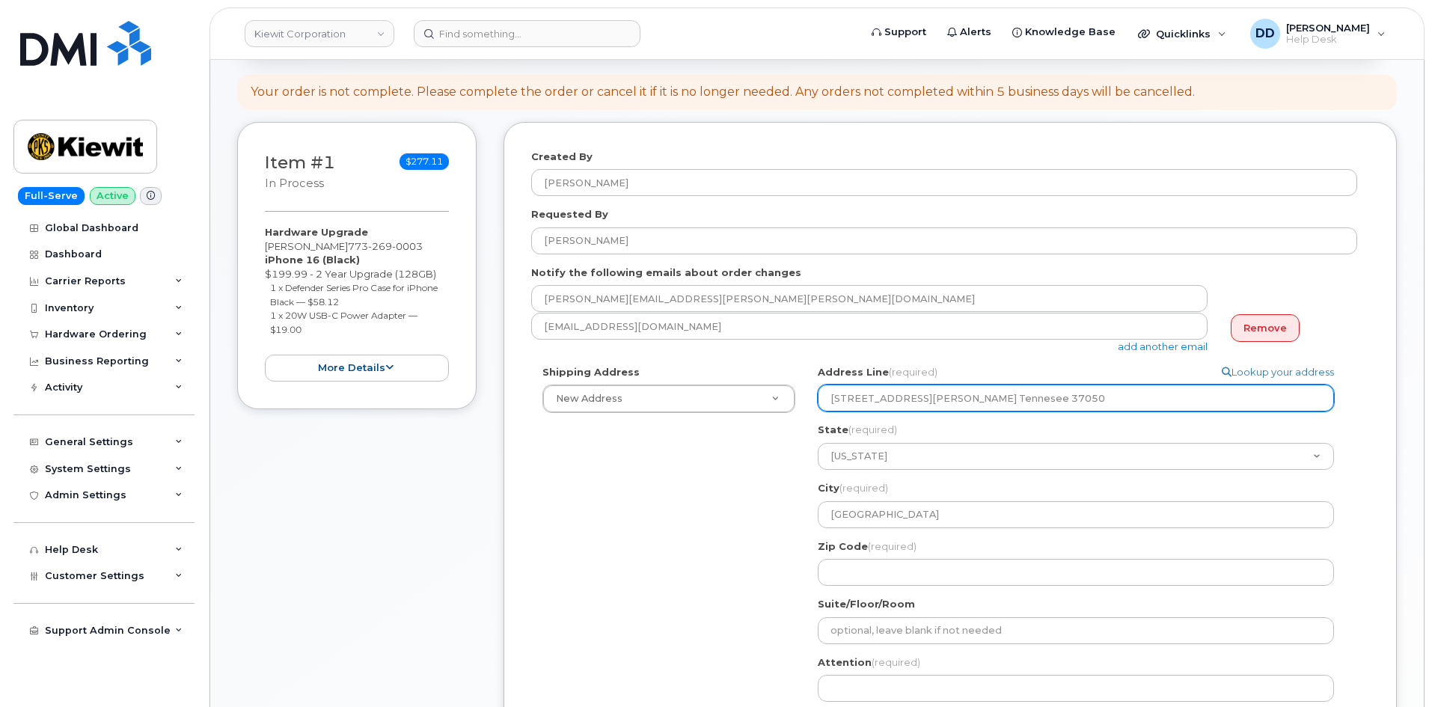
drag, startPoint x: 1009, startPoint y: 396, endPoint x: 970, endPoint y: 397, distance: 38.9
click at [970, 397] on input "455 Old Scott Rd. Tennesee 37050" at bounding box center [1076, 398] width 516 height 27
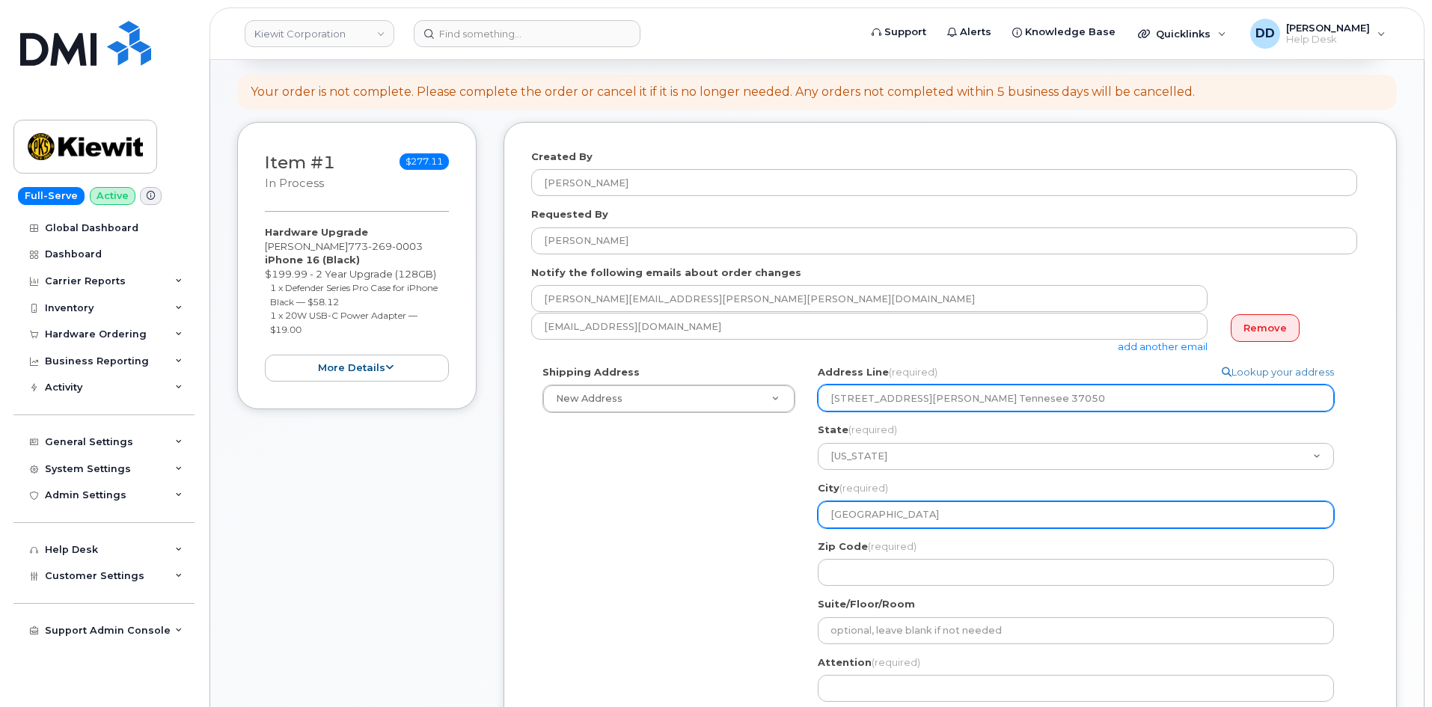
select select
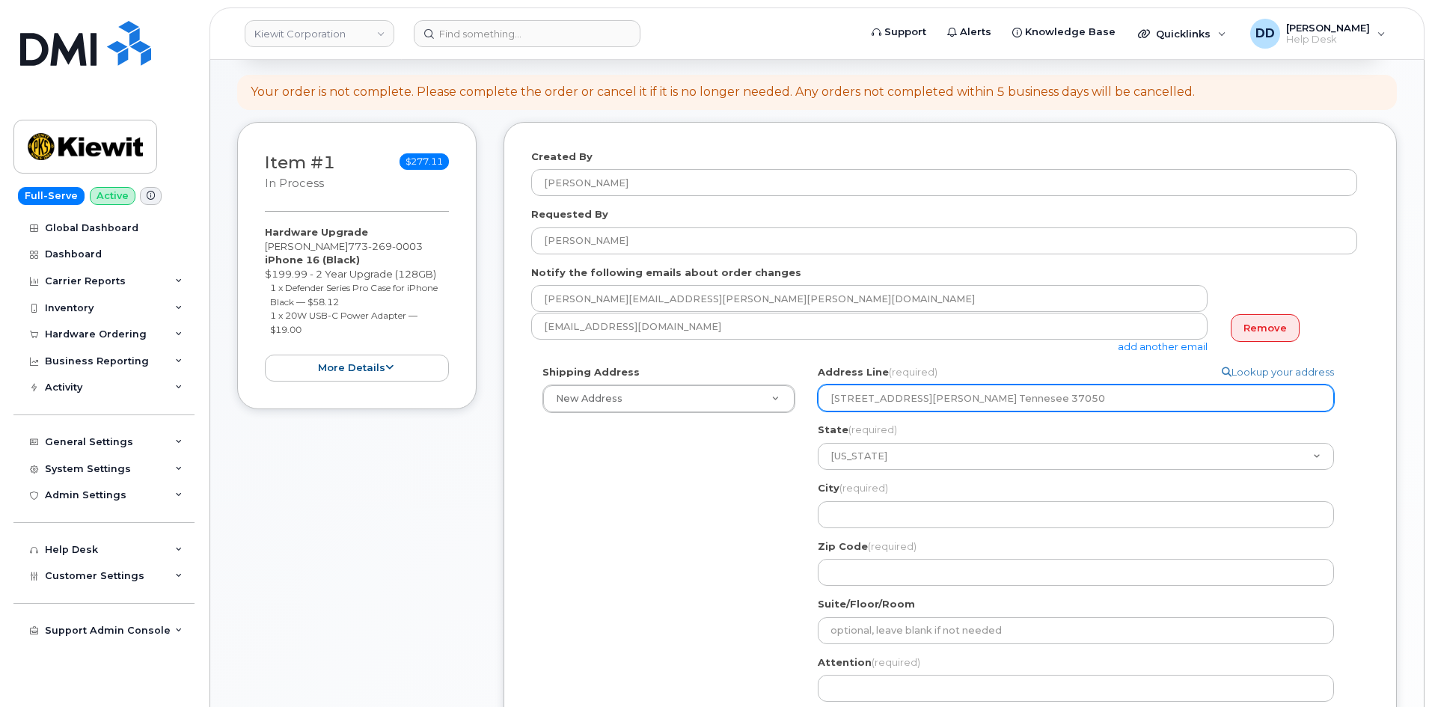
drag, startPoint x: 1011, startPoint y: 399, endPoint x: 968, endPoint y: 397, distance: 42.7
click at [968, 397] on input "455 Old Scott Rd. Tennesee 37050" at bounding box center [1076, 398] width 516 height 27
select select
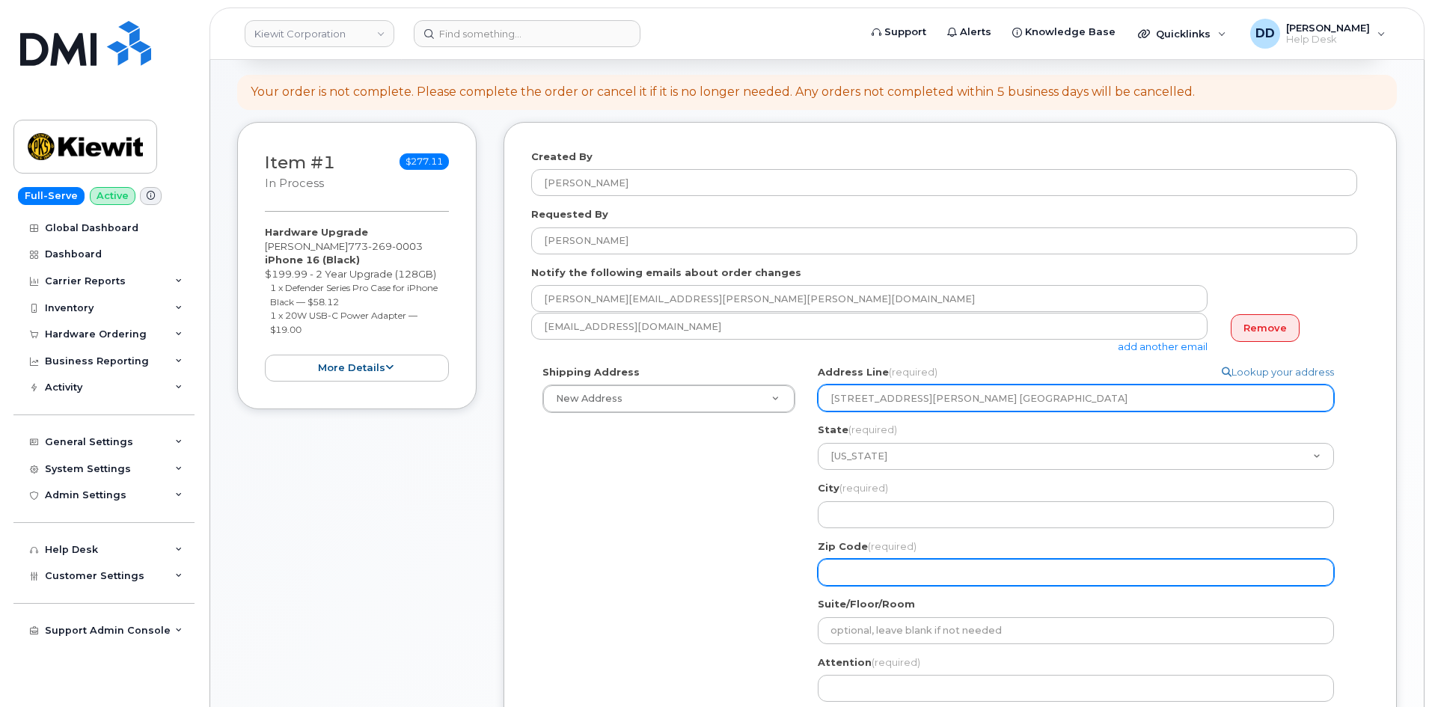
type input "455 Old Scott Rd. Tennesee"
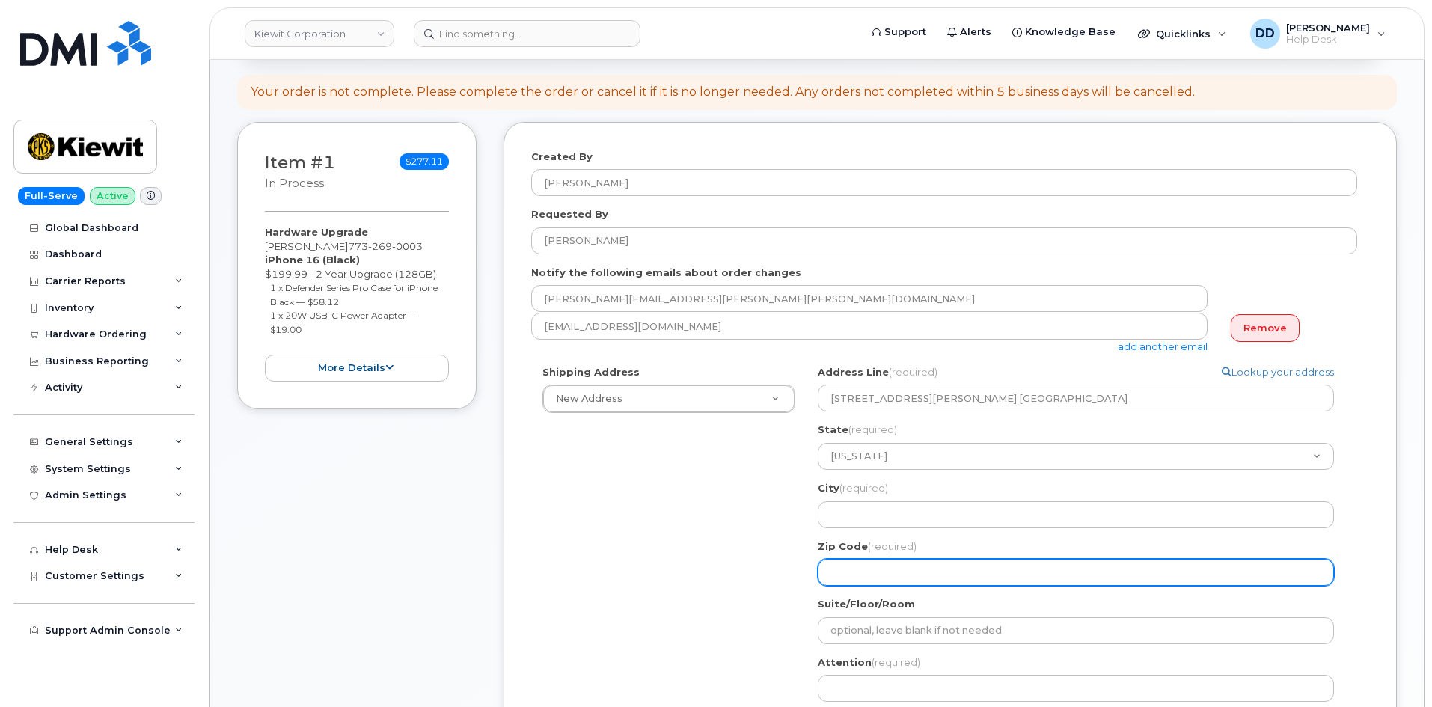
click at [878, 566] on input "Zip Code (required)" at bounding box center [1076, 572] width 516 height 27
paste input "37050"
select select
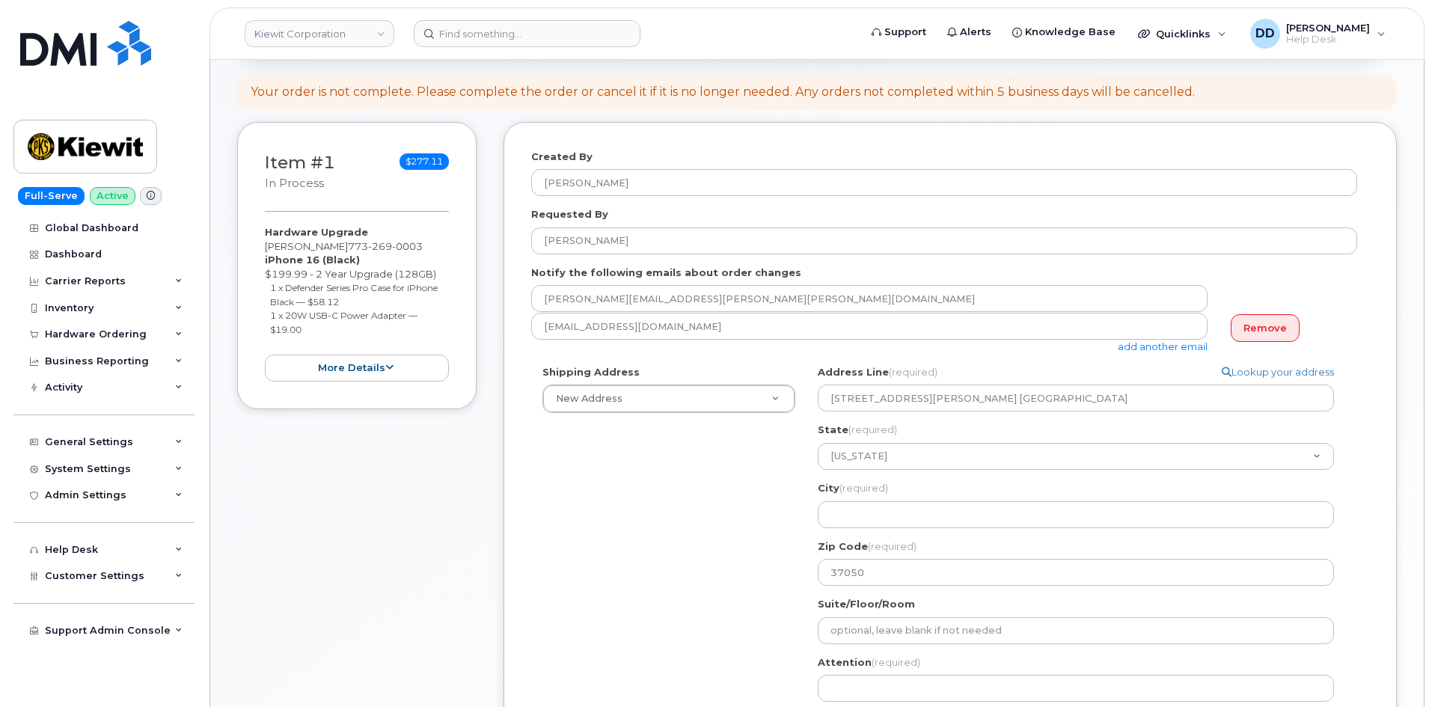
click at [741, 544] on div "Shipping Address New Address New Address 5242 W Calle Montuoso 19801 NE 36th St…" at bounding box center [944, 568] width 826 height 406
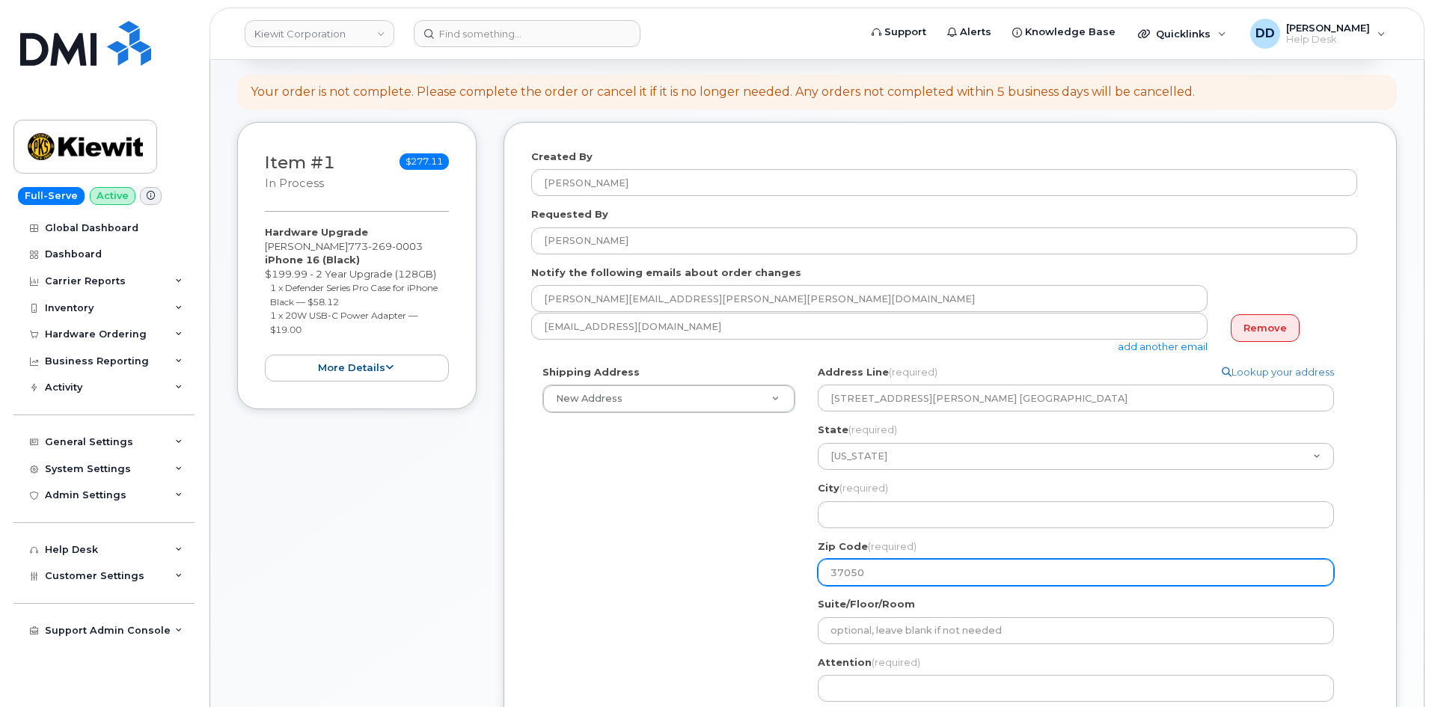
click at [914, 566] on input "37050" at bounding box center [1076, 572] width 516 height 27
type input "37050"
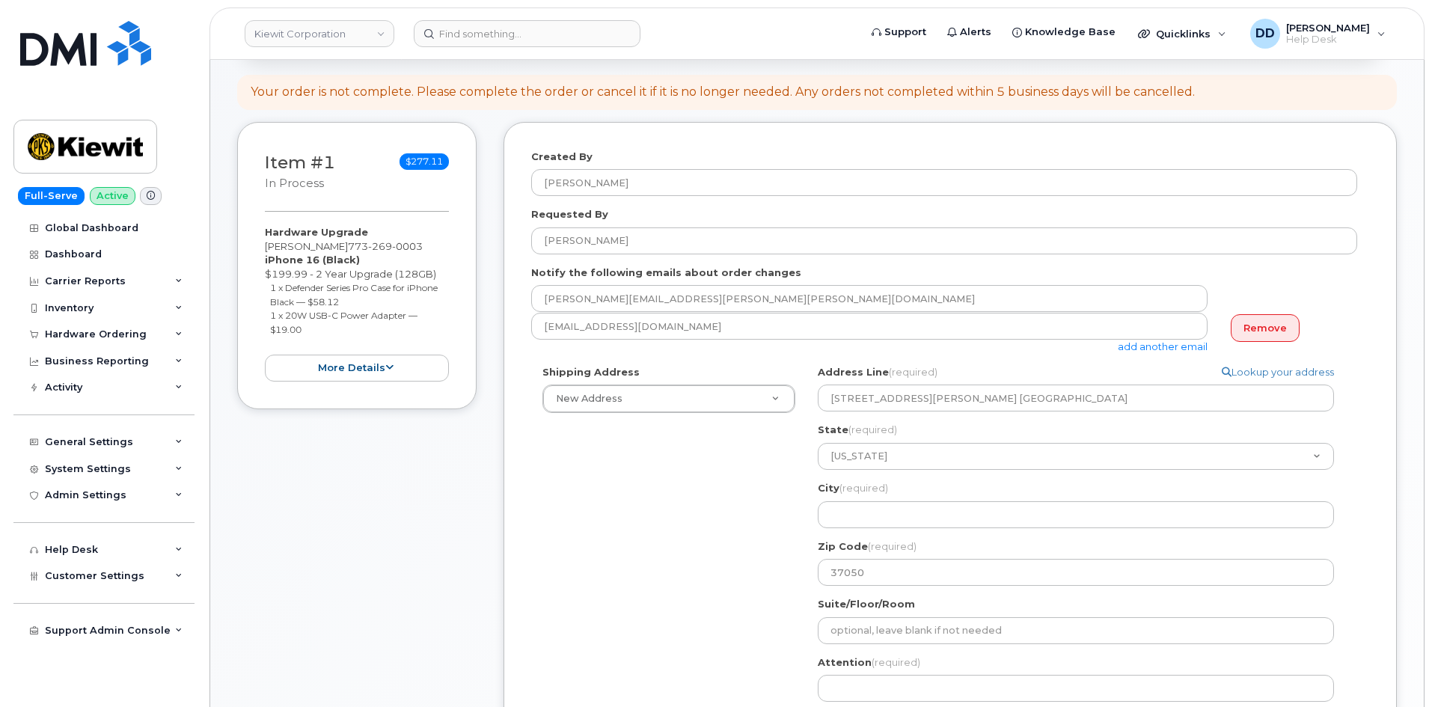
click at [700, 563] on div "Shipping Address New Address New Address 5242 W Calle Montuoso 19801 NE 36th St…" at bounding box center [944, 568] width 826 height 406
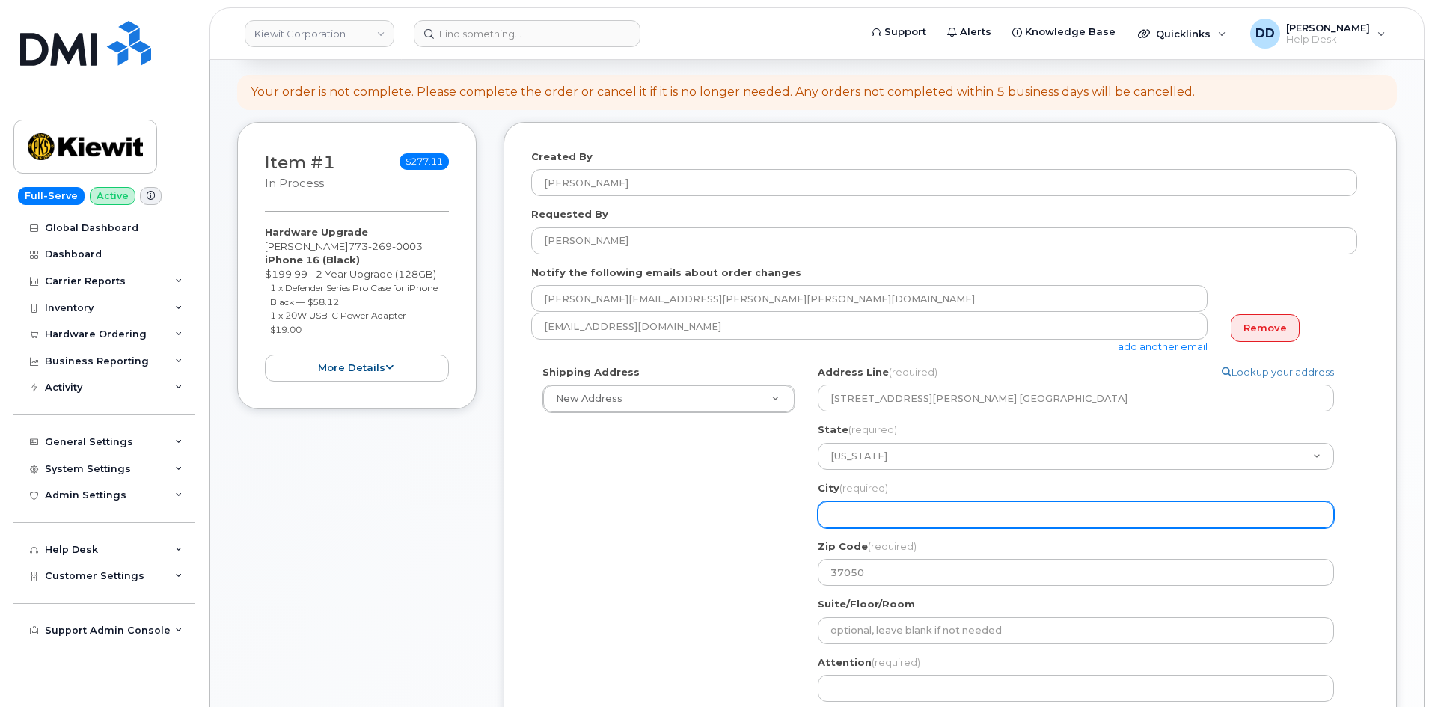
click at [859, 500] on div "City (required) 455 Old Scott Rd. Tennesee, TN, 37050, USA" at bounding box center [1082, 504] width 528 height 47
click at [859, 512] on input "City (required)" at bounding box center [1076, 514] width 516 height 27
paste input "Cumberland"
select select
type input "Cumberland"
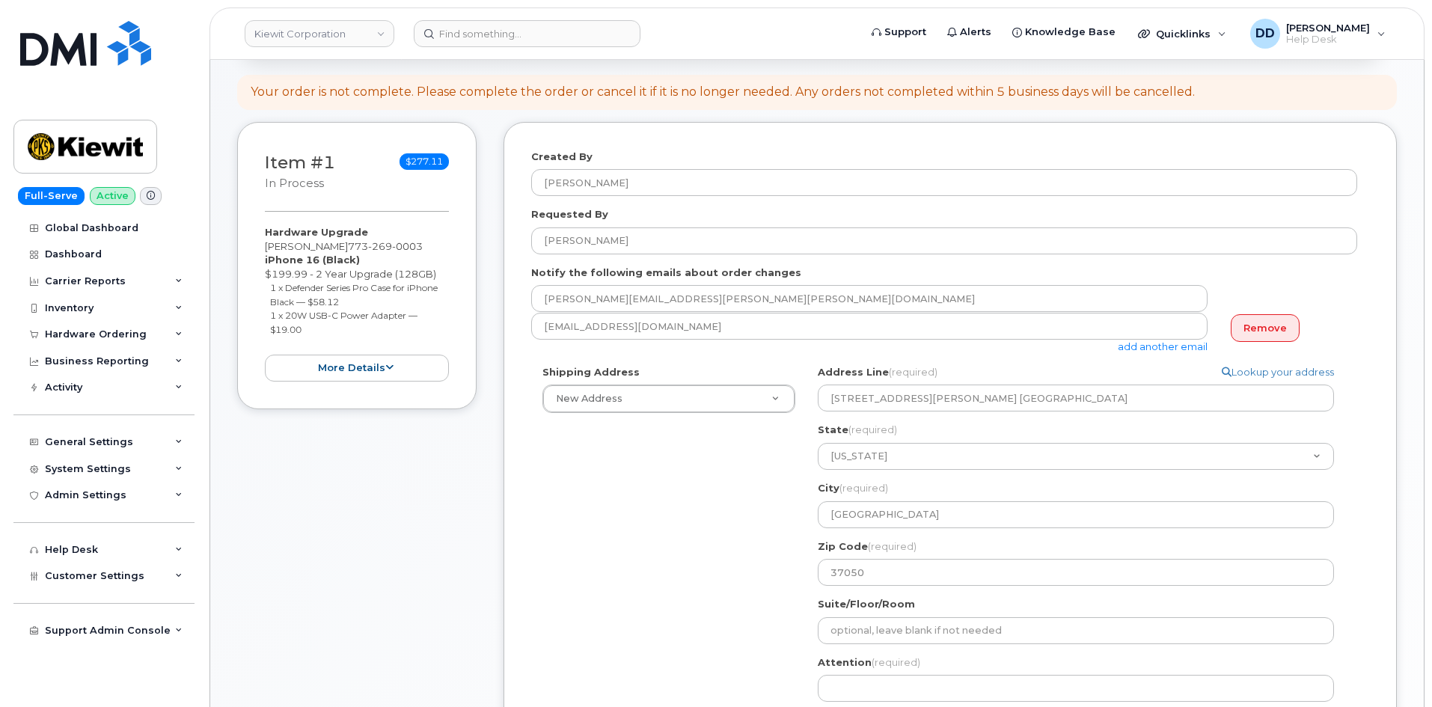
drag, startPoint x: 652, startPoint y: 511, endPoint x: 652, endPoint y: 519, distance: 8.3
click at [652, 511] on div "Shipping Address New Address New Address 5242 W Calle Montuoso 19801 NE 36th St…" at bounding box center [944, 568] width 826 height 406
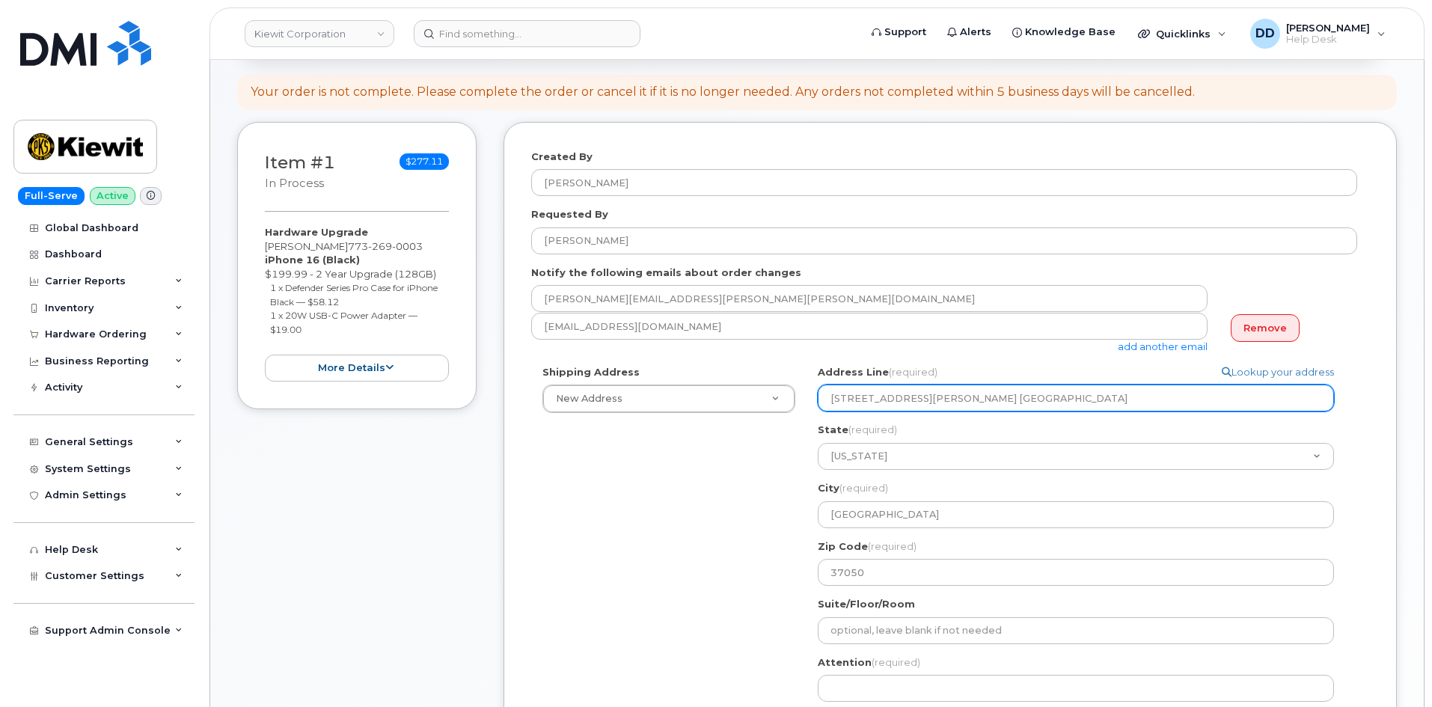
drag, startPoint x: 970, startPoint y: 399, endPoint x: 919, endPoint y: 404, distance: 51.1
click at [919, 404] on input "455 Old Scott Rd. Tennesee" at bounding box center [1076, 398] width 516 height 27
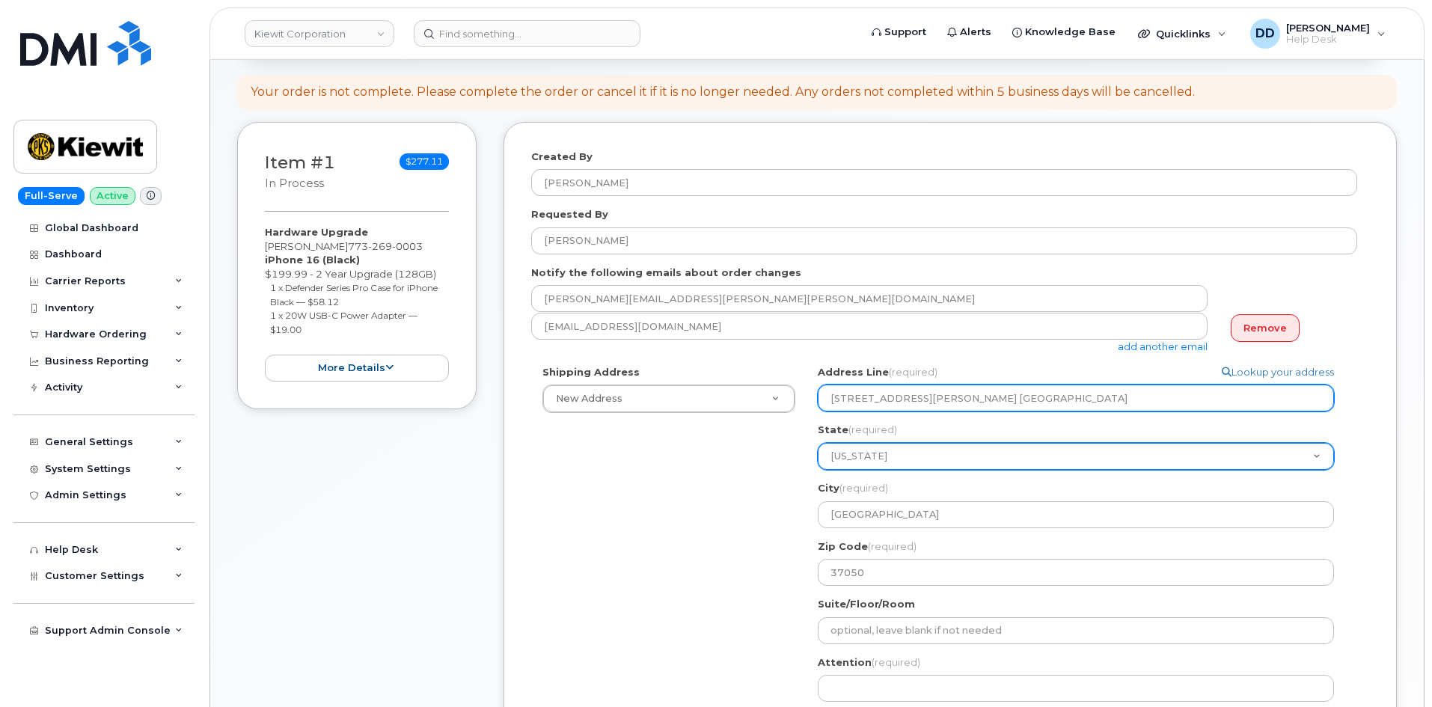
select select
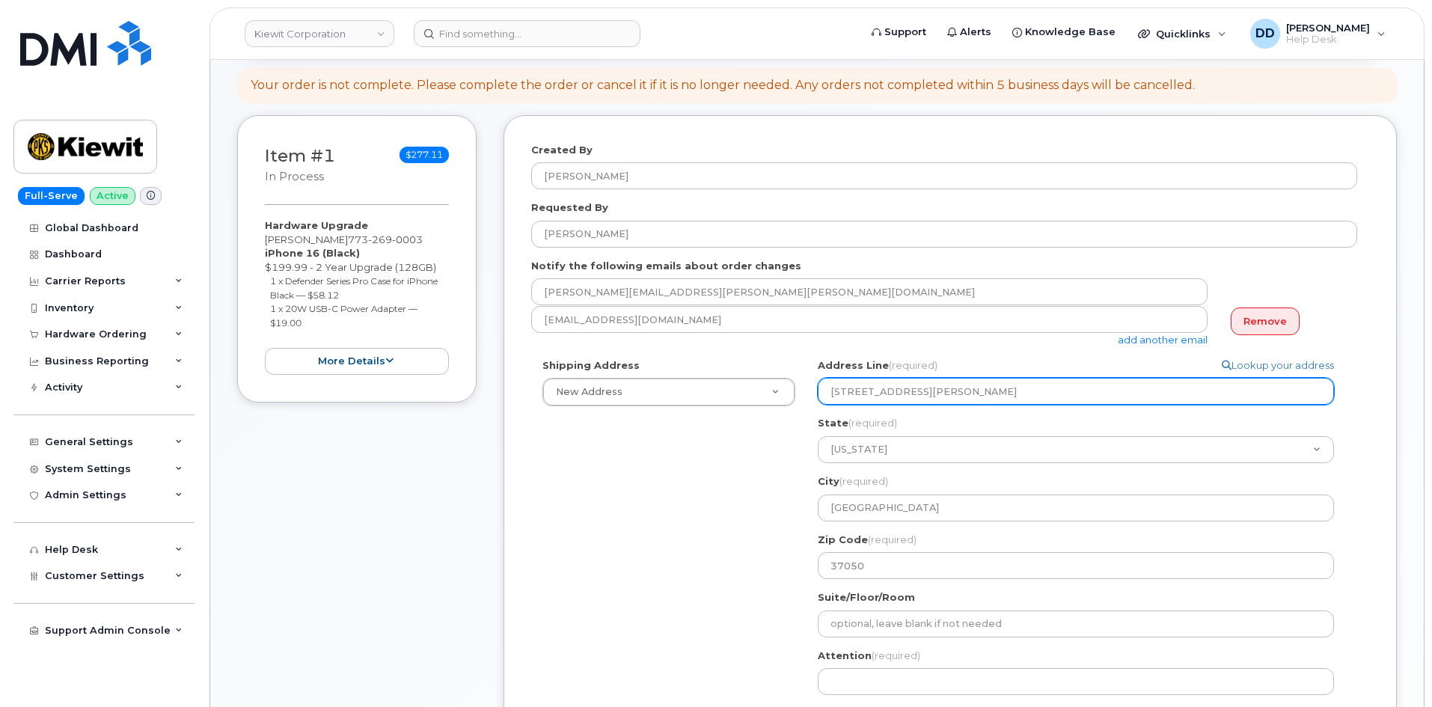
scroll to position [155, 0]
type input "455 Old Scott Rd."
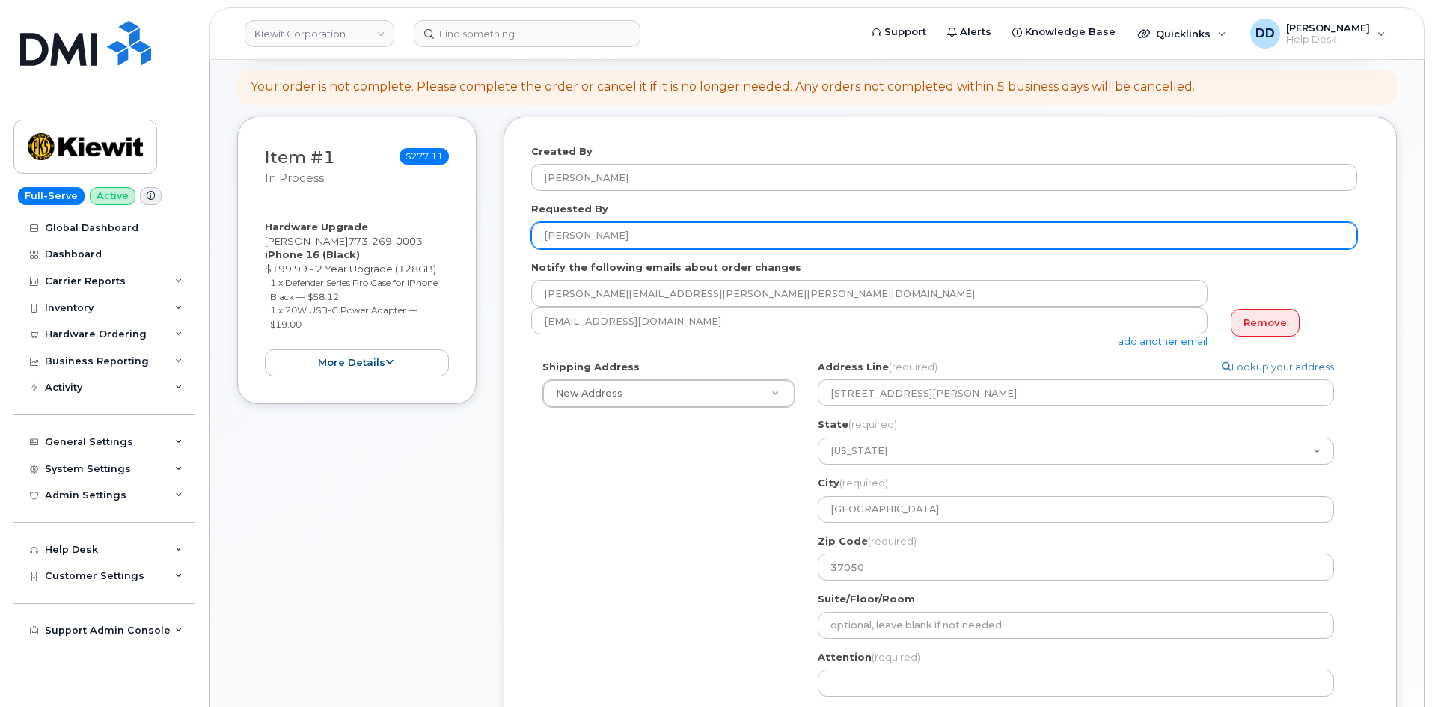
drag, startPoint x: 522, startPoint y: 239, endPoint x: 474, endPoint y: 239, distance: 48.6
click at [474, 239] on div "Item #1 in process $277.11 Hardware Upgrade PETER MURPHY 773 269 0003 iPhone 16…" at bounding box center [817, 486] width 1160 height 738
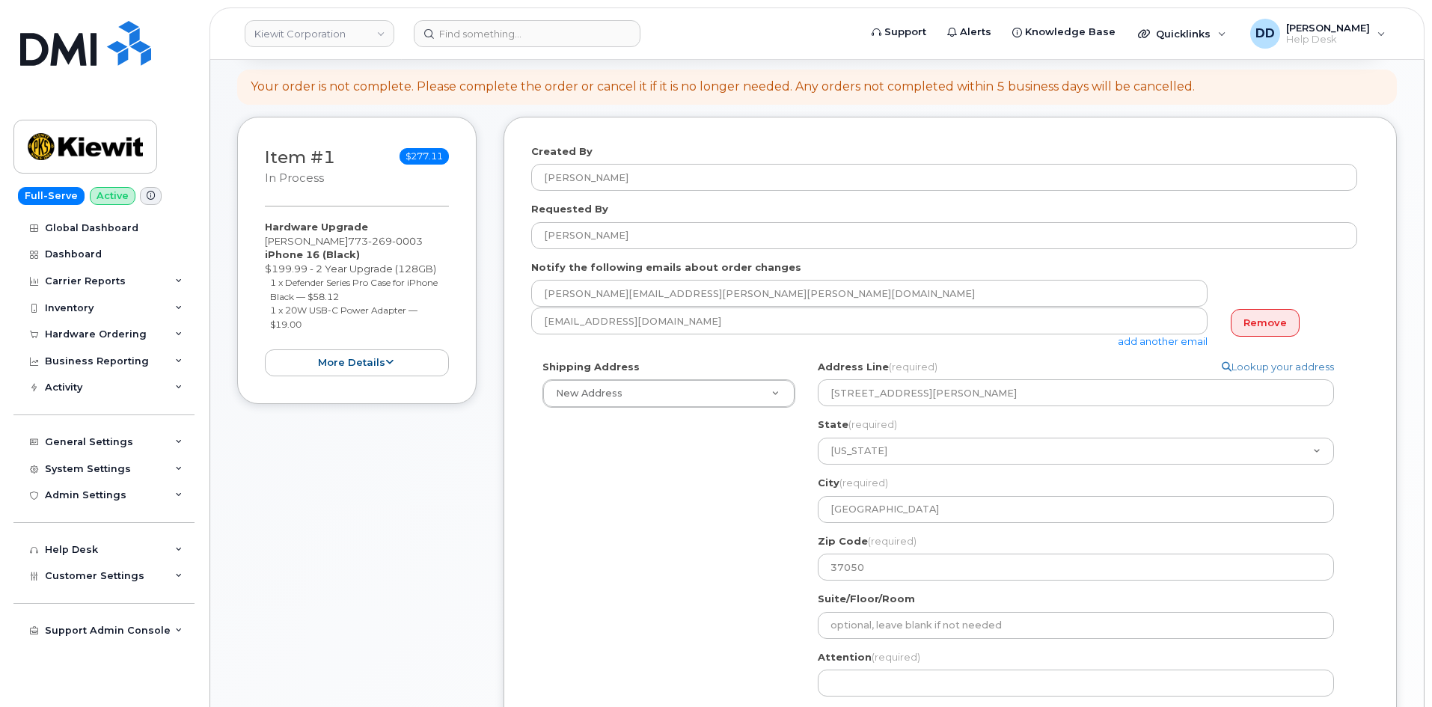
click at [681, 515] on div "Shipping Address New Address New Address 5242 W Calle Montuoso 19801 NE 36th St…" at bounding box center [944, 563] width 826 height 406
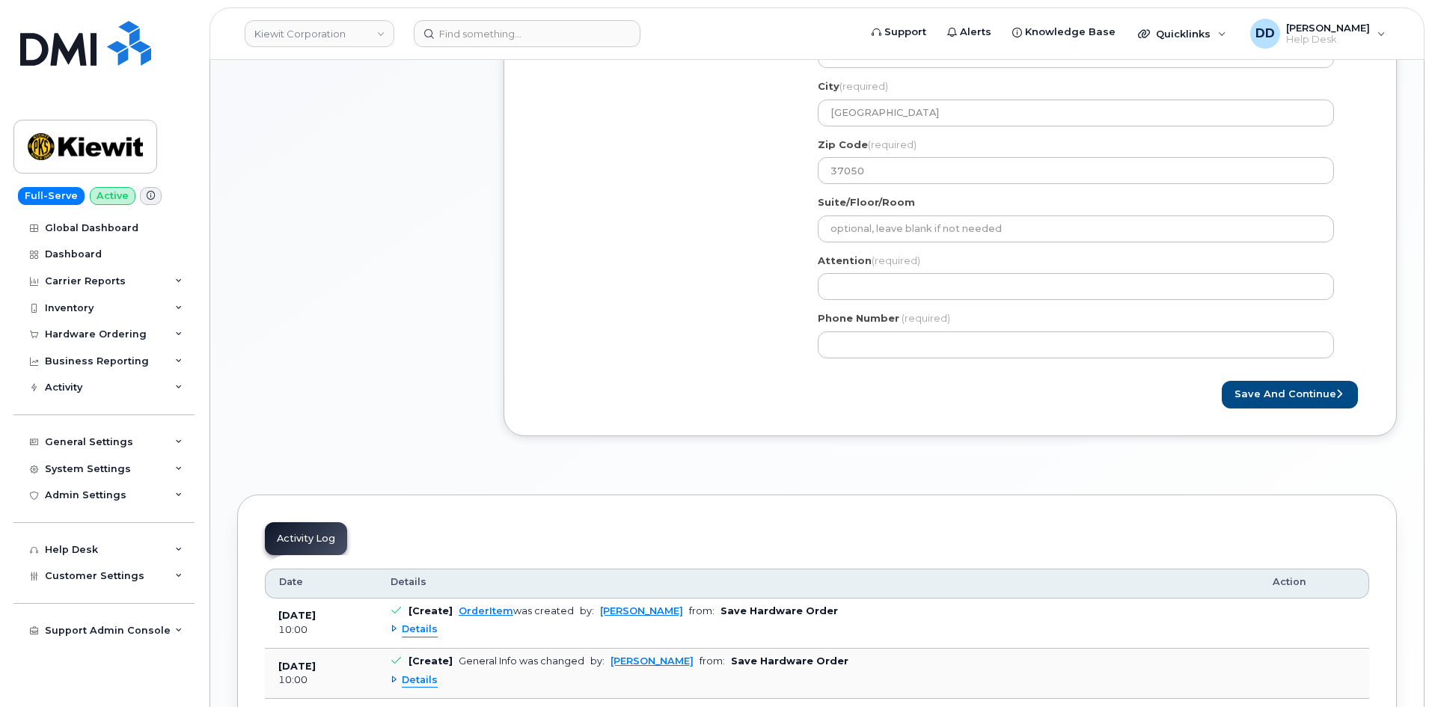
scroll to position [566, 0]
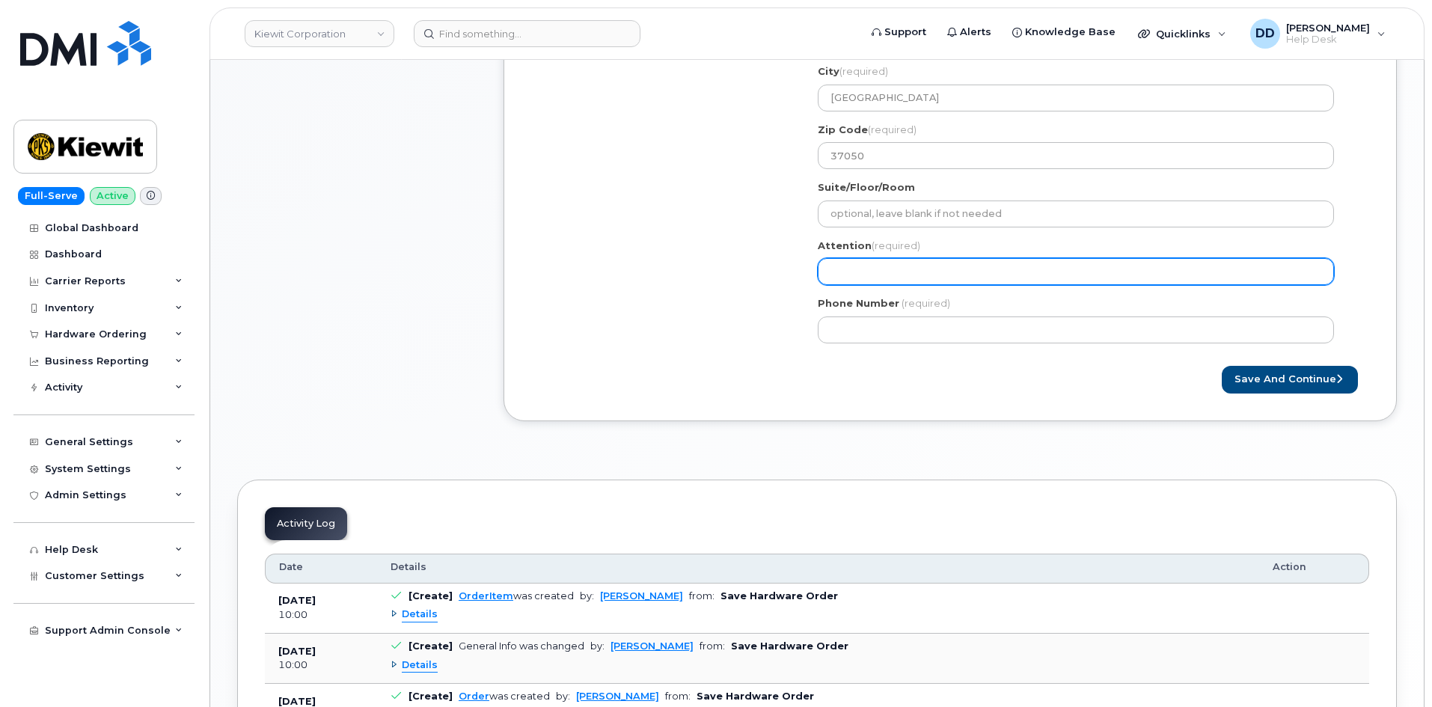
click at [868, 271] on input "Attention (required)" at bounding box center [1076, 271] width 516 height 27
paste input "[PERSON_NAME]"
select select
type input "[PERSON_NAME]"
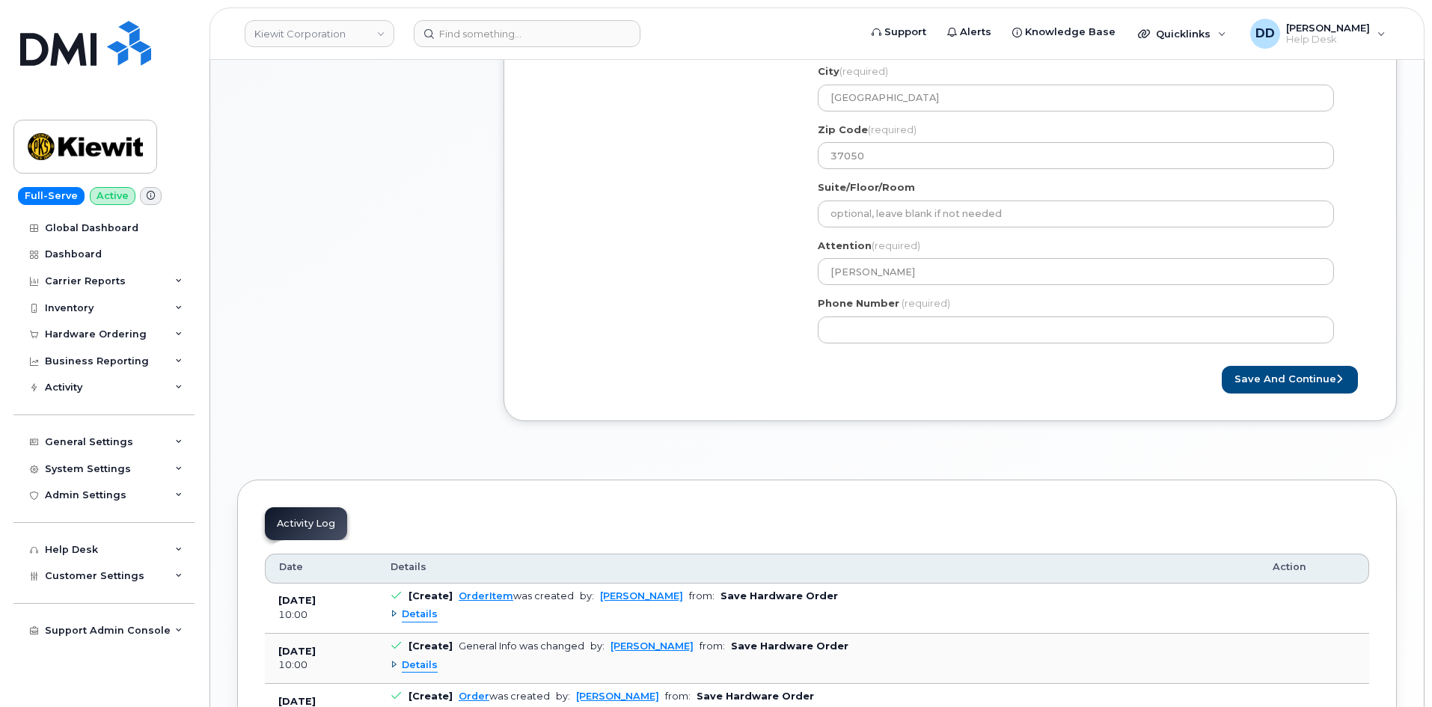
click at [705, 319] on div "Shipping Address New Address New Address 5242 W Calle Montuoso 19801 NE 36th St…" at bounding box center [944, 151] width 826 height 406
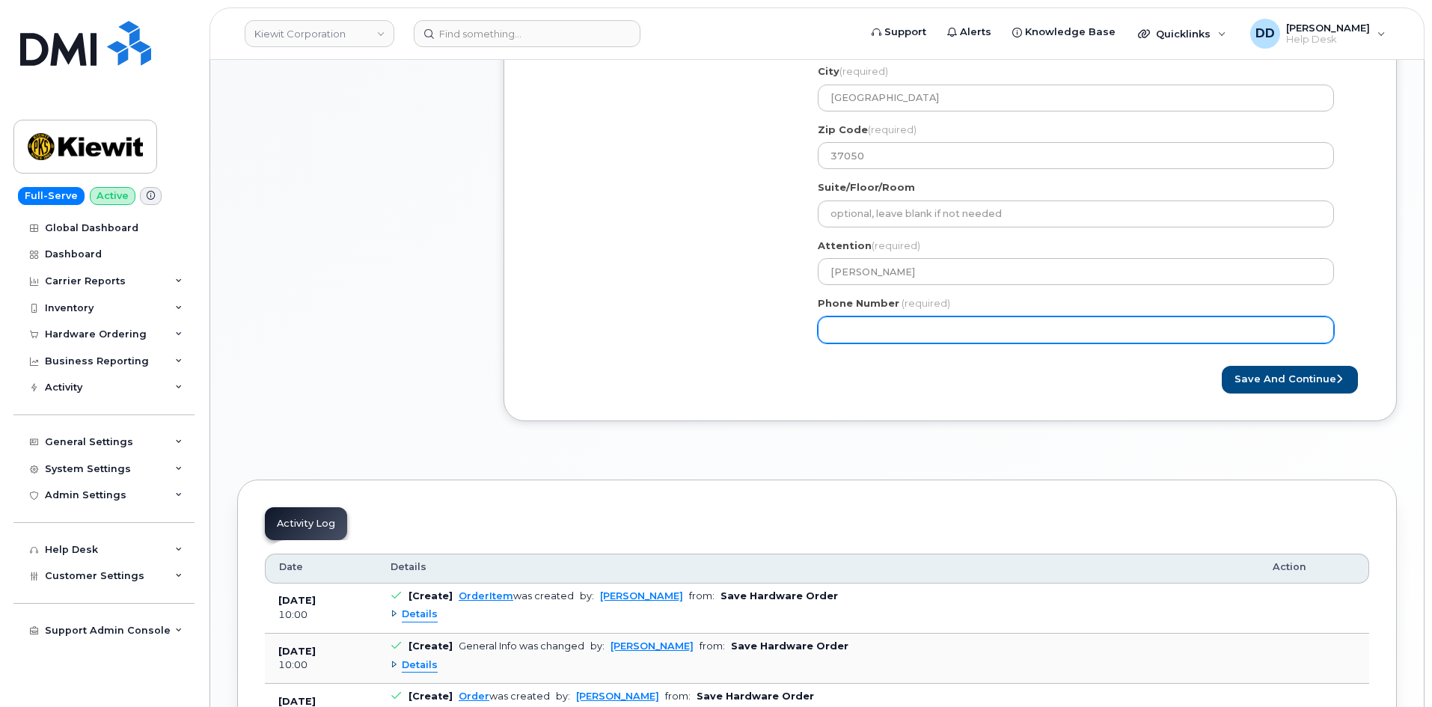
click at [904, 322] on input "Phone Number" at bounding box center [1076, 329] width 516 height 27
paste input "7732690003"
select select
type input "7732690003"
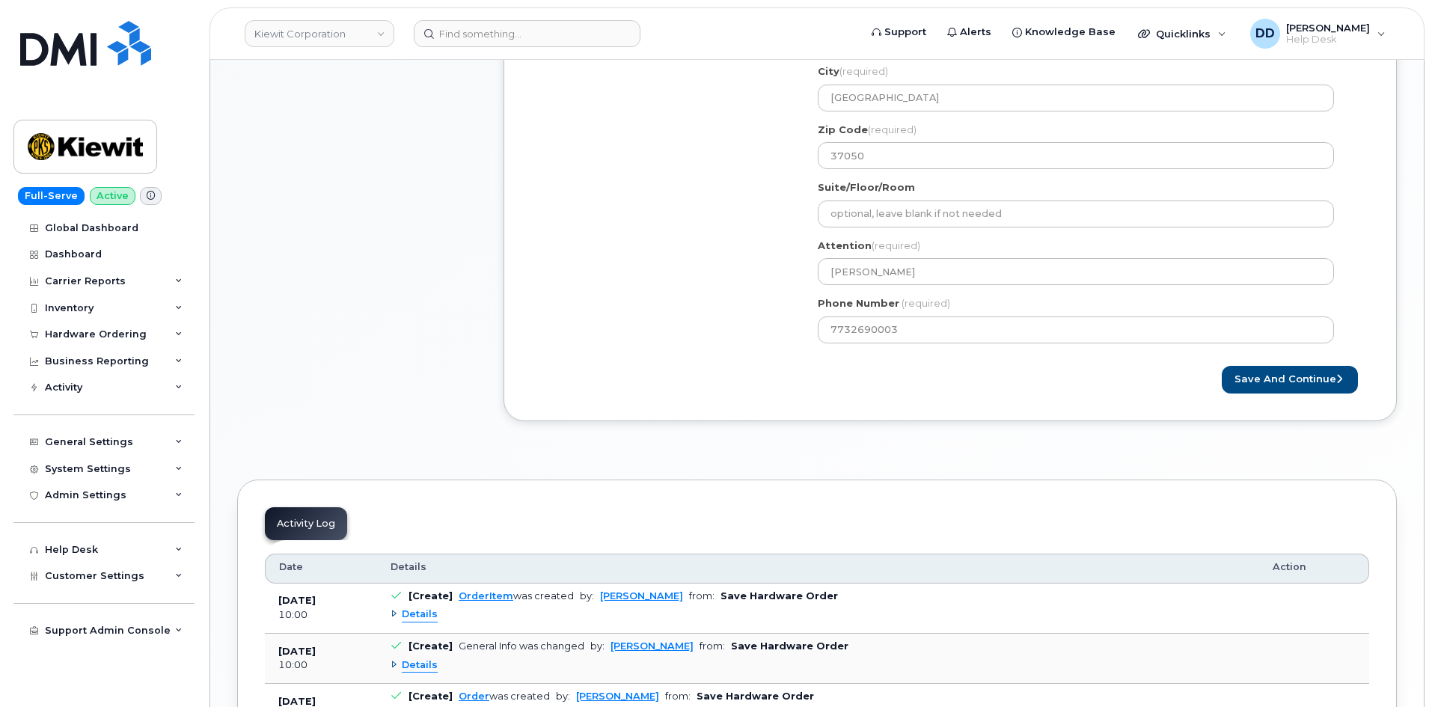
click at [1108, 373] on div "Save and Continue" at bounding box center [1159, 380] width 419 height 28
drag, startPoint x: 1279, startPoint y: 380, endPoint x: 1248, endPoint y: 445, distance: 72.3
click at [1280, 379] on button "Save and Continue" at bounding box center [1290, 380] width 136 height 28
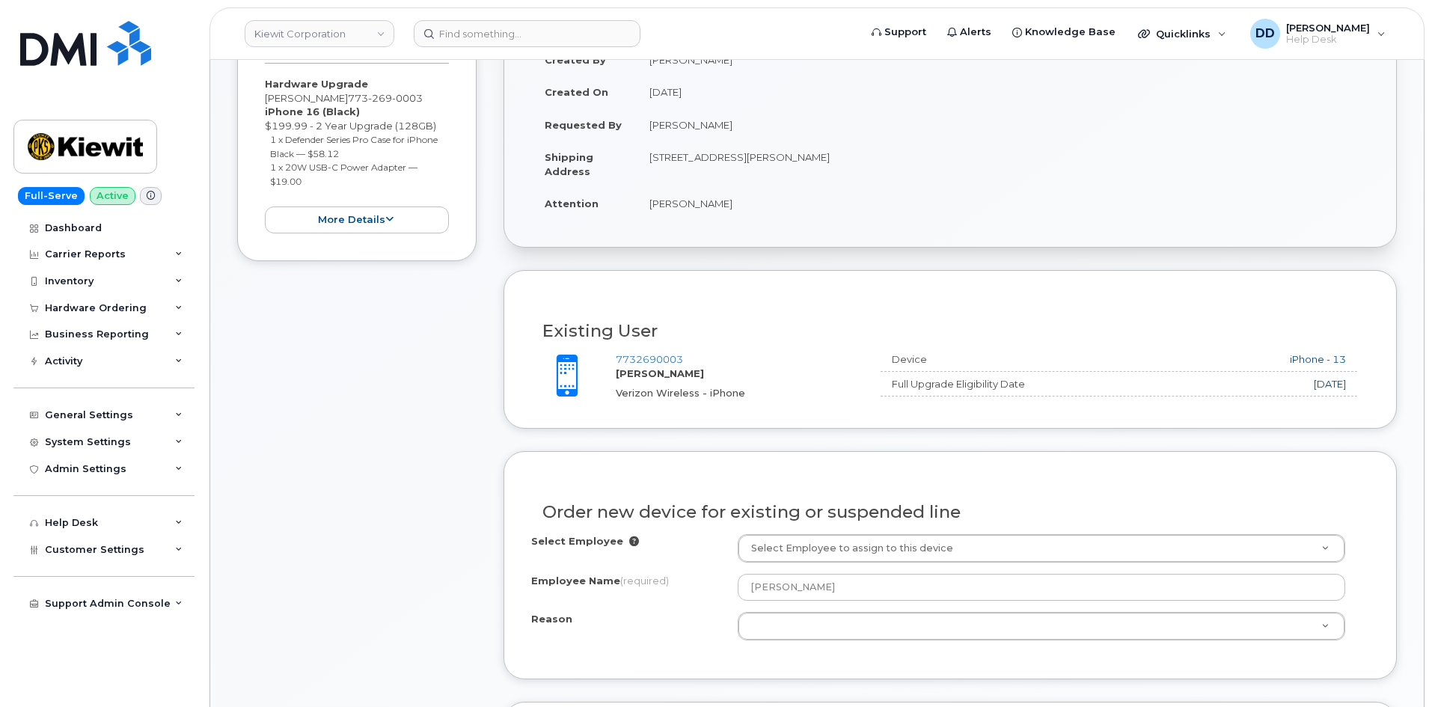
scroll to position [299, 0]
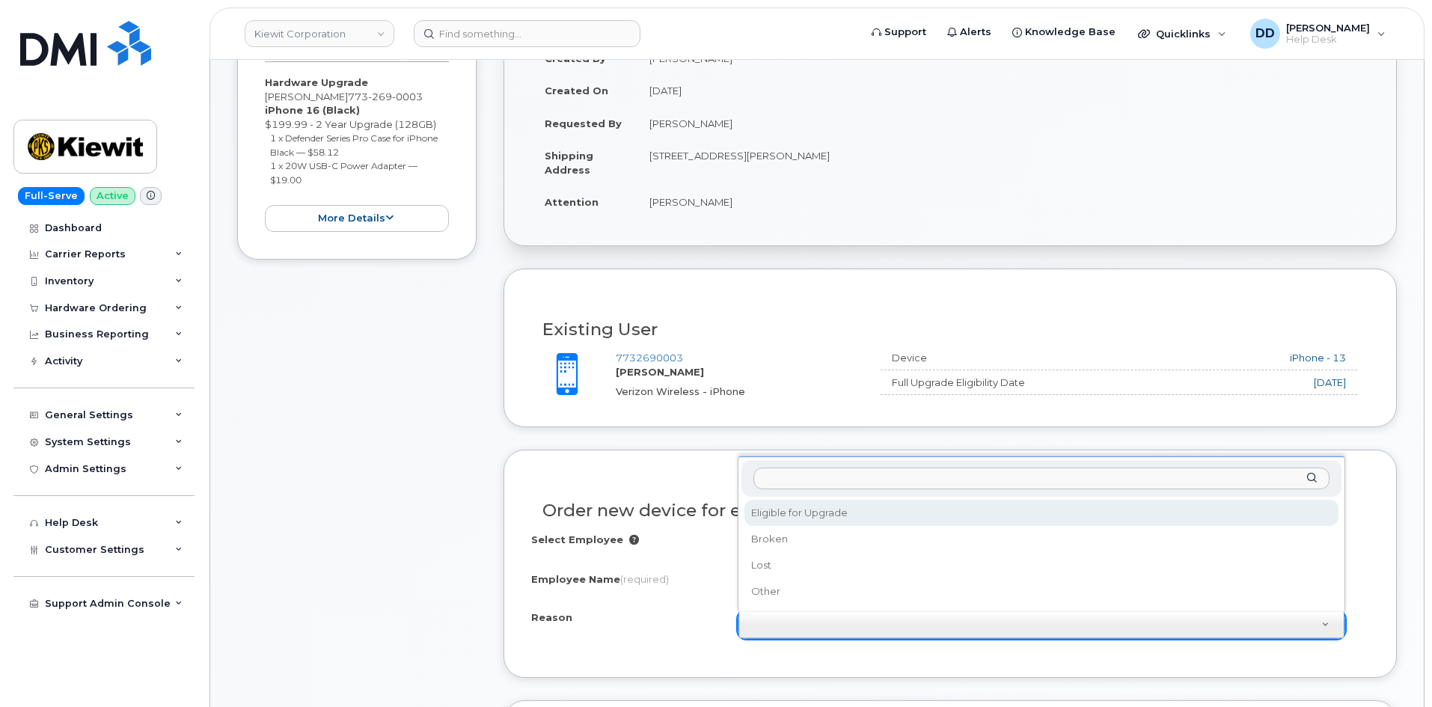
select select "eligible_for_upgrade"
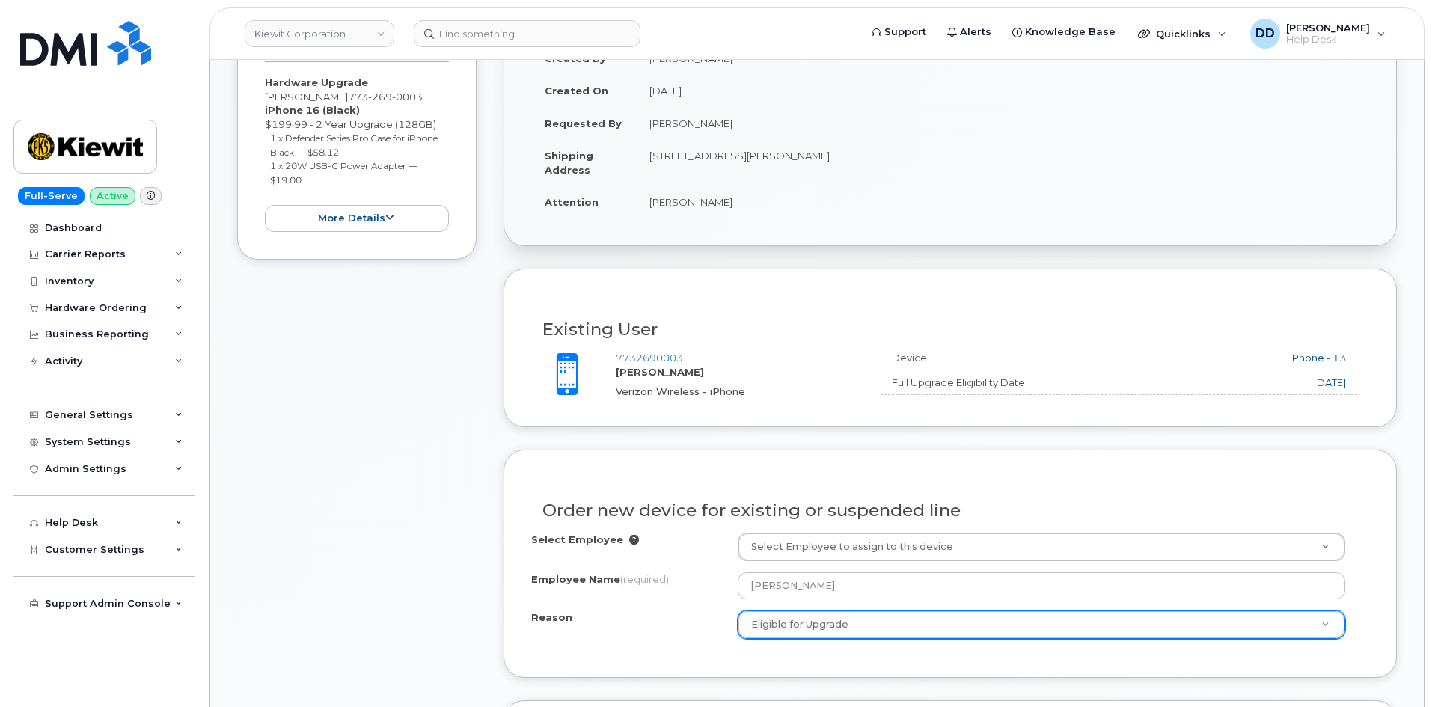
click at [673, 634] on div "Reason Eligible for Upgrade Reason Eligible for Upgrade Broken Lost Other" at bounding box center [950, 624] width 838 height 28
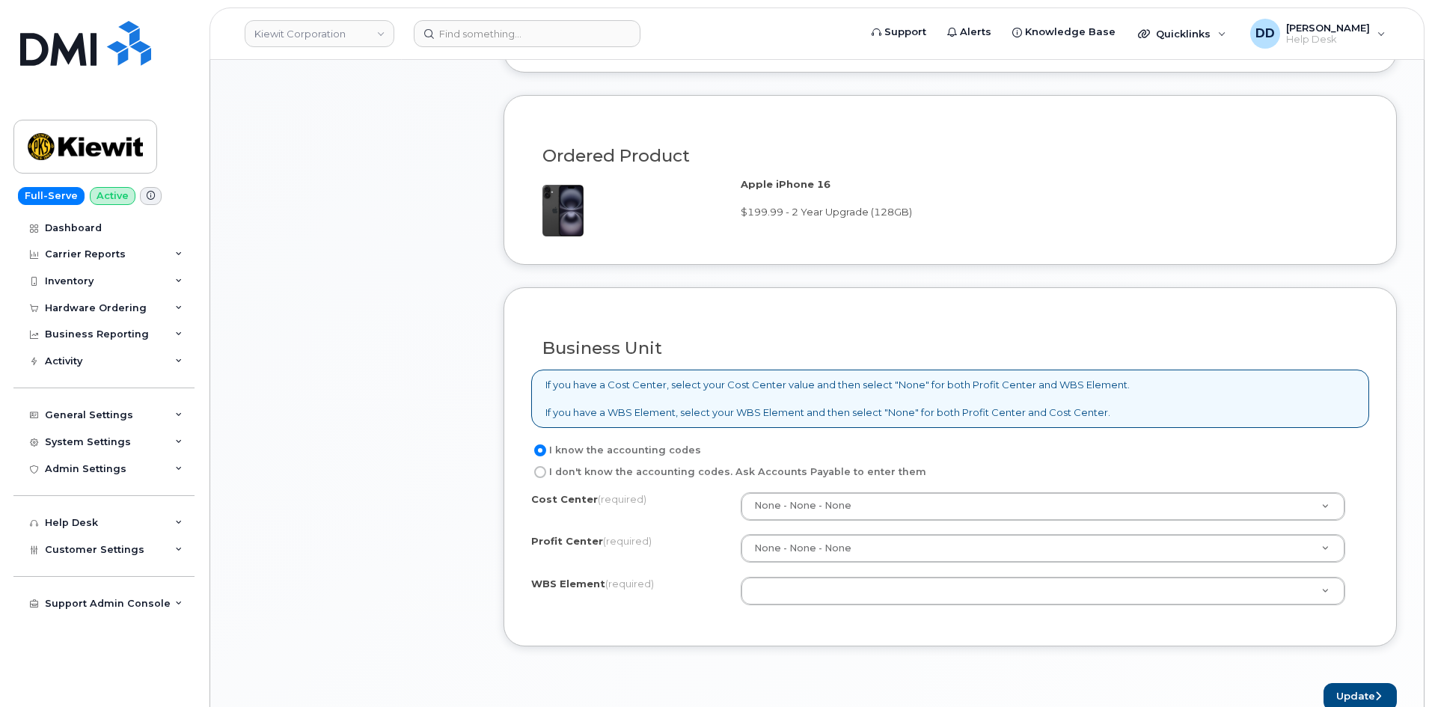
scroll to position [913, 0]
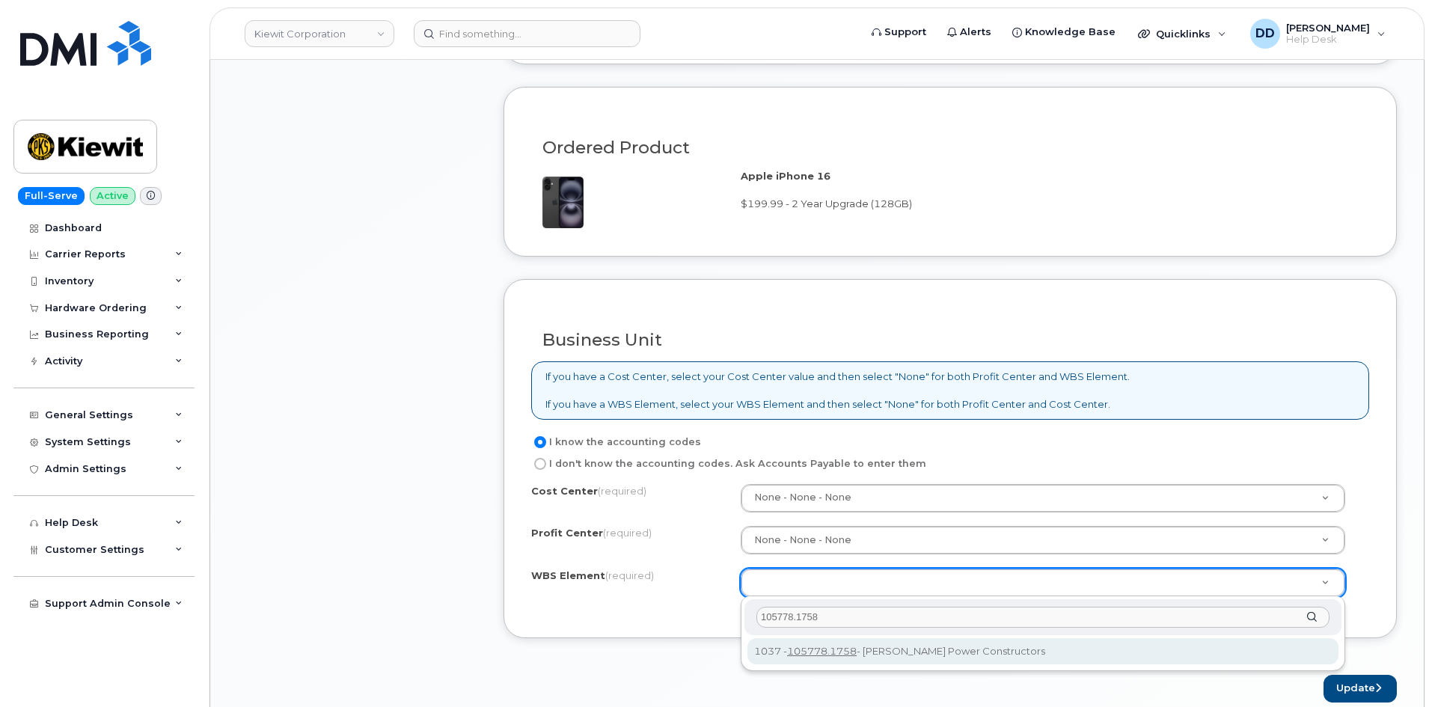
type input "105778.1758"
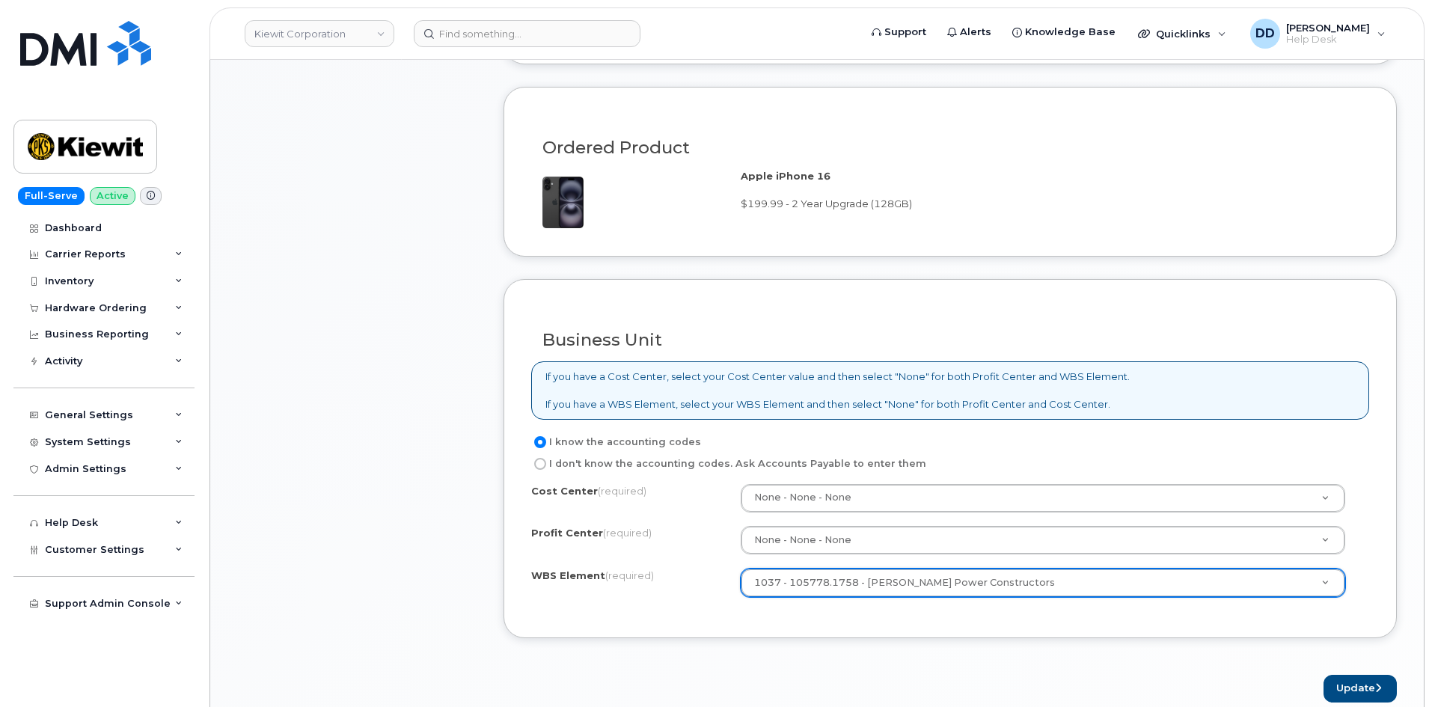
drag, startPoint x: 732, startPoint y: 683, endPoint x: 737, endPoint y: 676, distance: 9.1
click at [732, 682] on div "Update" at bounding box center [949, 689] width 893 height 28
click at [1339, 684] on button "Update" at bounding box center [1359, 689] width 73 height 28
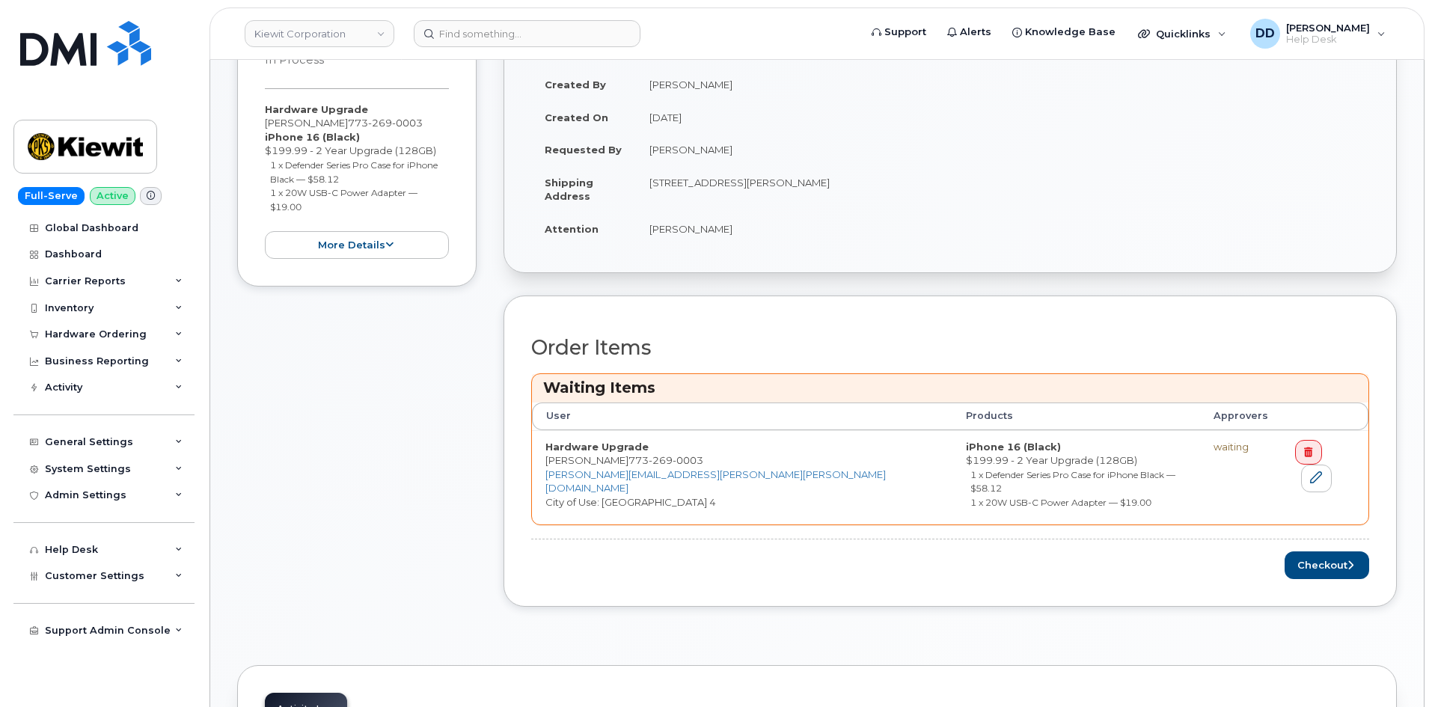
scroll to position [340, 0]
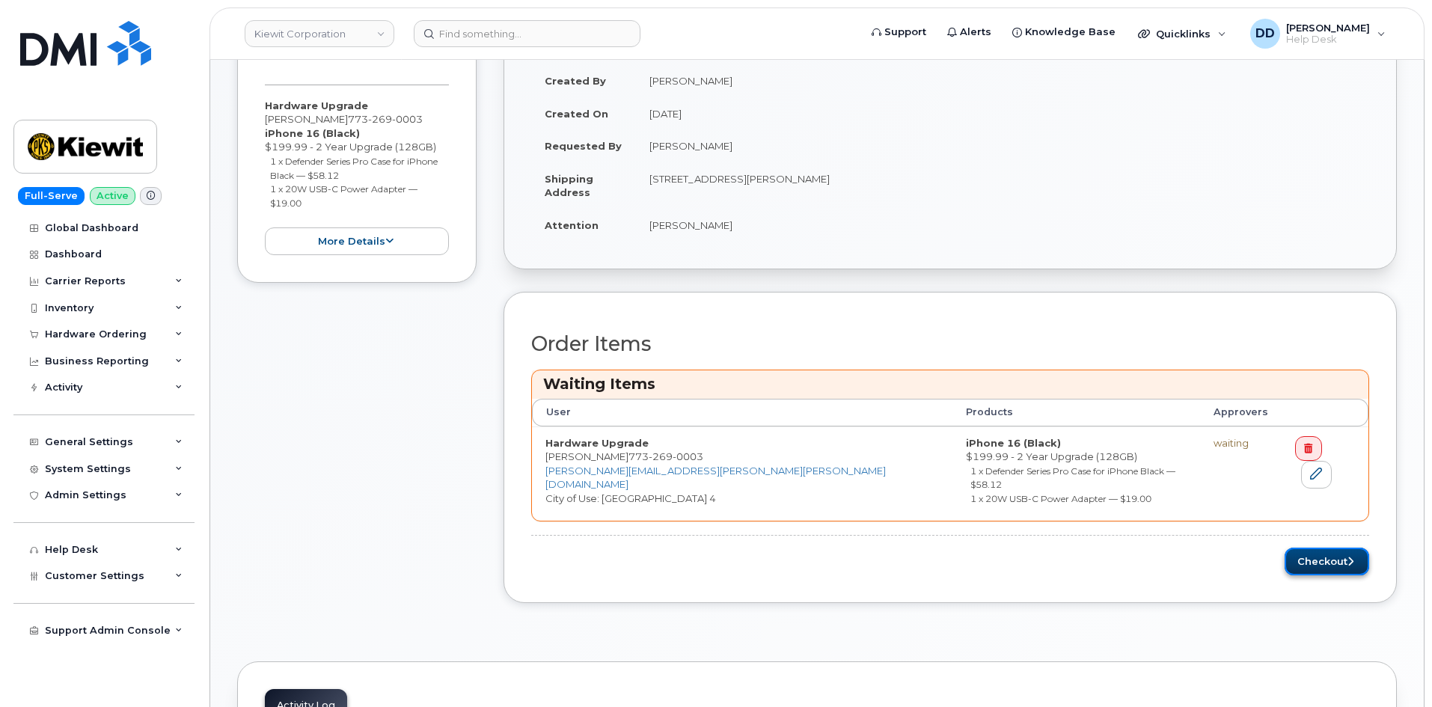
click at [1334, 549] on button "Checkout" at bounding box center [1327, 562] width 85 height 28
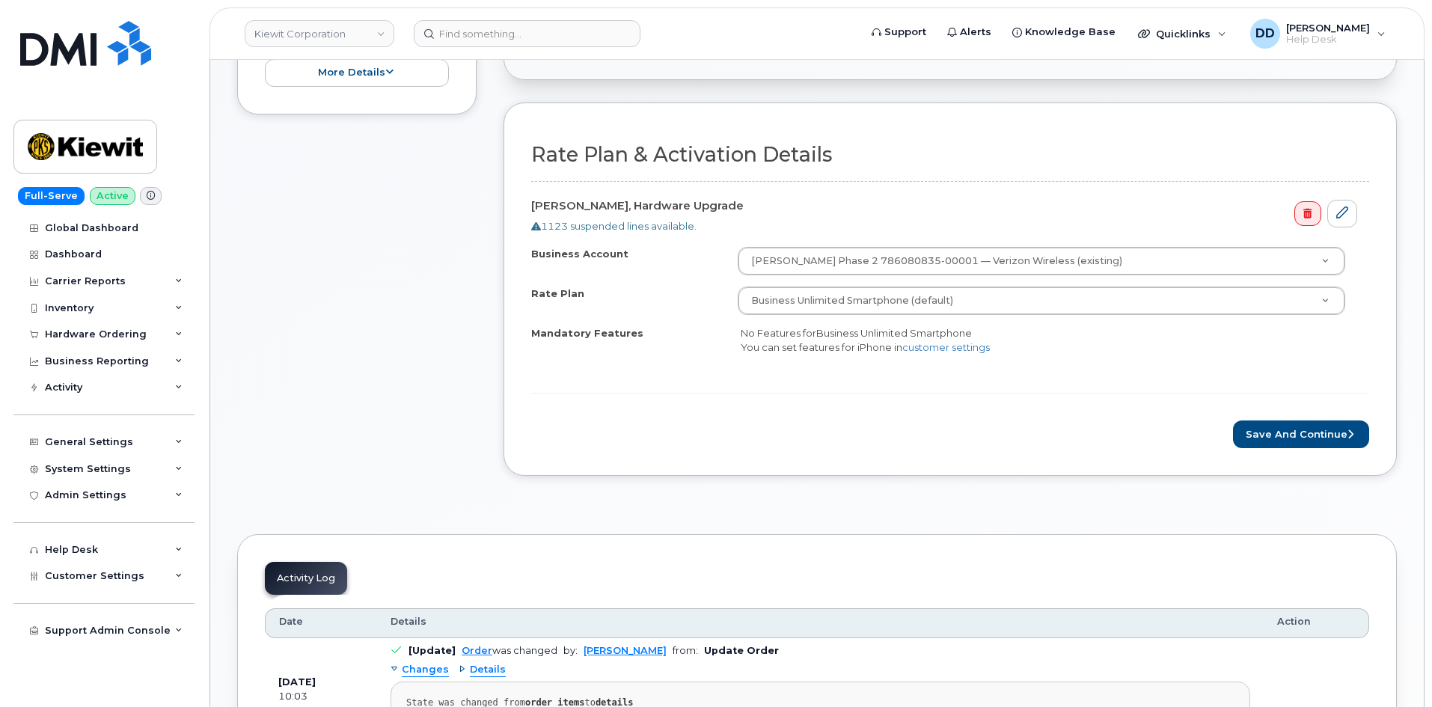
scroll to position [447, 0]
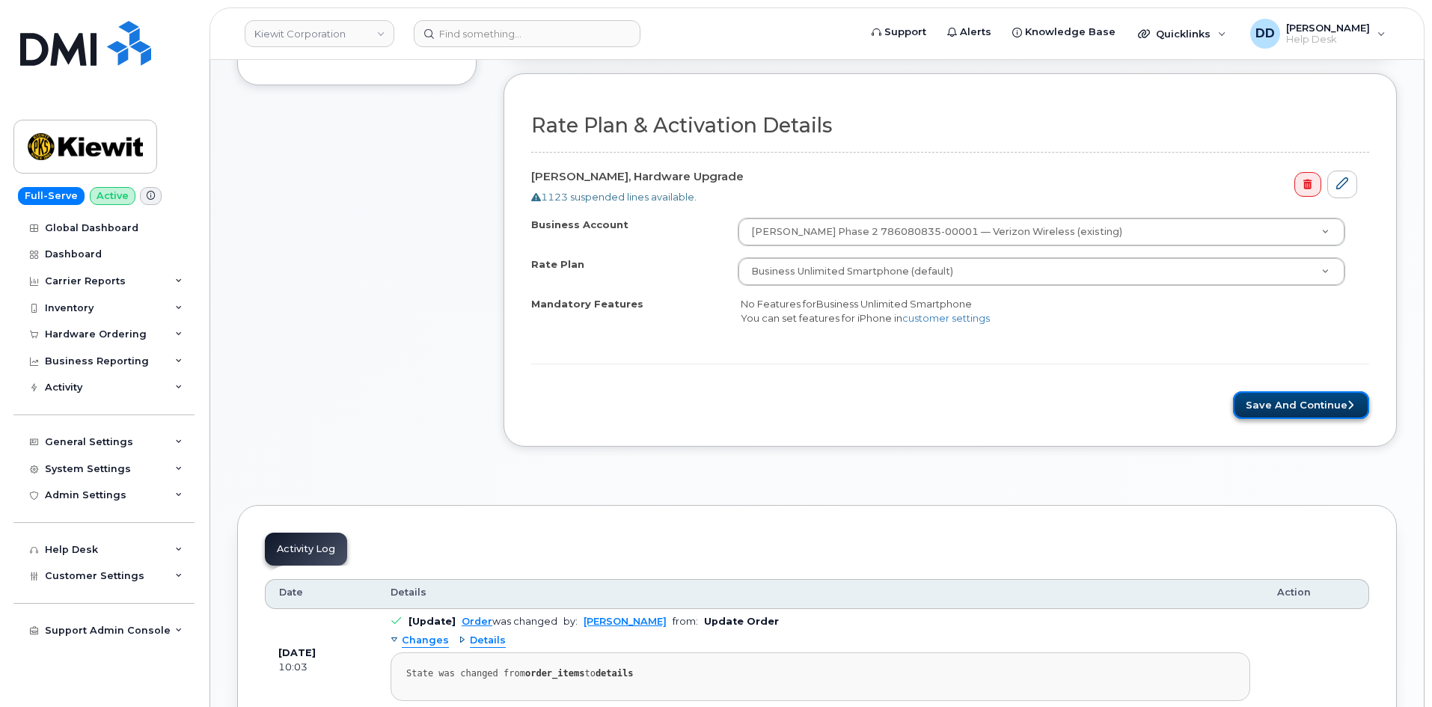
click at [1284, 408] on button "Save and Continue" at bounding box center [1301, 405] width 136 height 28
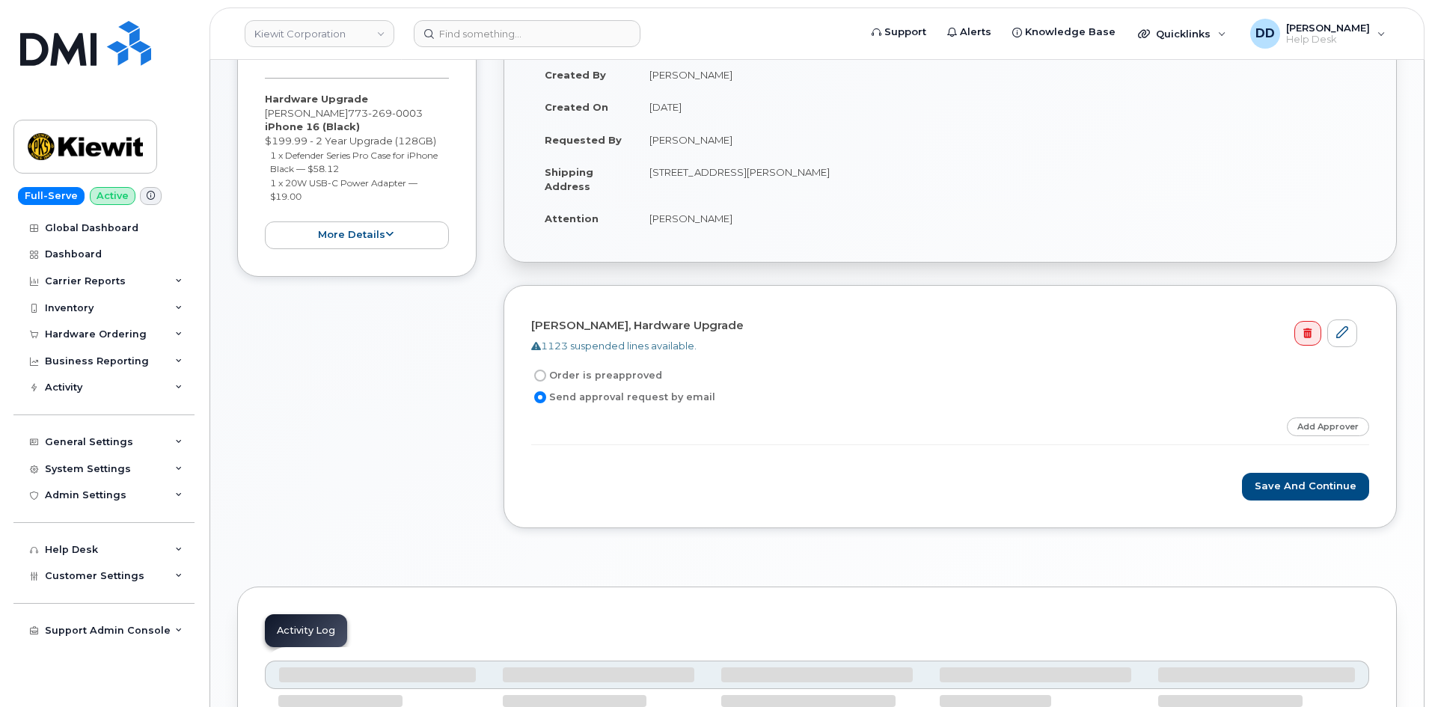
scroll to position [237, 0]
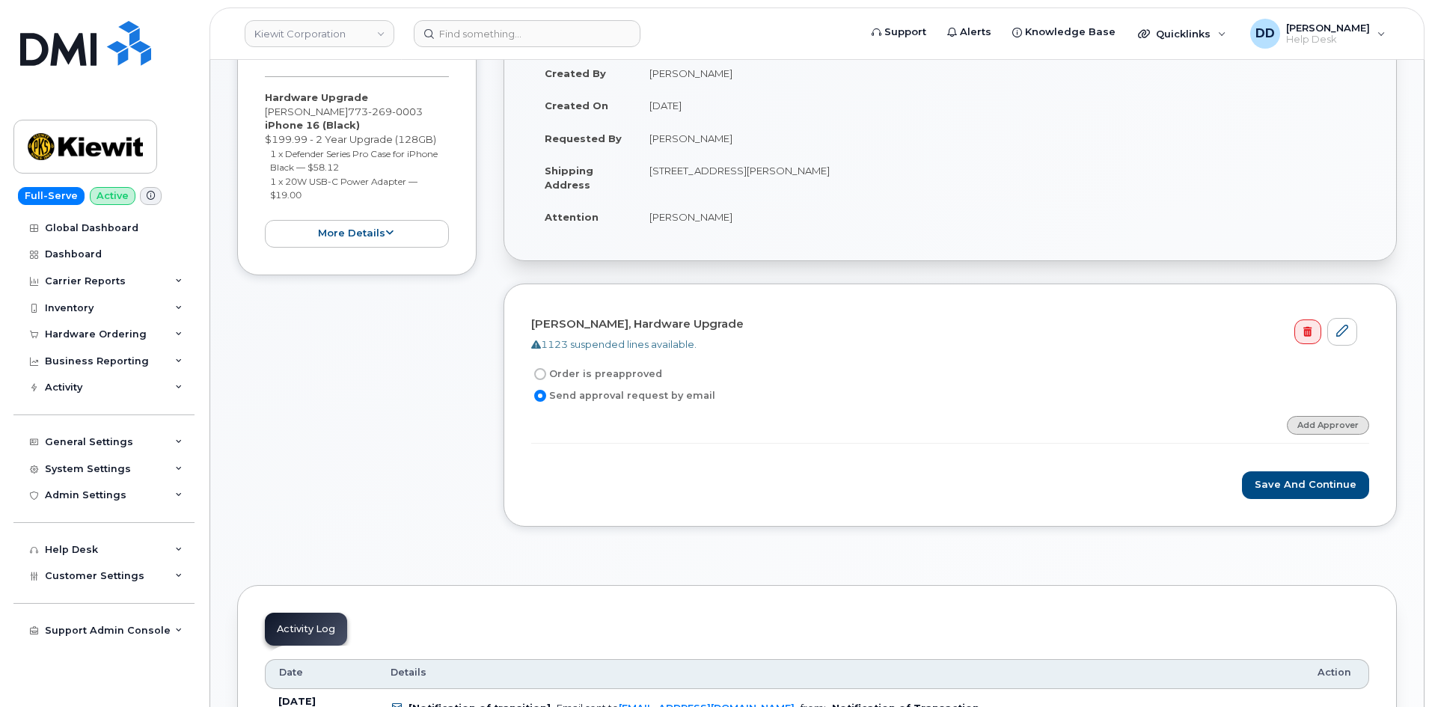
click at [1349, 426] on link "Add Approver" at bounding box center [1328, 425] width 82 height 19
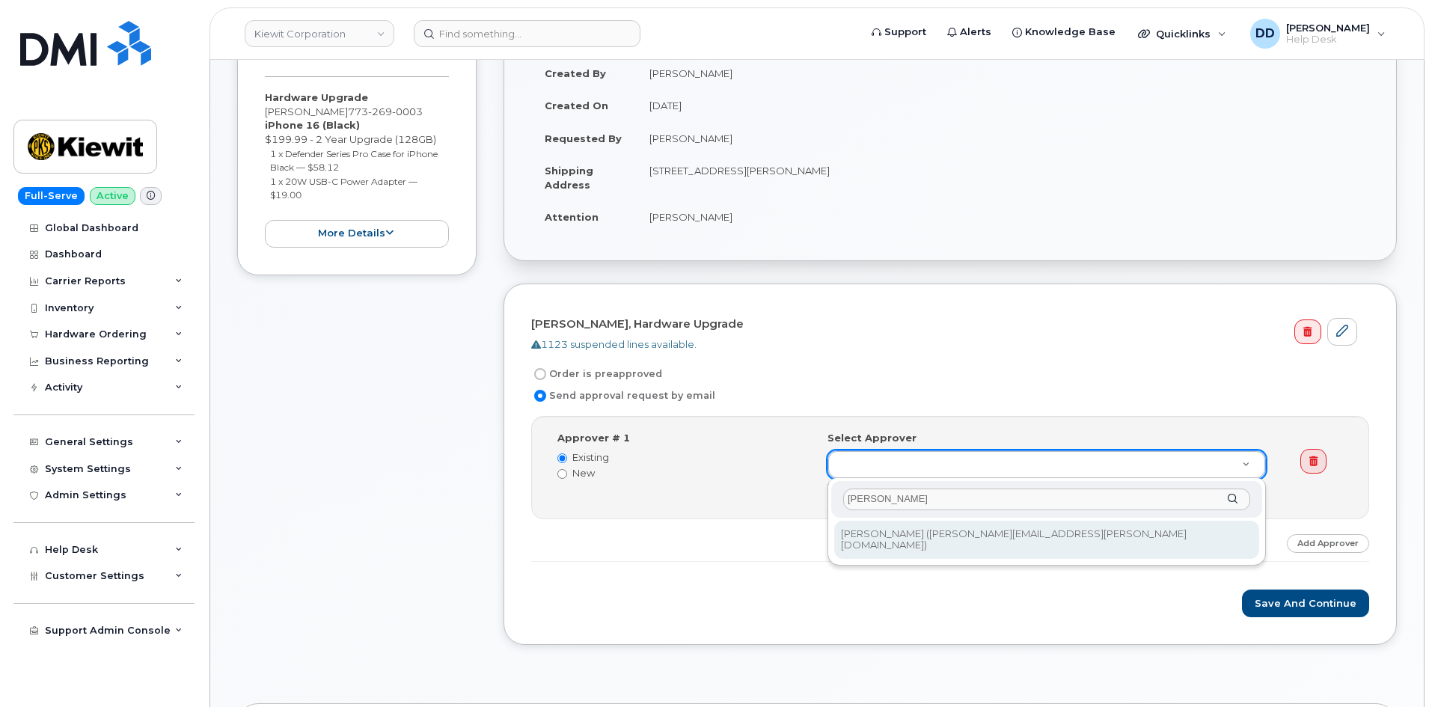
type input "[PERSON_NAME]"
type input "2153692"
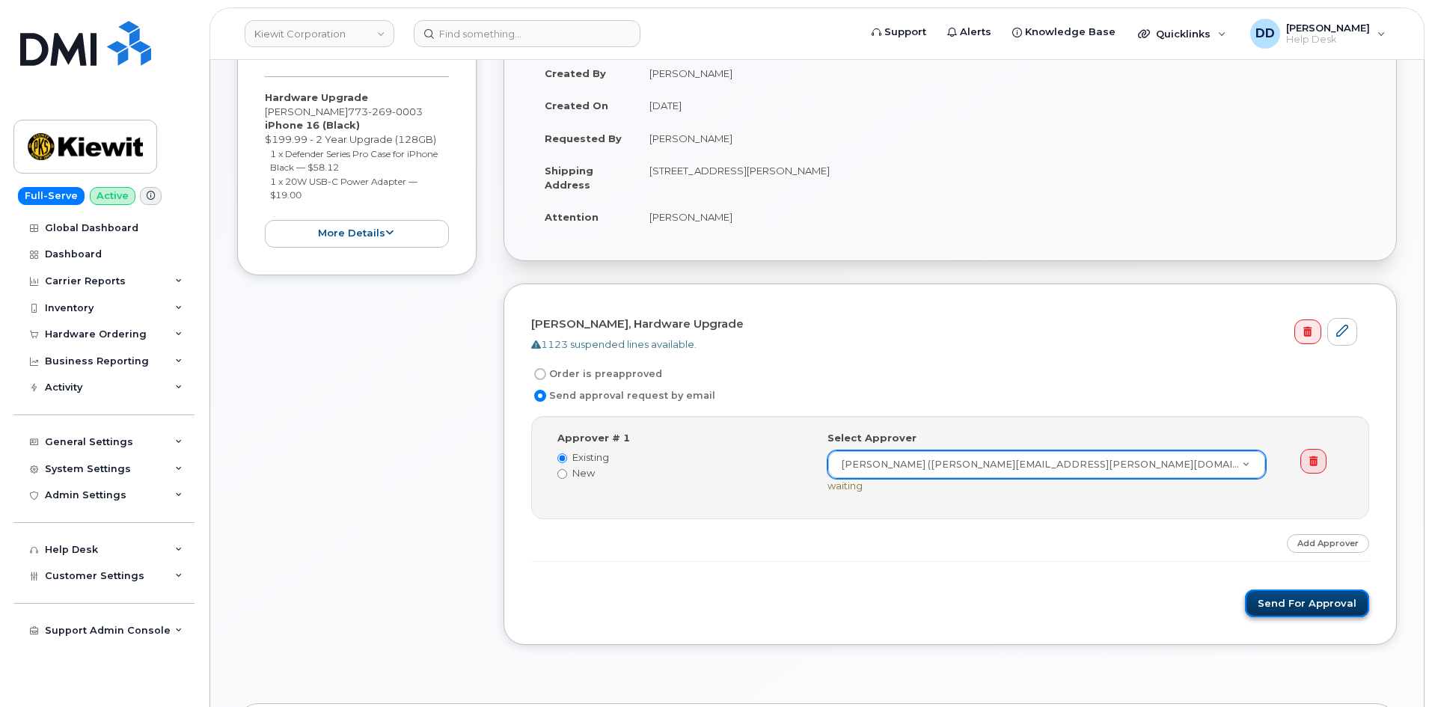
click at [1308, 598] on button "Send for Approval" at bounding box center [1307, 604] width 124 height 28
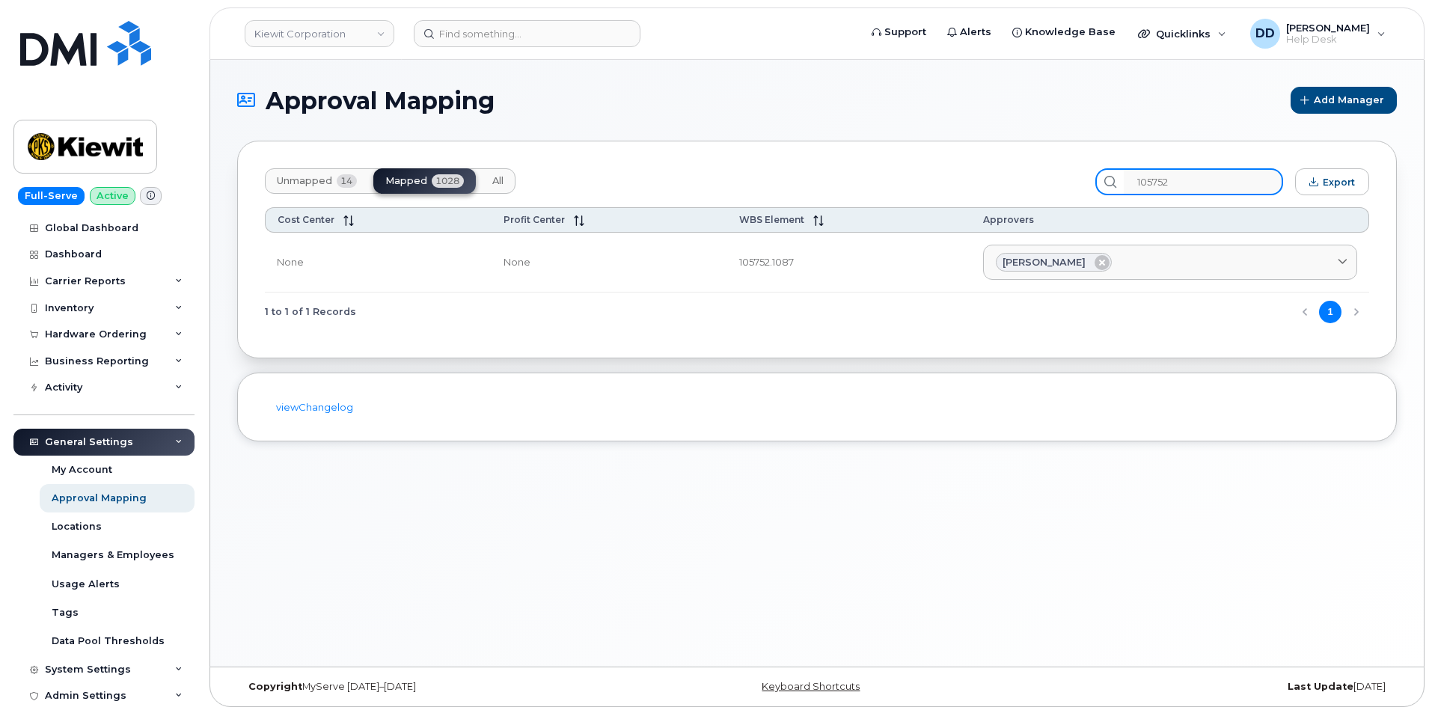
drag, startPoint x: 1231, startPoint y: 180, endPoint x: 1109, endPoint y: 186, distance: 122.8
click at [1109, 186] on div "Unmapped 14 Mapped 1028 All 105752 Export" at bounding box center [817, 181] width 1104 height 27
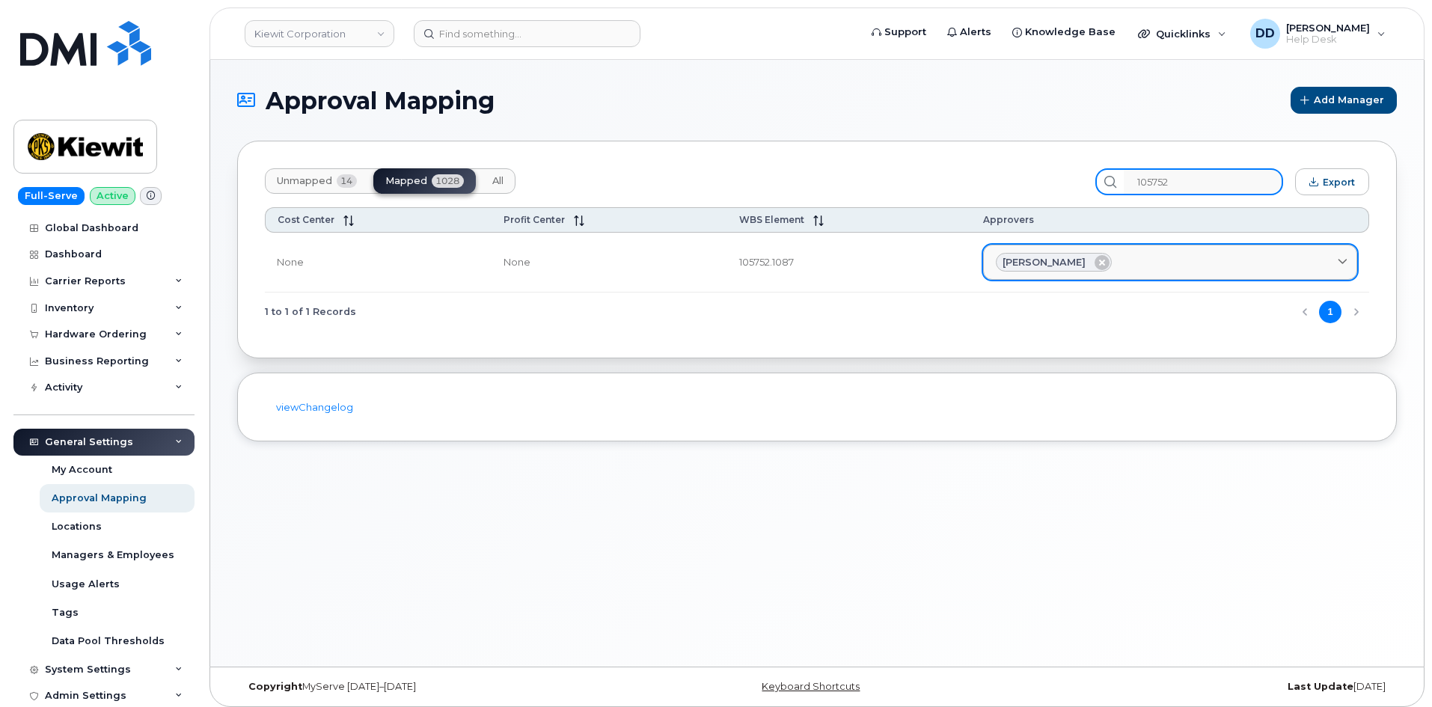
paste input "78"
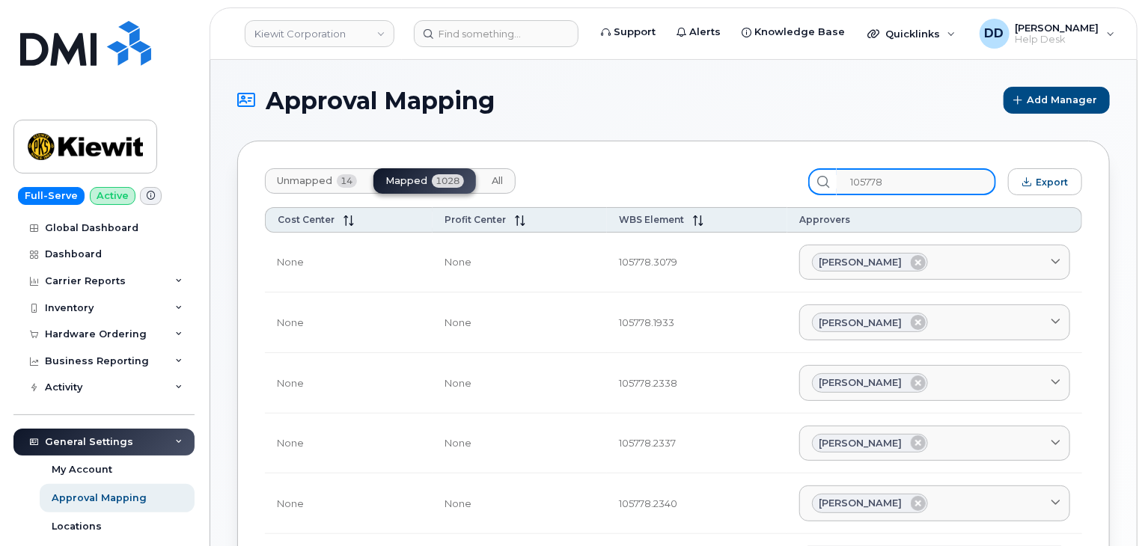
drag, startPoint x: 907, startPoint y: 186, endPoint x: 856, endPoint y: 183, distance: 50.9
click at [859, 183] on input "105778" at bounding box center [915, 181] width 159 height 27
paste input "6448.1400"
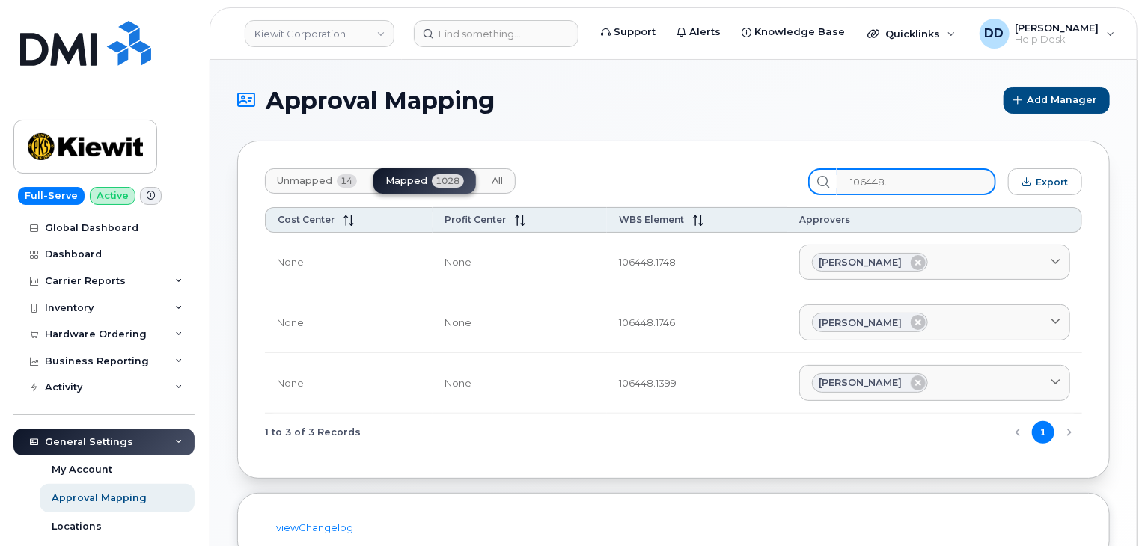
type input "106448."
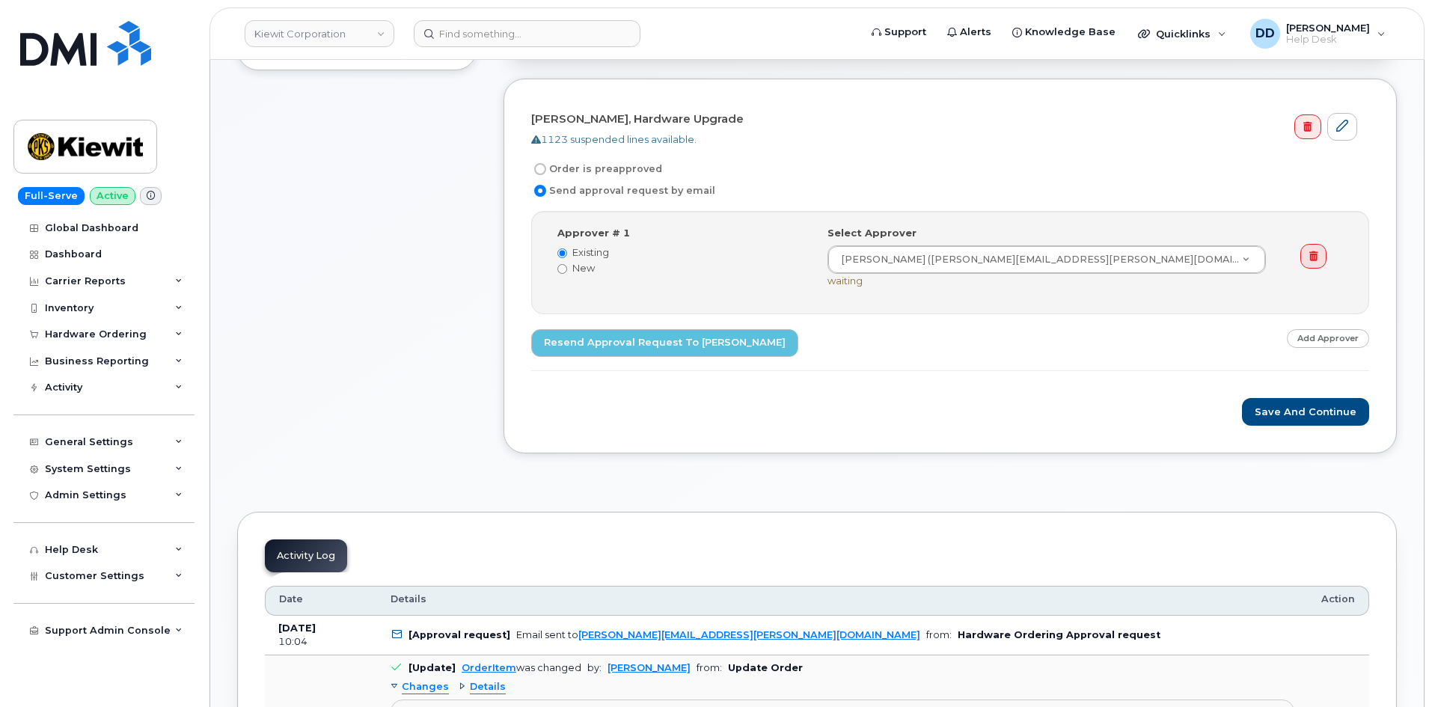
scroll to position [449, 0]
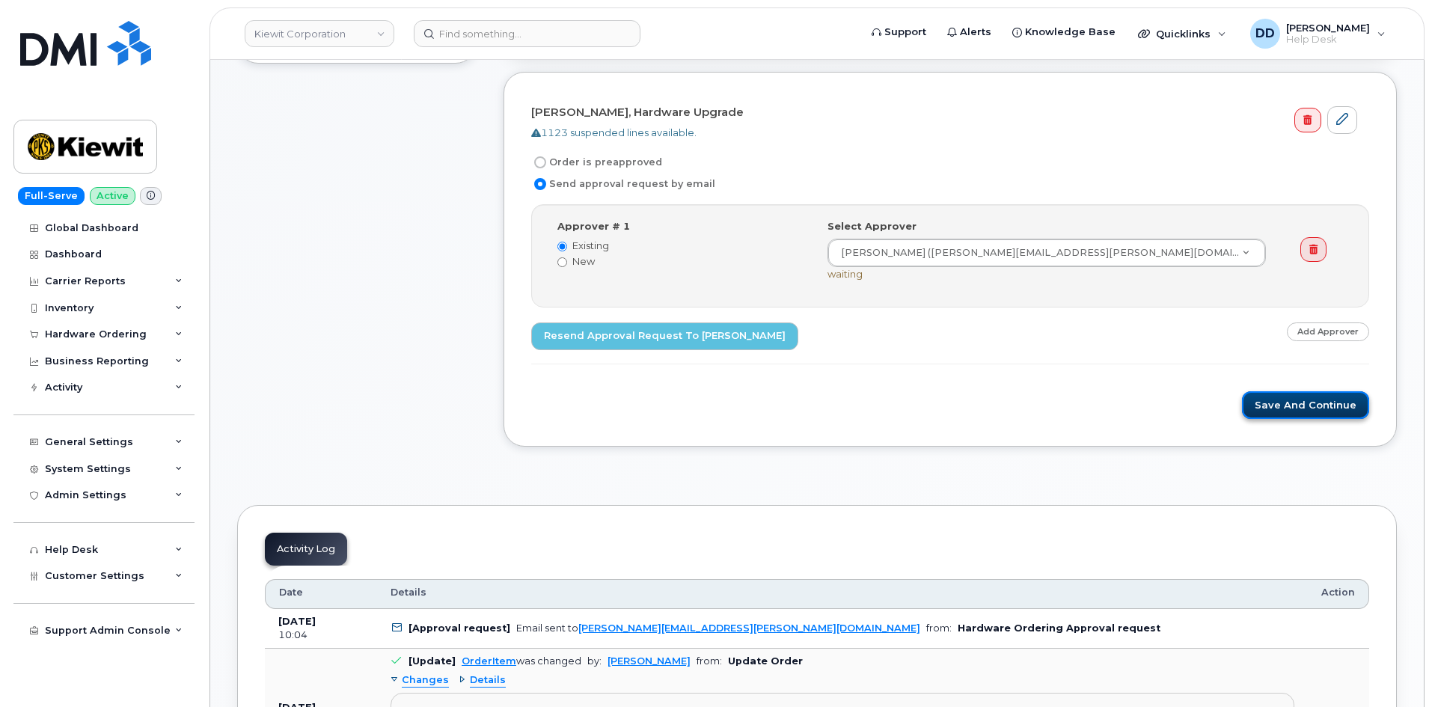
click at [1276, 414] on button "Save and Continue" at bounding box center [1305, 405] width 127 height 28
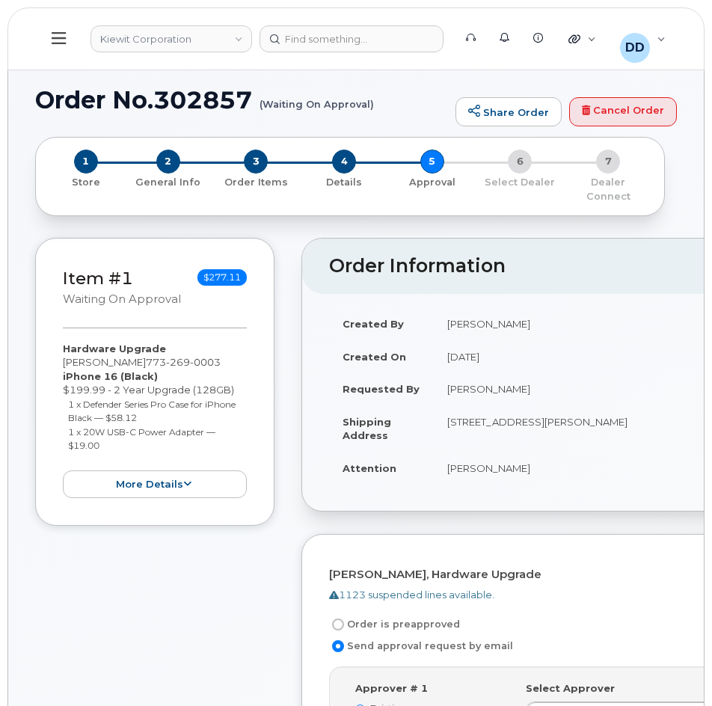
click at [60, 35] on icon at bounding box center [59, 38] width 14 height 16
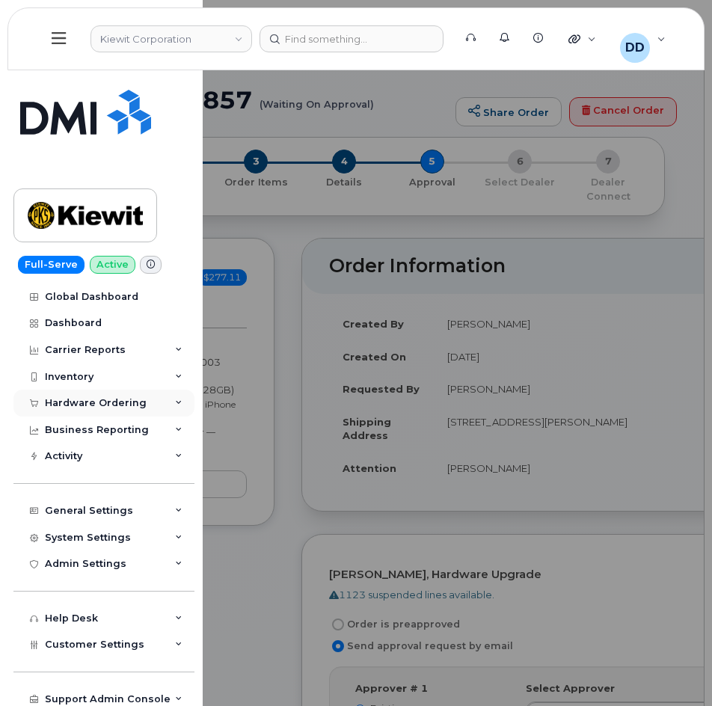
click at [110, 405] on div "Hardware Ordering" at bounding box center [96, 403] width 102 height 12
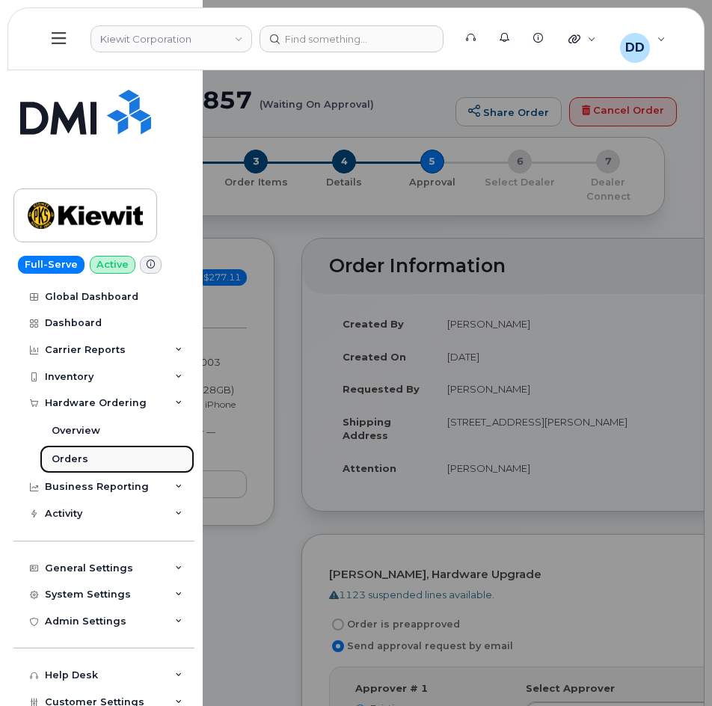
click at [83, 458] on div "Orders" at bounding box center [70, 459] width 37 height 13
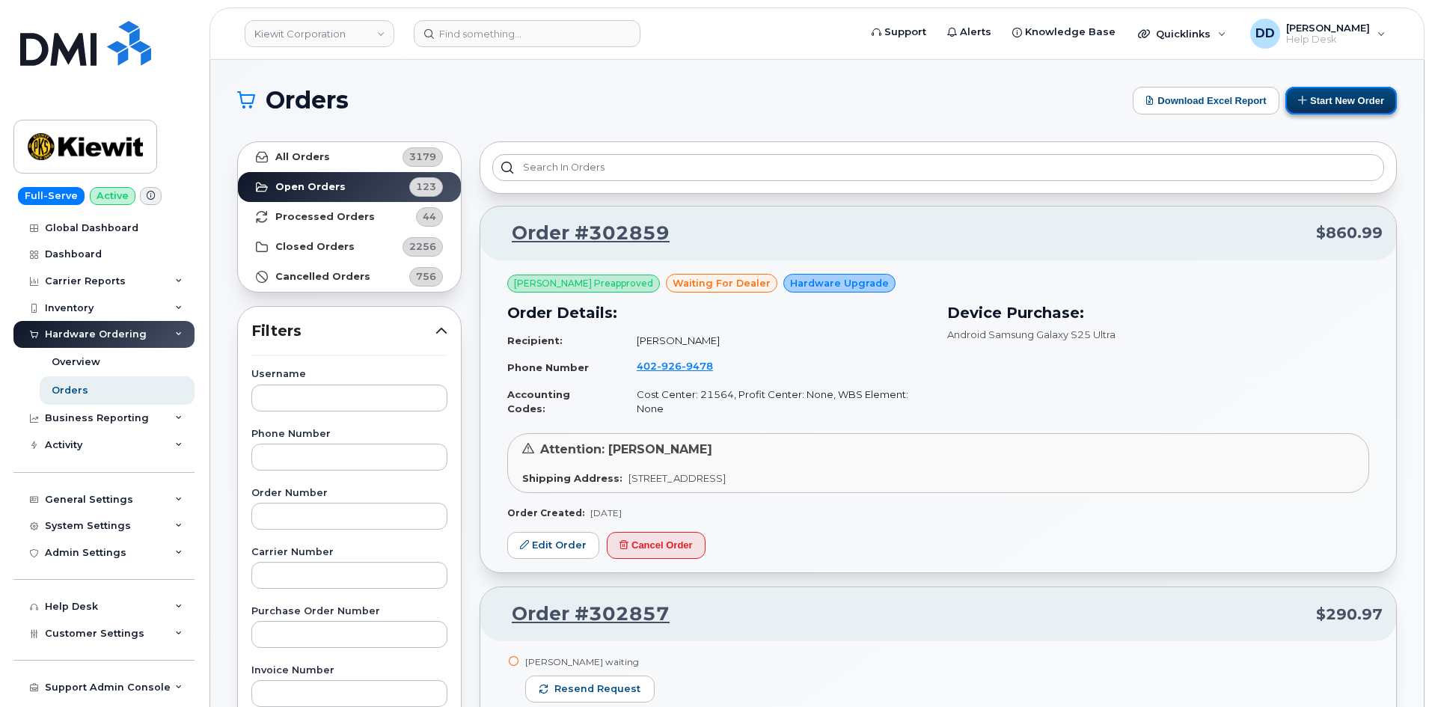
click at [1328, 99] on button "Start New Order" at bounding box center [1340, 101] width 111 height 28
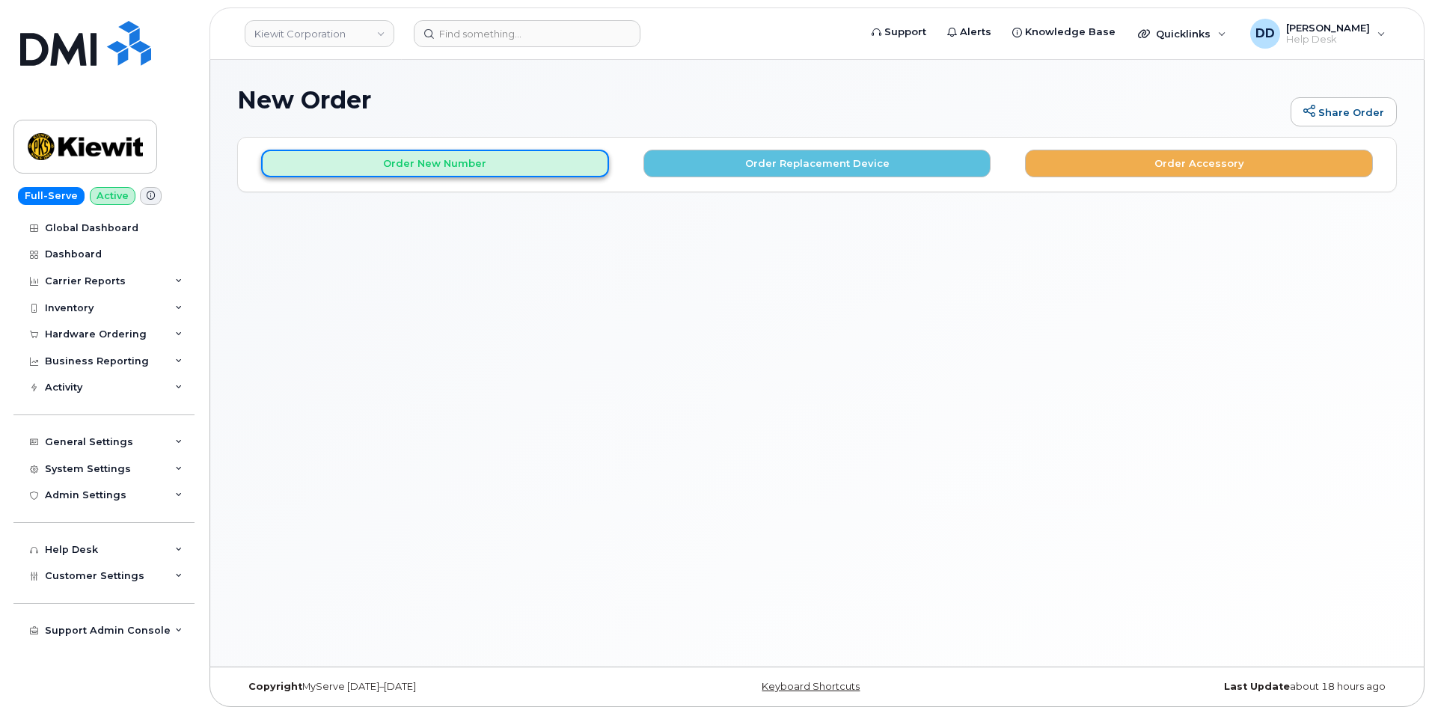
click at [495, 159] on button "Order New Number" at bounding box center [435, 164] width 348 height 28
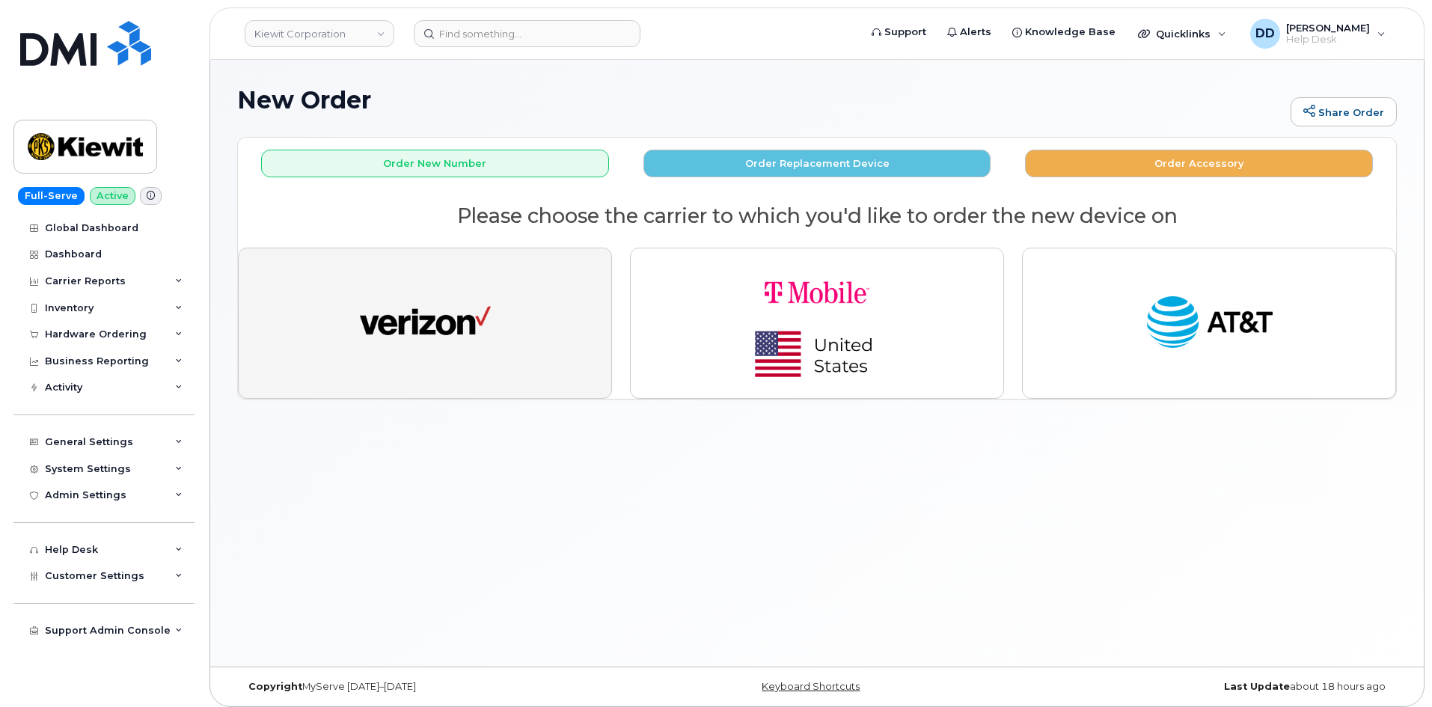
click at [495, 330] on button "button" at bounding box center [425, 323] width 374 height 151
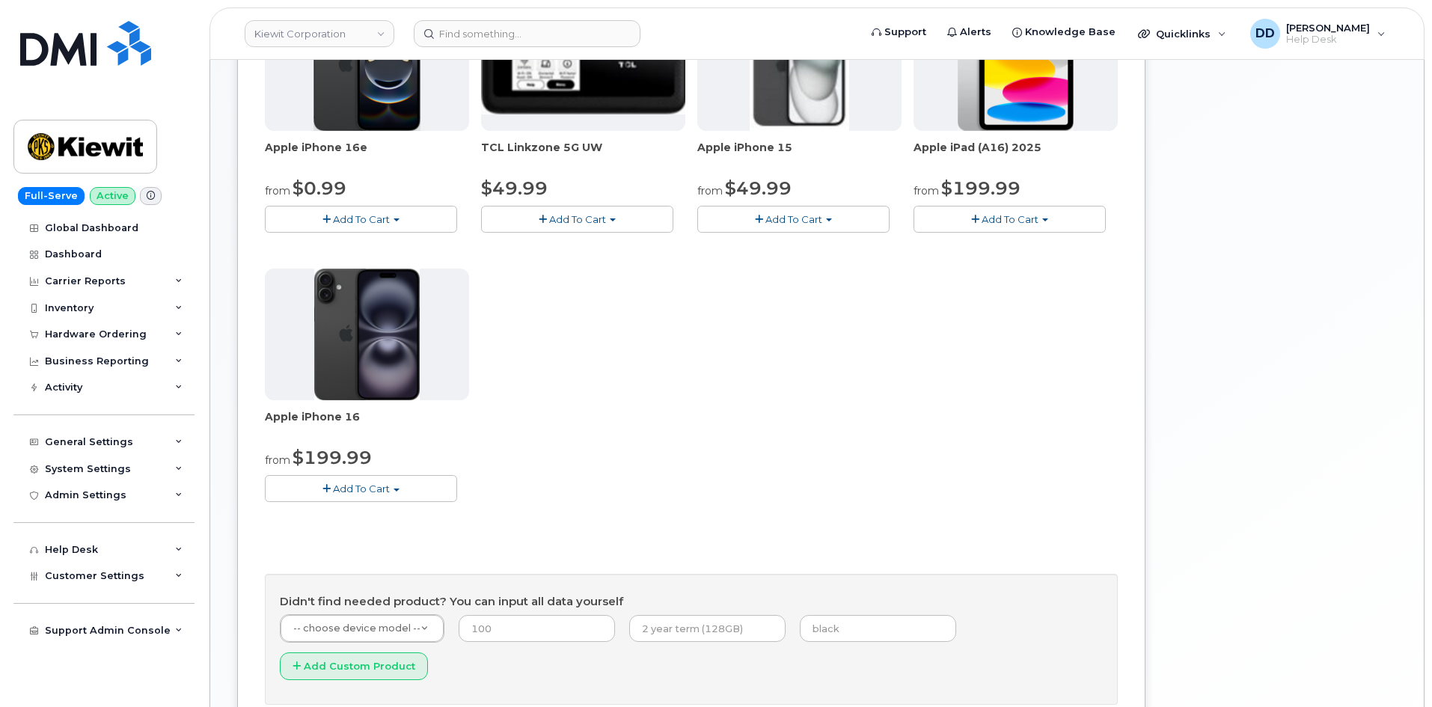
scroll to position [299, 0]
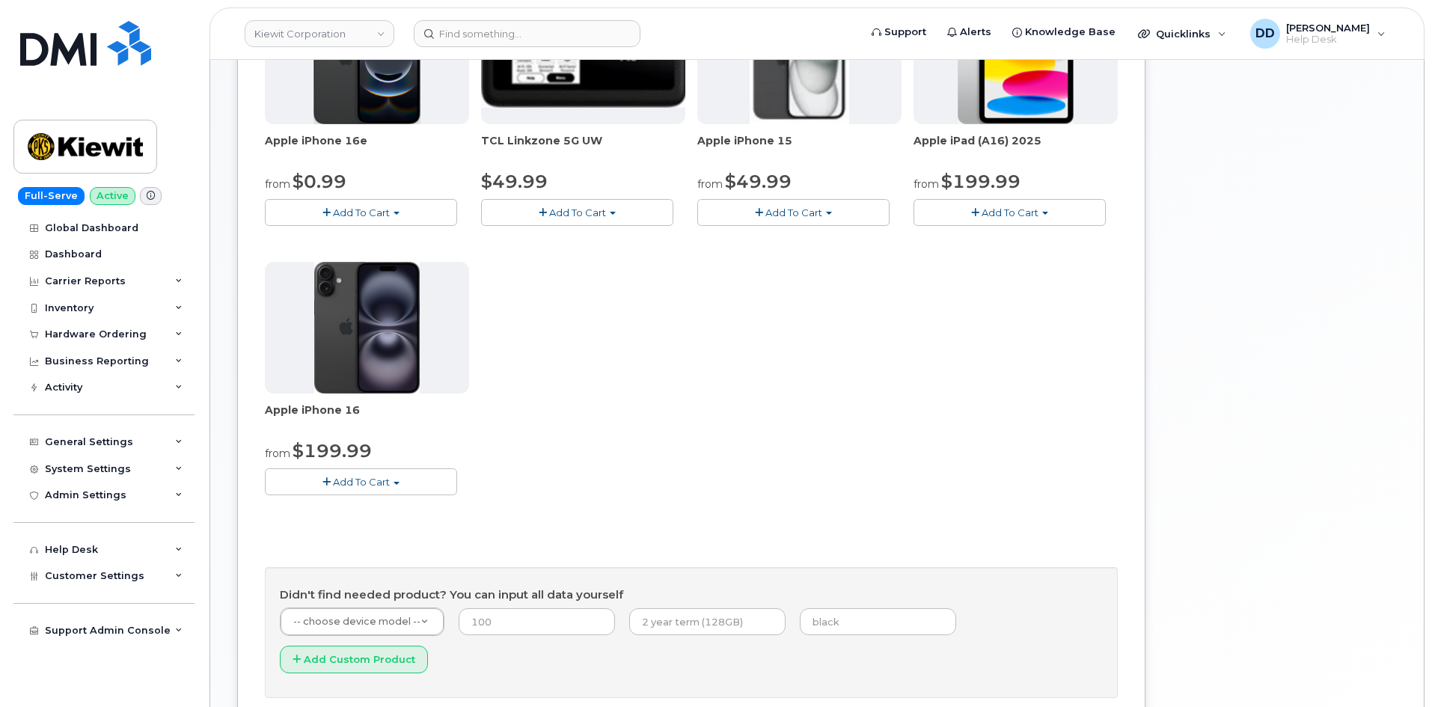
click at [401, 215] on button "Add To Cart" at bounding box center [361, 212] width 192 height 26
click at [386, 241] on link "$0.99 - 2 Year Activation (128GB)" at bounding box center [365, 240] width 193 height 19
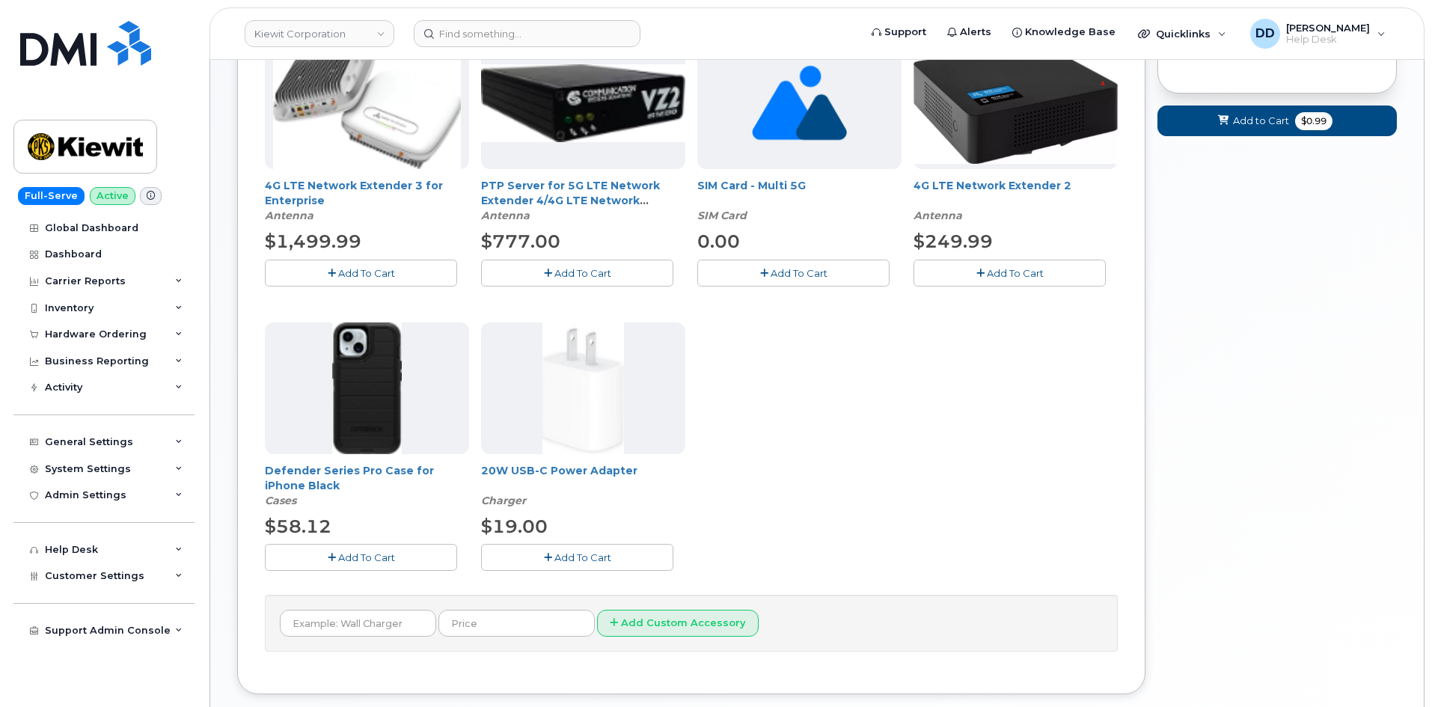
click at [1252, 411] on div "Your Cart is Empty! Choose product from the left side and you will see the new …" at bounding box center [1276, 277] width 239 height 879
click at [393, 557] on span "Add To Cart" at bounding box center [366, 557] width 57 height 12
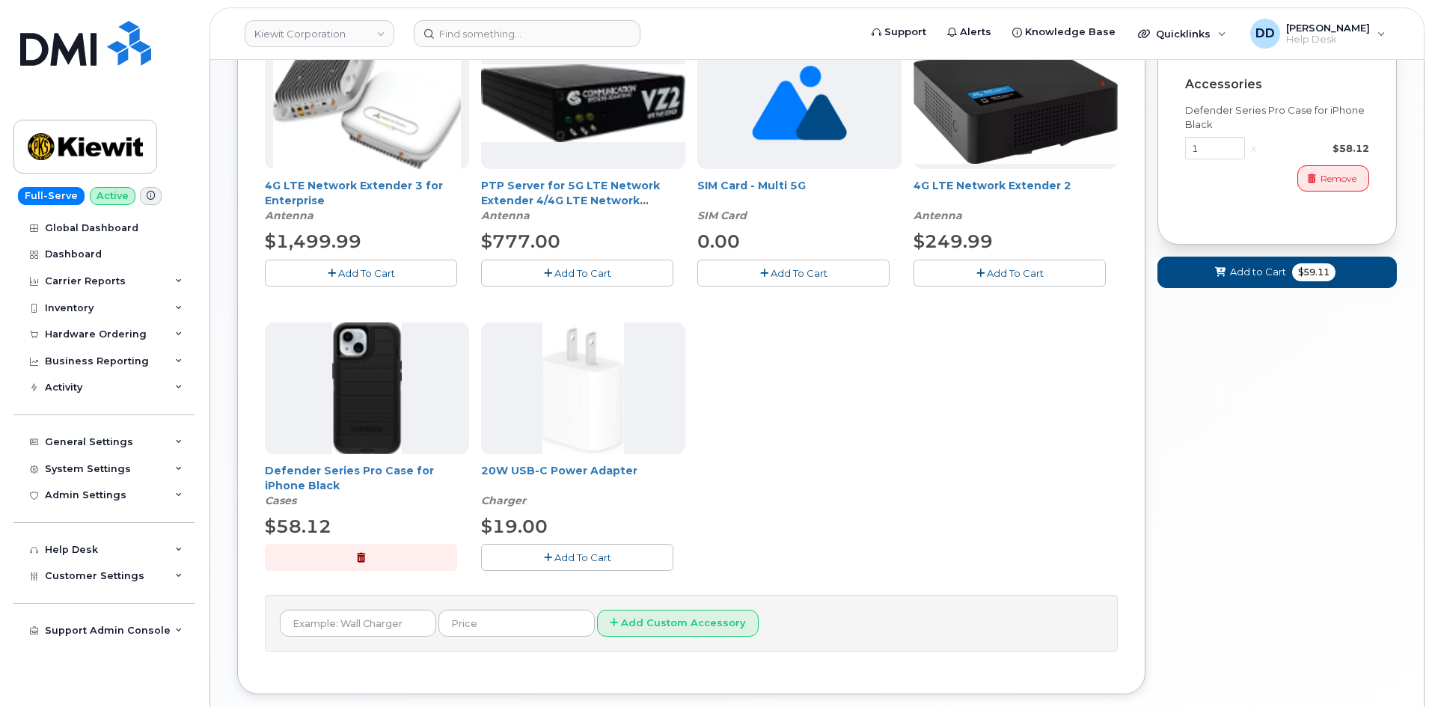
click at [536, 550] on button "Add To Cart" at bounding box center [577, 557] width 192 height 26
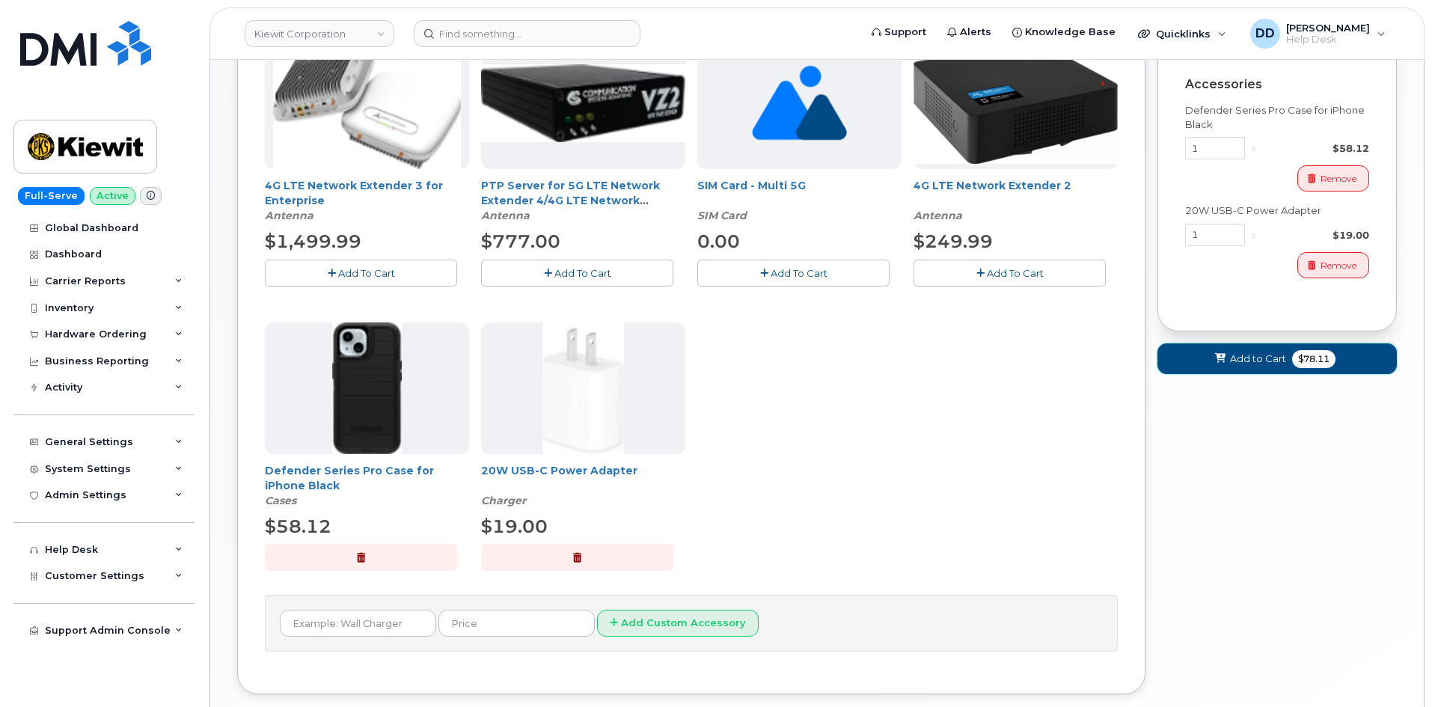
click at [1208, 361] on button "Add to Cart $78.11" at bounding box center [1276, 358] width 239 height 31
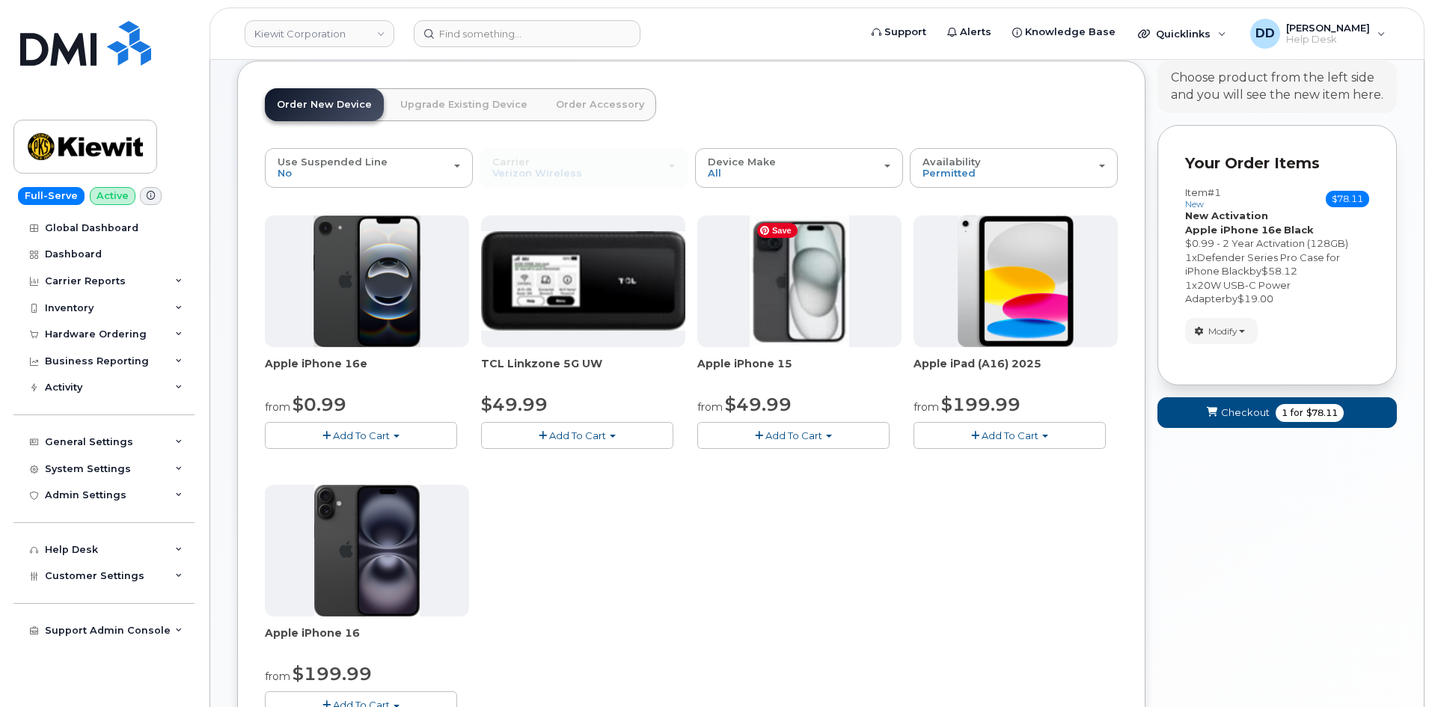
scroll to position [74, 0]
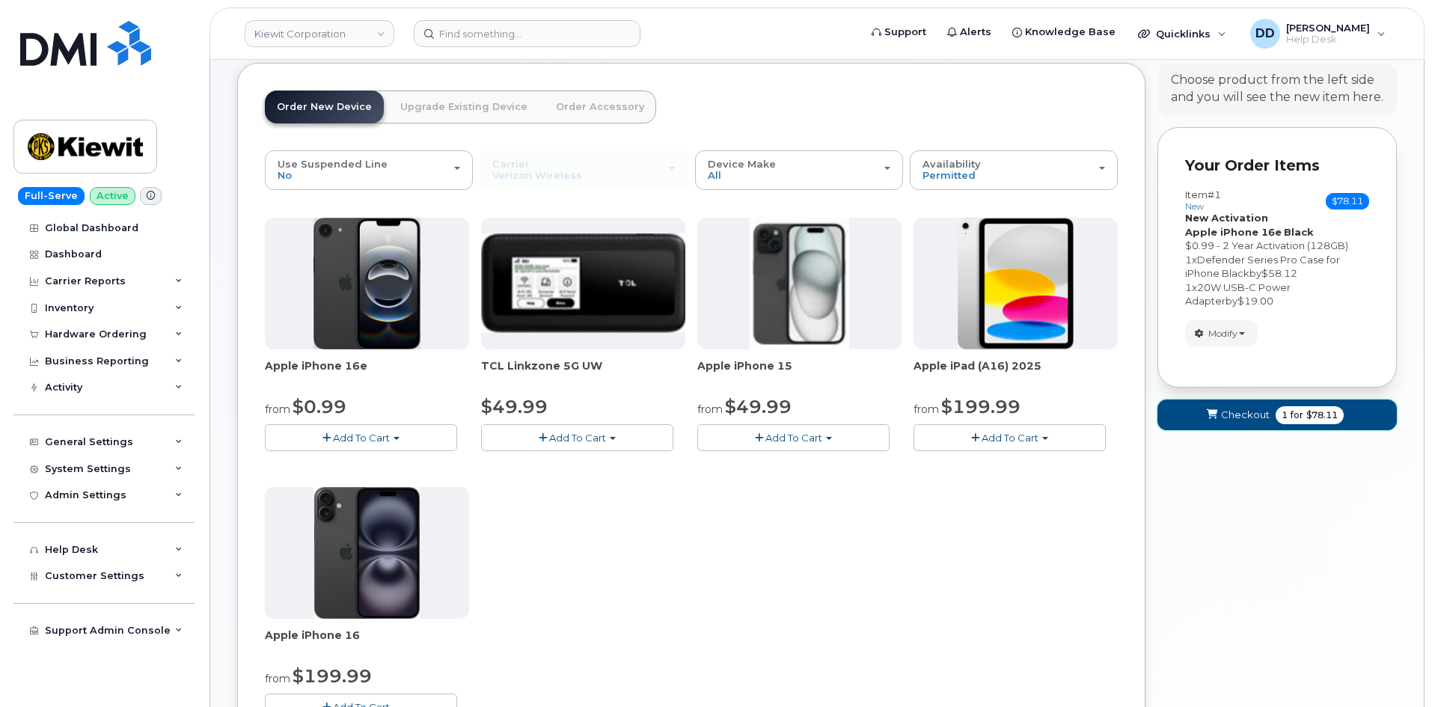
click at [1226, 411] on span "Checkout" at bounding box center [1245, 415] width 49 height 14
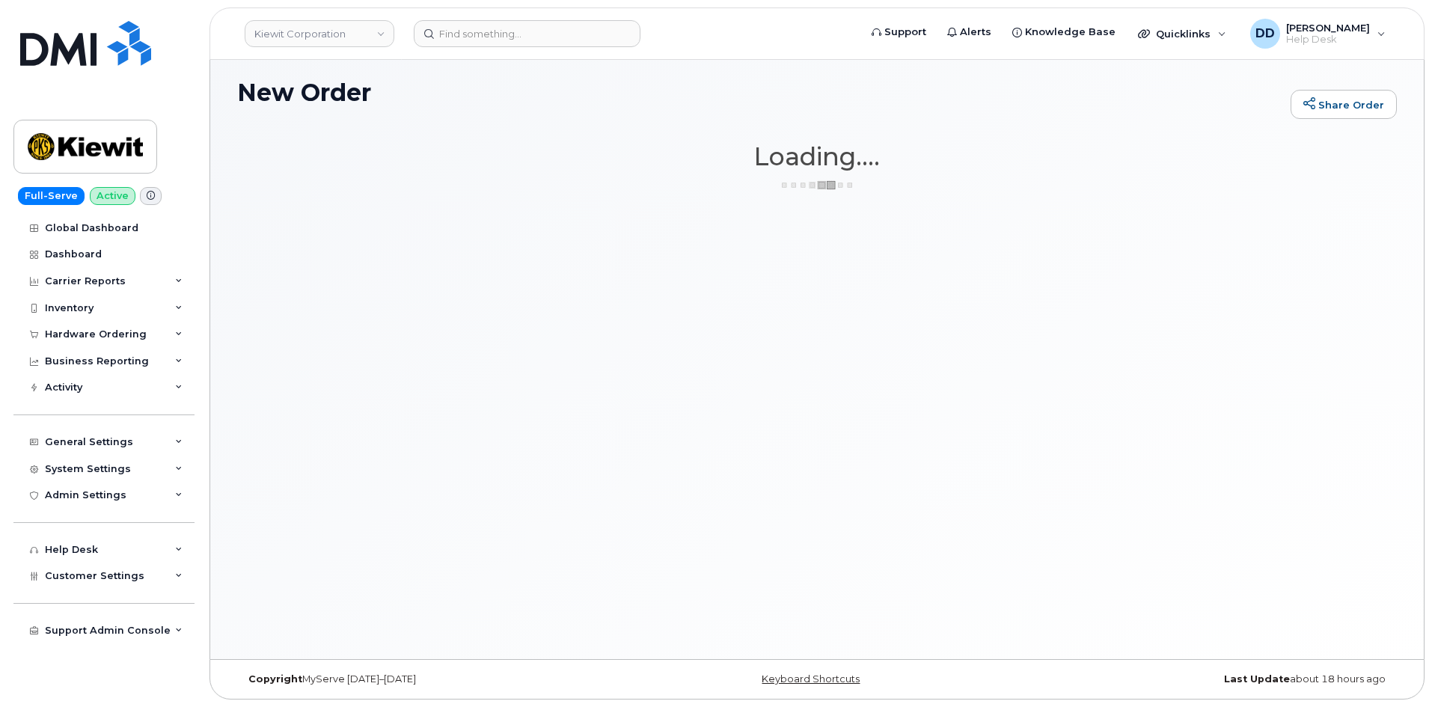
scroll to position [7, 0]
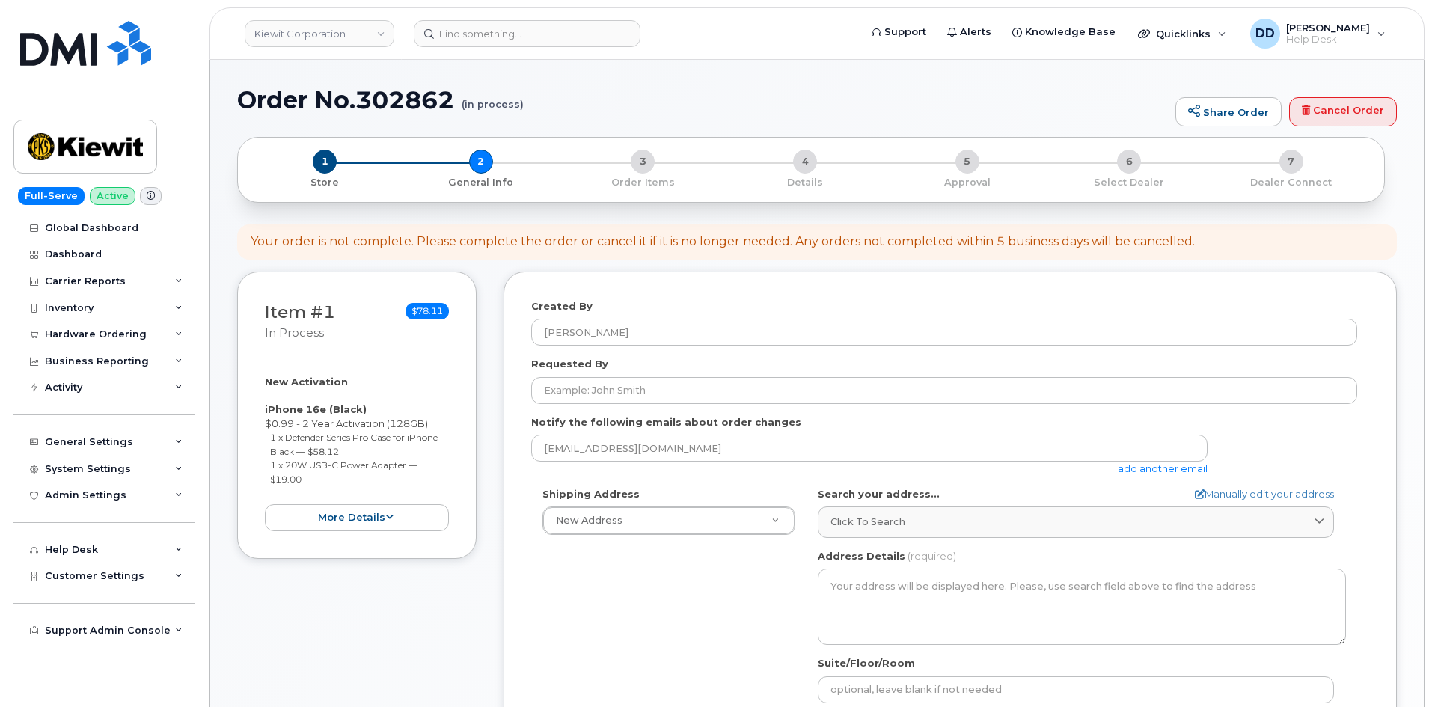
select select
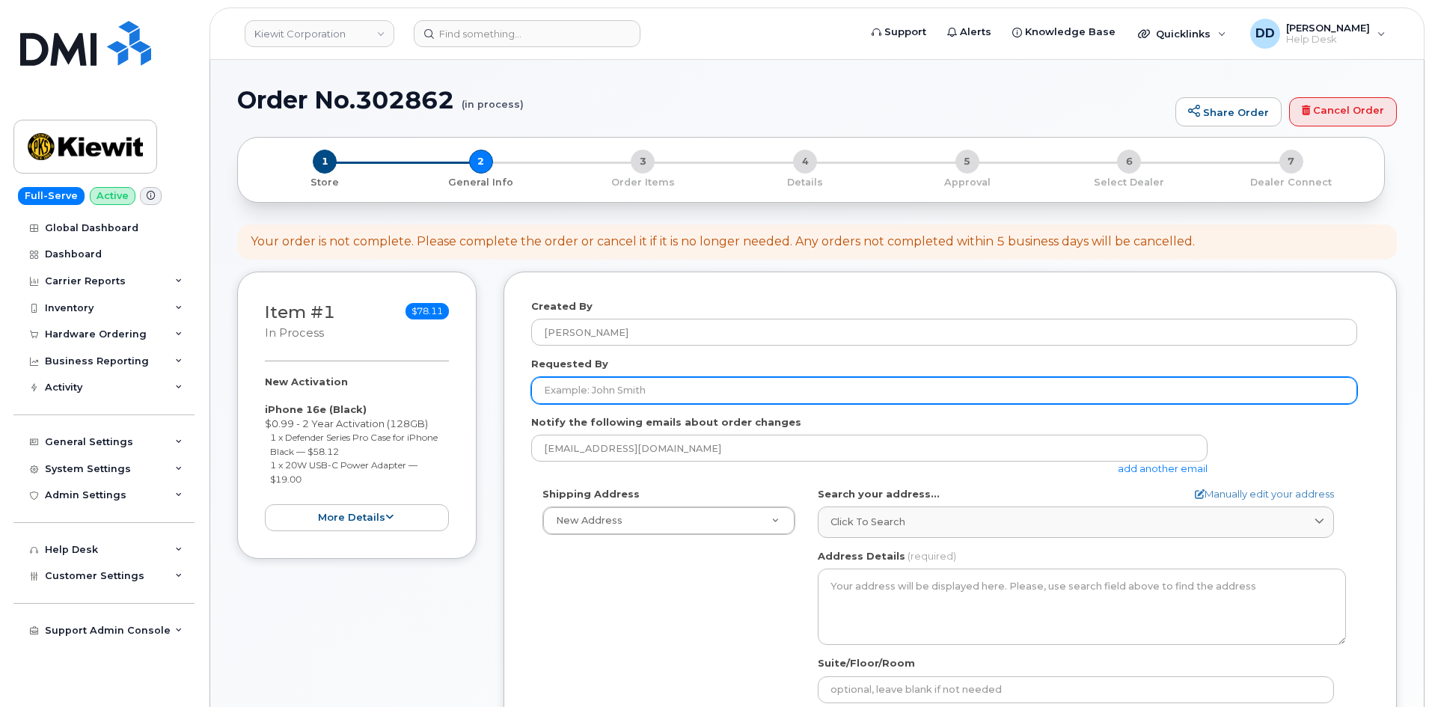
click at [611, 394] on input "Requested By" at bounding box center [944, 390] width 826 height 27
paste input "[PERSON_NAME]"
type input "[PERSON_NAME]"
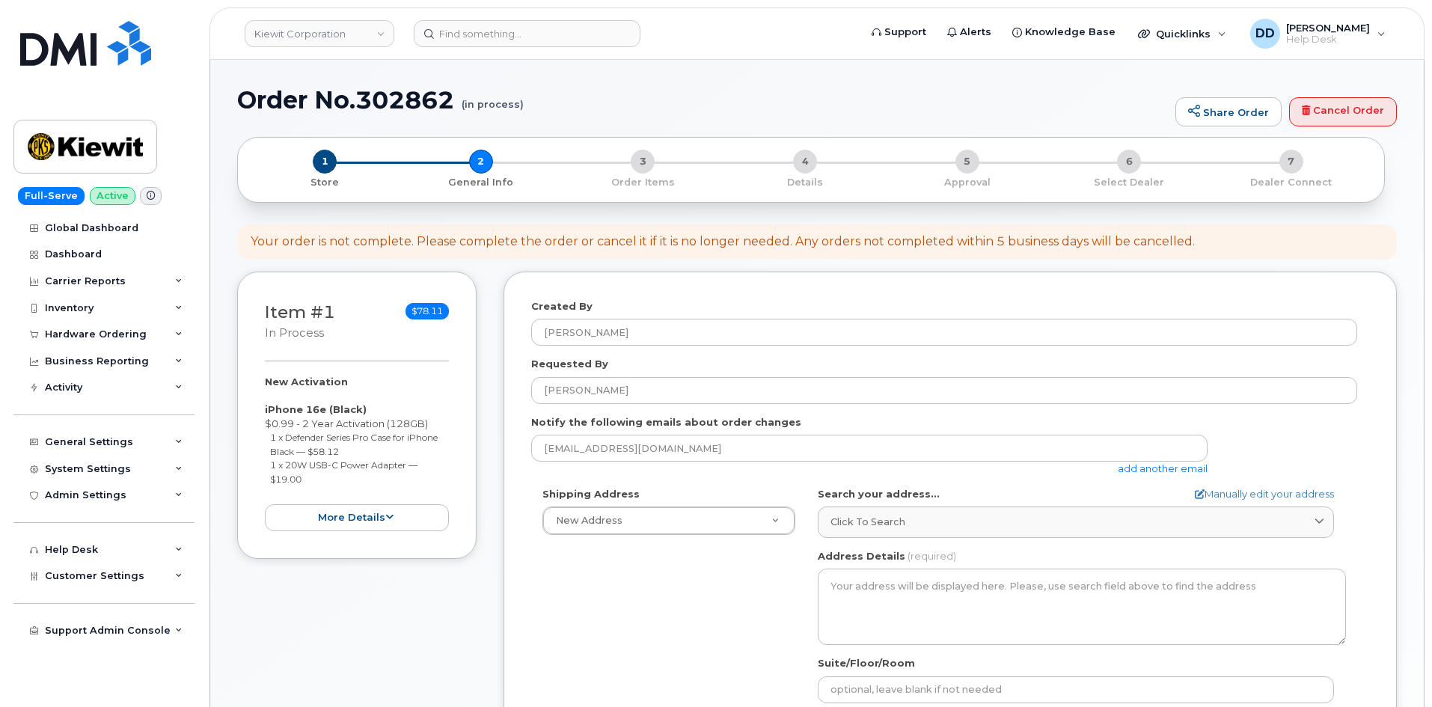
click at [714, 604] on div "Shipping Address New Address New Address 455 Old Scott Rd. 5242 W Calle Montuos…" at bounding box center [944, 658] width 826 height 343
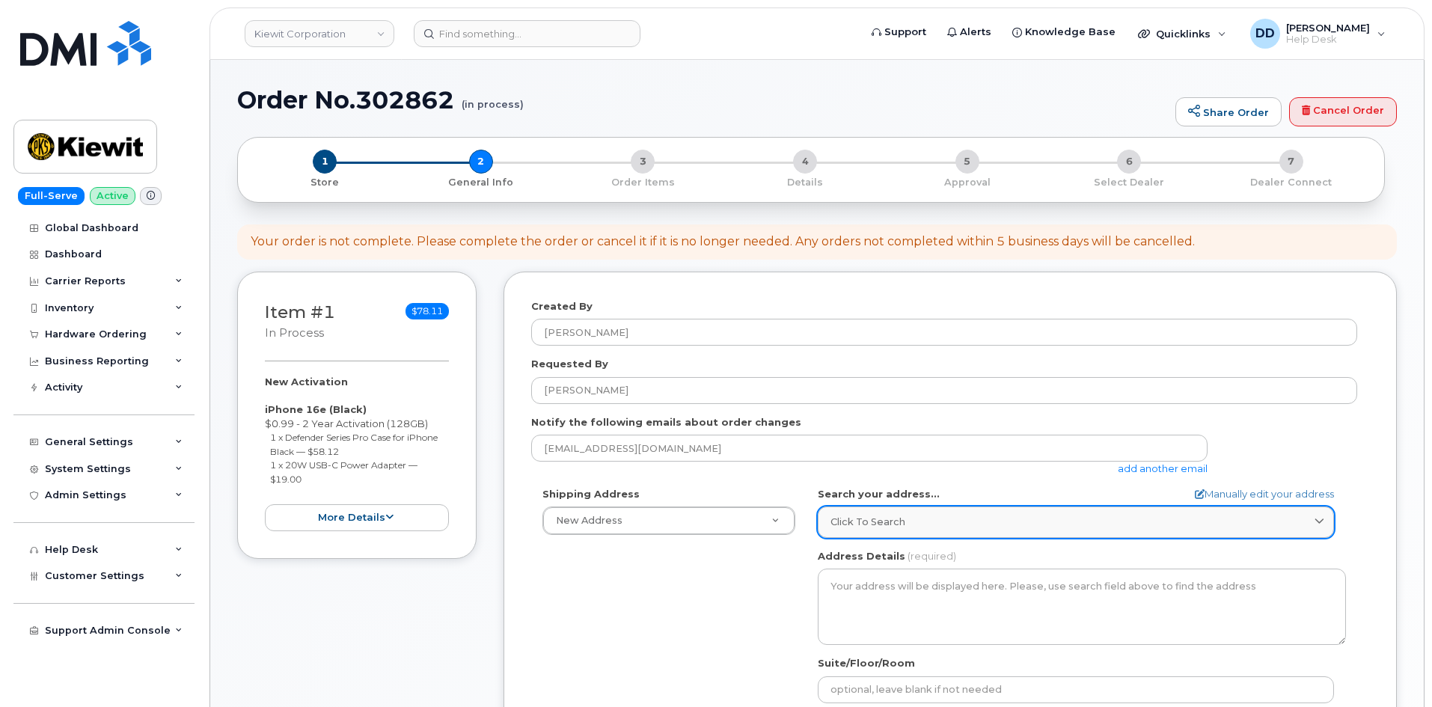
click at [946, 521] on div "Click to search" at bounding box center [1075, 522] width 491 height 14
paste input "4650 Business Center Dr. Fairfield California 94534"
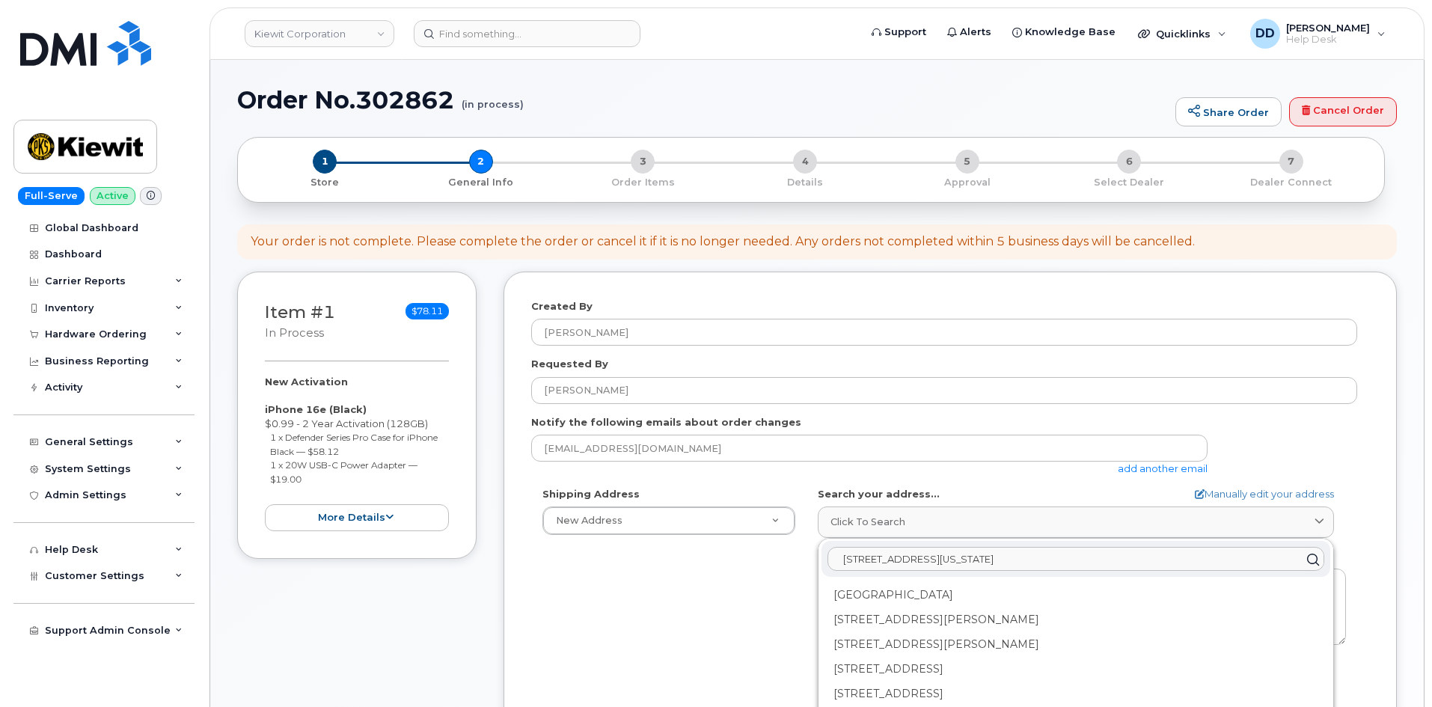
type input "4650 Business Center Dr. Fairfield California 94534"
click at [1340, 437] on div "ddavis@dminc.com add another email" at bounding box center [944, 455] width 826 height 41
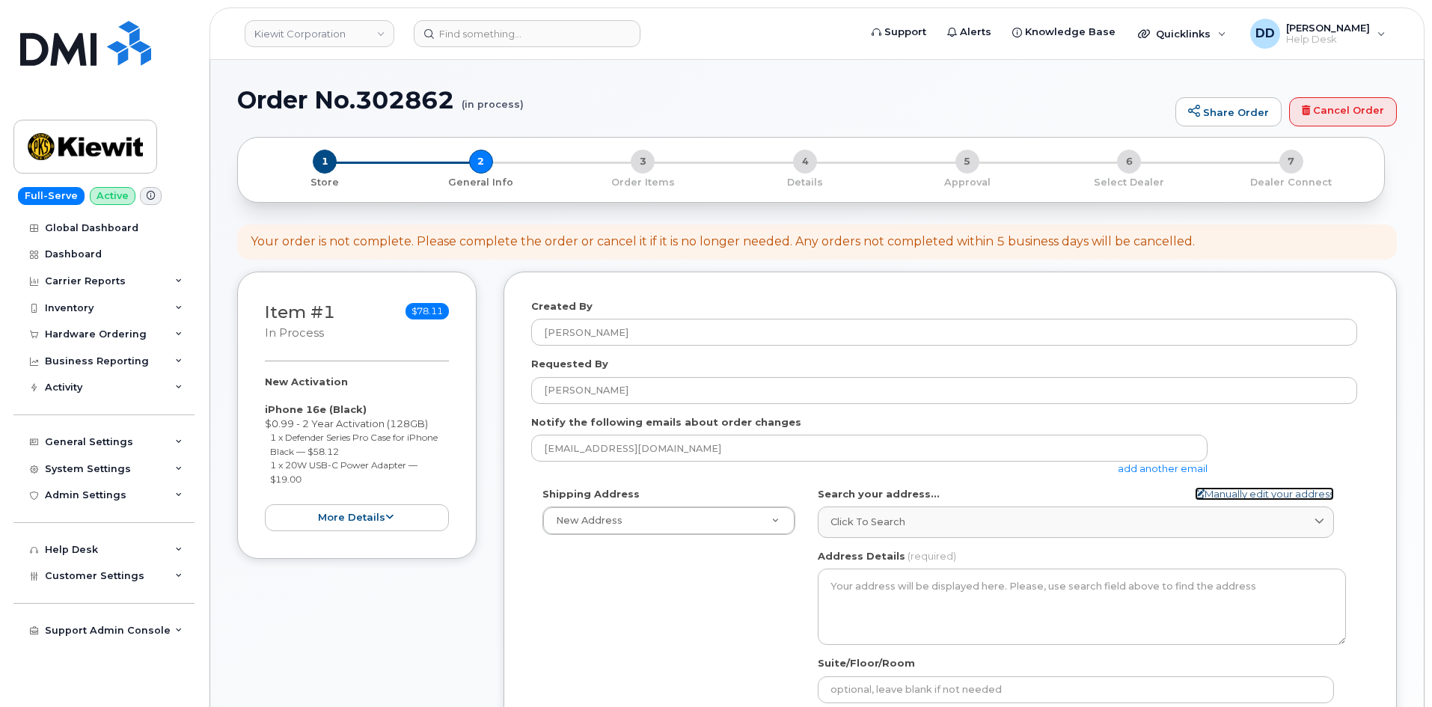
click at [1270, 494] on link "Manually edit your address" at bounding box center [1264, 494] width 139 height 14
select select
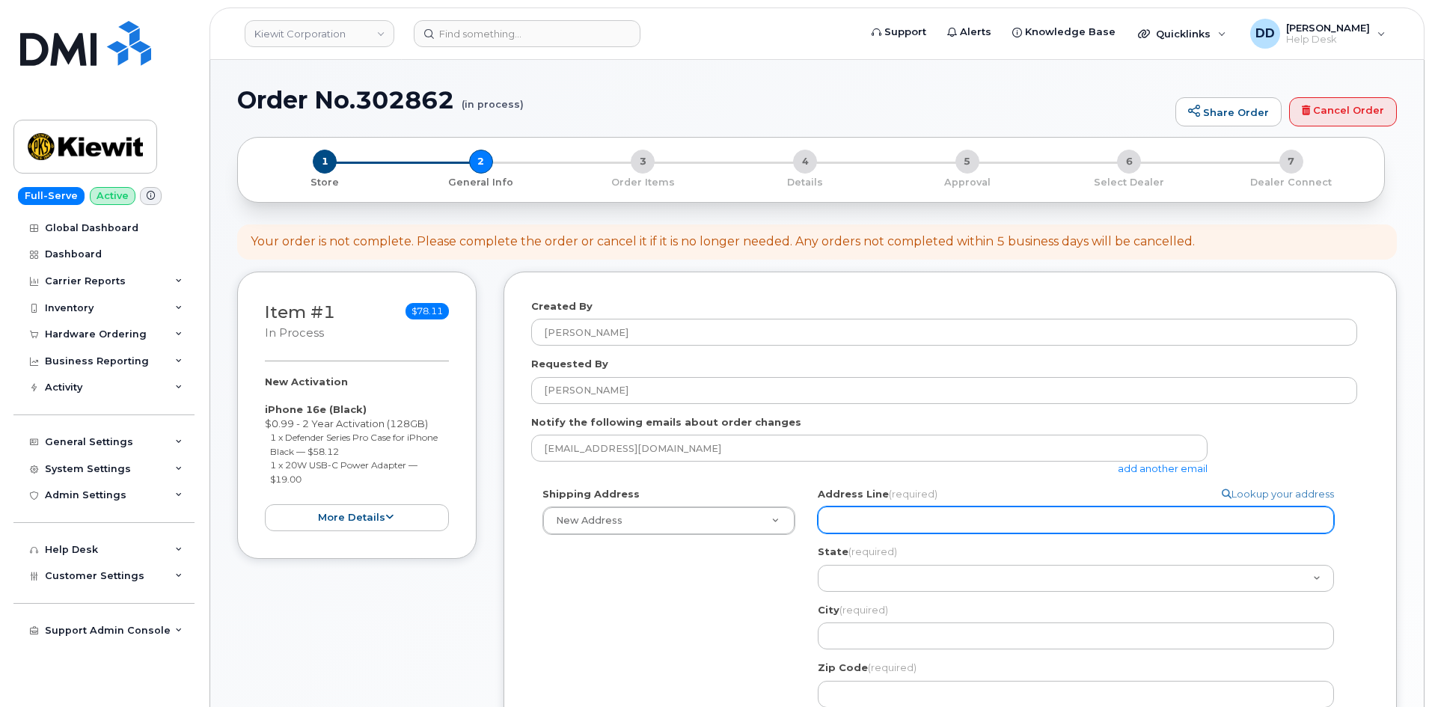
click at [979, 517] on input "Address Line (required)" at bounding box center [1076, 519] width 516 height 27
paste input "4650 Business Center Dr. Fairfield California 94534"
select select
type input "4650 Business Center Dr. Fairfield California 94534"
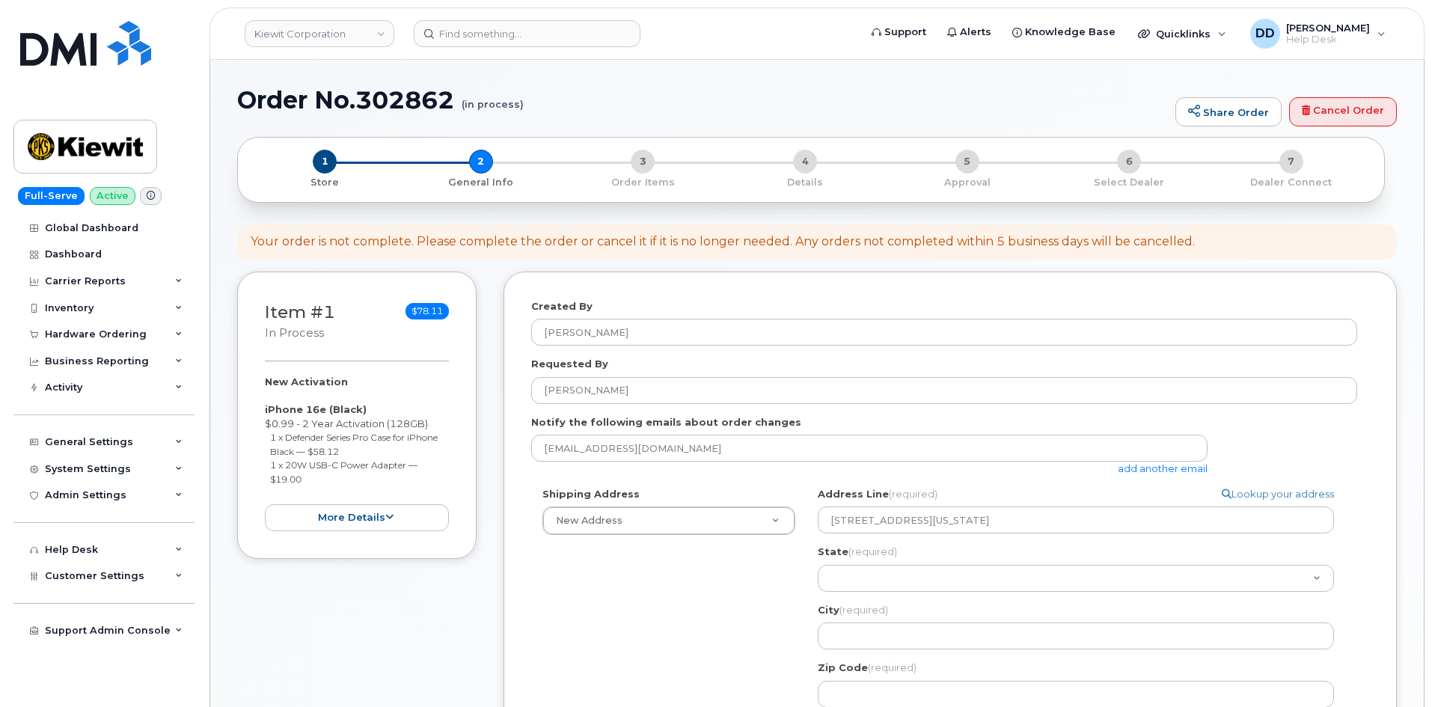
click at [1094, 542] on div "Address Line (required) Lookup your address 4650 Business Center Dr. Fairfield …" at bounding box center [1082, 597] width 528 height 221
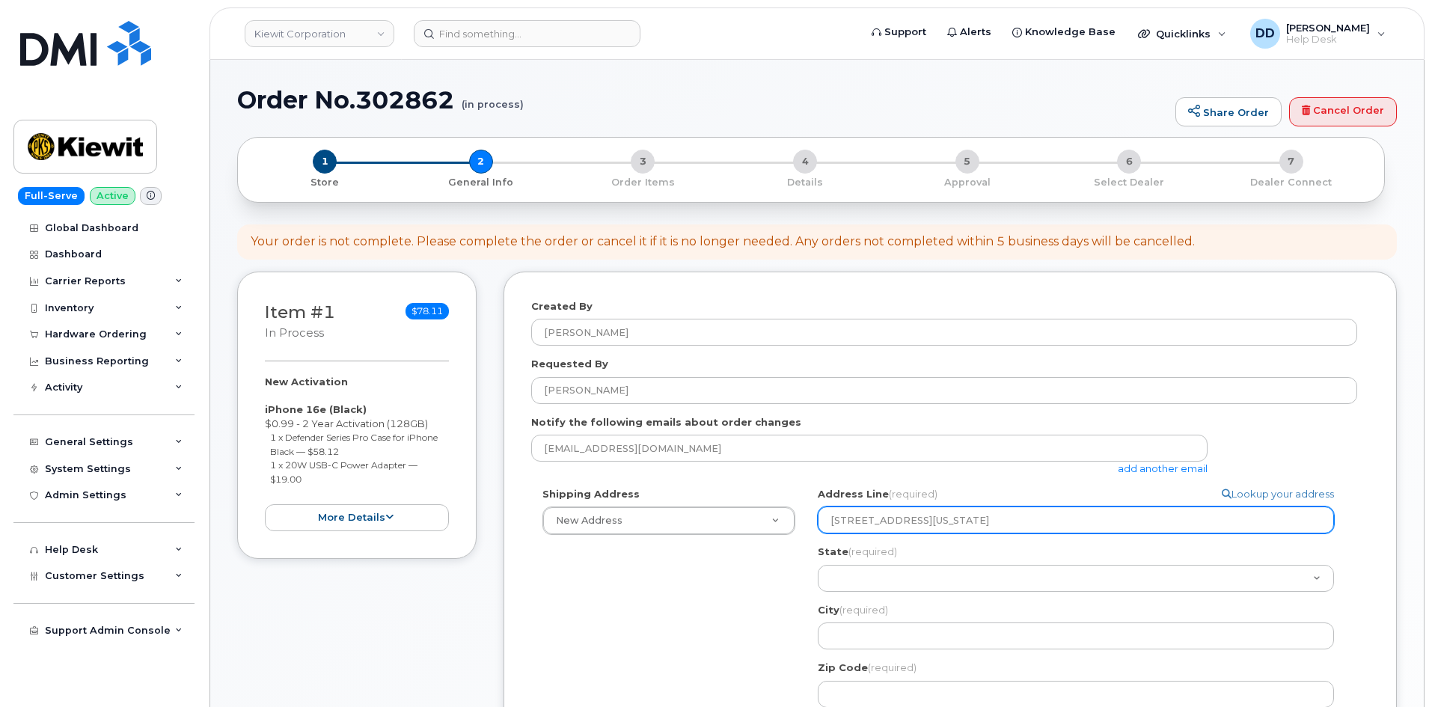
drag, startPoint x: 1068, startPoint y: 521, endPoint x: 1048, endPoint y: 522, distance: 19.5
click at [1048, 522] on input "4650 Business Center Dr. Fairfield California 94534" at bounding box center [1076, 519] width 516 height 27
select select
paste input "4650 Business Center Dr. Fairfield California 94534"
select select
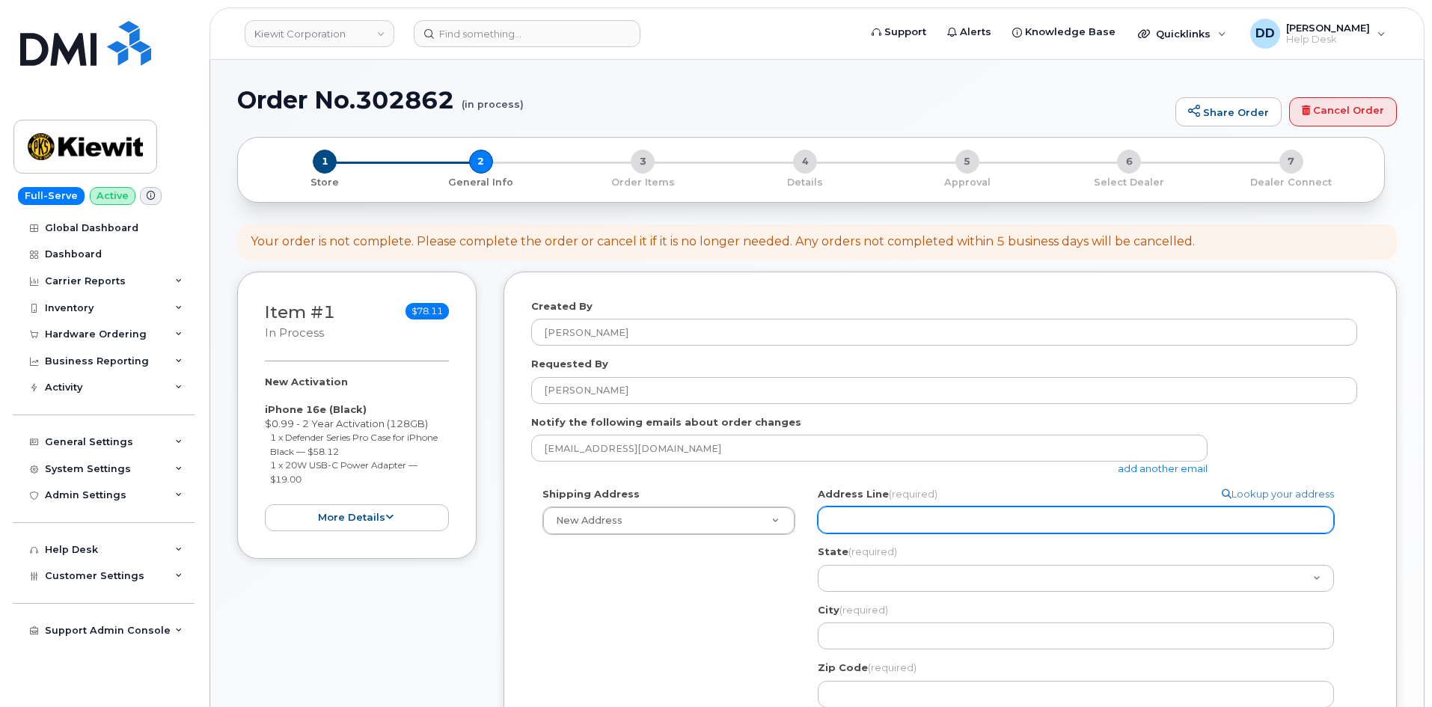
type input "4650 Business Center Dr. Fairfield California 94534"
drag, startPoint x: 1086, startPoint y: 521, endPoint x: 1050, endPoint y: 521, distance: 35.9
click at [1050, 521] on input "4650 Business Center Dr. Fairfield California 94534" at bounding box center [1076, 519] width 516 height 27
select select
type input "4650 Business Center Dr. Fairfield California"
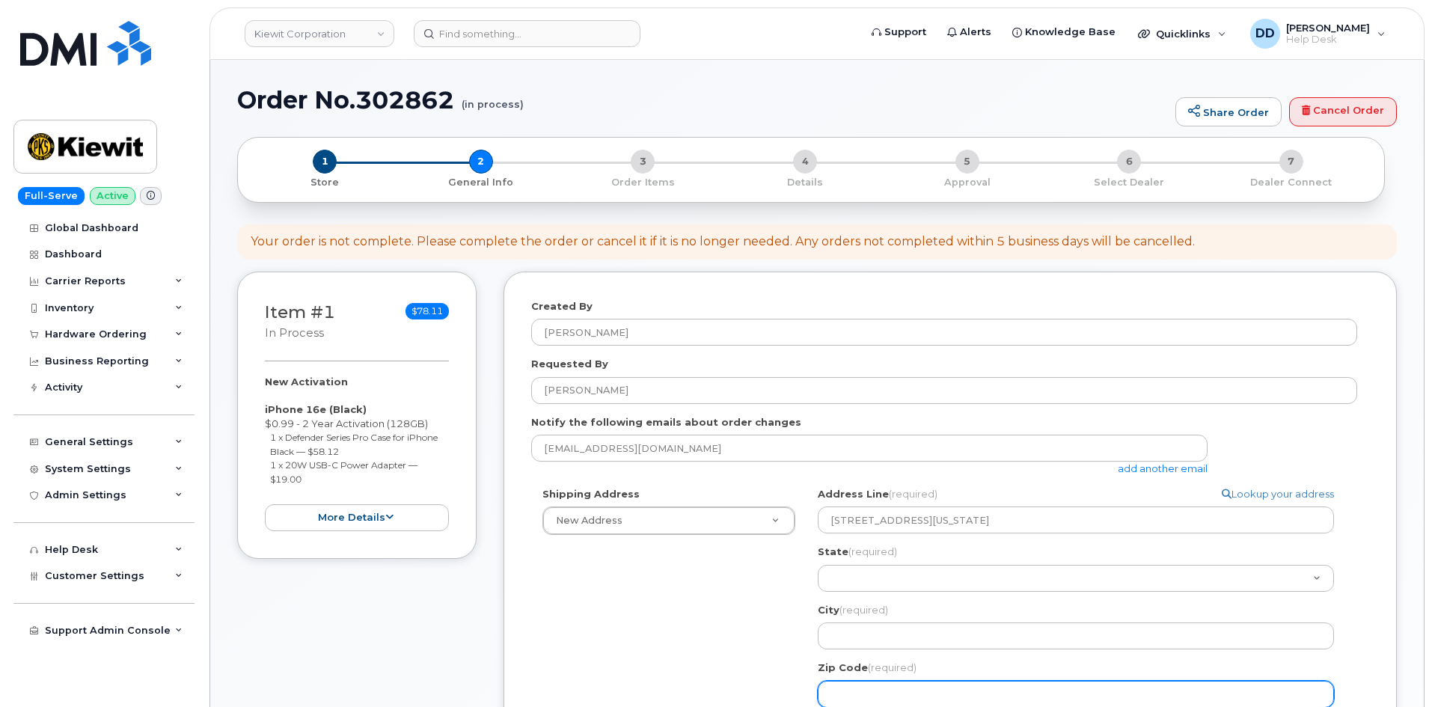
drag, startPoint x: 882, startPoint y: 685, endPoint x: 891, endPoint y: 683, distance: 9.1
click at [882, 685] on input "Zip Code (required)" at bounding box center [1076, 694] width 516 height 27
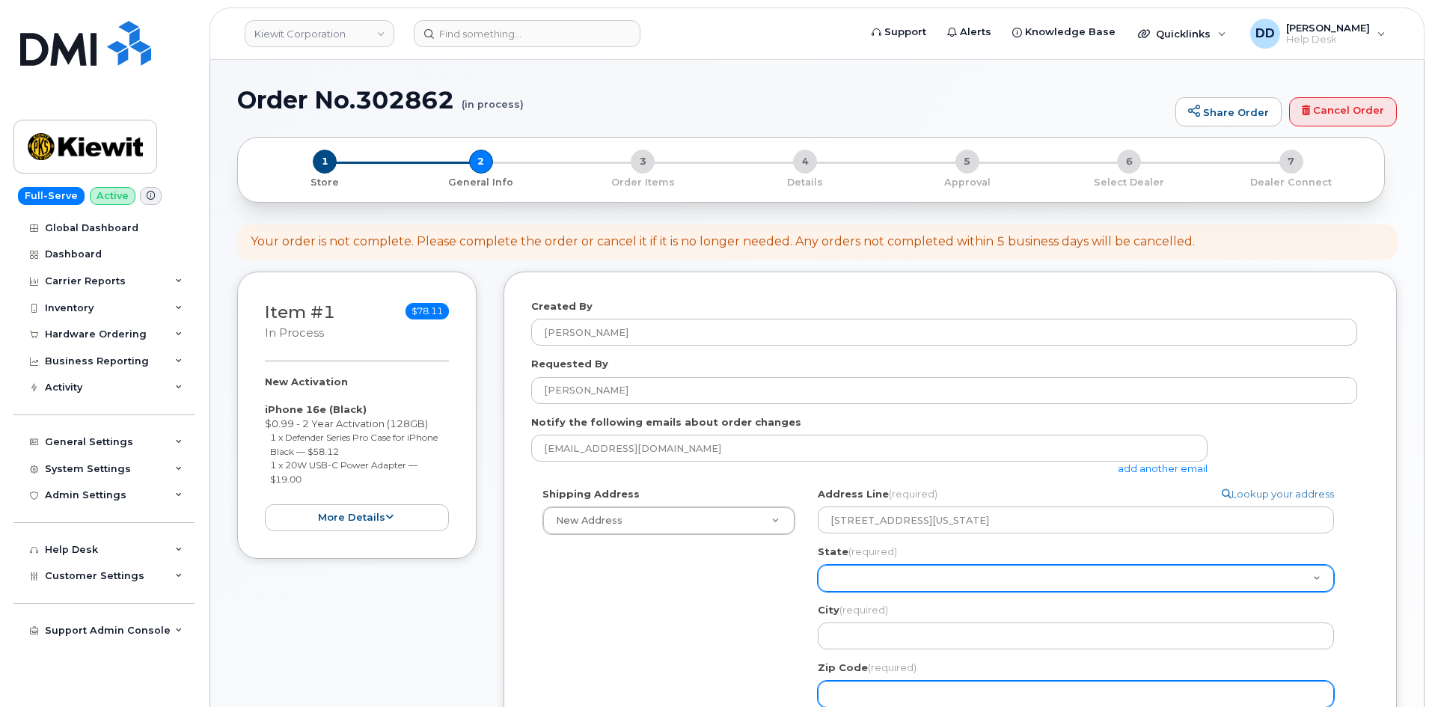
paste input "94534"
select select
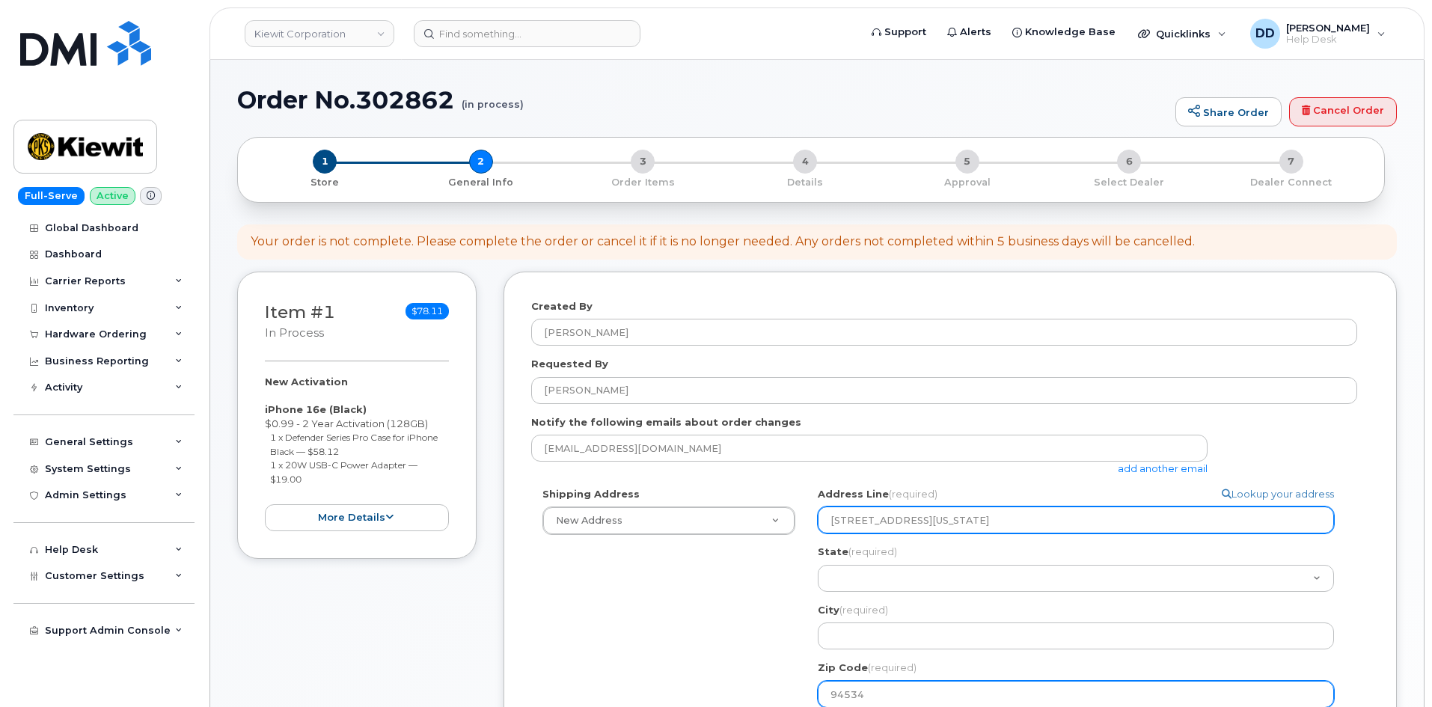
type input "94534"
drag, startPoint x: 998, startPoint y: 520, endPoint x: 957, endPoint y: 522, distance: 41.2
click at [957, 522] on input "4650 Business Center Dr. Fairfield California" at bounding box center [1076, 519] width 516 height 27
select select
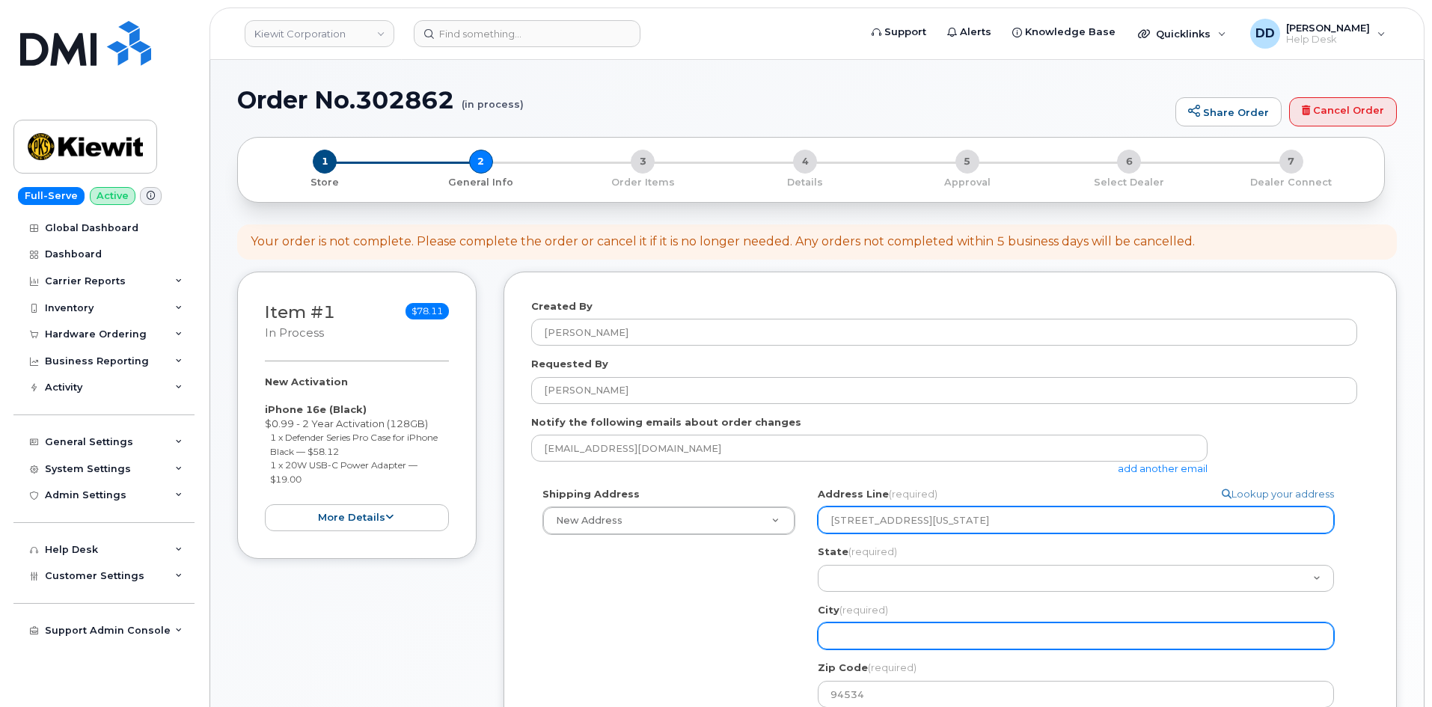
type input "4650 Business Center Dr. California"
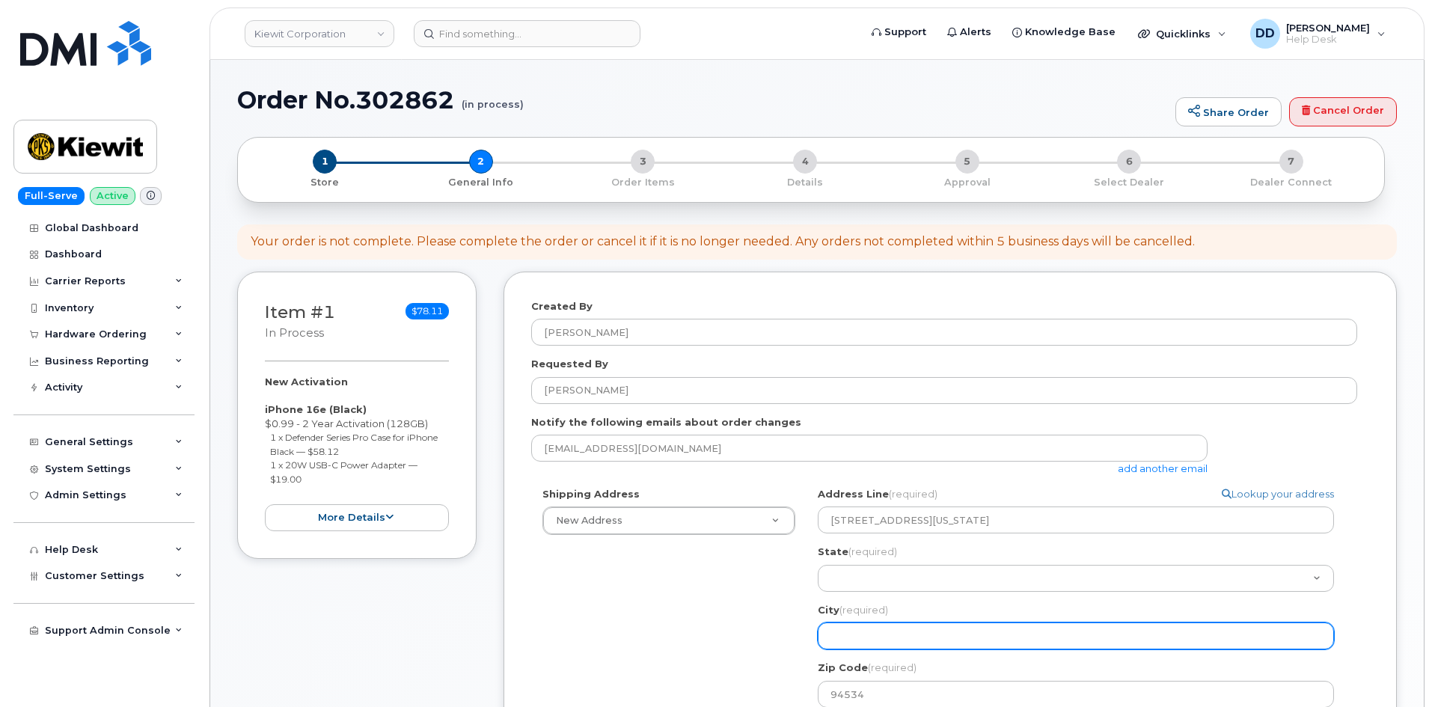
click at [869, 636] on input "City (required)" at bounding box center [1076, 635] width 516 height 27
paste input "Fairfield"
select select
type input "Fairfield"
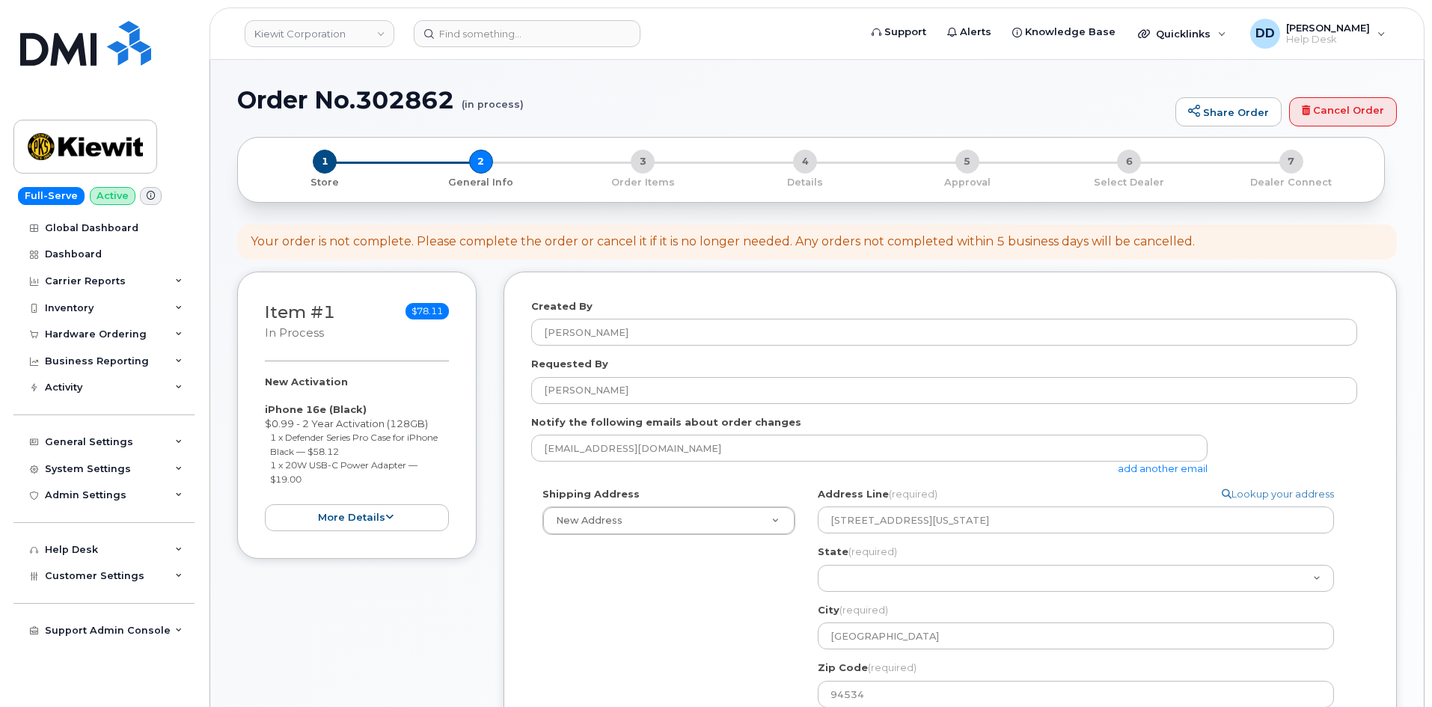
click at [672, 635] on div "Shipping Address New Address New Address 455 Old Scott Rd. 5242 W Calle Montuos…" at bounding box center [944, 690] width 826 height 406
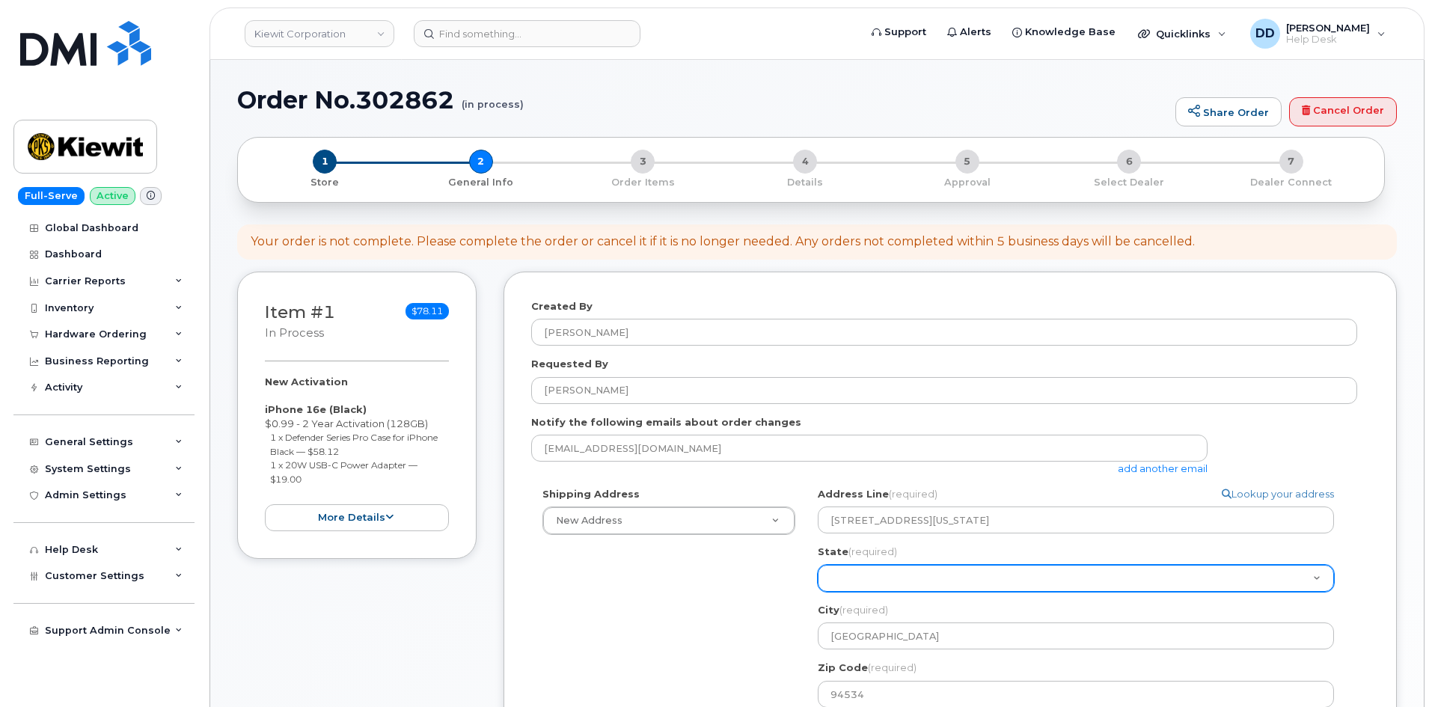
click at [879, 582] on select "Alabama Alaska American Samoa Arizona Arkansas California Colorado Connecticut …" at bounding box center [1076, 578] width 516 height 27
select select "CA"
click at [818, 565] on select "Alabama Alaska American Samoa Arizona Arkansas California Colorado Connecticut …" at bounding box center [1076, 578] width 516 height 27
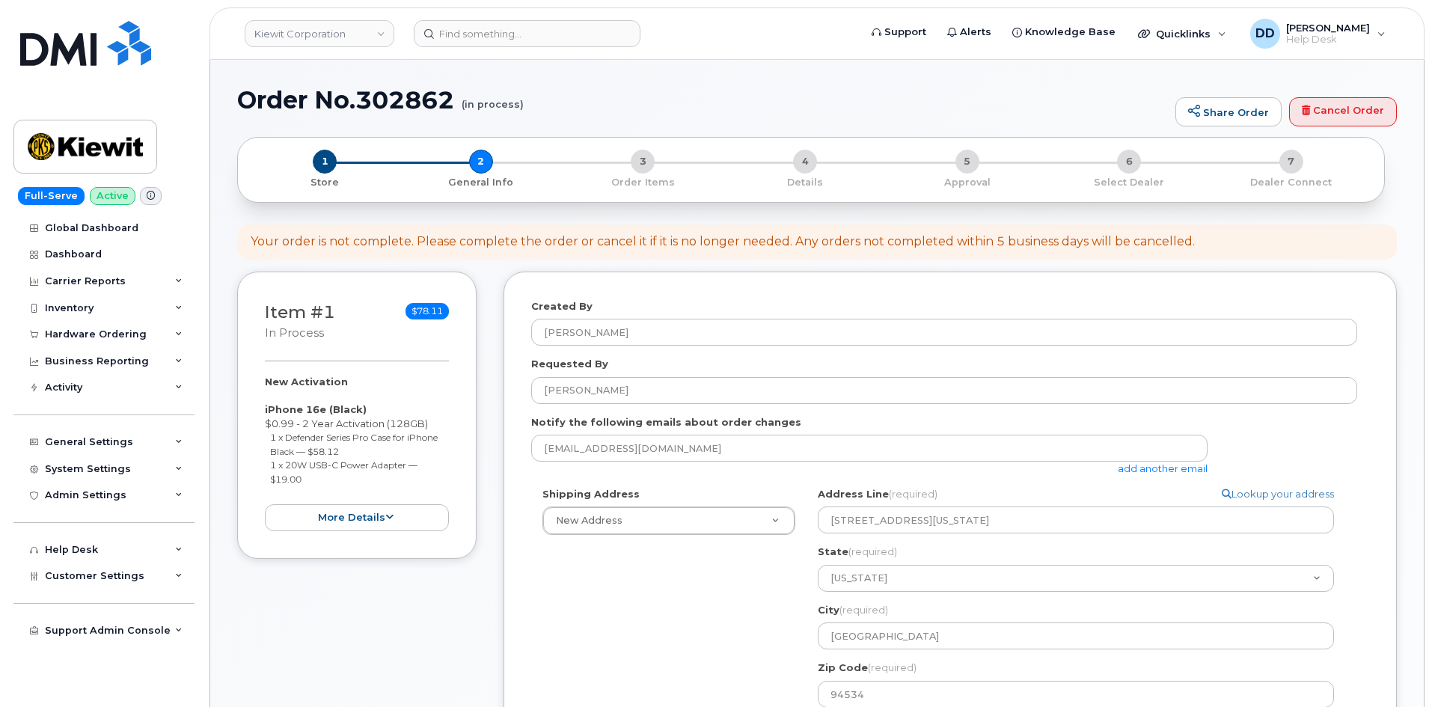
click at [726, 577] on div "Shipping Address New Address New Address 455 Old Scott Rd. 5242 W Calle Montuos…" at bounding box center [944, 690] width 826 height 406
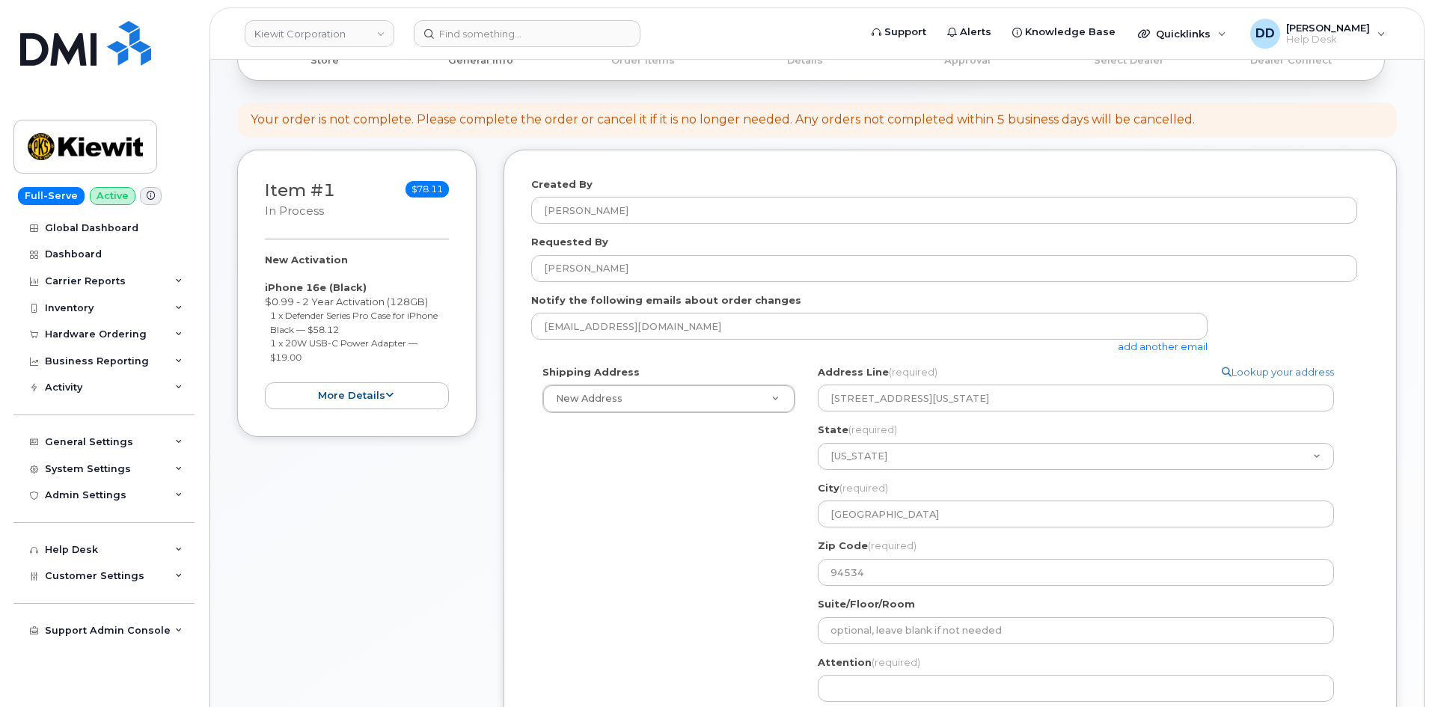
scroll to position [150, 0]
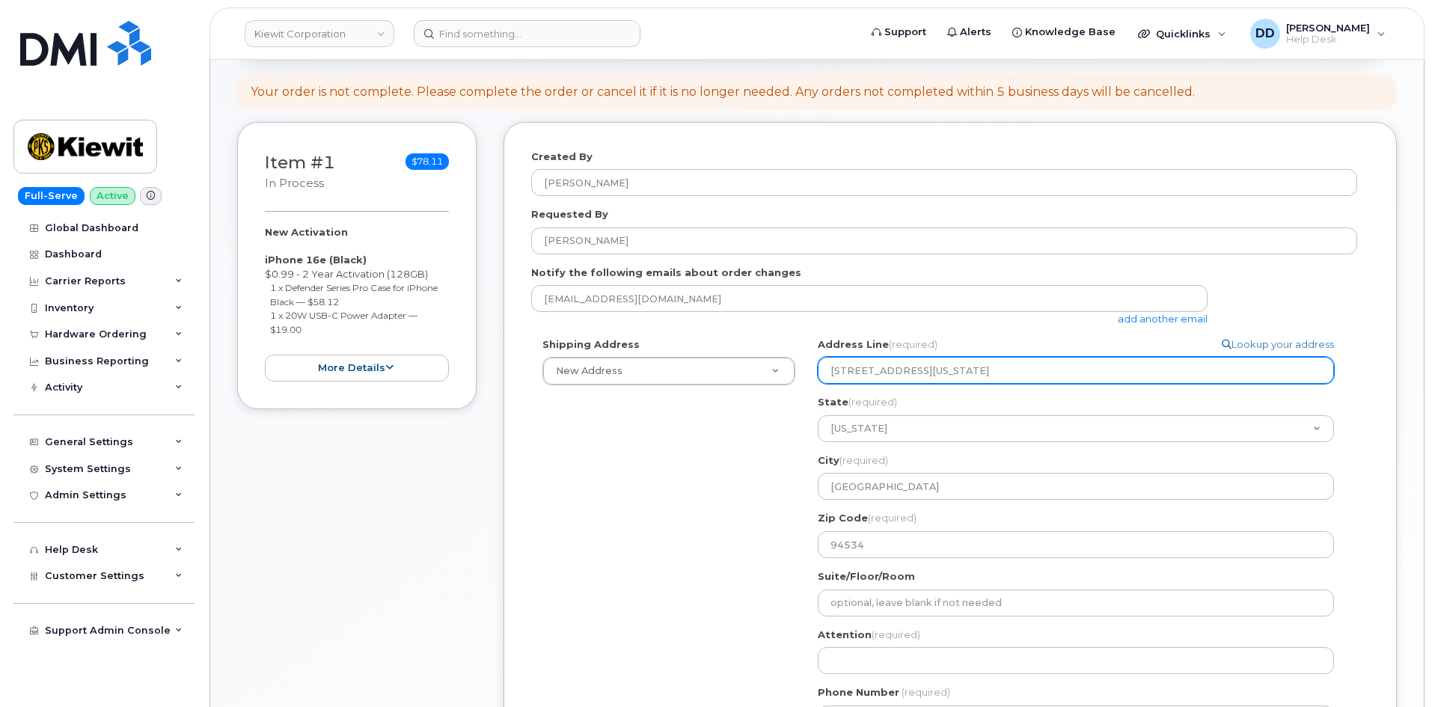
drag, startPoint x: 1011, startPoint y: 372, endPoint x: 960, endPoint y: 373, distance: 50.9
click at [960, 373] on input "4650 Business Center Dr. California" at bounding box center [1076, 370] width 516 height 27
select select
type input "4650 Business Center Dr."
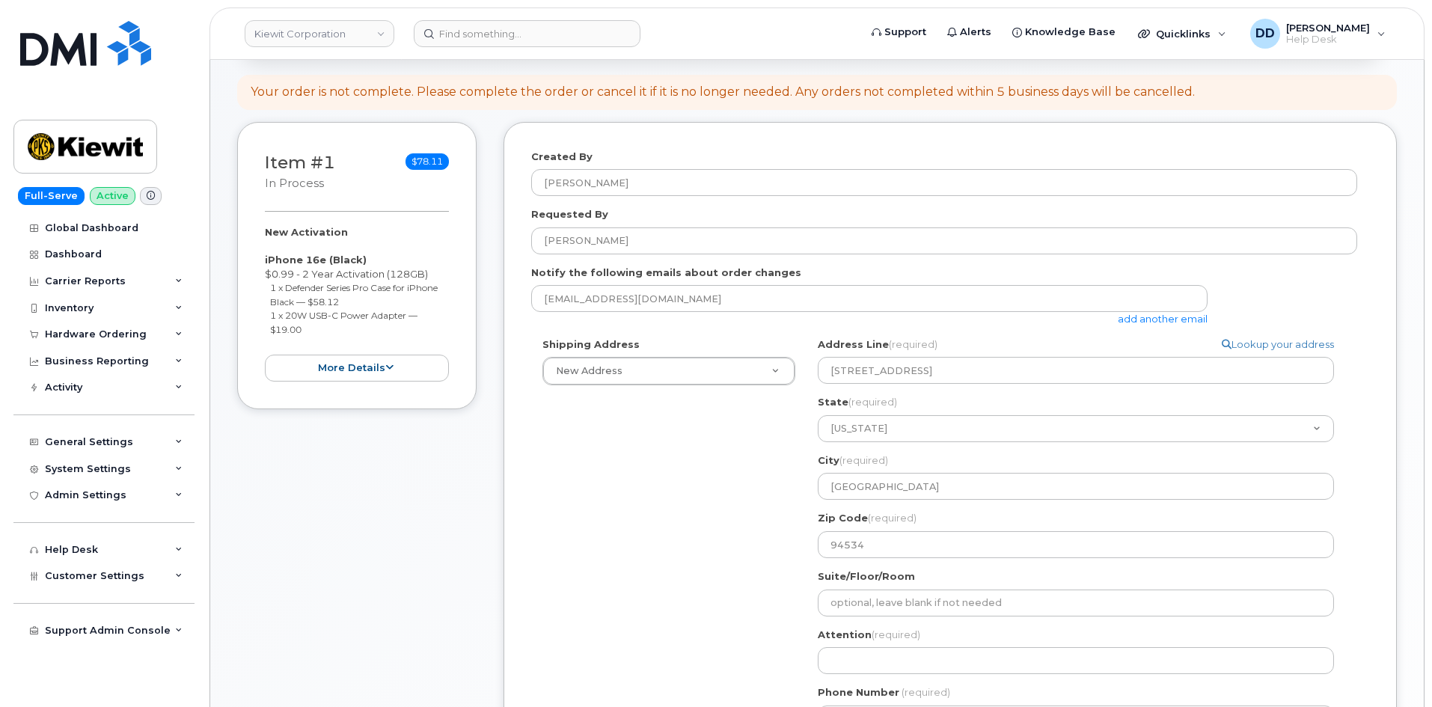
click at [591, 512] on div "Shipping Address New Address New Address 455 Old Scott Rd. 5242 W Calle Montuos…" at bounding box center [944, 540] width 826 height 406
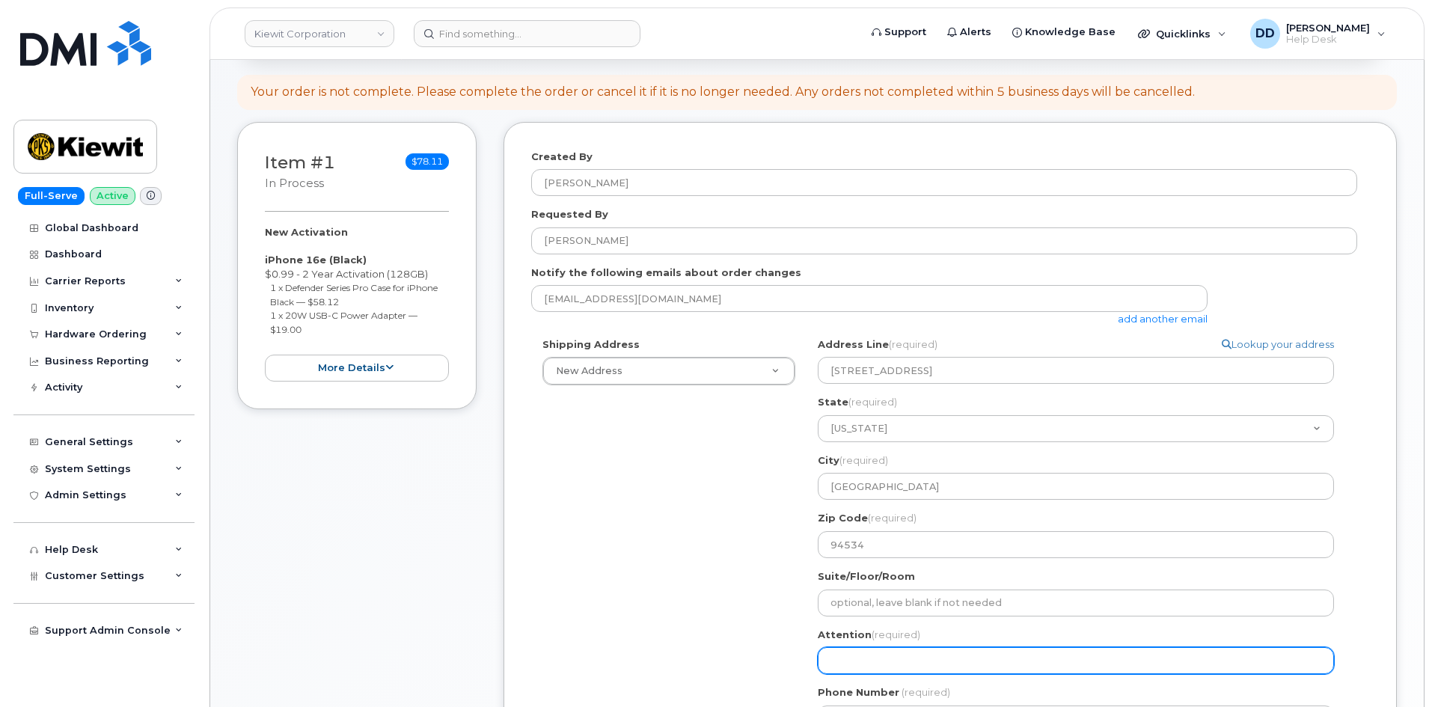
click at [867, 661] on input "Attention (required)" at bounding box center [1076, 660] width 516 height 27
paste input "[PERSON_NAME]"
select select
type input "[PERSON_NAME]"
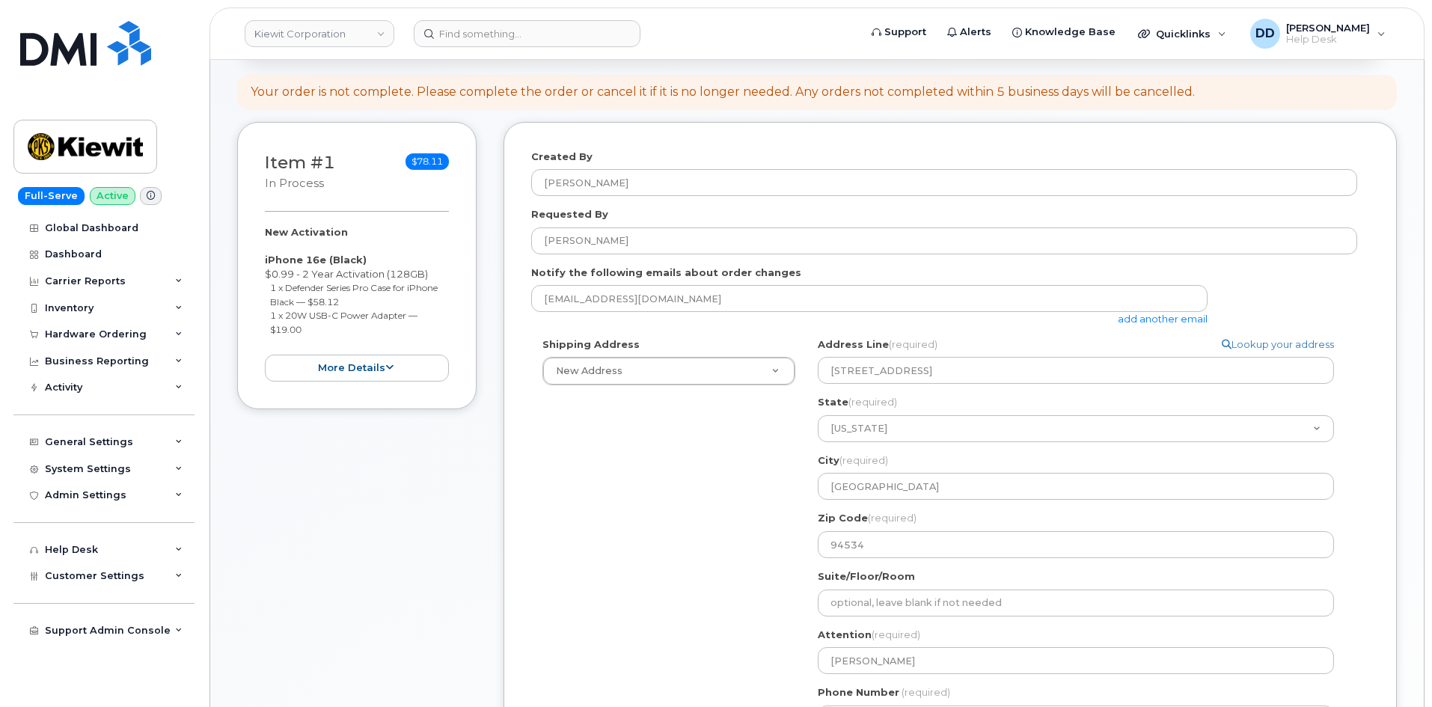
click at [673, 563] on div "Shipping Address New Address New Address 455 Old Scott Rd. 5242 W Calle Montuos…" at bounding box center [944, 540] width 826 height 406
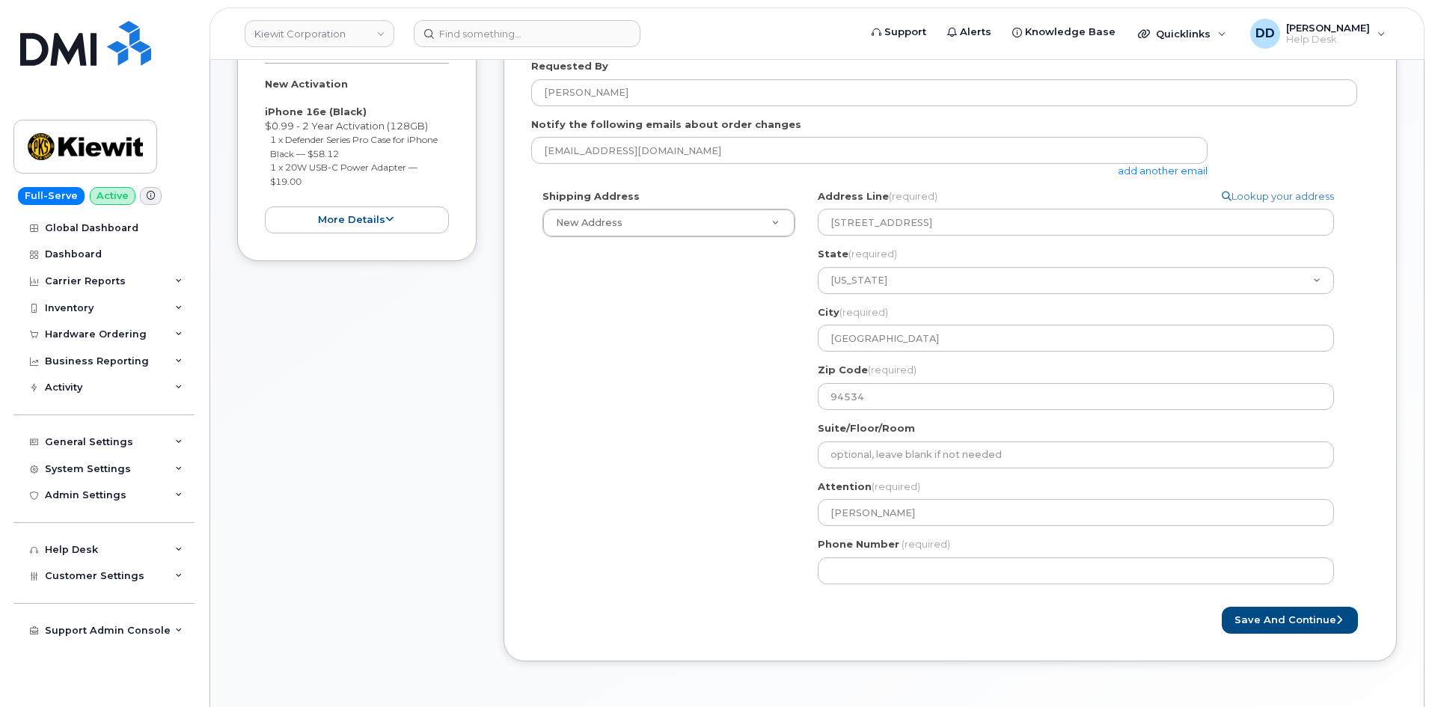
scroll to position [299, 0]
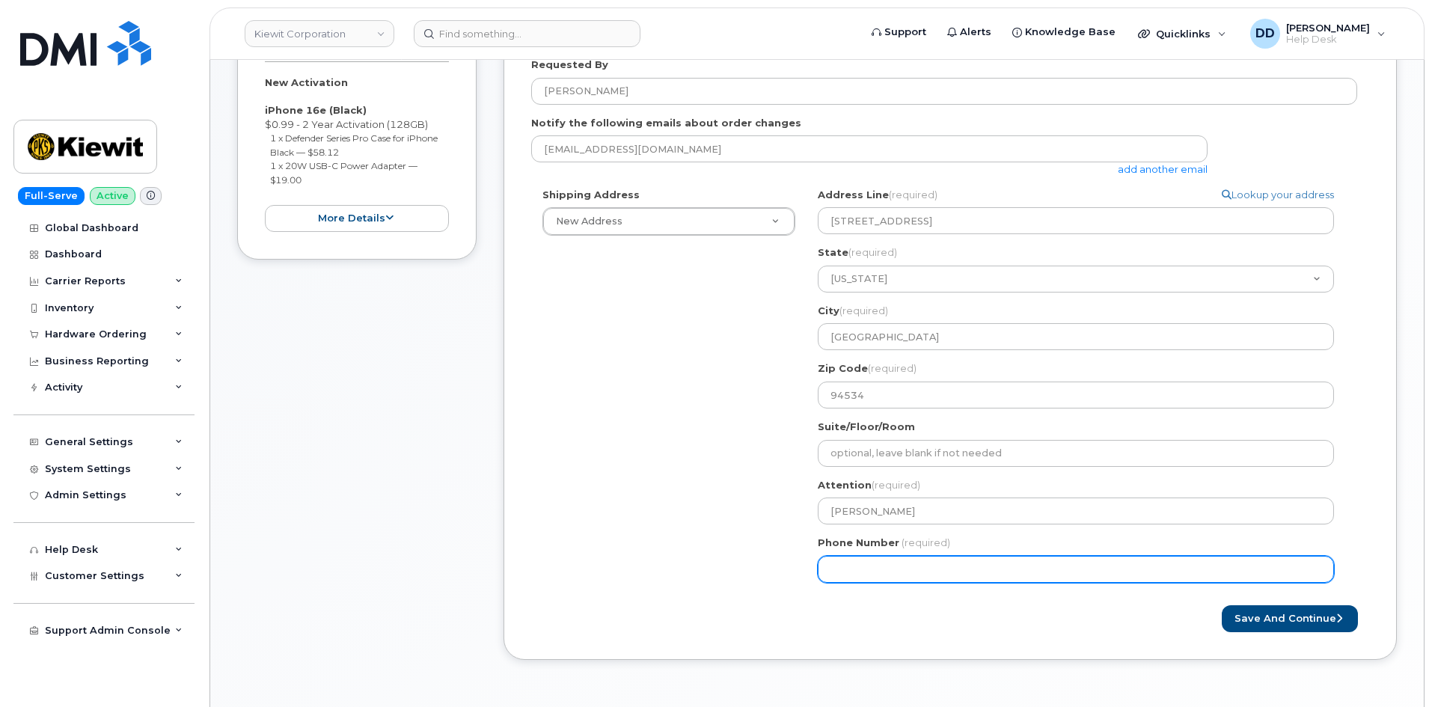
click at [886, 566] on input "Phone Number" at bounding box center [1076, 569] width 516 height 27
paste input "9724822003"
select select
type input "9724822003"
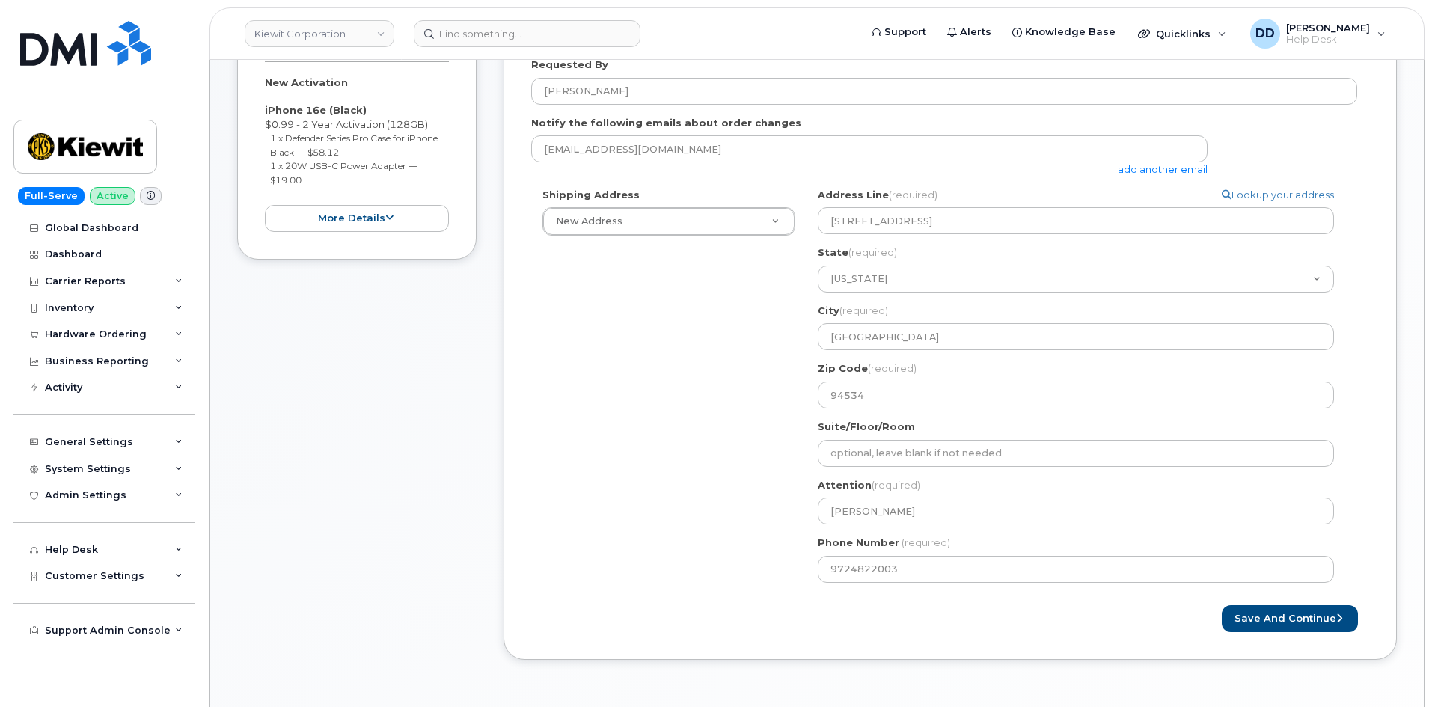
click at [743, 528] on div "Shipping Address New Address New Address 455 Old Scott Rd. 5242 W Calle Montuos…" at bounding box center [944, 391] width 826 height 406
click at [1317, 613] on button "Save and Continue" at bounding box center [1290, 619] width 136 height 28
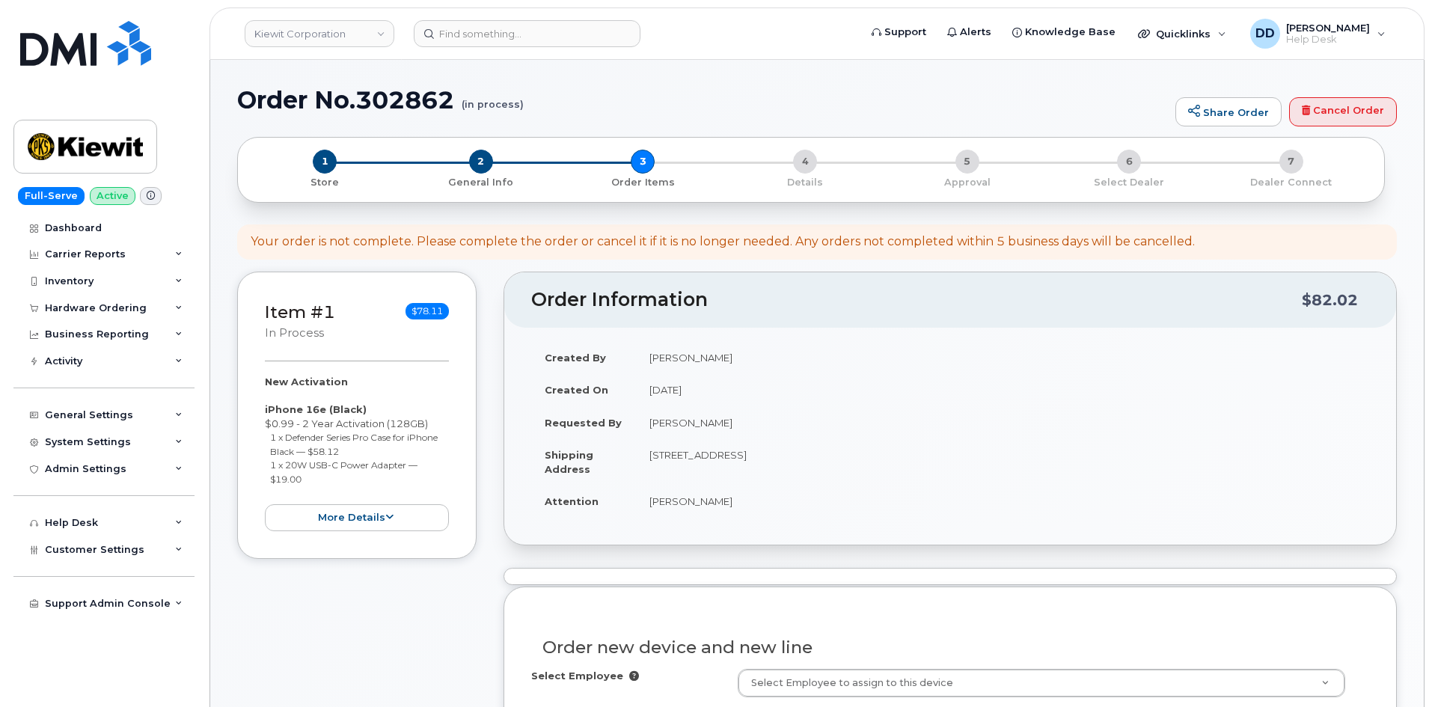
select select
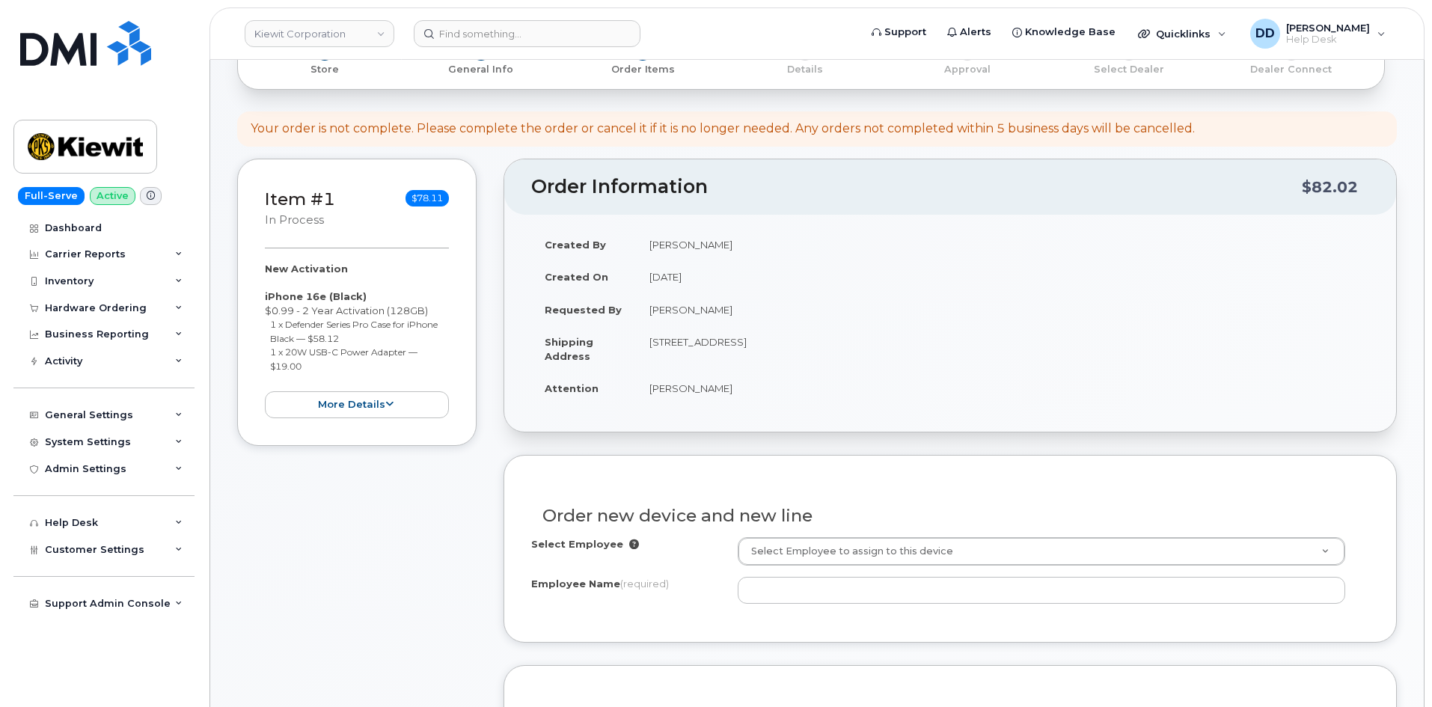
scroll to position [150, 0]
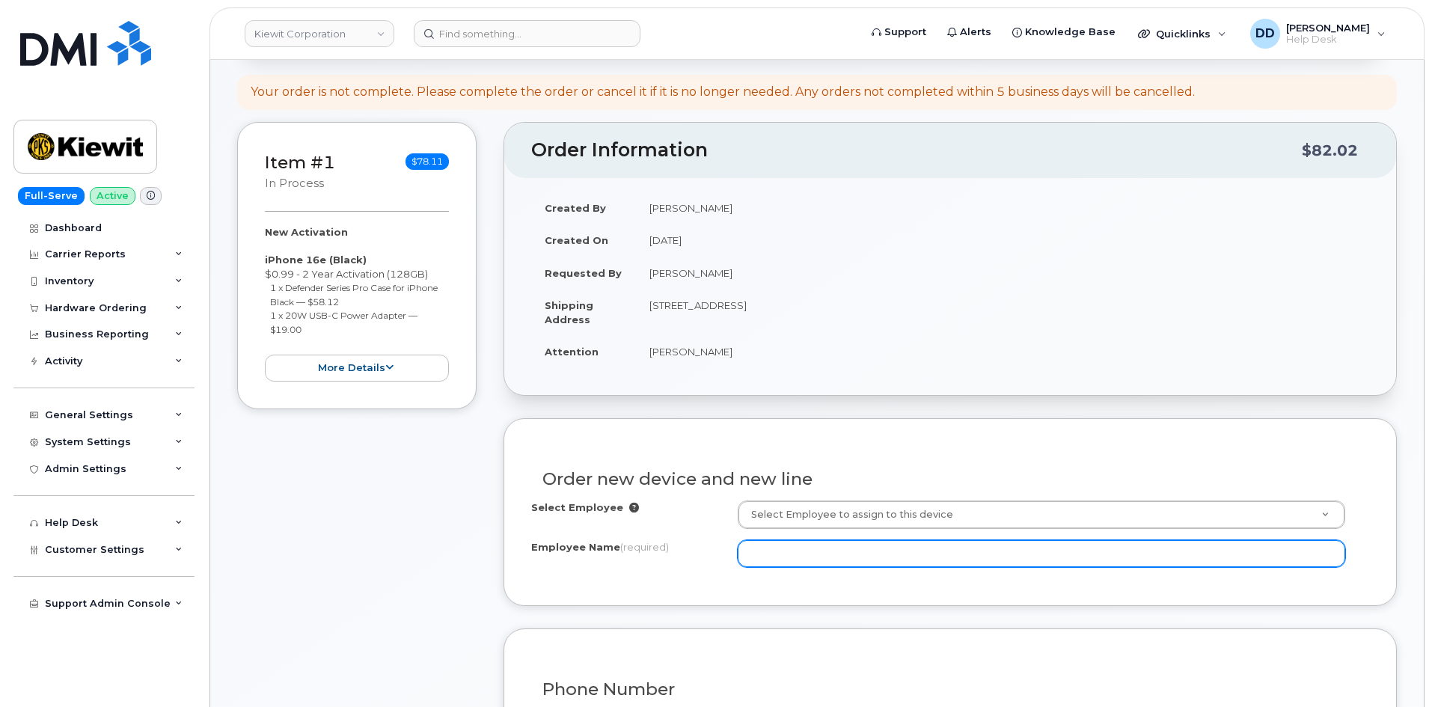
click at [773, 545] on input "Employee Name (required)" at bounding box center [1041, 553] width 607 height 27
paste input "[PERSON_NAME]"
type input "[PERSON_NAME]"
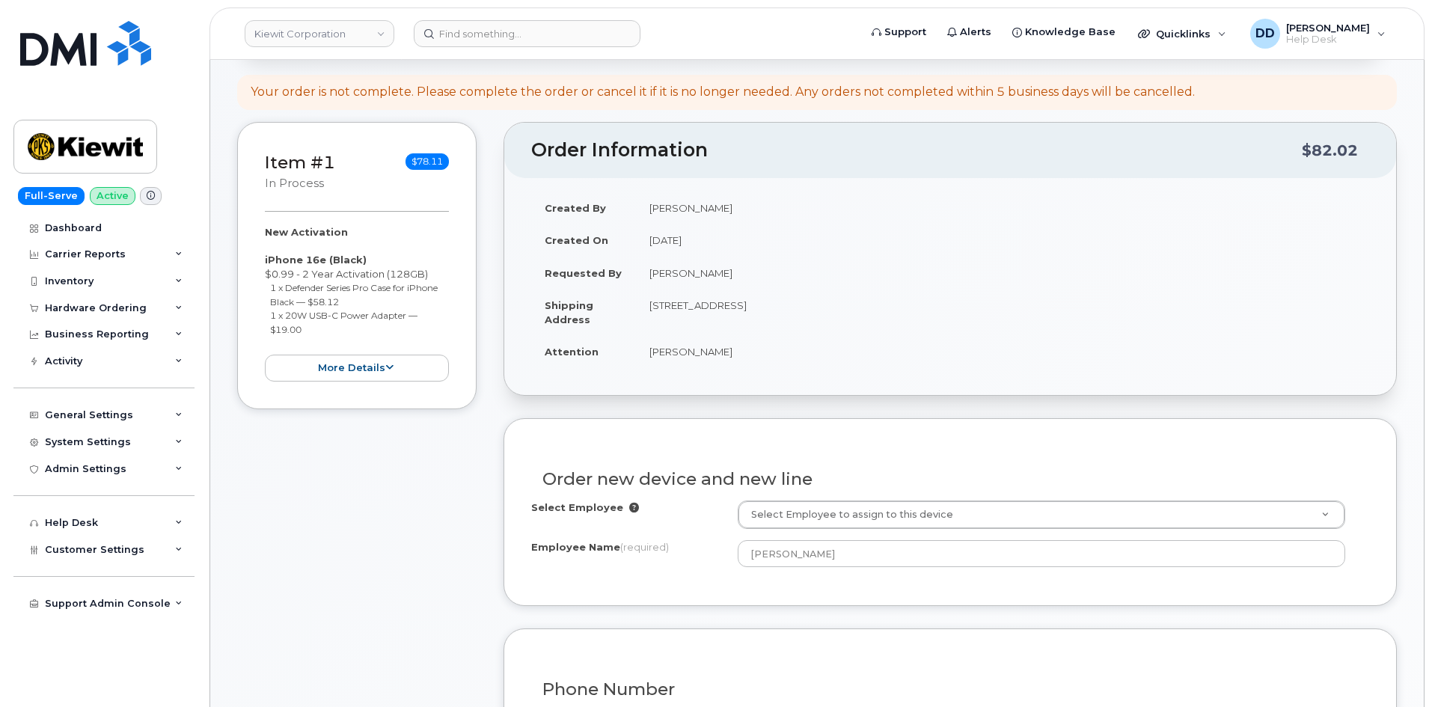
click at [663, 583] on div "Order new device and new line Select Employee Select Employee to assign to this…" at bounding box center [949, 512] width 893 height 188
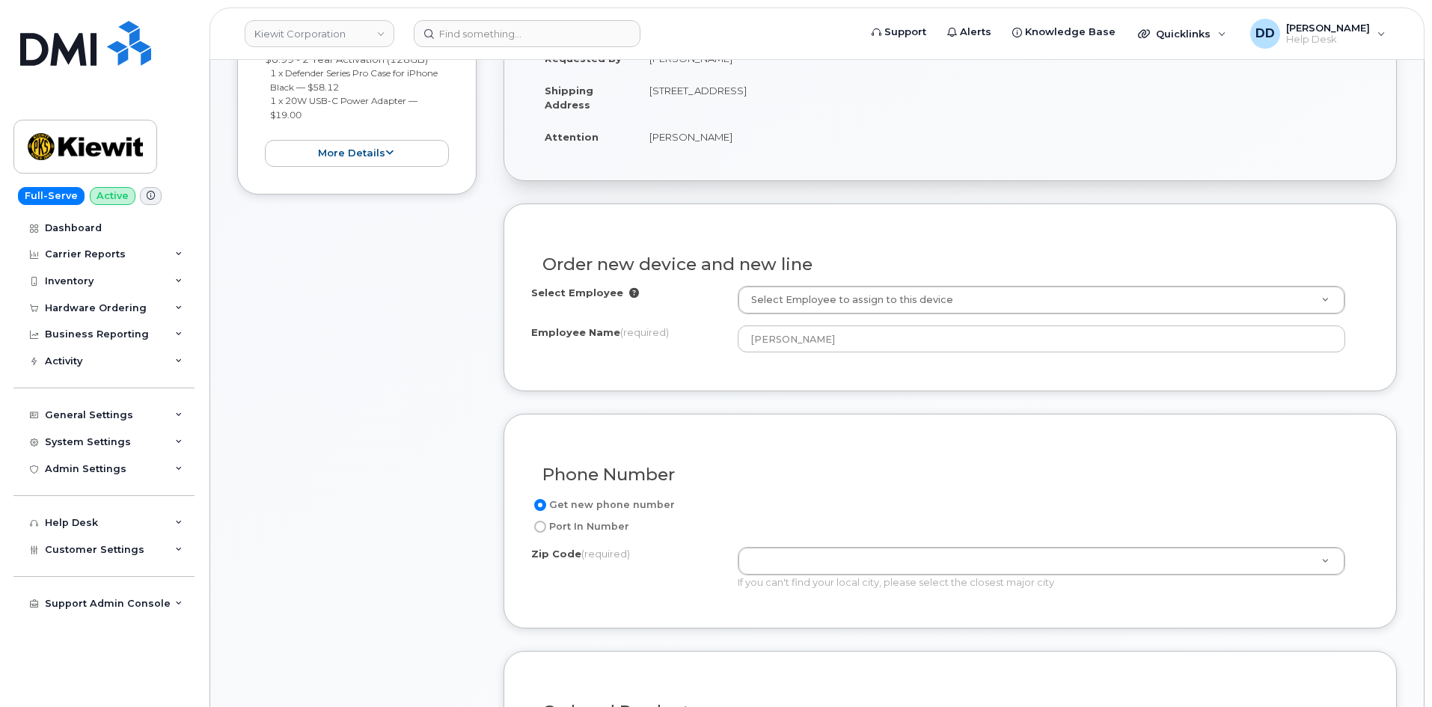
scroll to position [374, 0]
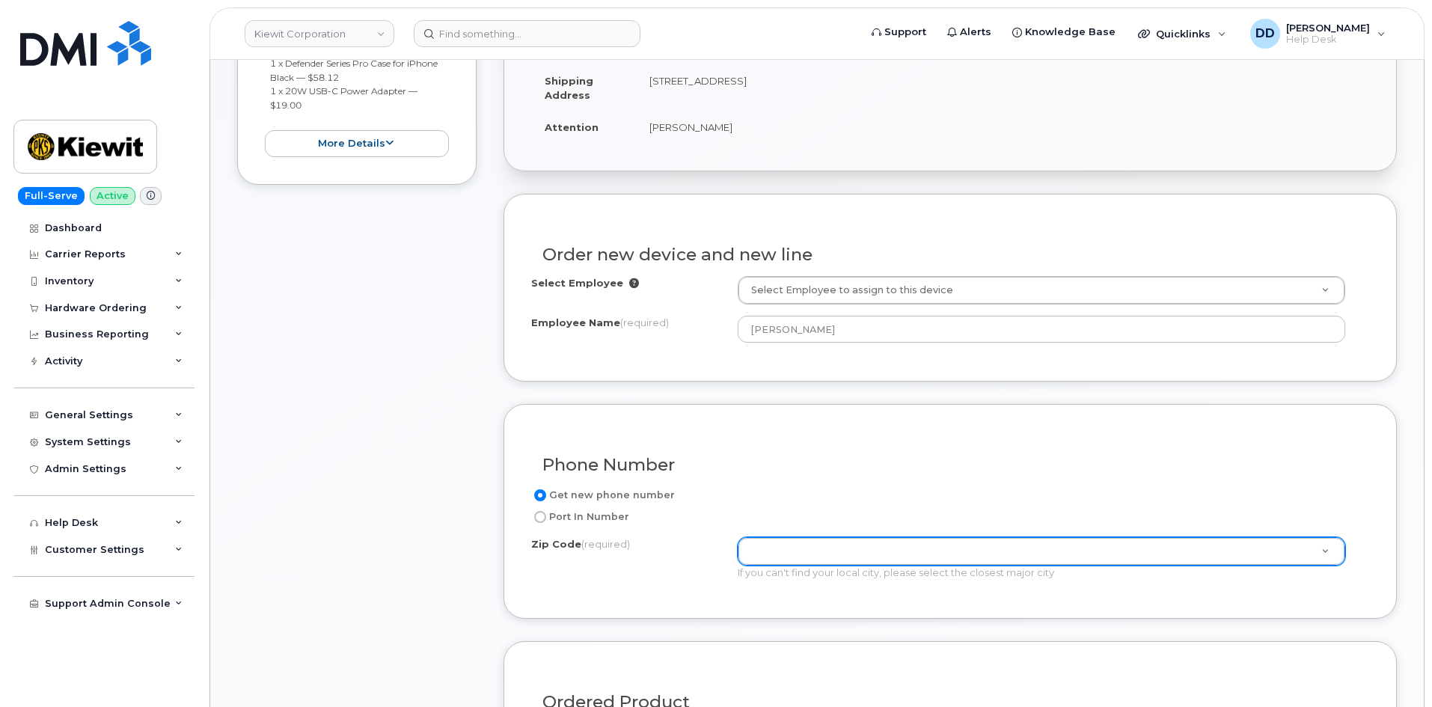
paste input "94534"
type input "94534"
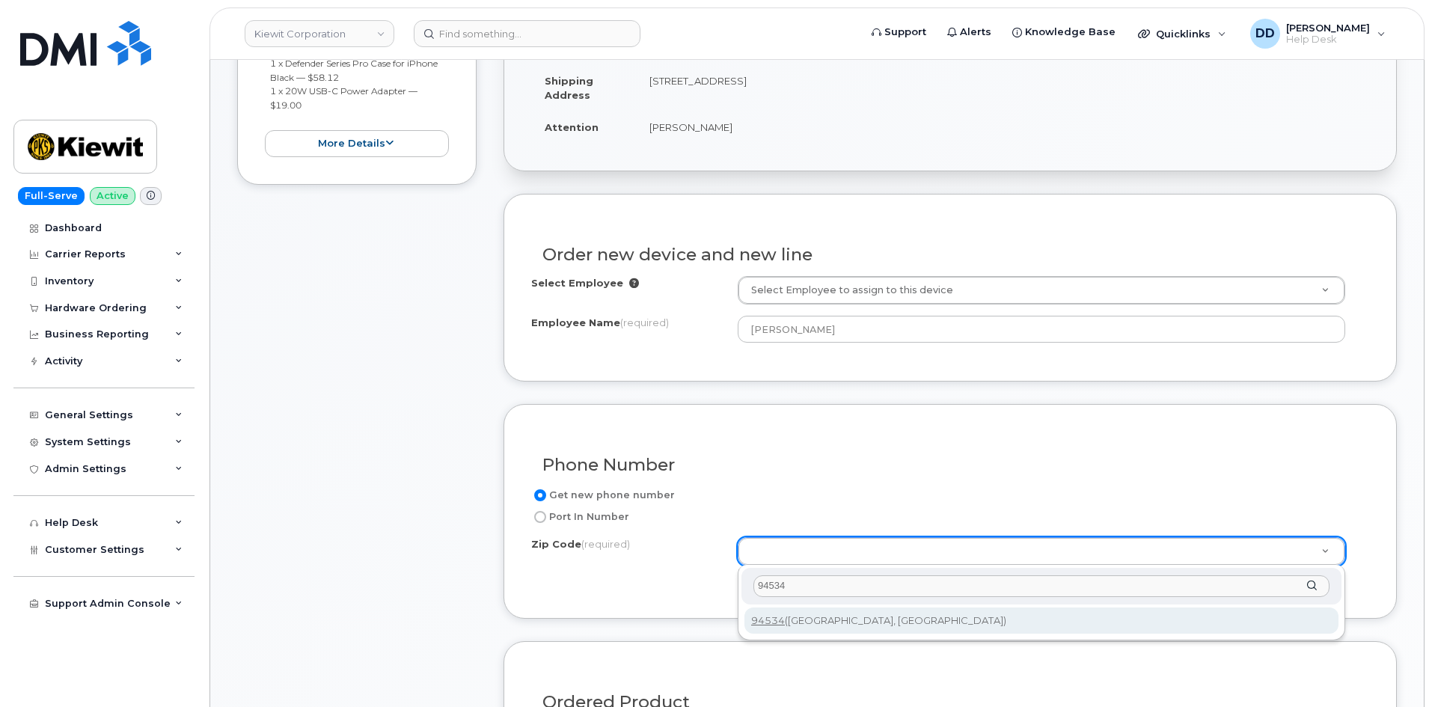
type input "94534"
type input "94534 ([GEOGRAPHIC_DATA], [GEOGRAPHIC_DATA])"
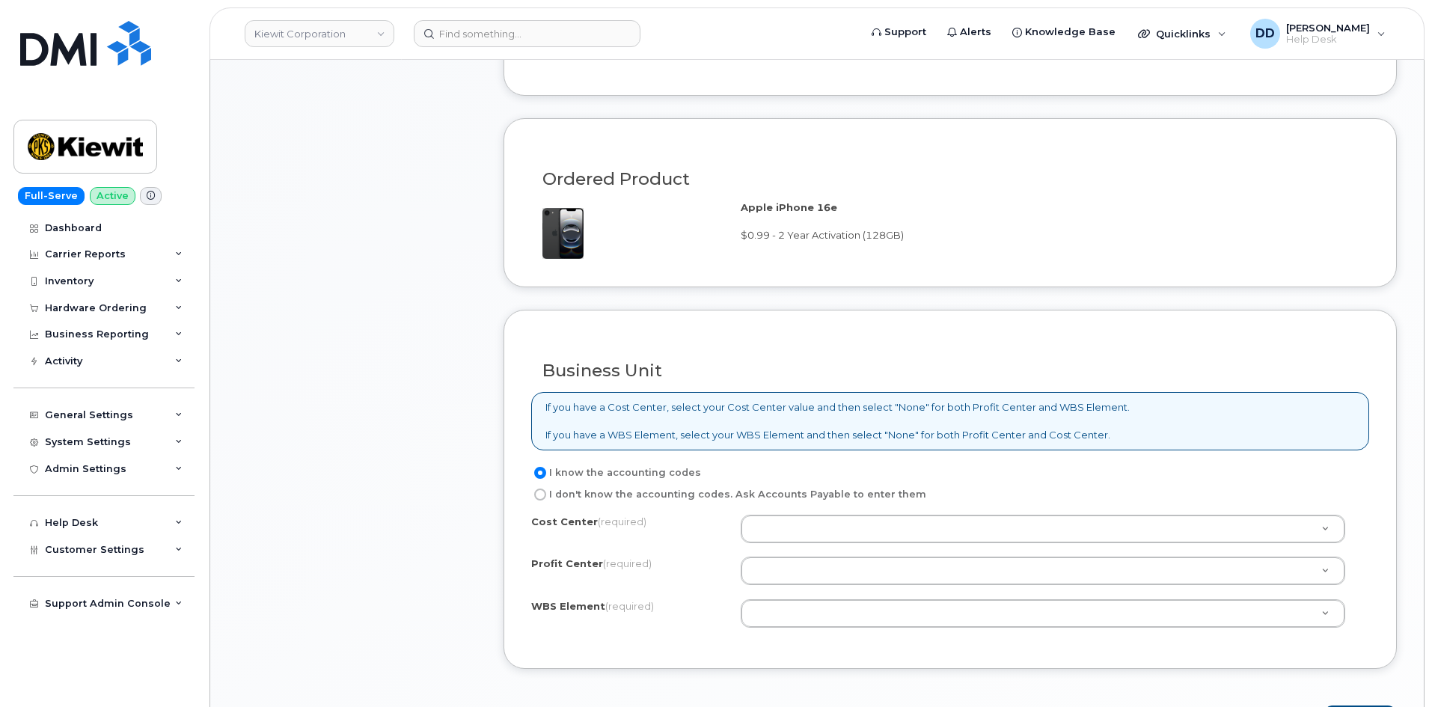
scroll to position [901, 0]
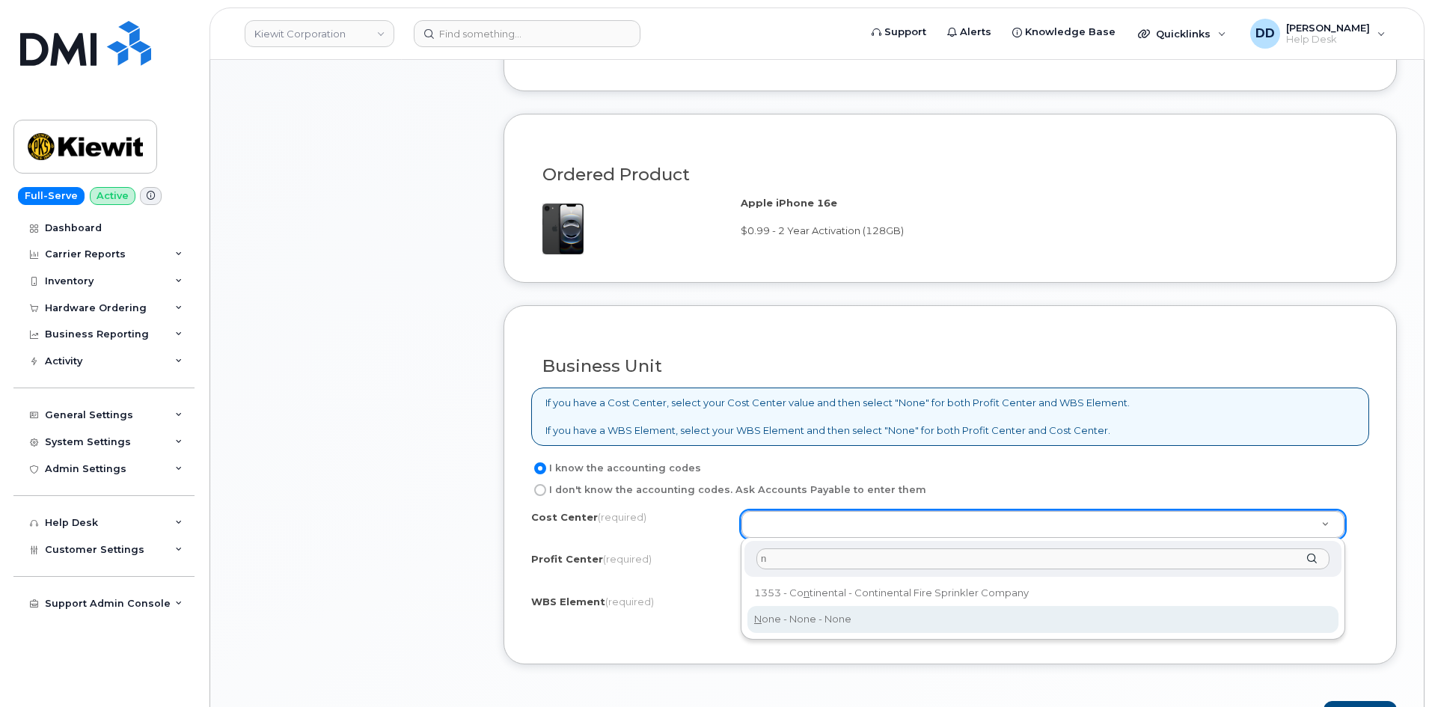
type input "n"
type input "None"
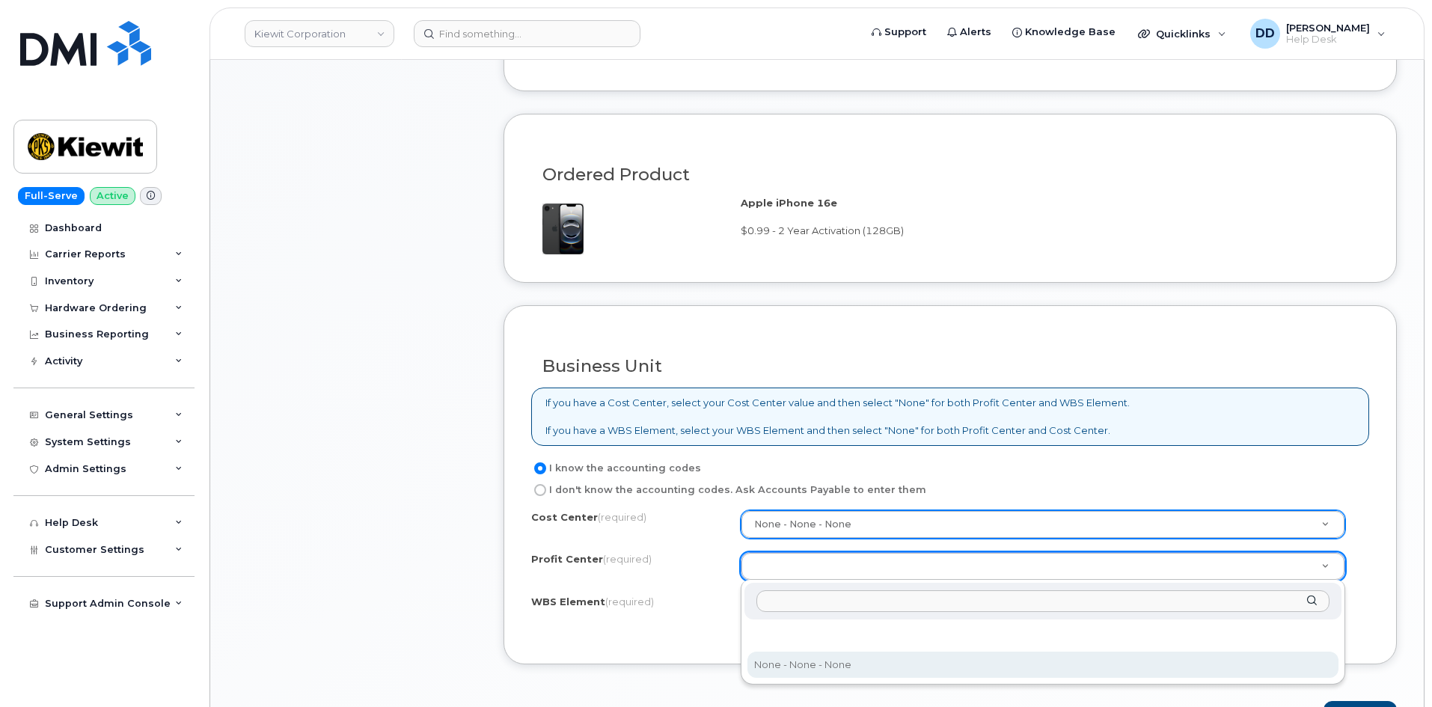
select select "None"
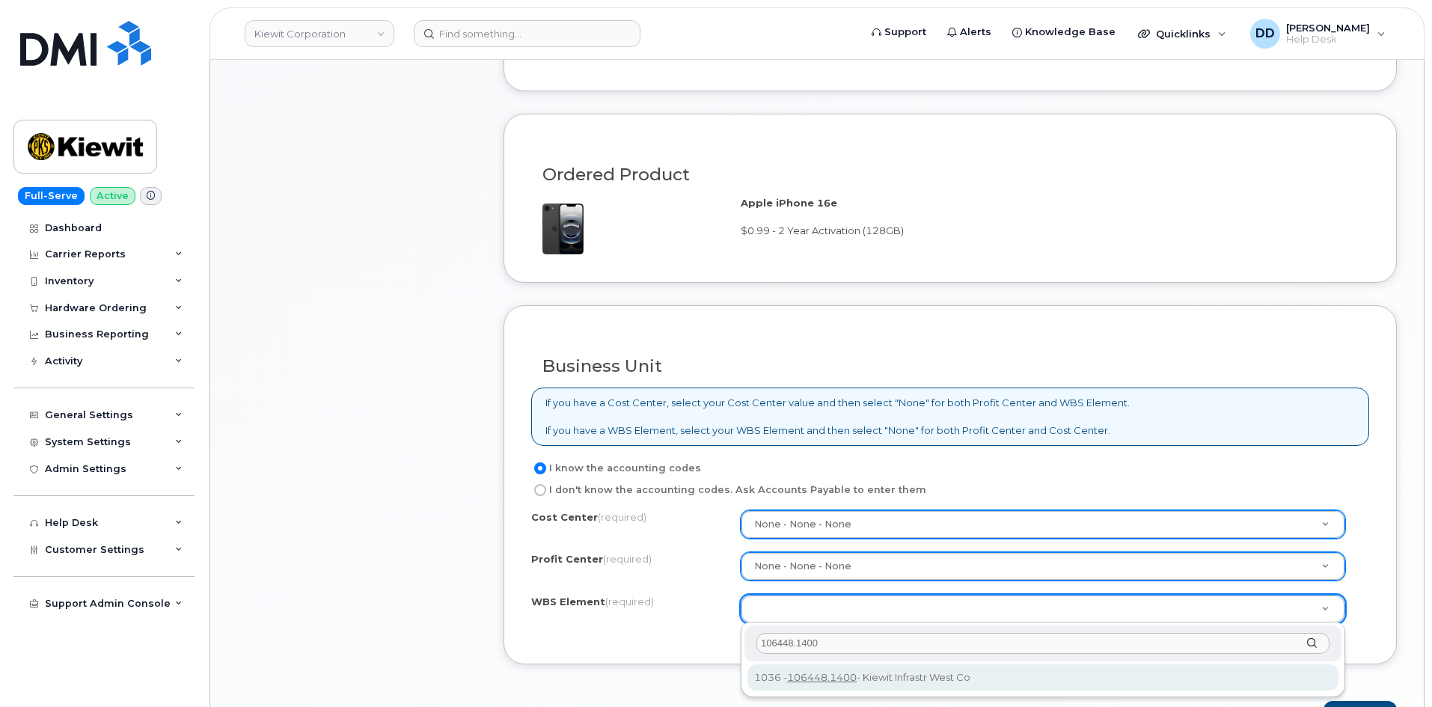
type input "106448.1400"
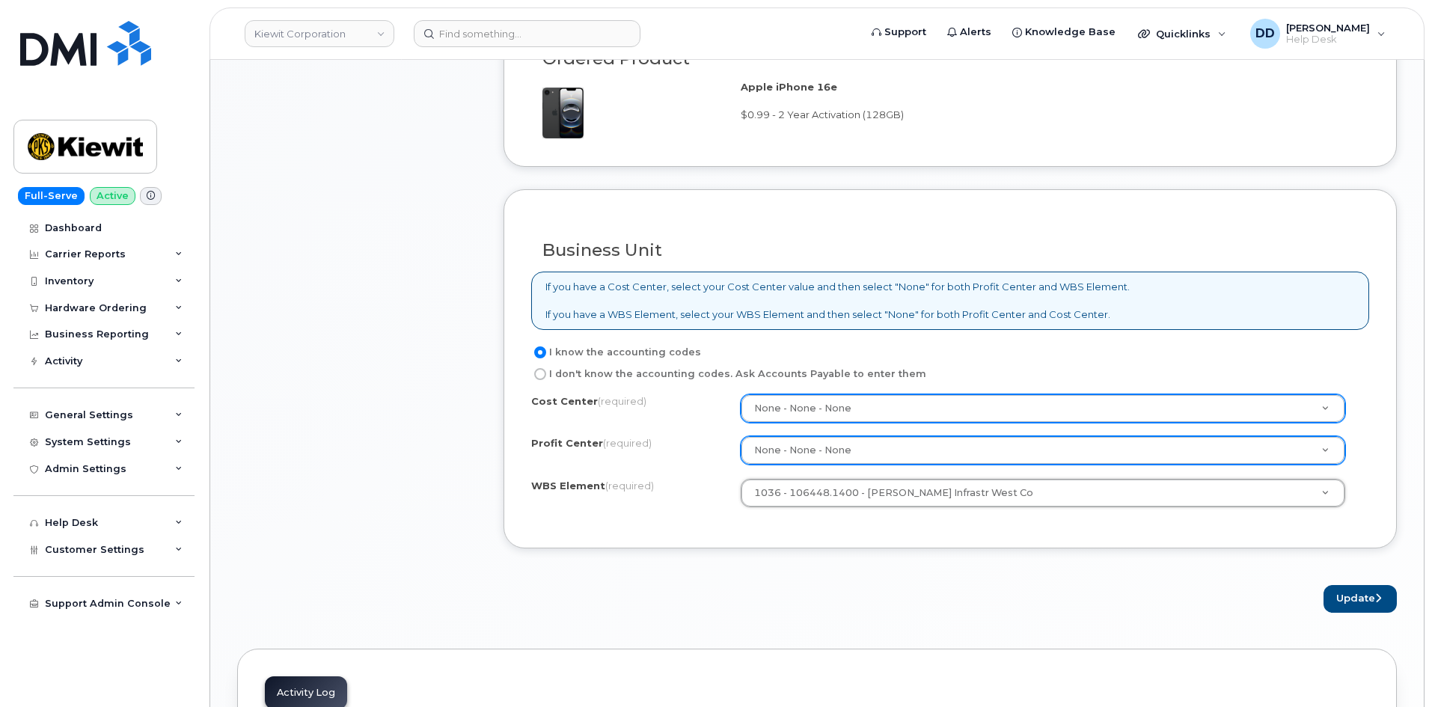
scroll to position [1051, 0]
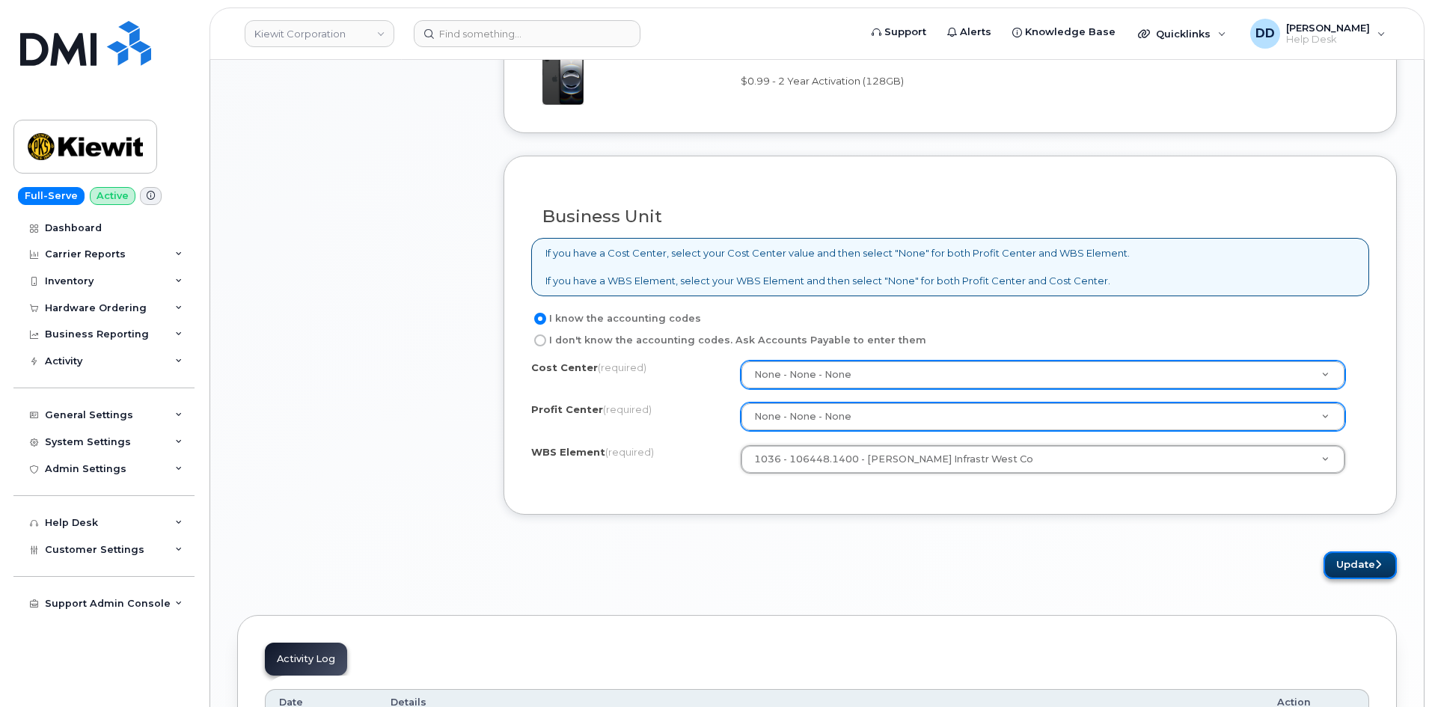
click at [1368, 569] on button "Update" at bounding box center [1359, 565] width 73 height 28
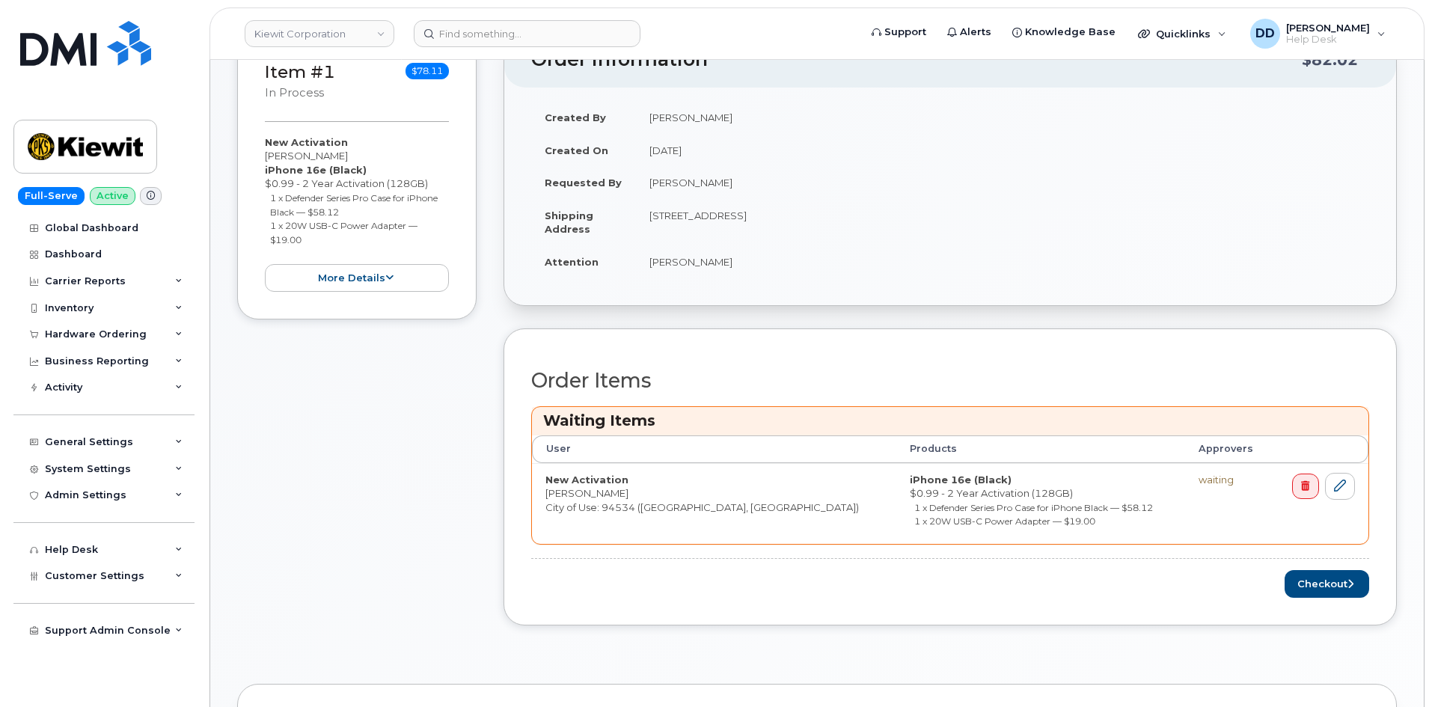
scroll to position [309, 0]
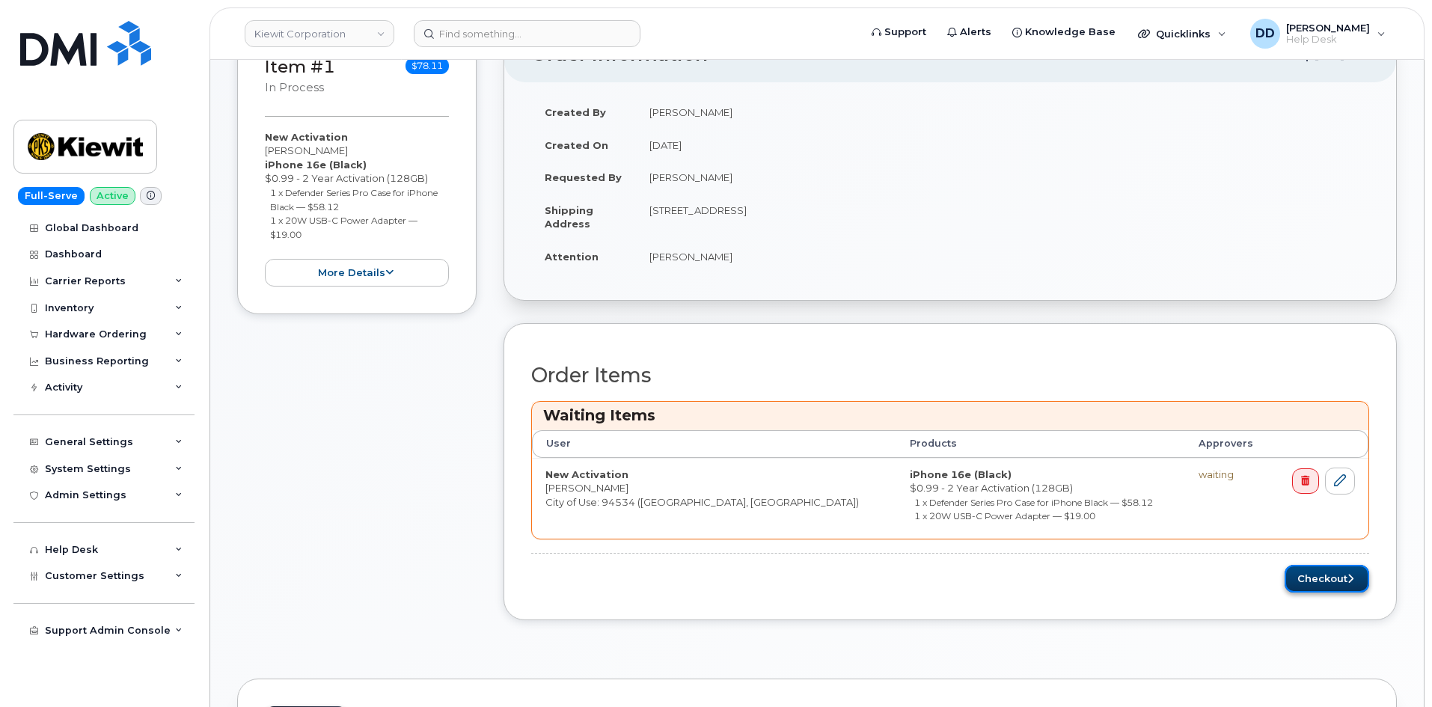
click at [1341, 577] on button "Checkout" at bounding box center [1327, 579] width 85 height 28
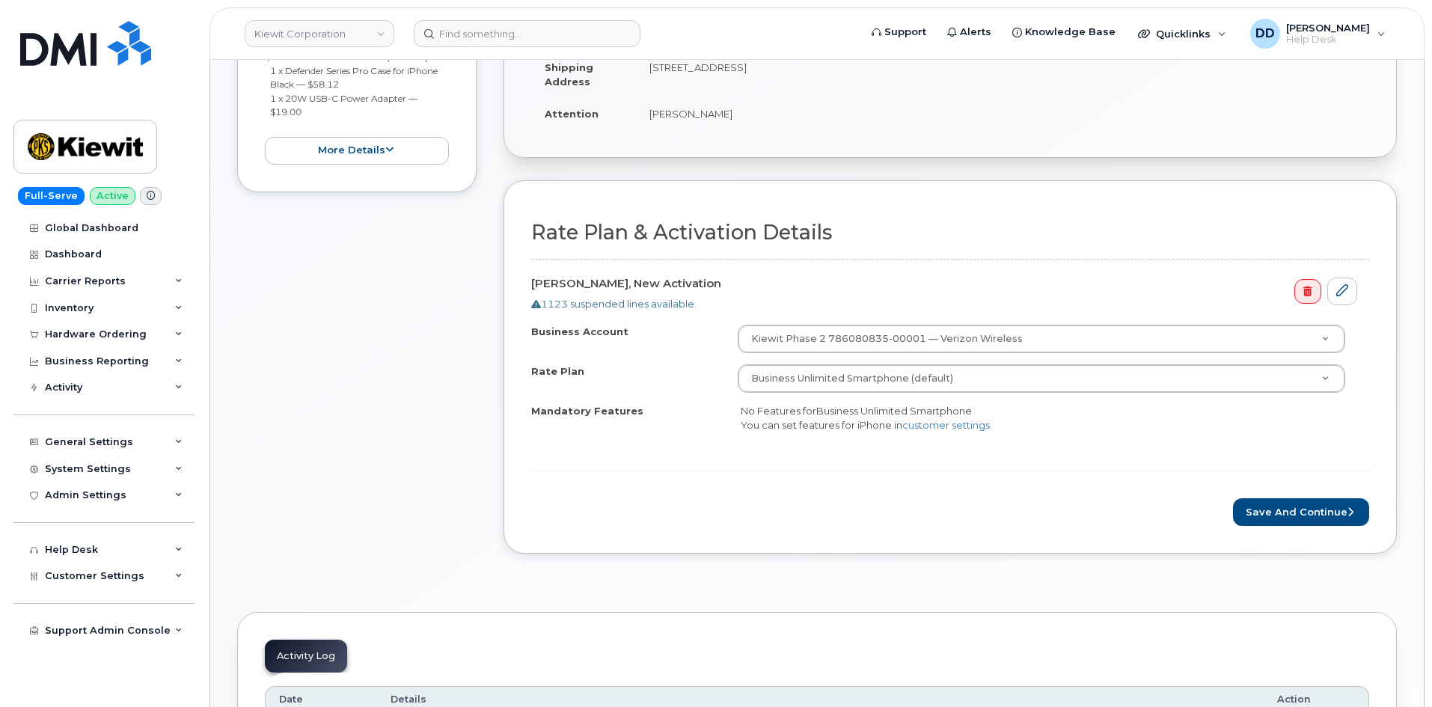
scroll to position [344, 0]
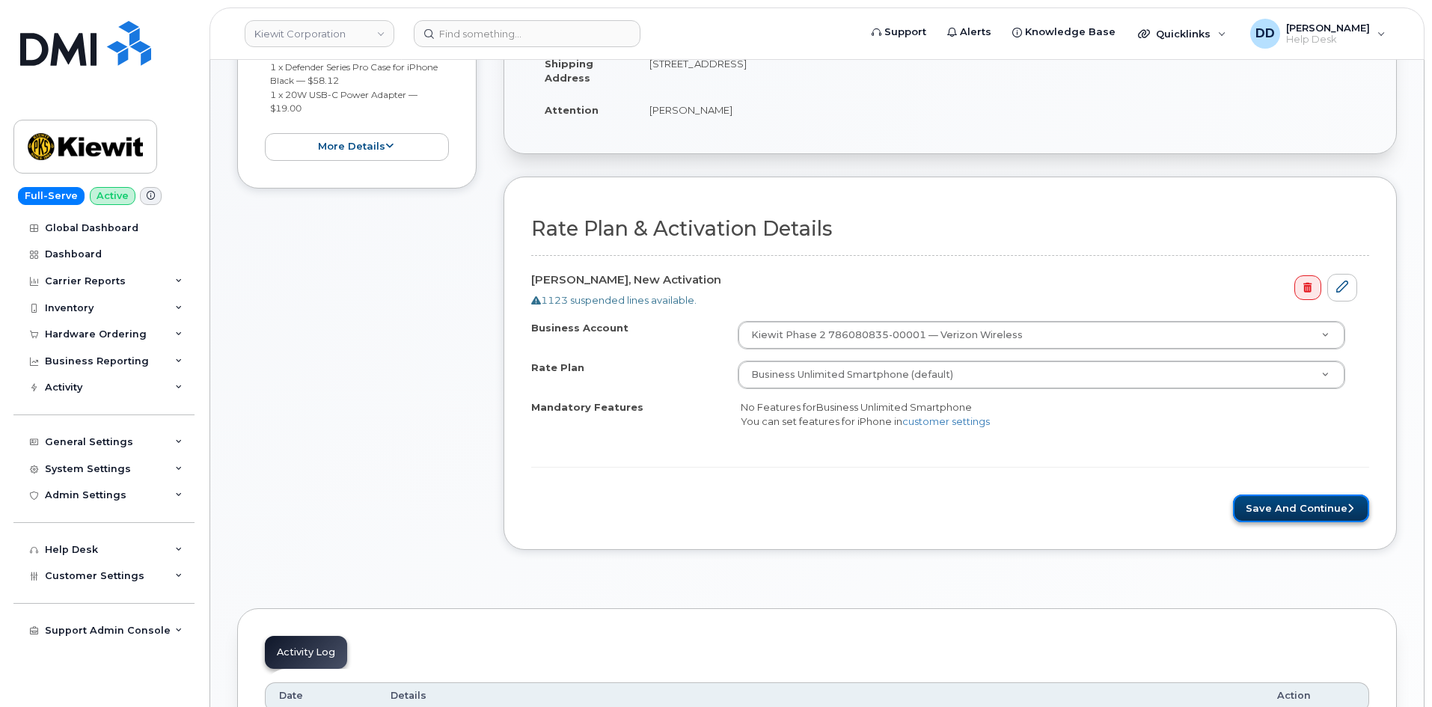
click at [1317, 509] on button "Save and Continue" at bounding box center [1301, 509] width 136 height 28
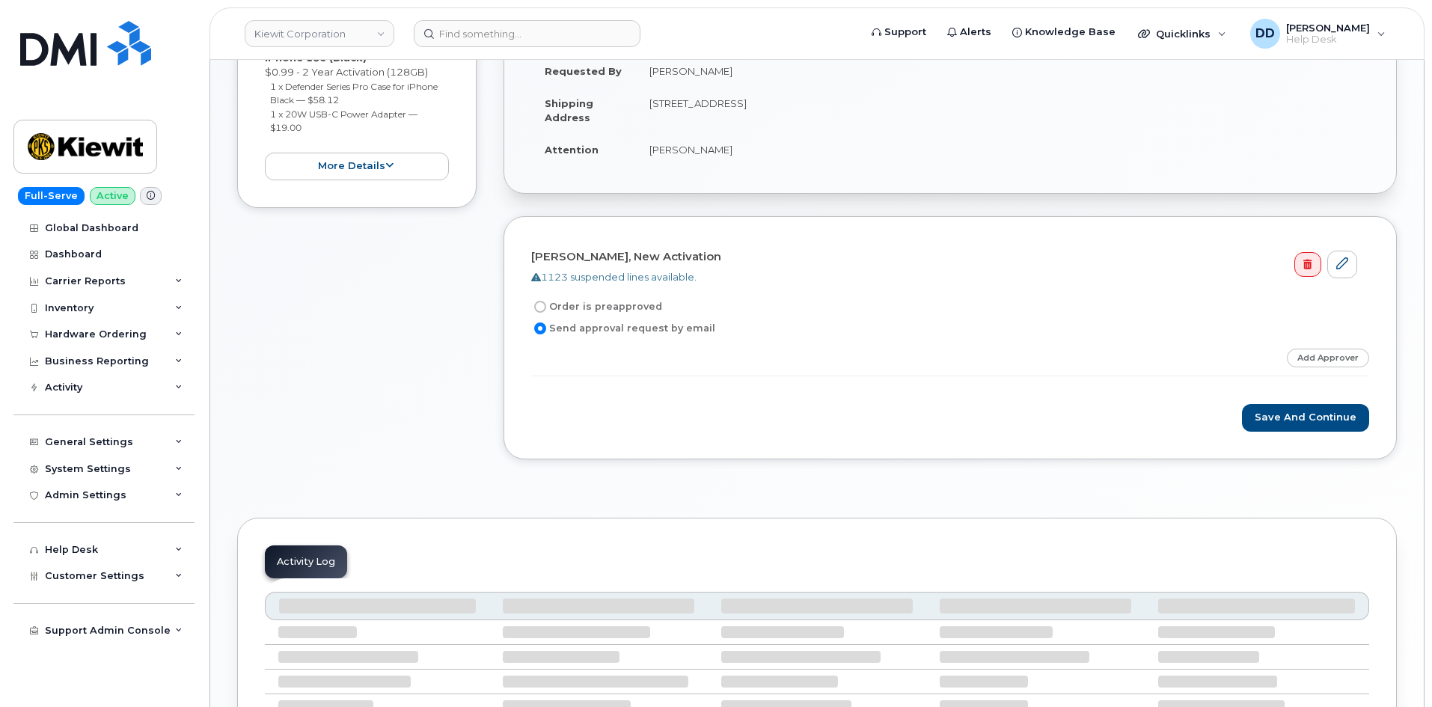
scroll to position [312, 0]
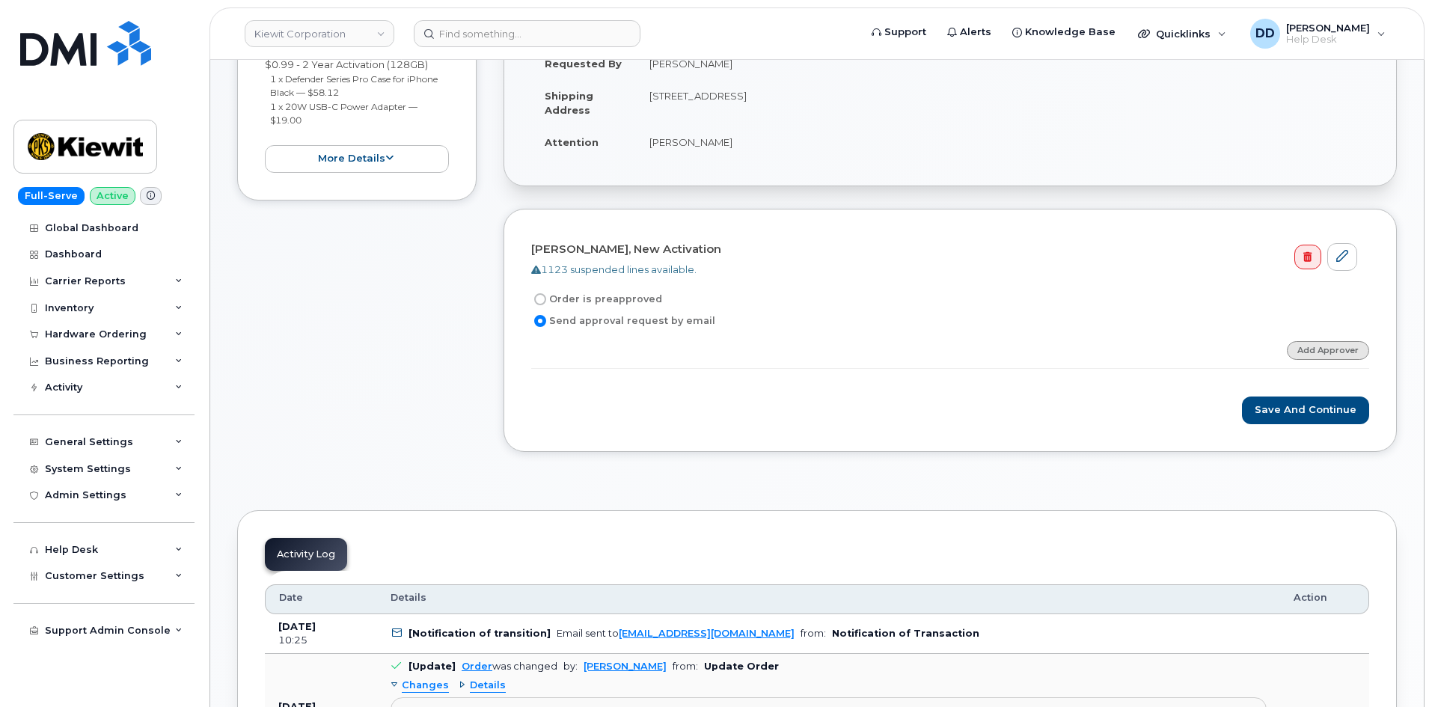
click at [1329, 354] on link "Add Approver" at bounding box center [1328, 350] width 82 height 19
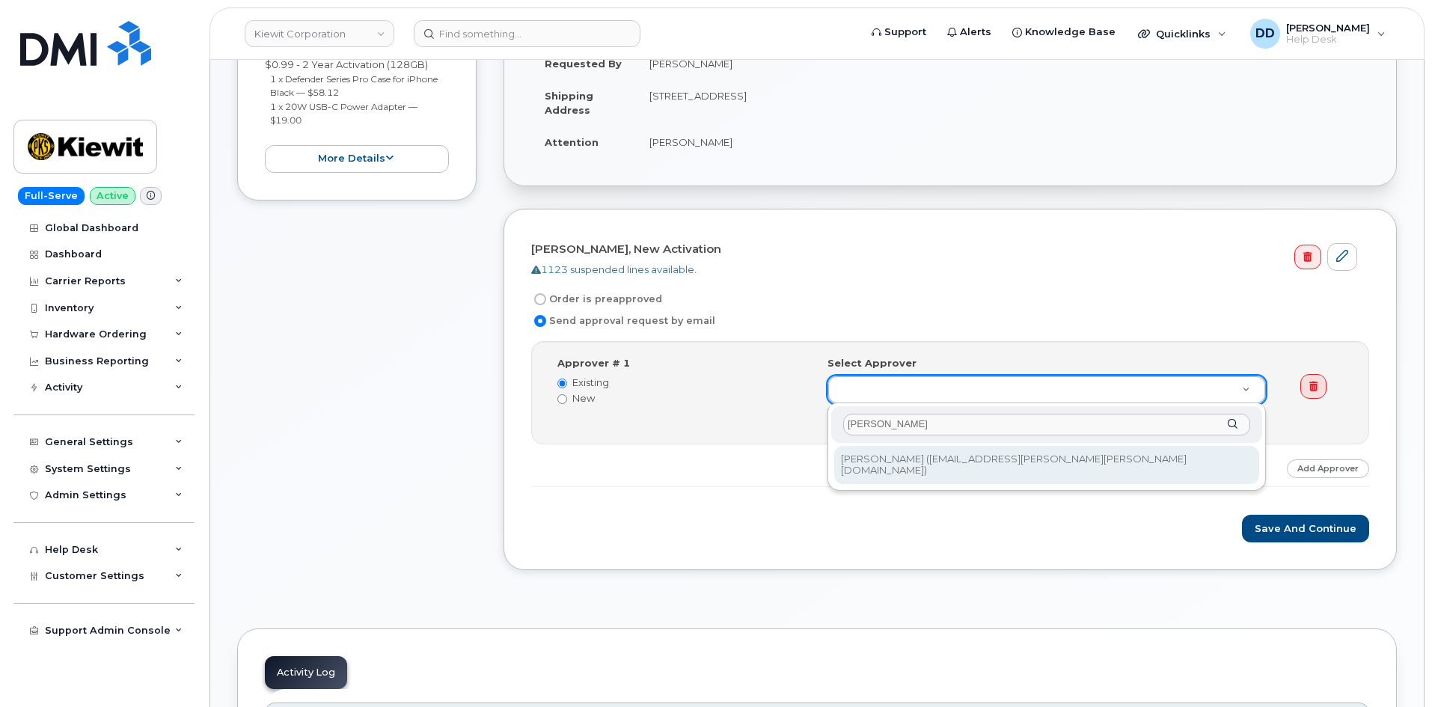
type input "[PERSON_NAME]"
type input "2145488"
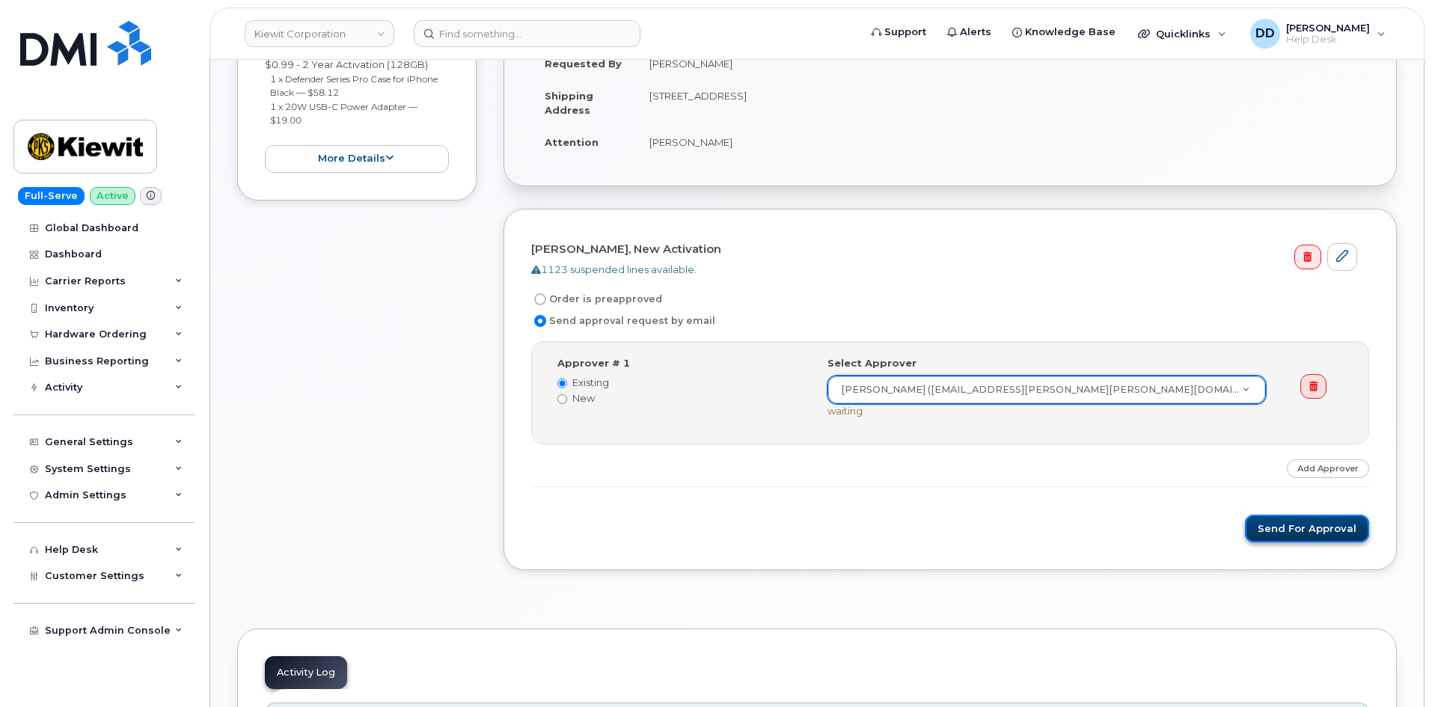
click at [1299, 528] on button "Send for Approval" at bounding box center [1307, 529] width 124 height 28
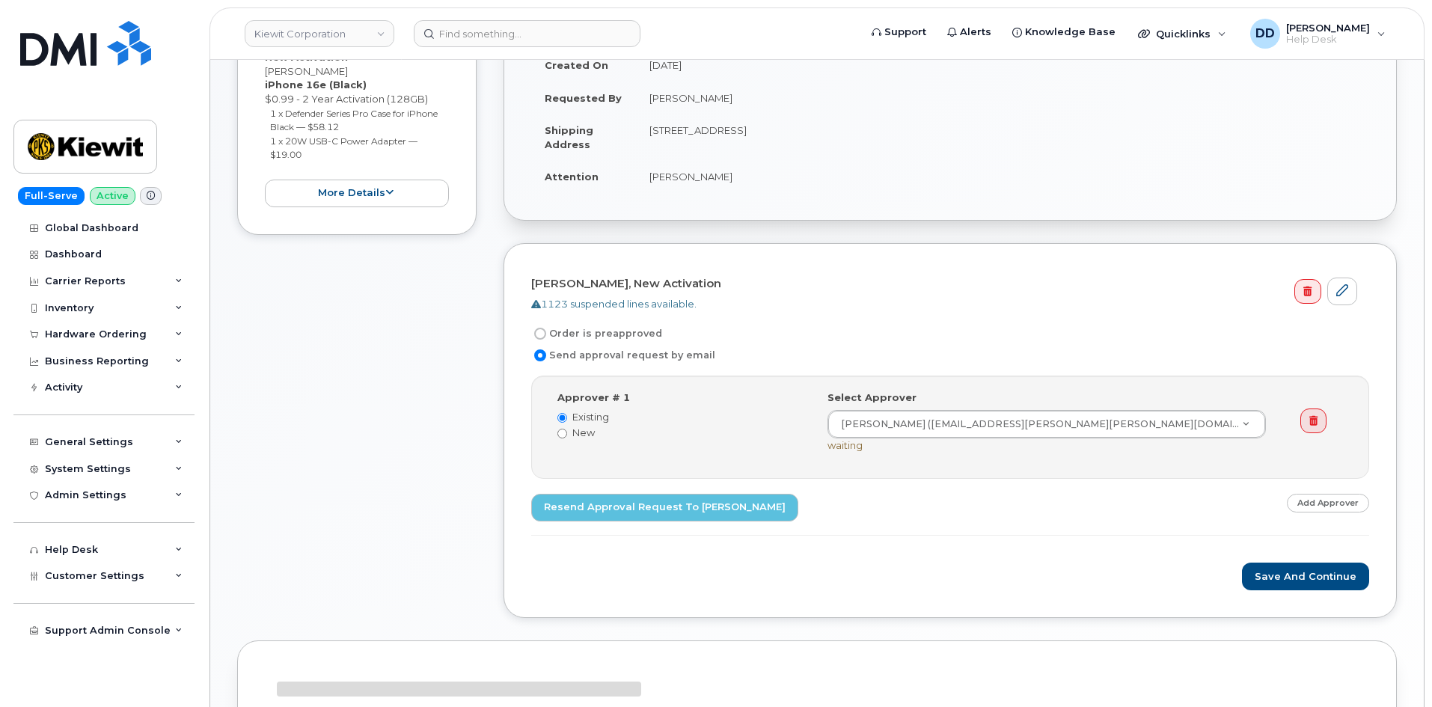
scroll to position [287, 0]
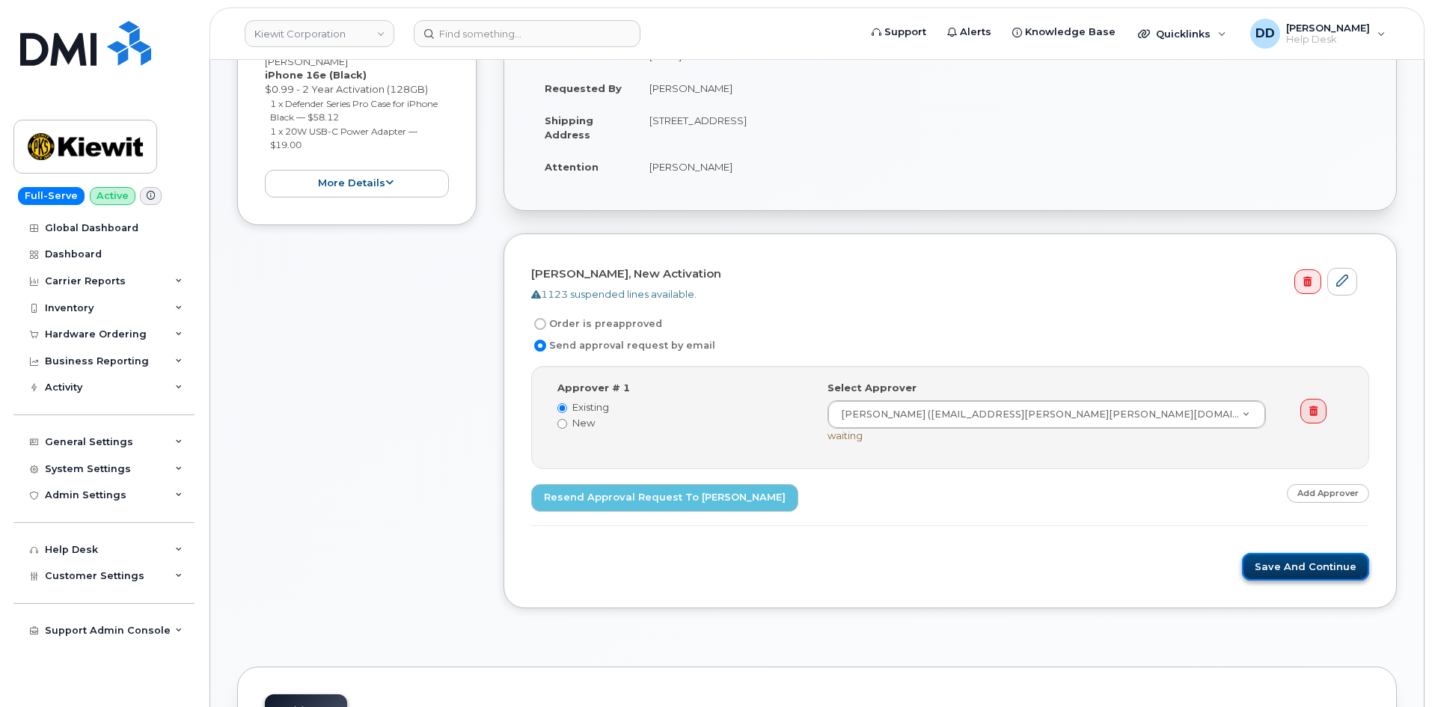
click at [1335, 570] on button "Save and Continue" at bounding box center [1305, 567] width 127 height 28
